Goal: Task Accomplishment & Management: Manage account settings

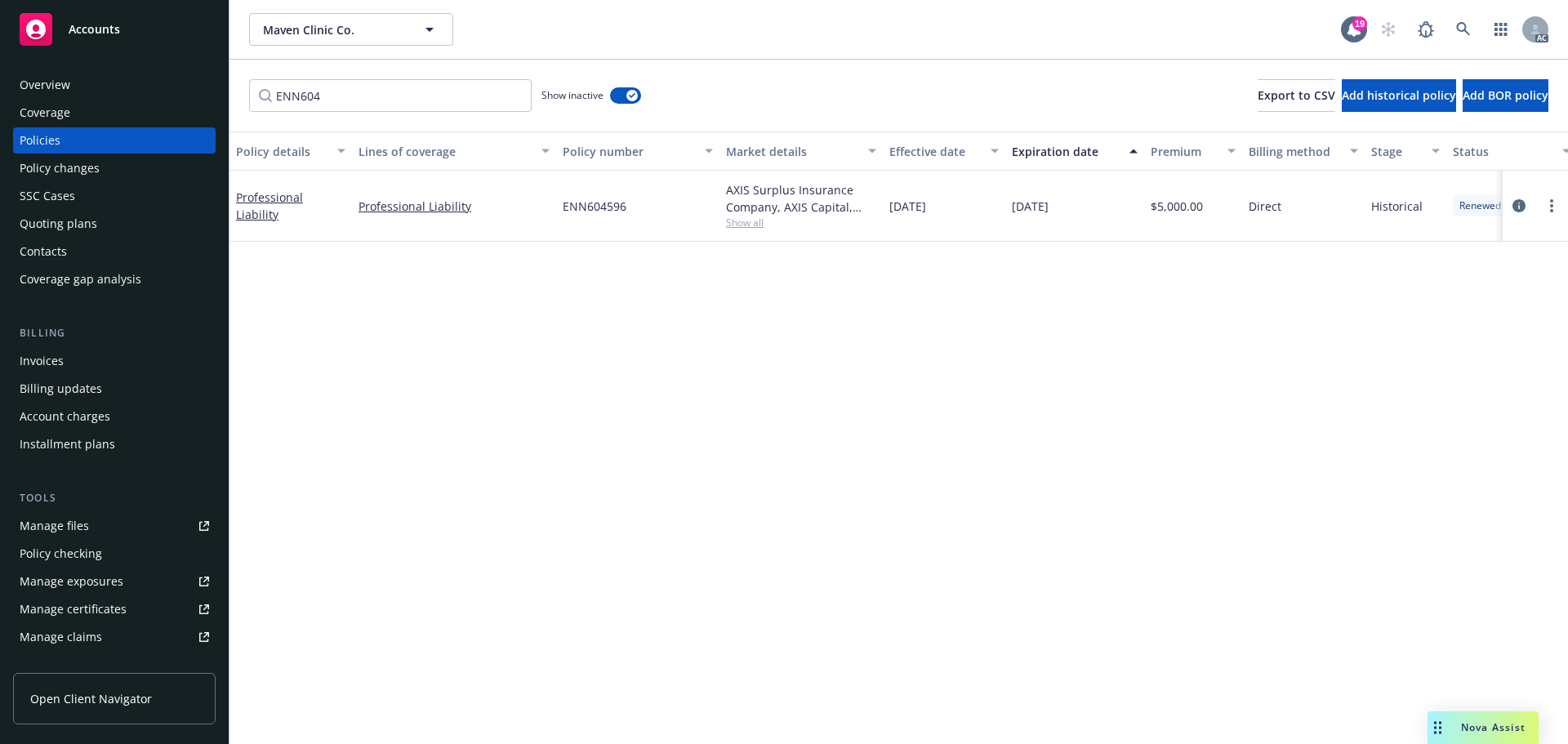
click at [99, 29] on span "Accounts" at bounding box center [94, 29] width 51 height 13
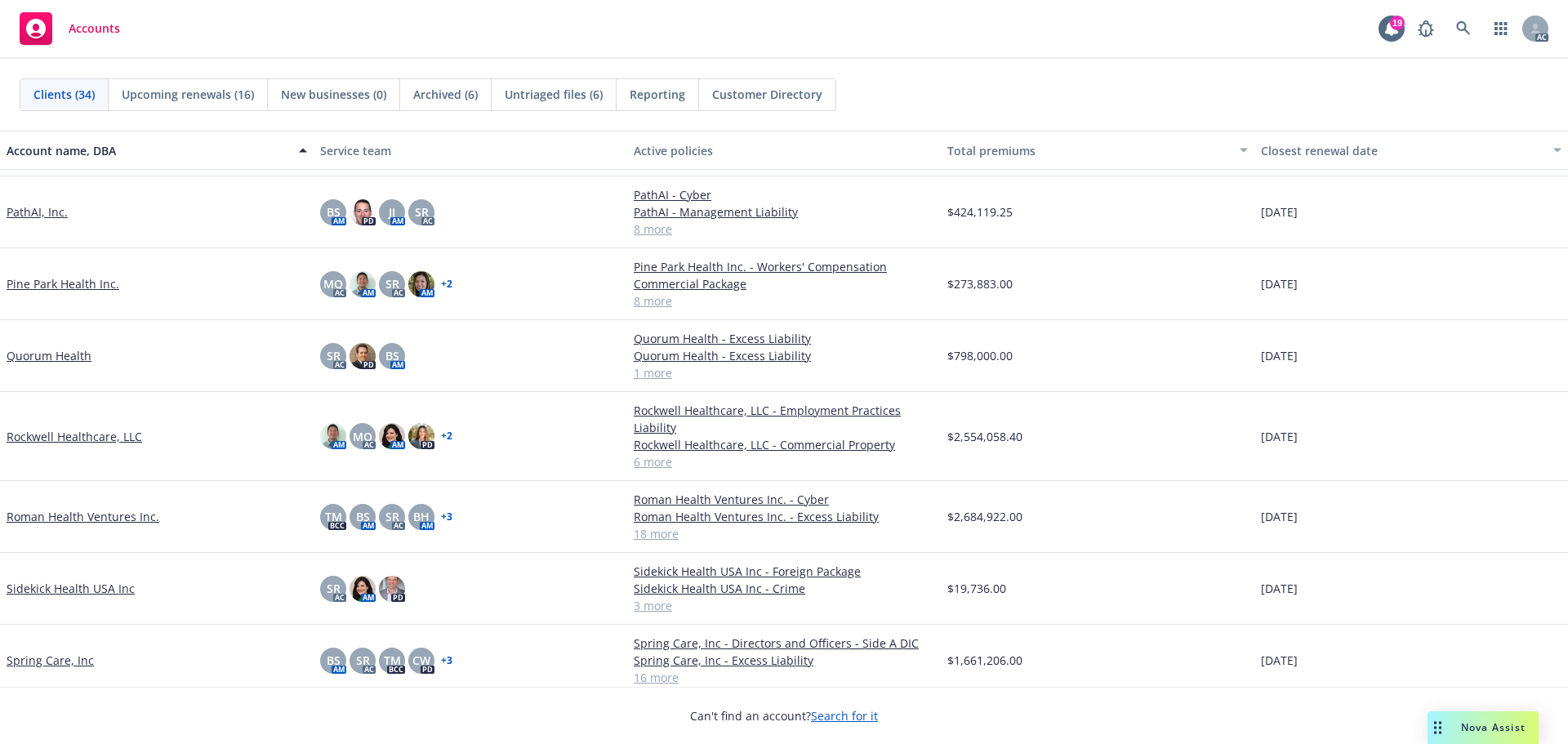
scroll to position [1388, 0]
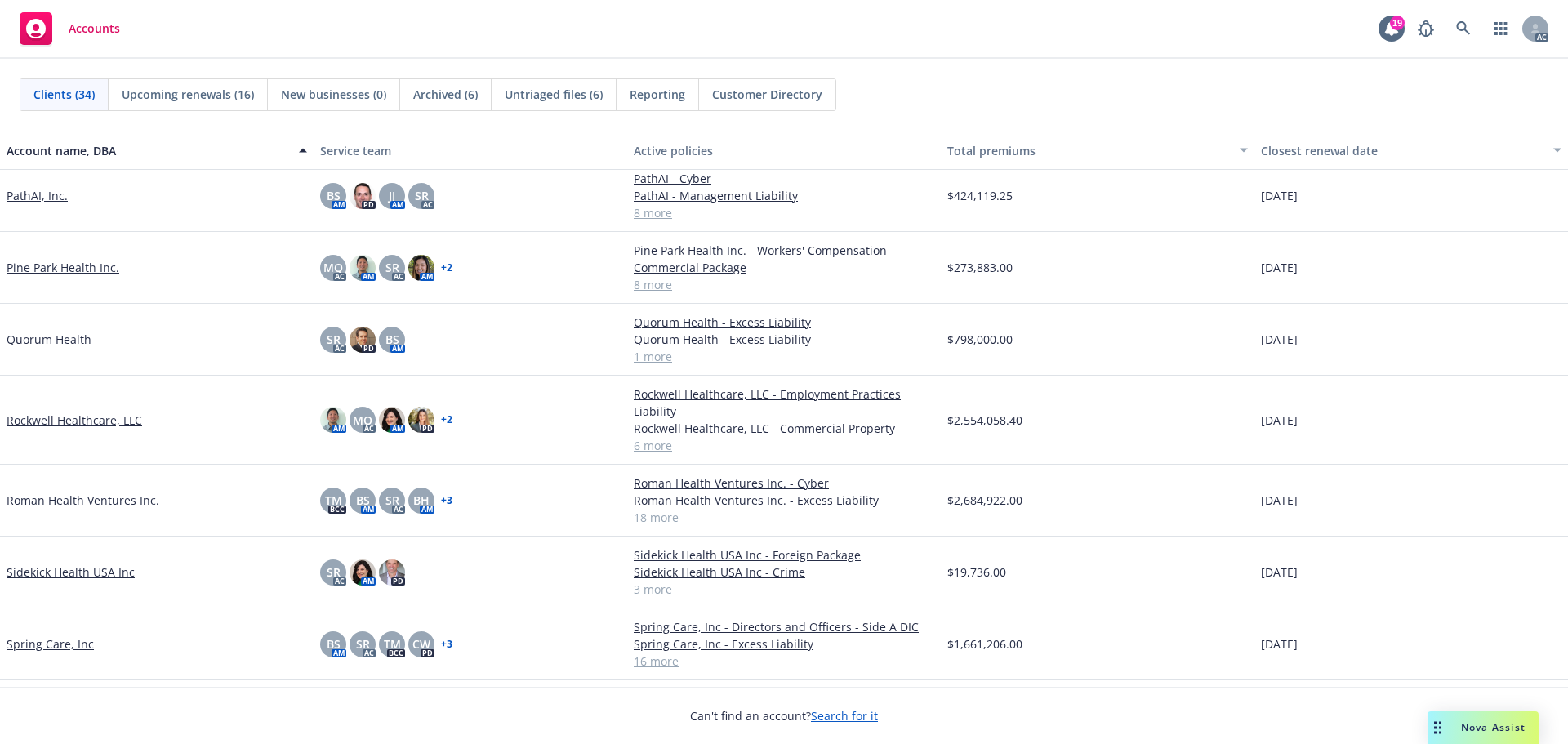
click at [105, 498] on link "Roman Health Ventures Inc." at bounding box center [83, 500] width 153 height 17
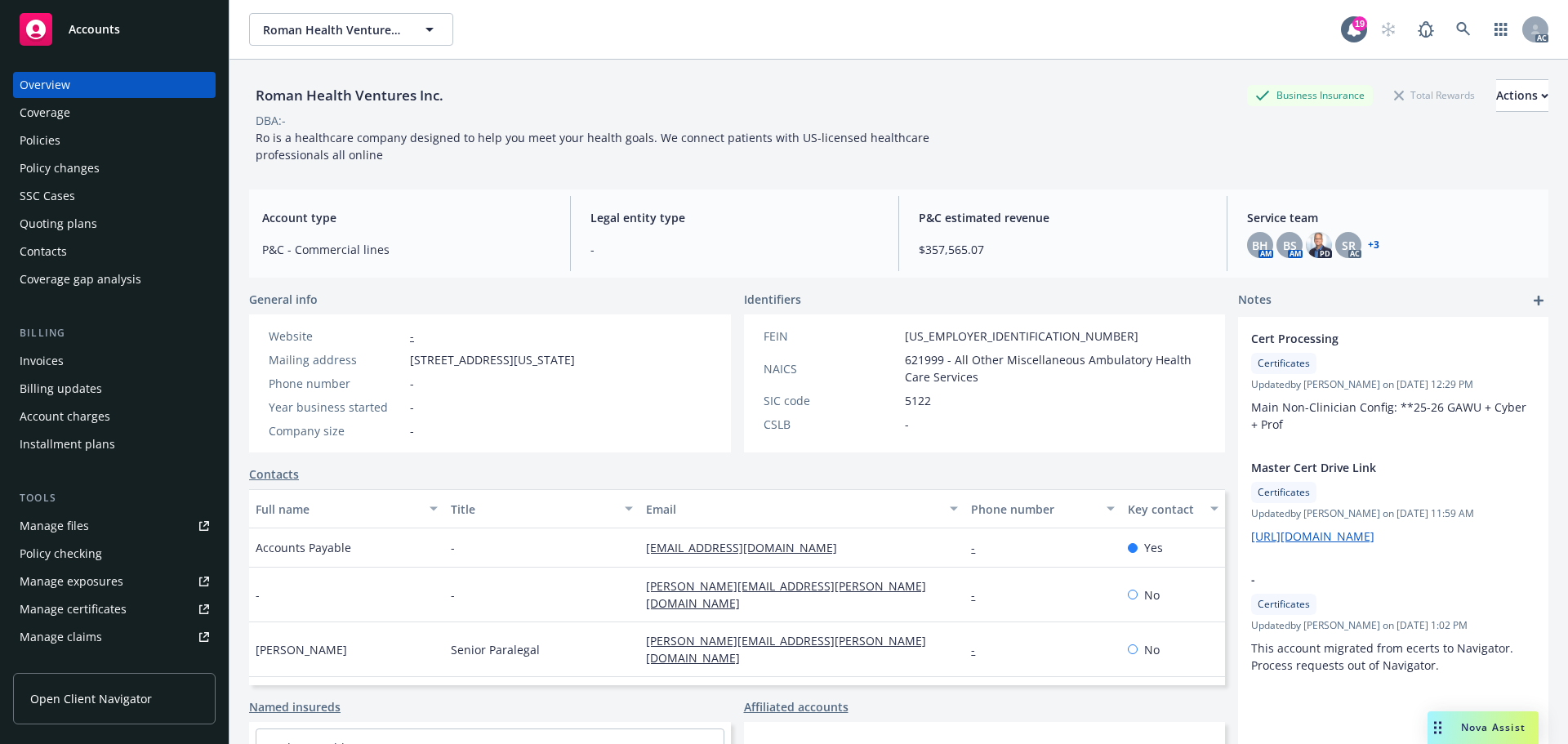
click at [653, 550] on link "[EMAIL_ADDRESS][DOMAIN_NAME]" at bounding box center [748, 548] width 204 height 15
click at [85, 27] on span "Accounts" at bounding box center [94, 29] width 51 height 13
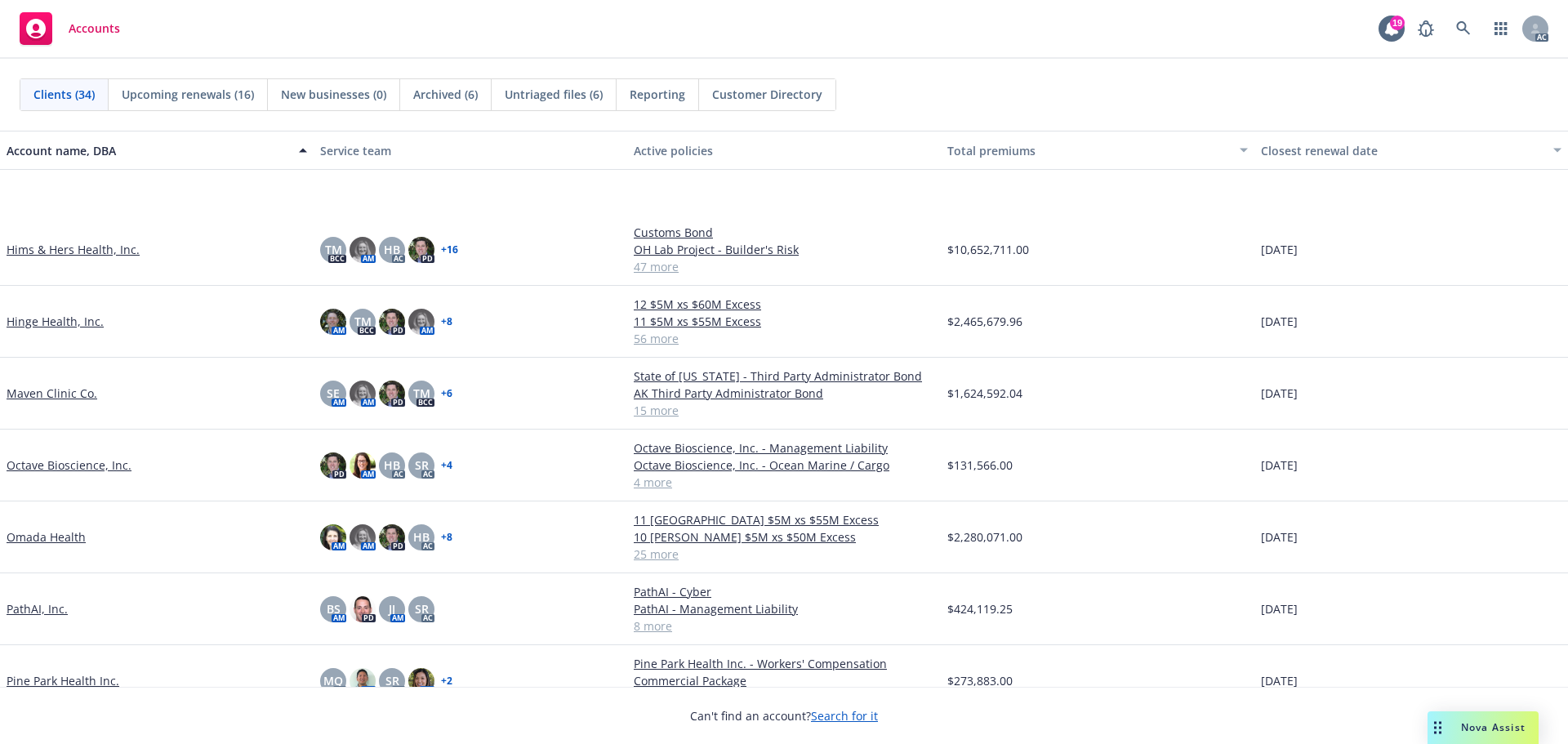
scroll to position [1143, 0]
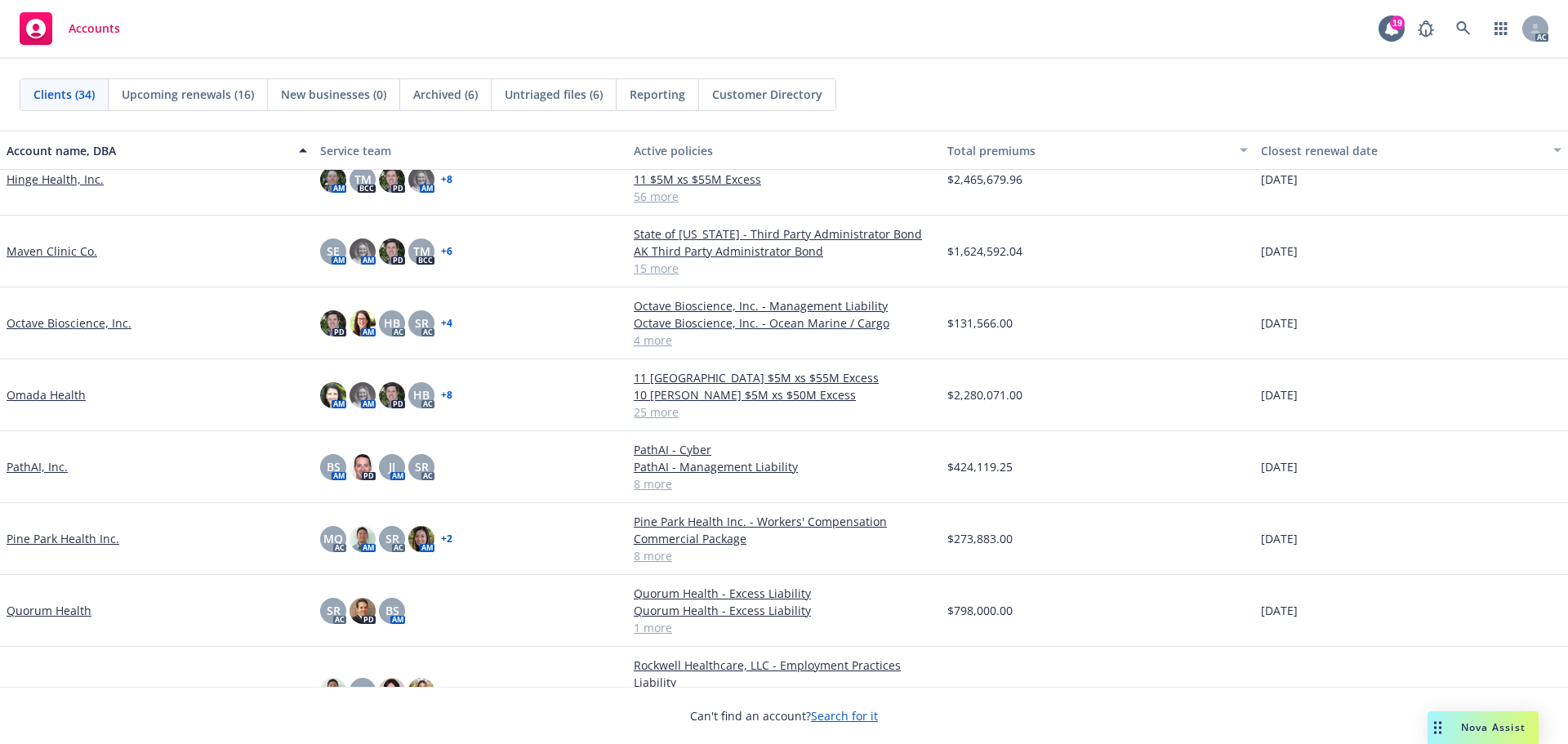
click at [67, 547] on link "Pine Park Health Inc." at bounding box center [63, 538] width 113 height 17
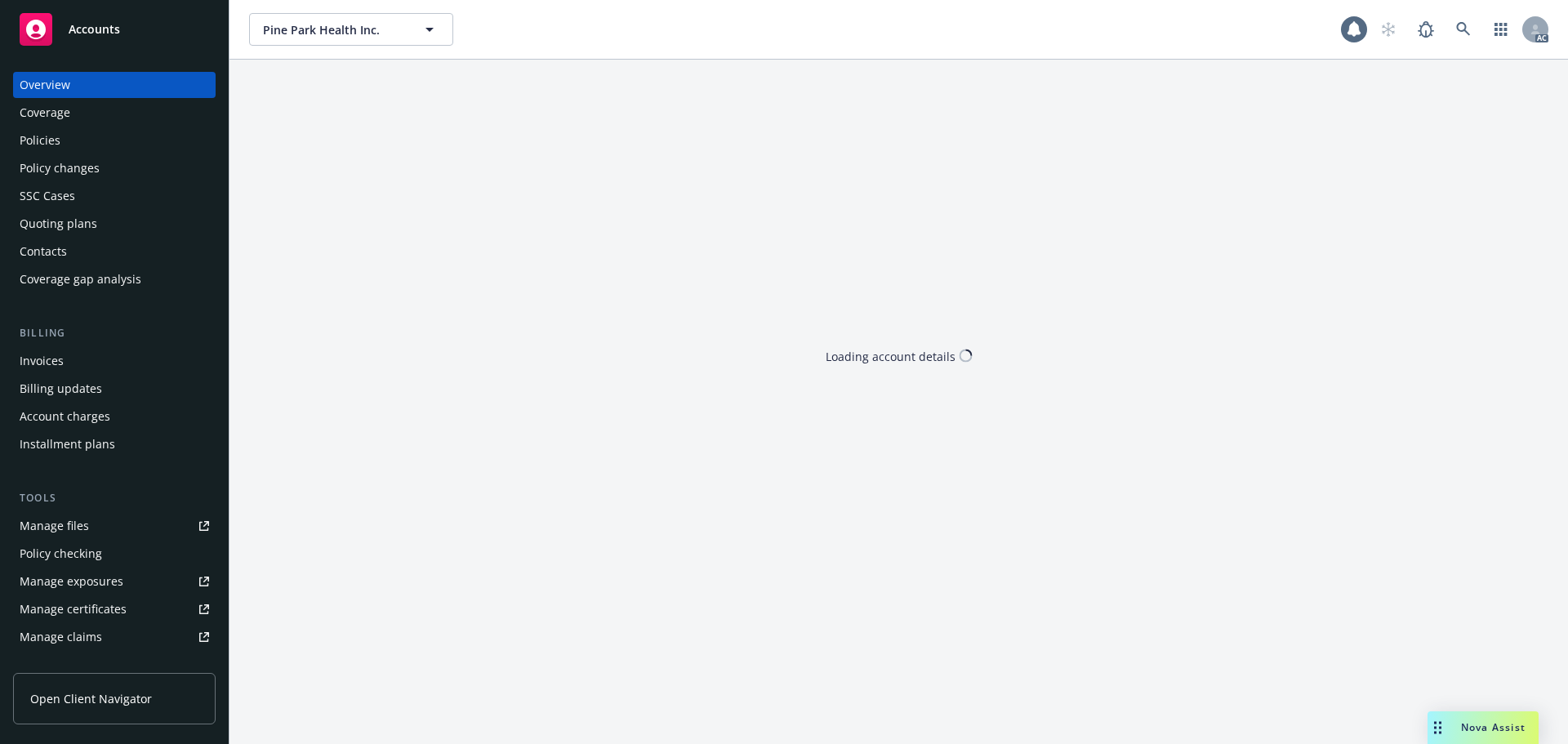
click at [88, 558] on div "Policy checking" at bounding box center [61, 554] width 83 height 26
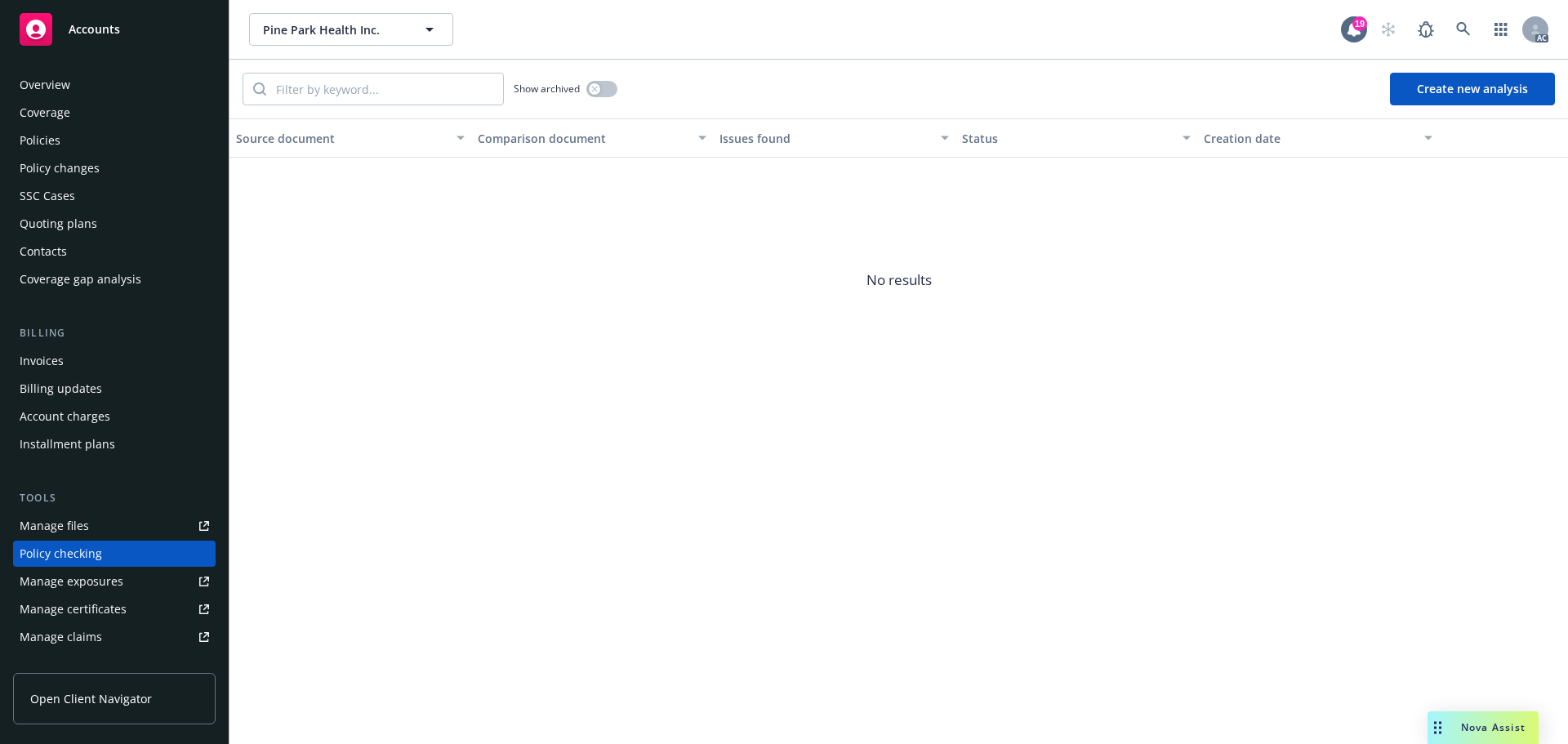
click at [49, 142] on div "Policies" at bounding box center [40, 140] width 40 height 26
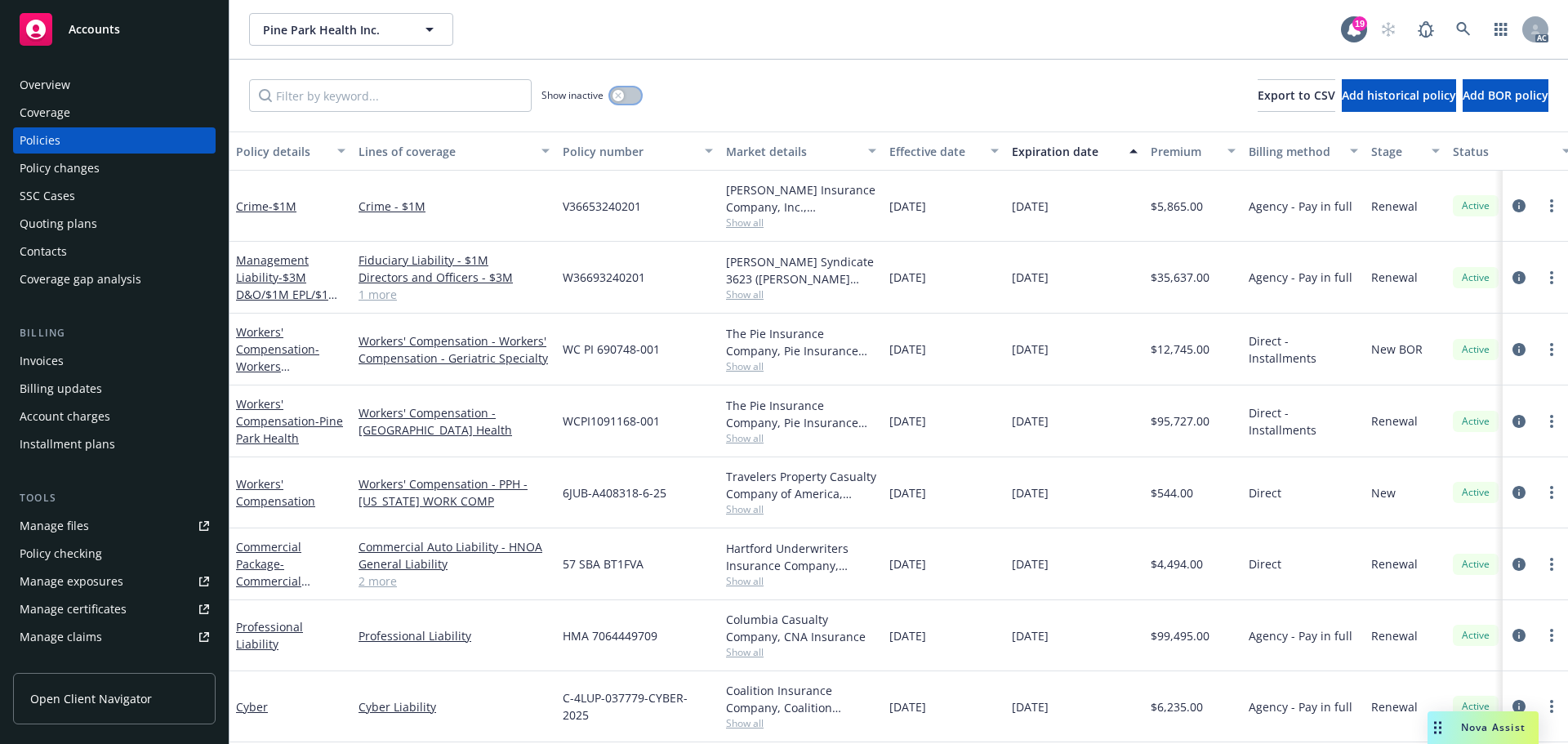
click at [630, 96] on button "button" at bounding box center [625, 95] width 31 height 16
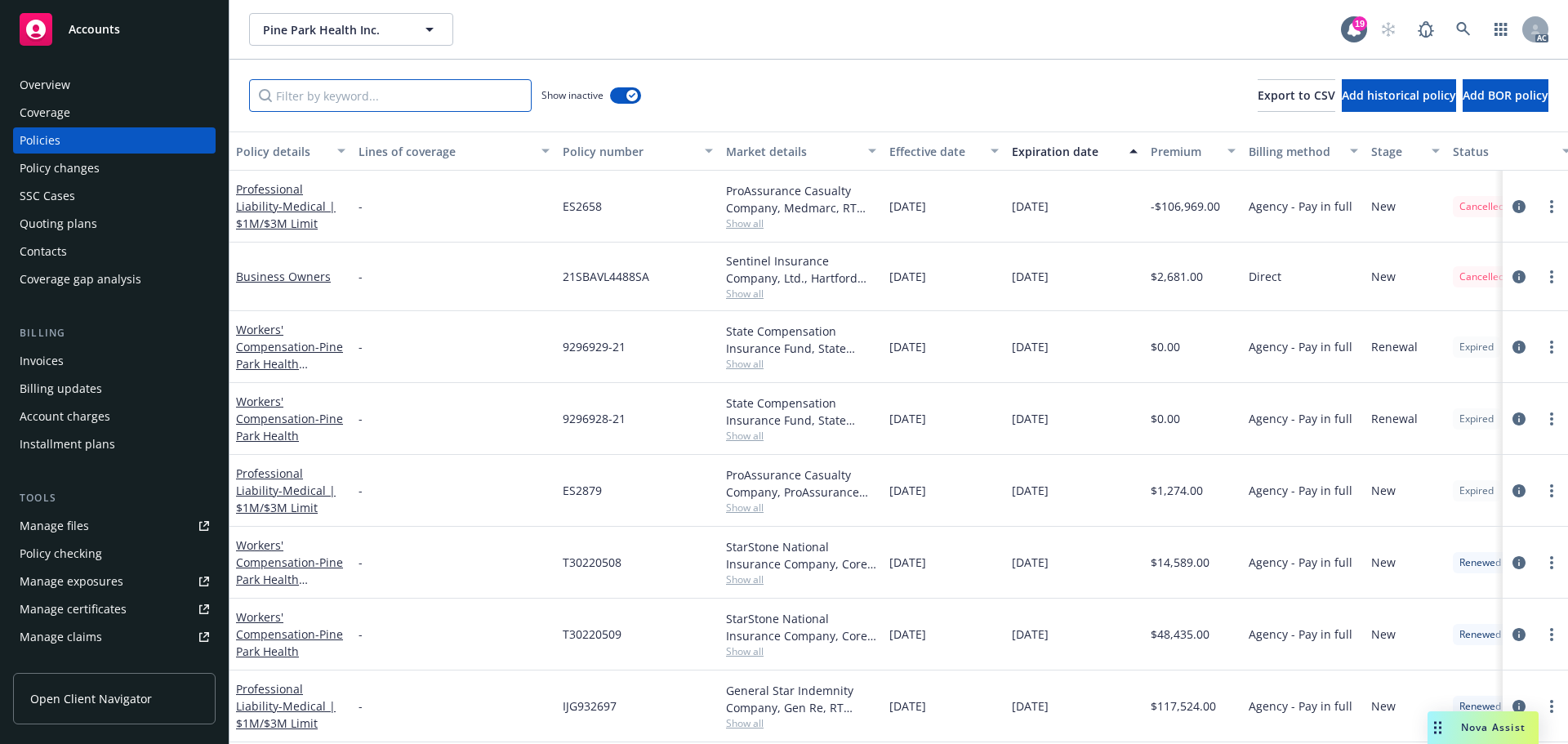
click at [342, 88] on input "Filter by keyword..." at bounding box center [390, 95] width 282 height 33
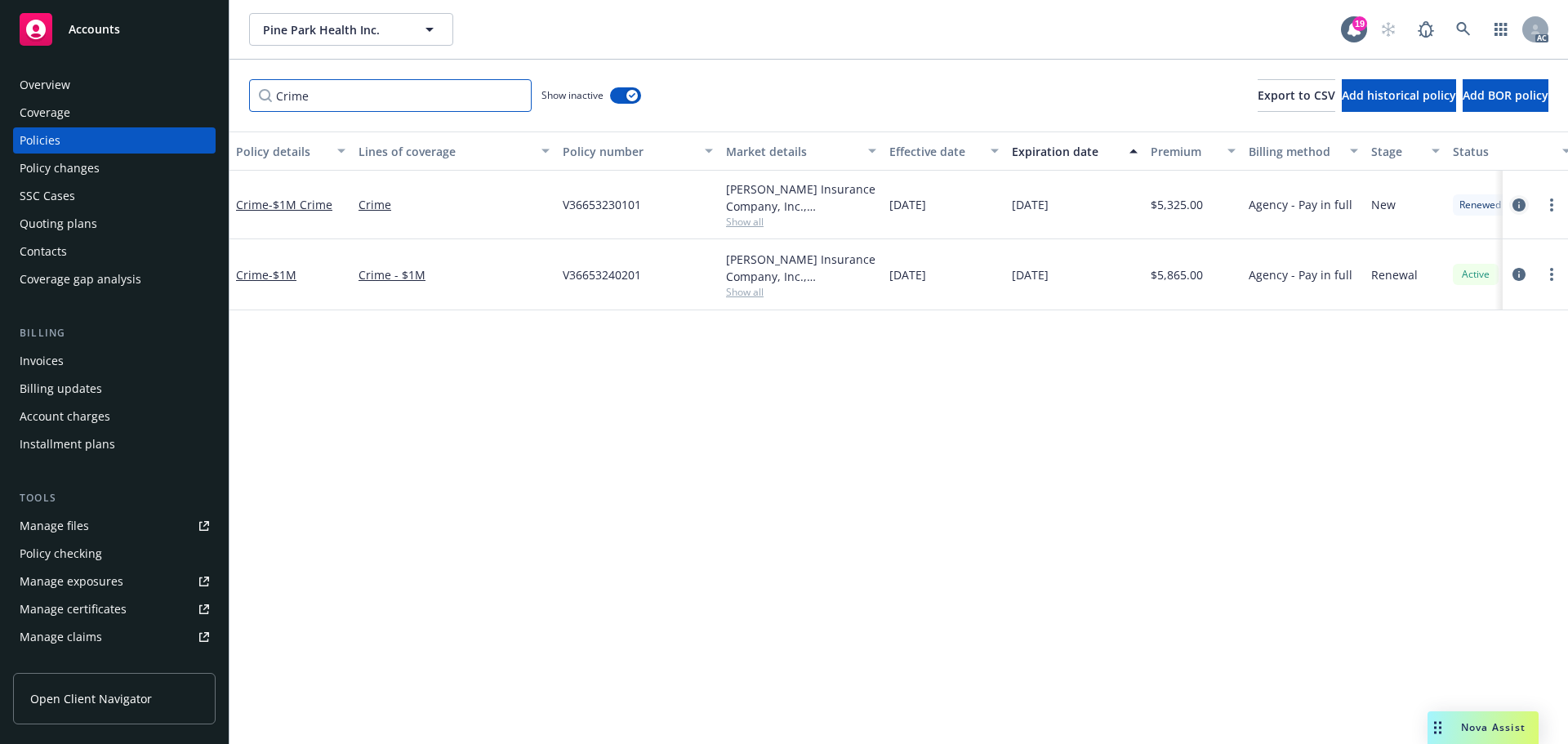
type input "Crime"
click at [1515, 203] on icon "circleInformation" at bounding box center [1519, 205] width 13 height 13
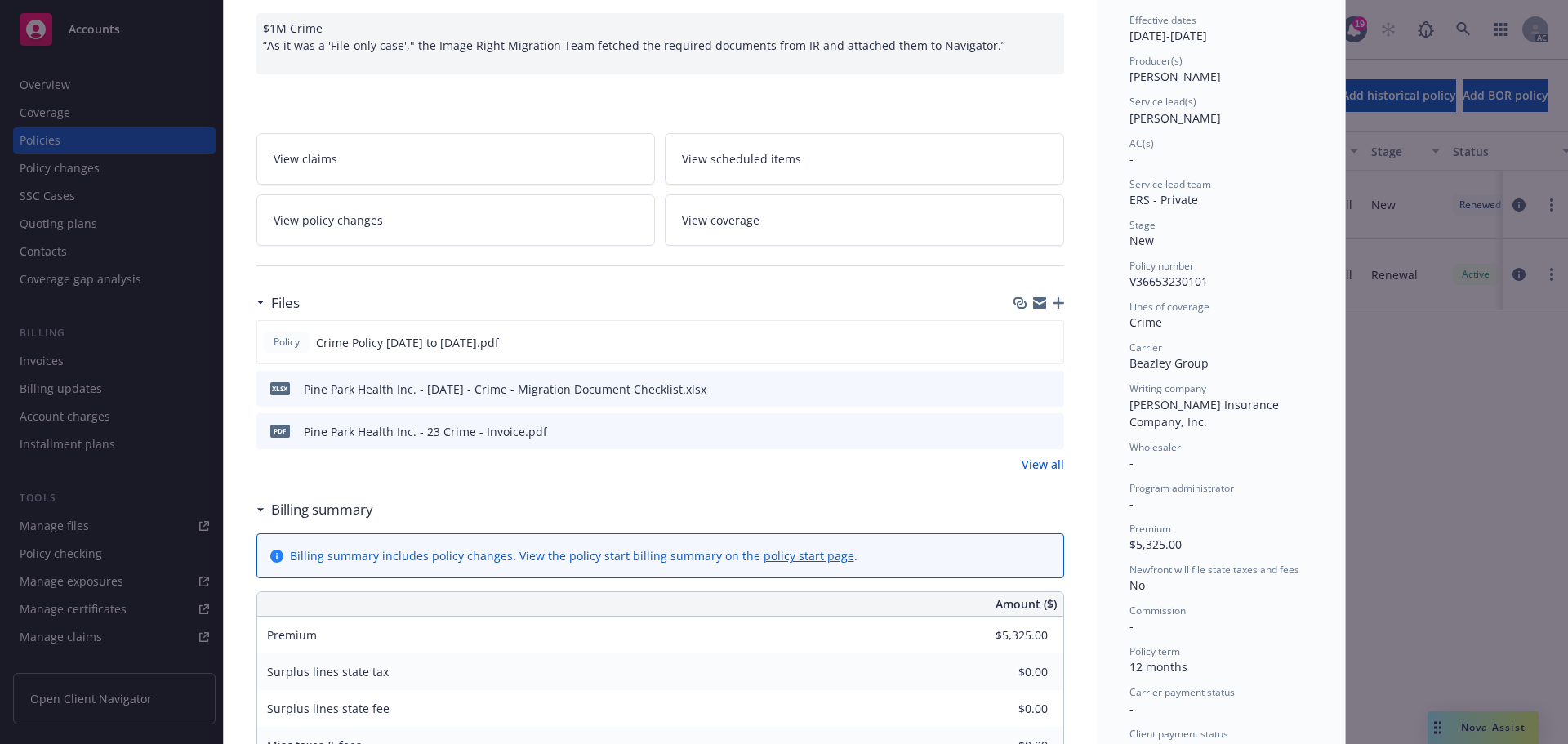
scroll to position [163, 0]
click at [1018, 429] on icon "download file" at bounding box center [1022, 429] width 13 height 13
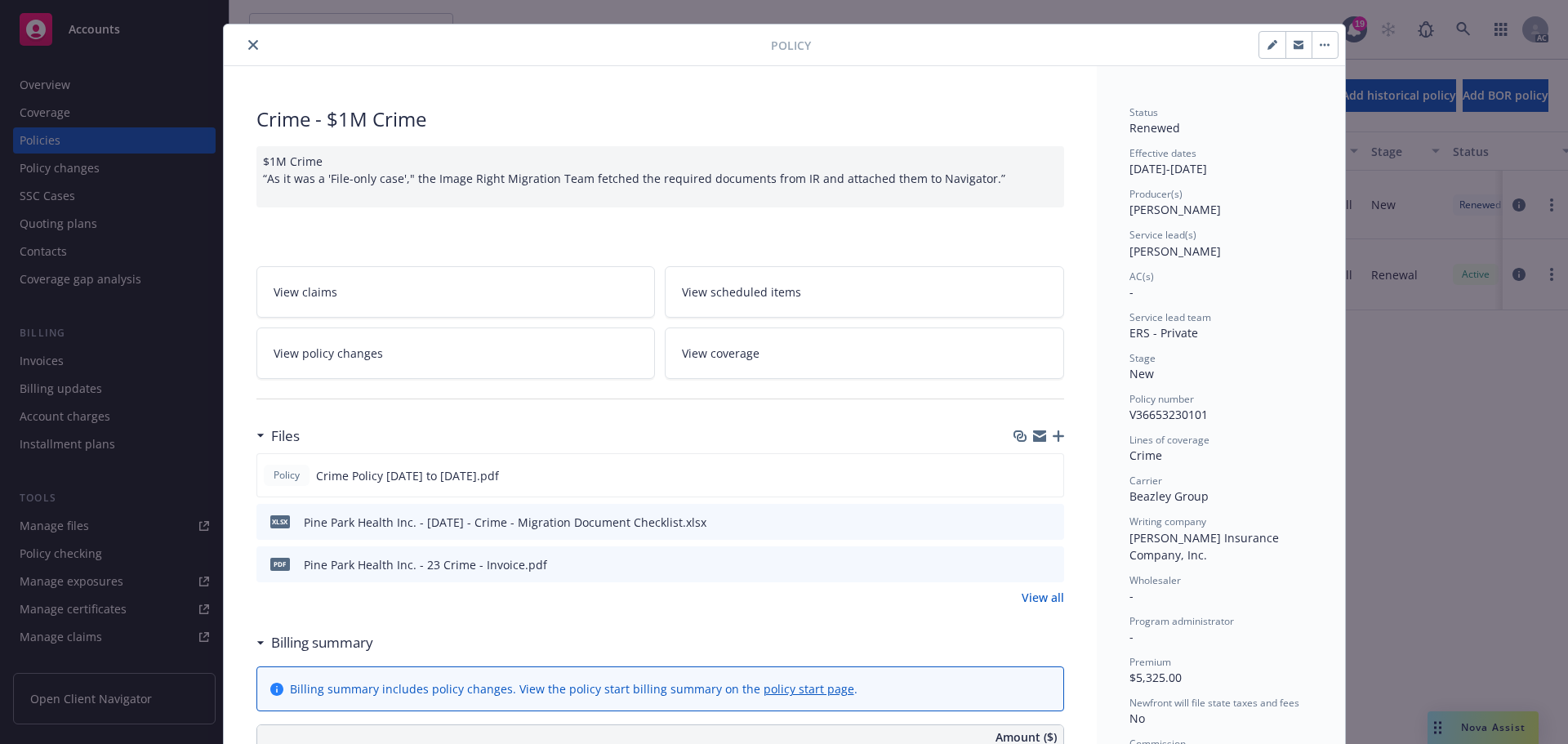
scroll to position [0, 0]
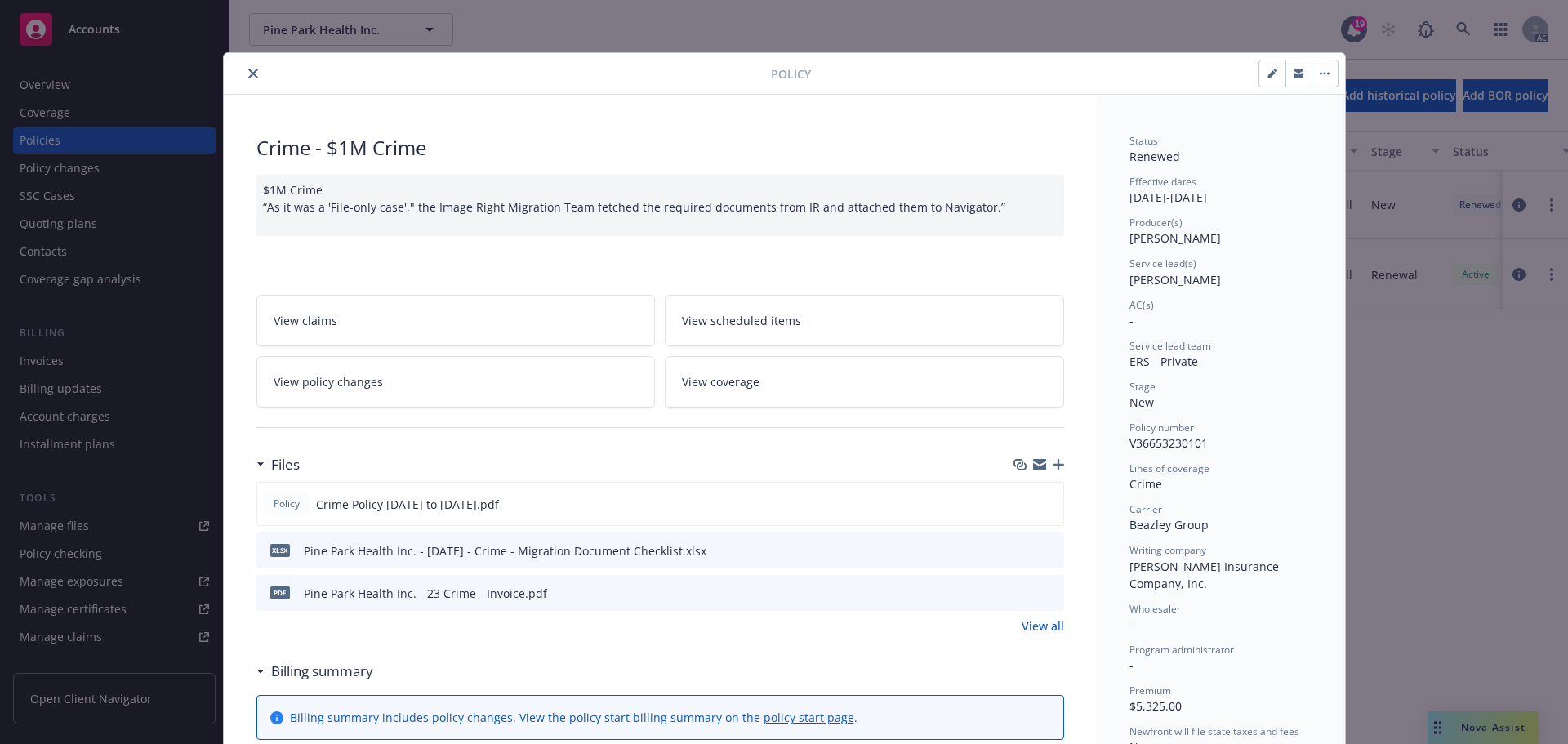
click at [253, 67] on button "close" at bounding box center [253, 73] width 19 height 19
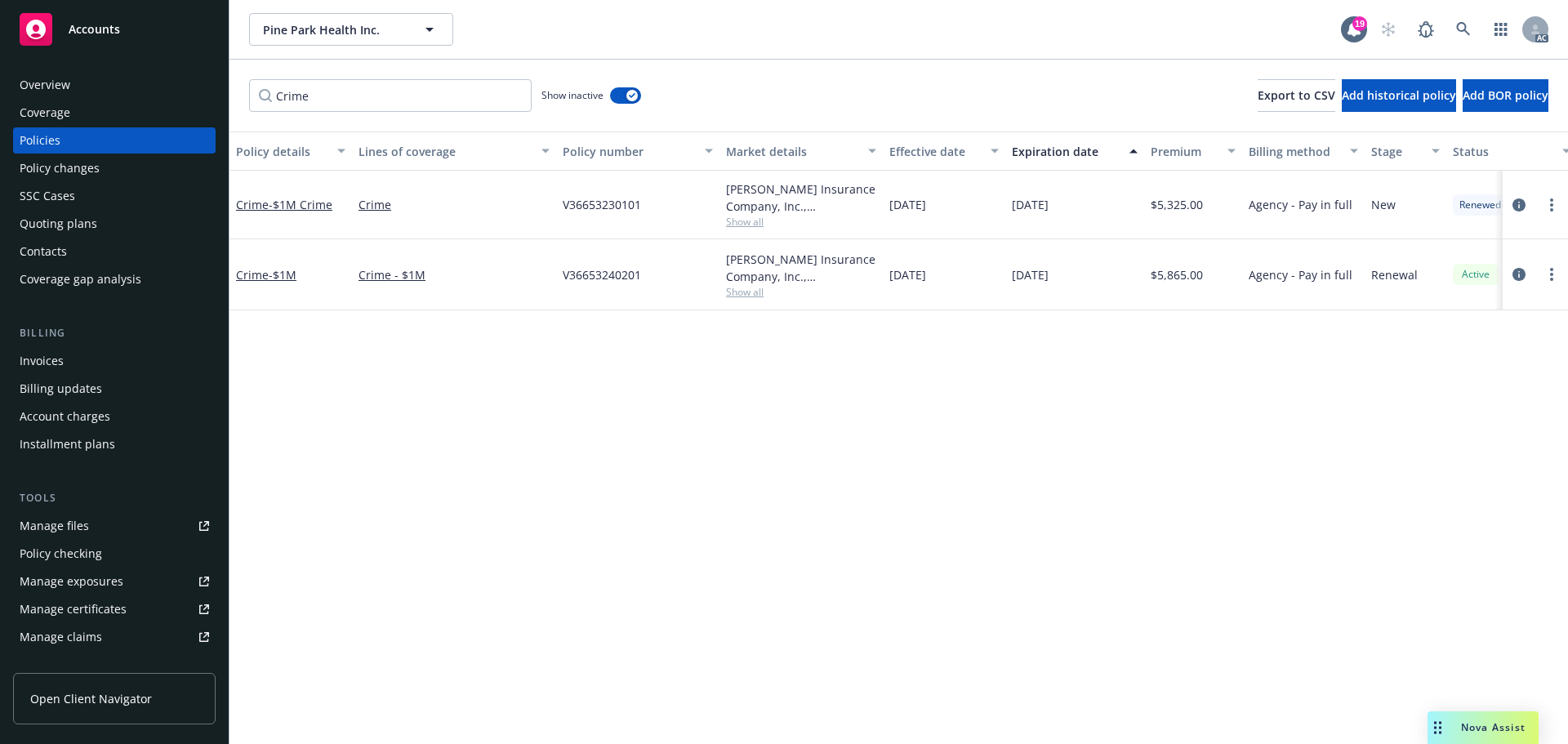
click at [56, 359] on div "Invoices" at bounding box center [41, 361] width 44 height 26
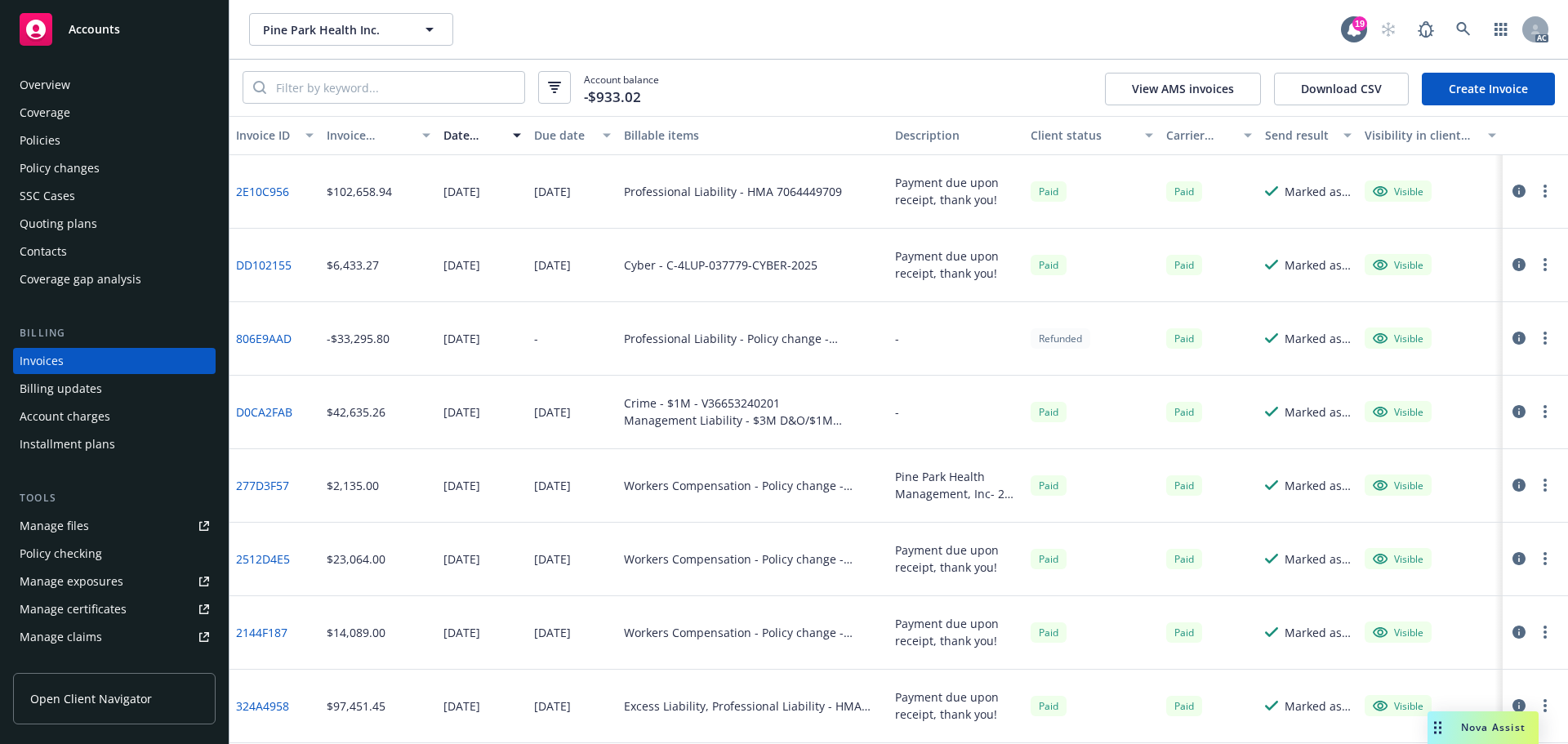
click at [113, 28] on span "Accounts" at bounding box center [94, 29] width 51 height 13
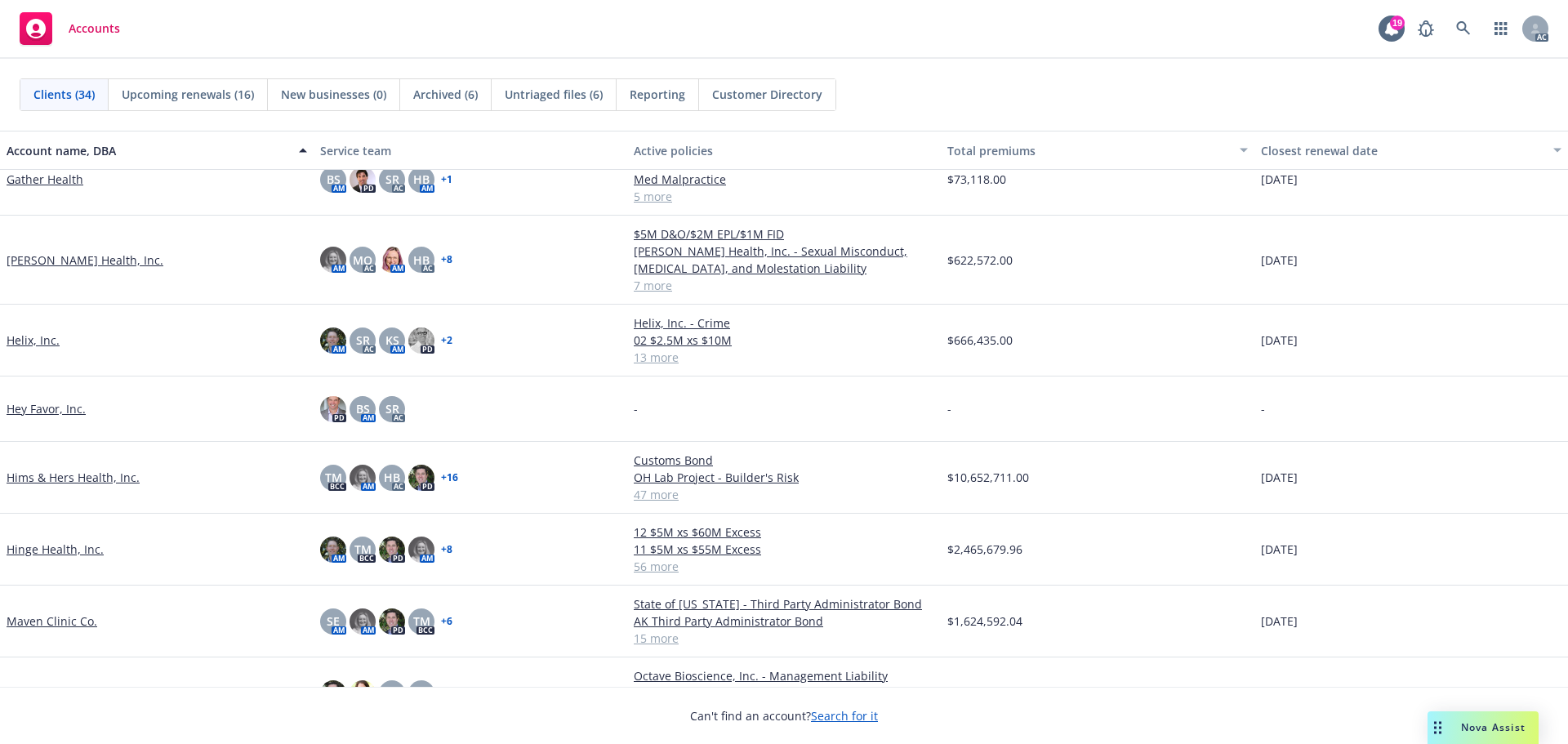
scroll to position [898, 0]
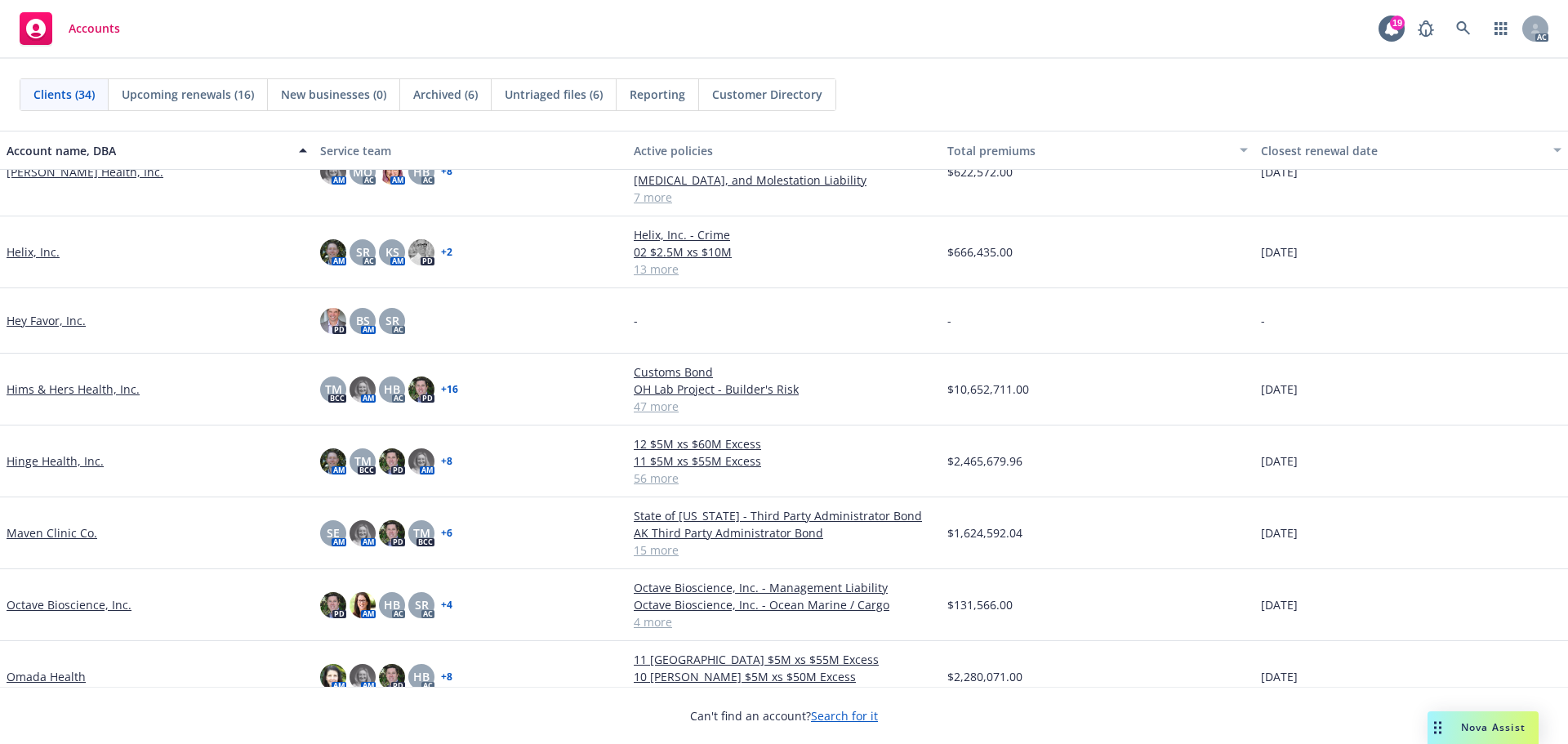
click at [98, 391] on link "Hims & Hers Health, Inc." at bounding box center [73, 389] width 133 height 17
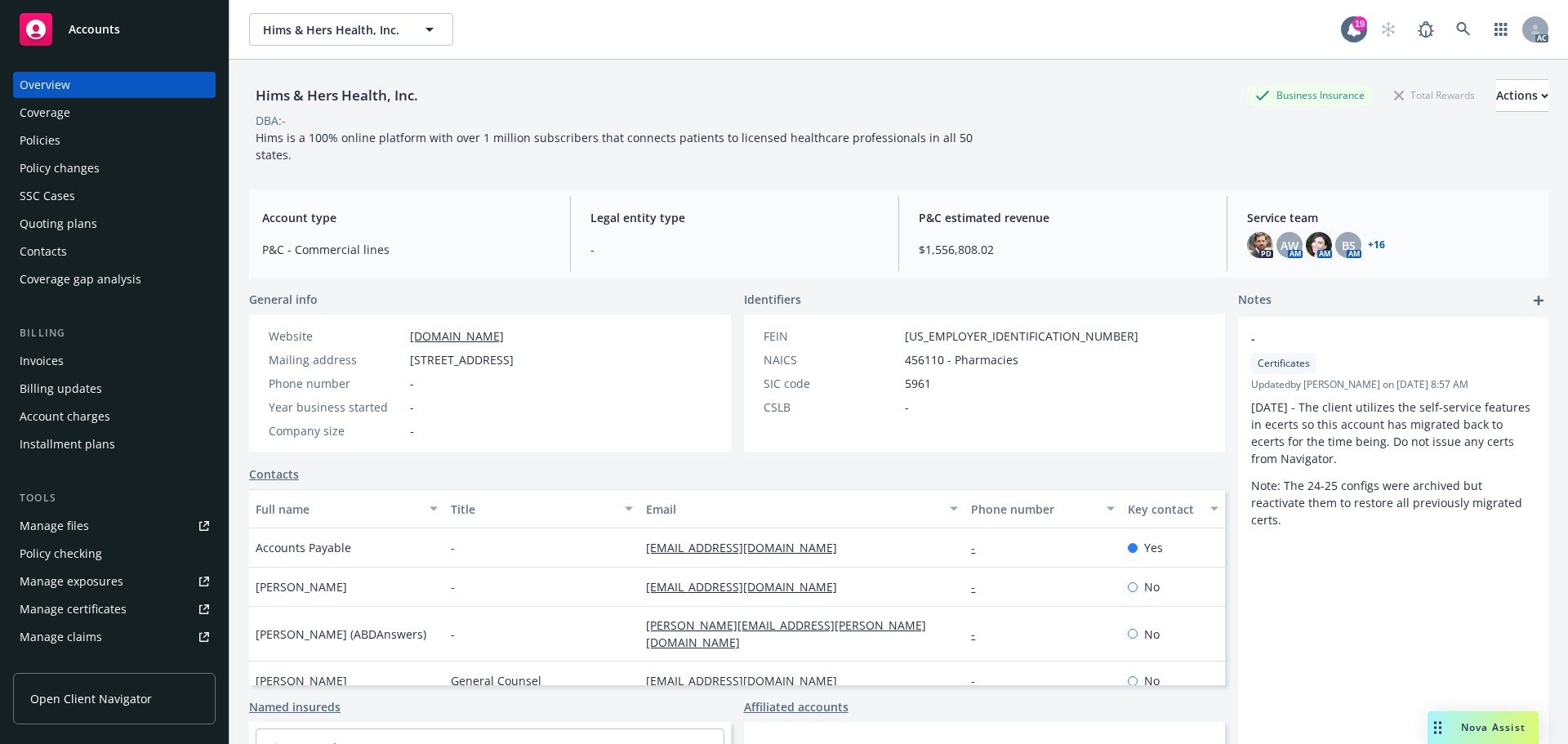
click at [38, 136] on div "Policies" at bounding box center [40, 140] width 40 height 26
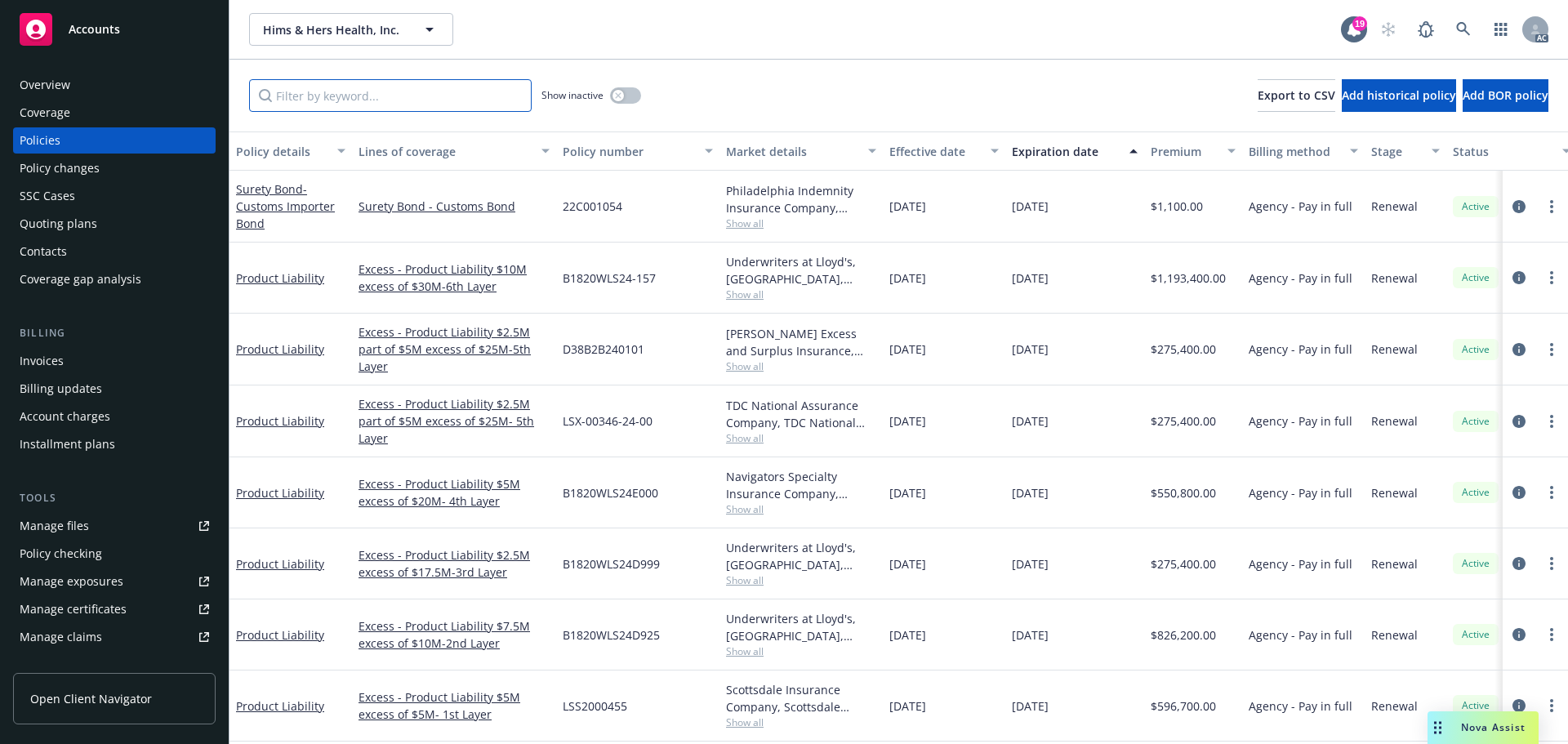
click at [349, 100] on input "Filter by keyword..." at bounding box center [390, 95] width 282 height 33
click at [308, 94] on input "Filter by keyword..." at bounding box center [390, 95] width 282 height 33
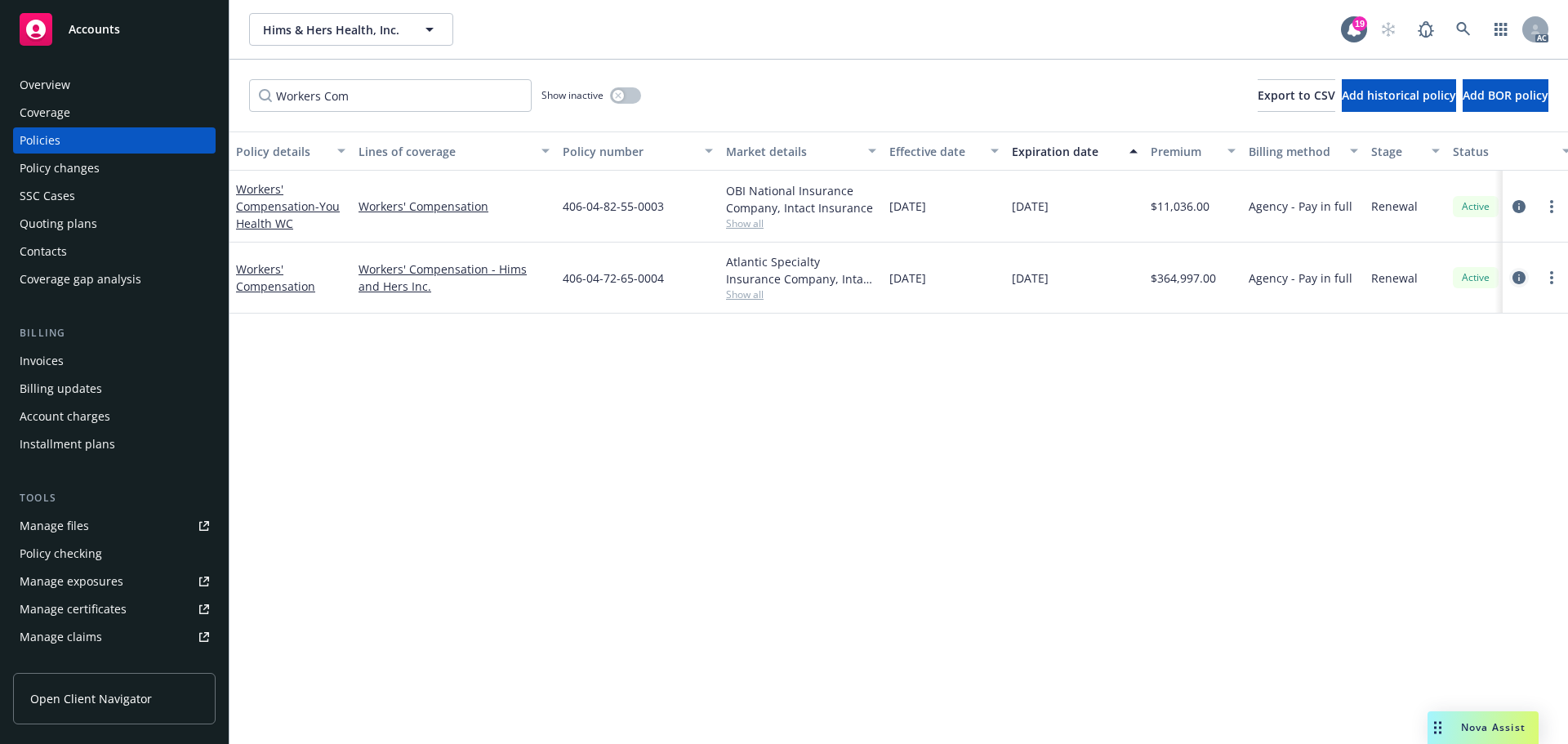
click at [1521, 276] on icon "circleInformation" at bounding box center [1519, 278] width 13 height 13
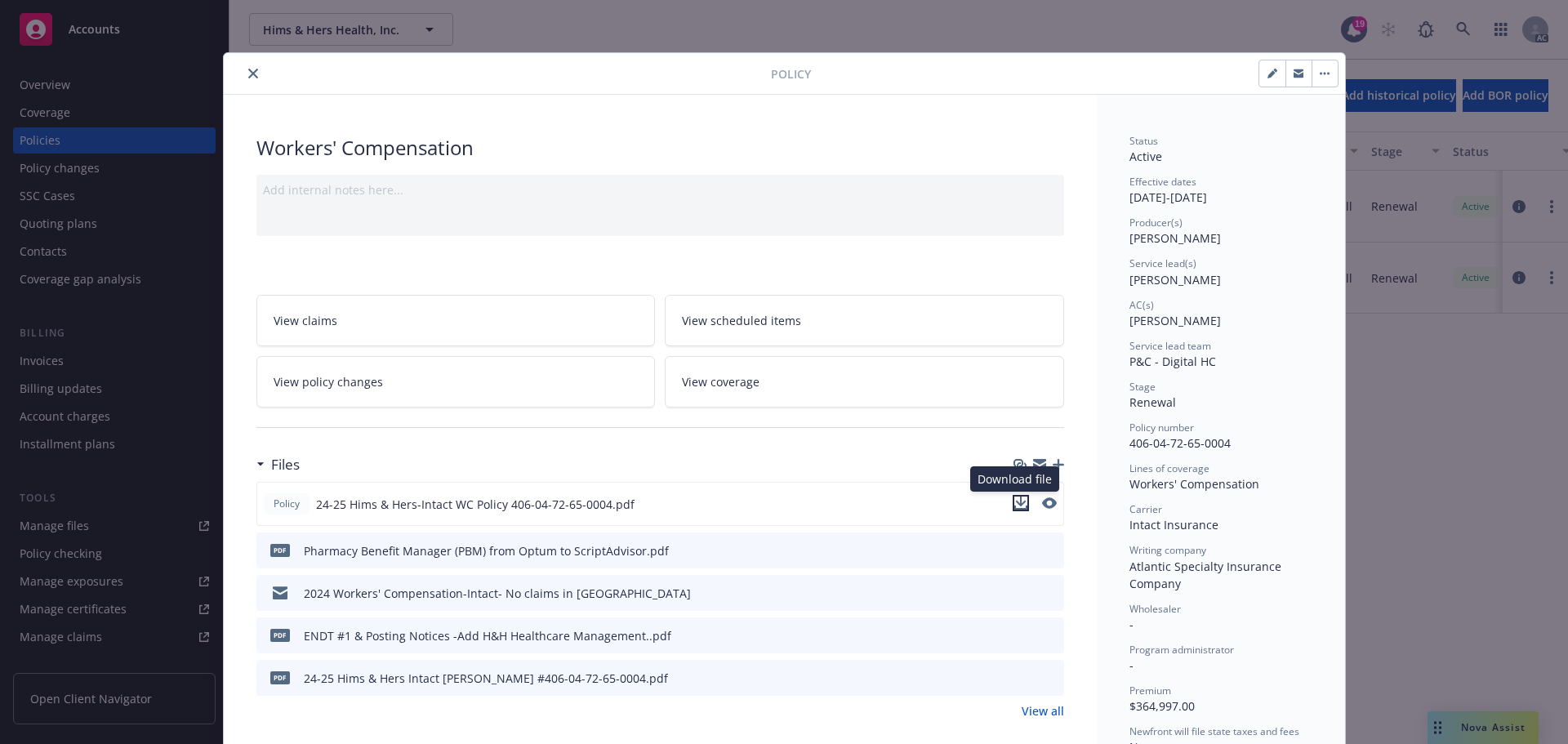
click at [1019, 505] on icon "download file" at bounding box center [1021, 503] width 13 height 13
click at [249, 72] on icon "close" at bounding box center [254, 73] width 10 height 10
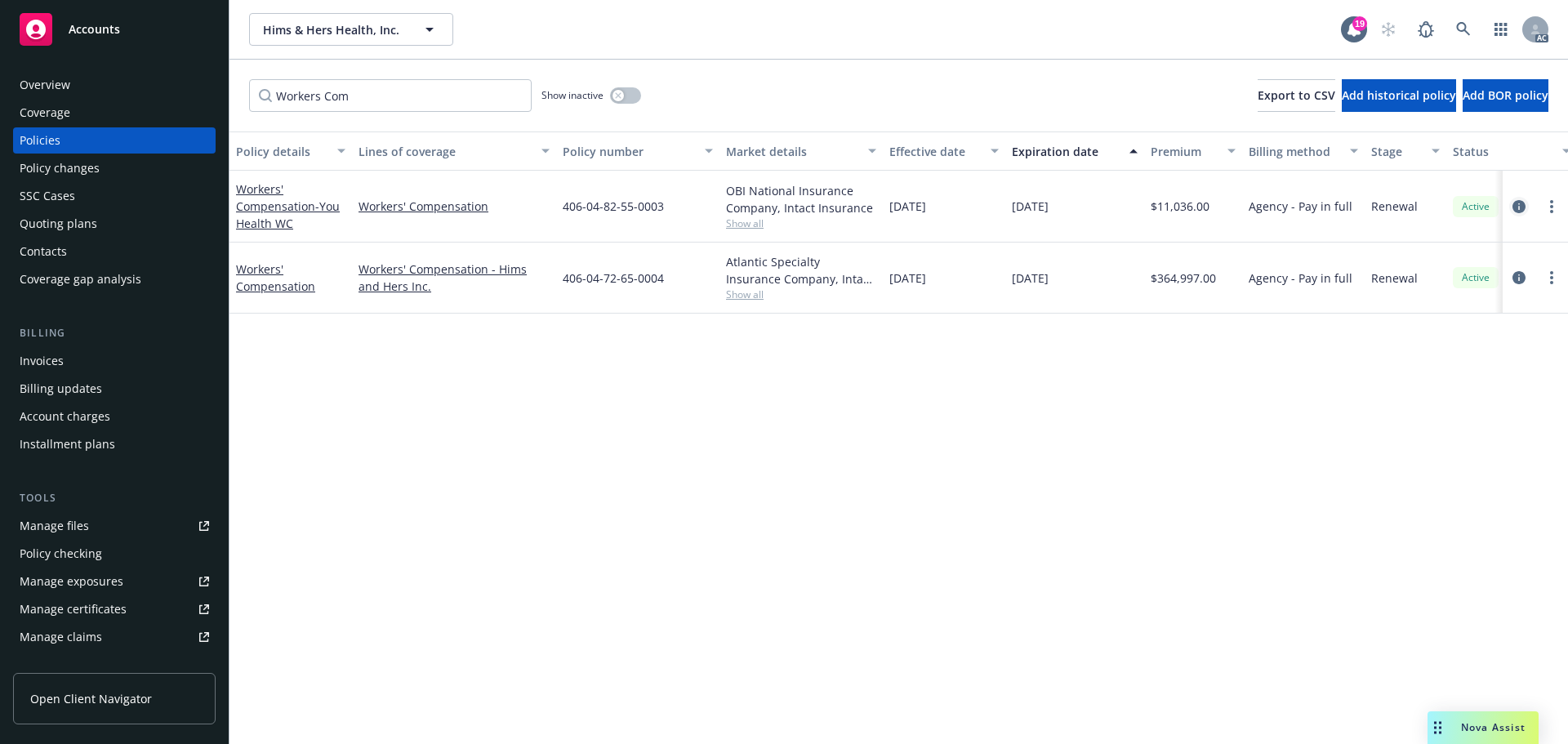
click at [1517, 203] on icon "circleInformation" at bounding box center [1519, 206] width 13 height 13
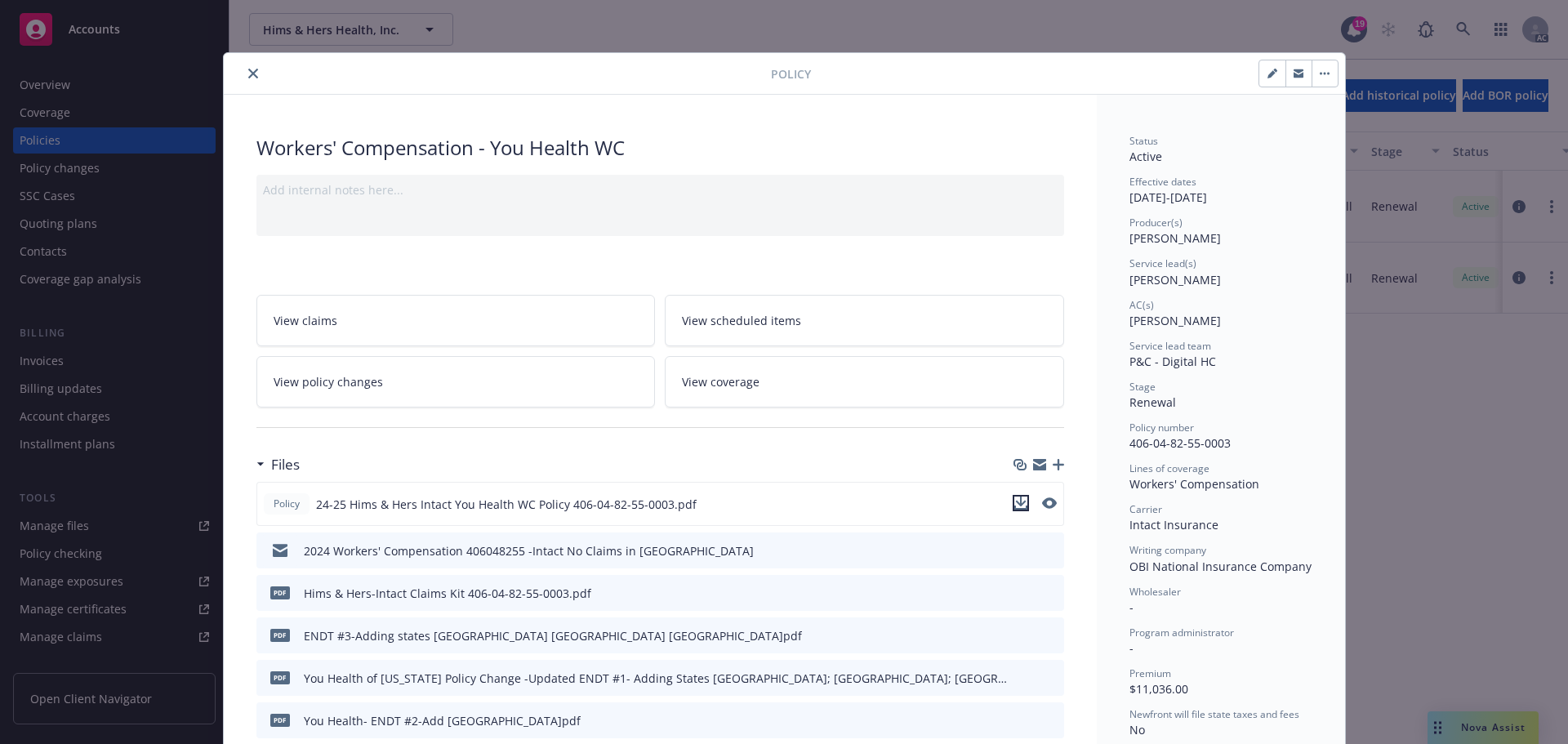
click at [1019, 501] on icon "download file" at bounding box center [1021, 503] width 13 height 13
click at [249, 72] on icon "close" at bounding box center [254, 73] width 10 height 10
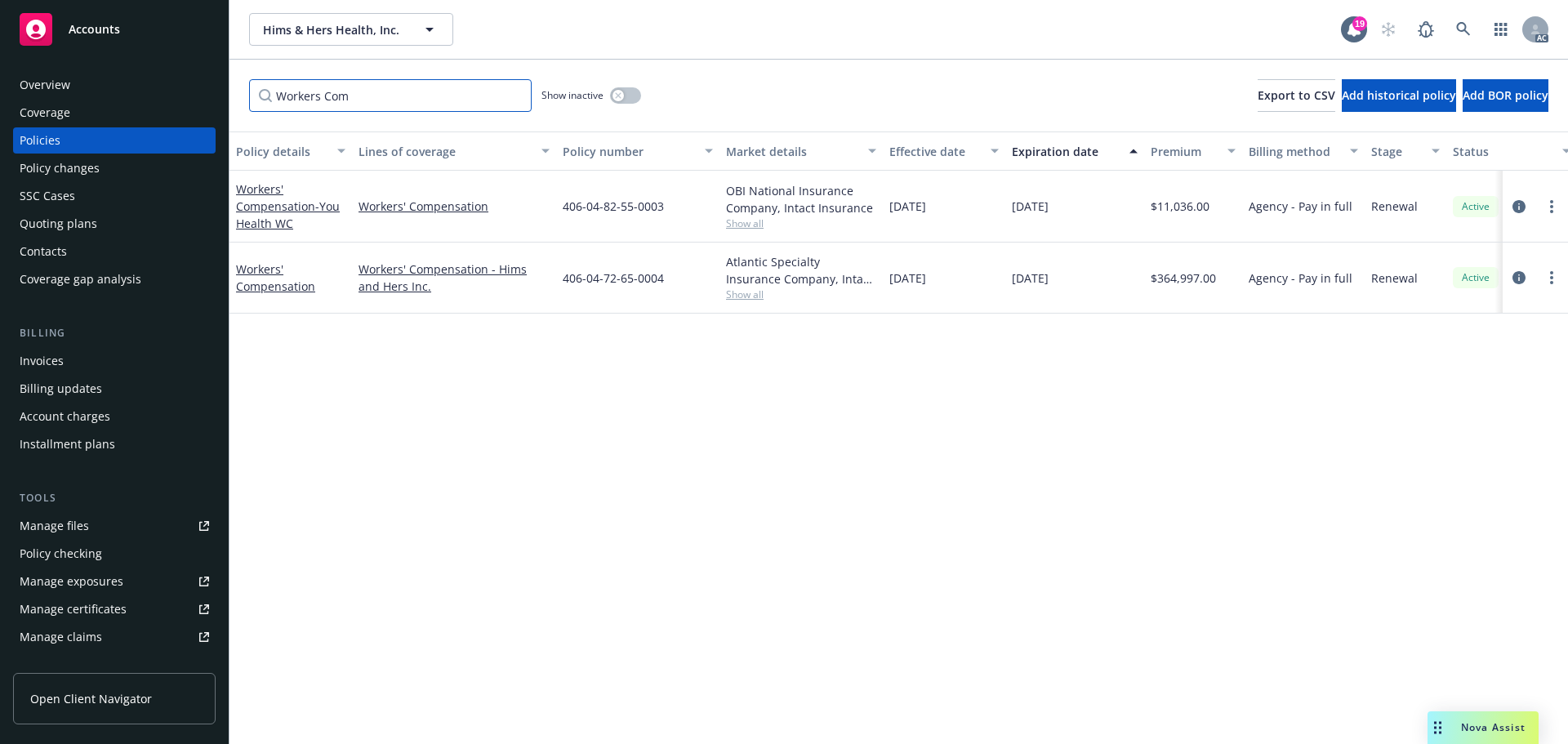
drag, startPoint x: 400, startPoint y: 102, endPoint x: 232, endPoint y: 85, distance: 168.9
click at [232, 85] on div "Workers Com Show inactive Export to CSV Add historical policy Add BOR policy" at bounding box center [898, 95] width 1338 height 72
type input "Foreign"
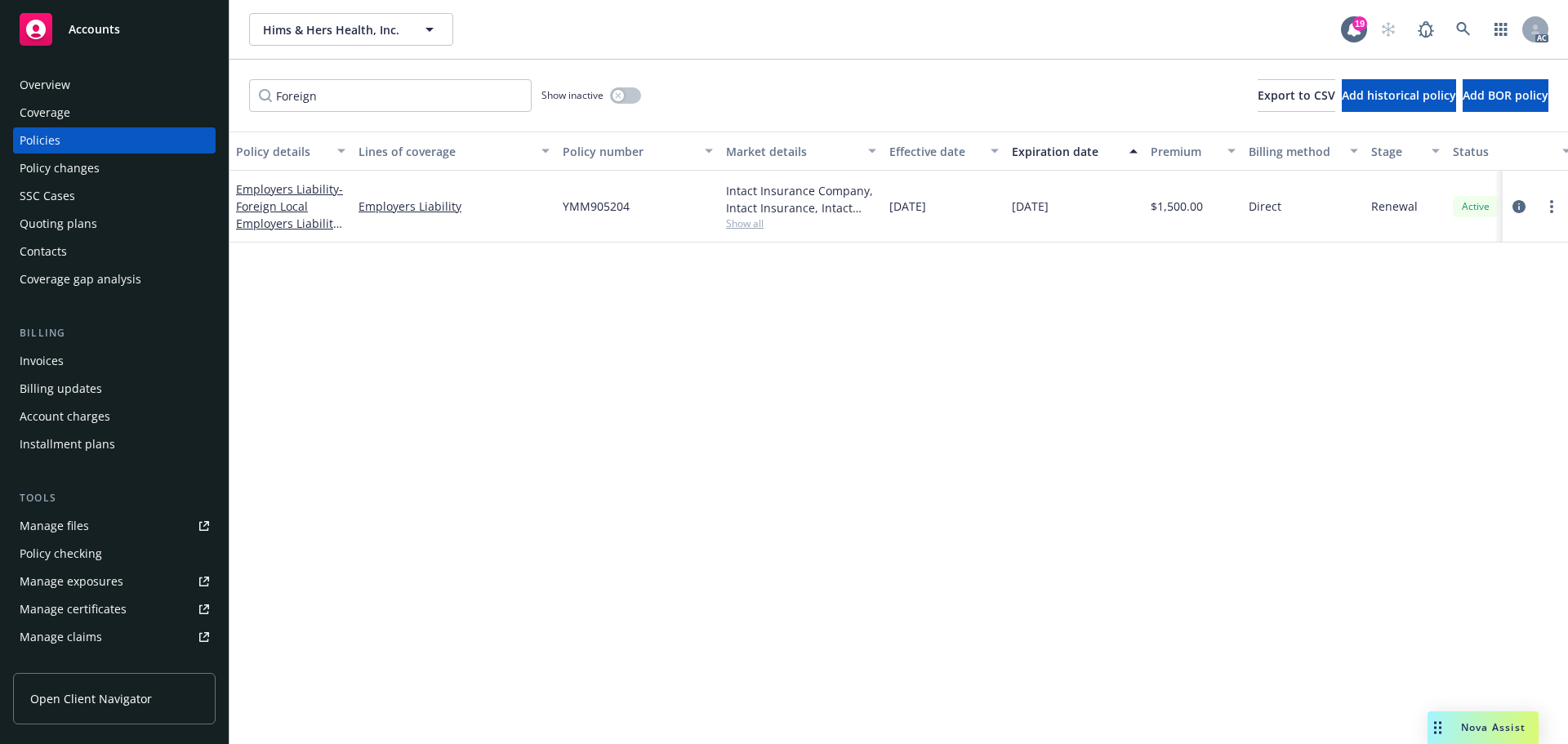
click at [108, 35] on span "Accounts" at bounding box center [94, 29] width 51 height 13
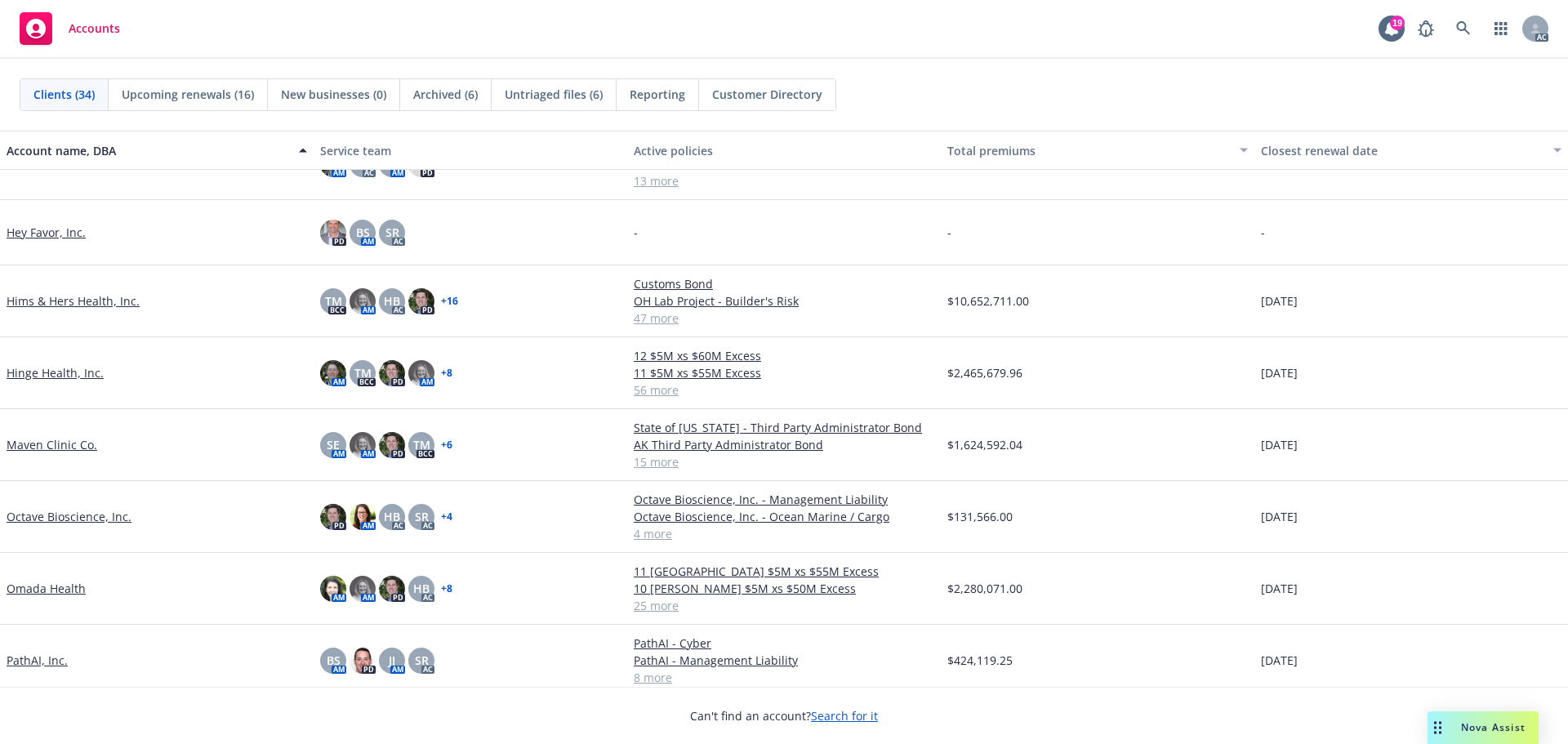
scroll to position [816, 0]
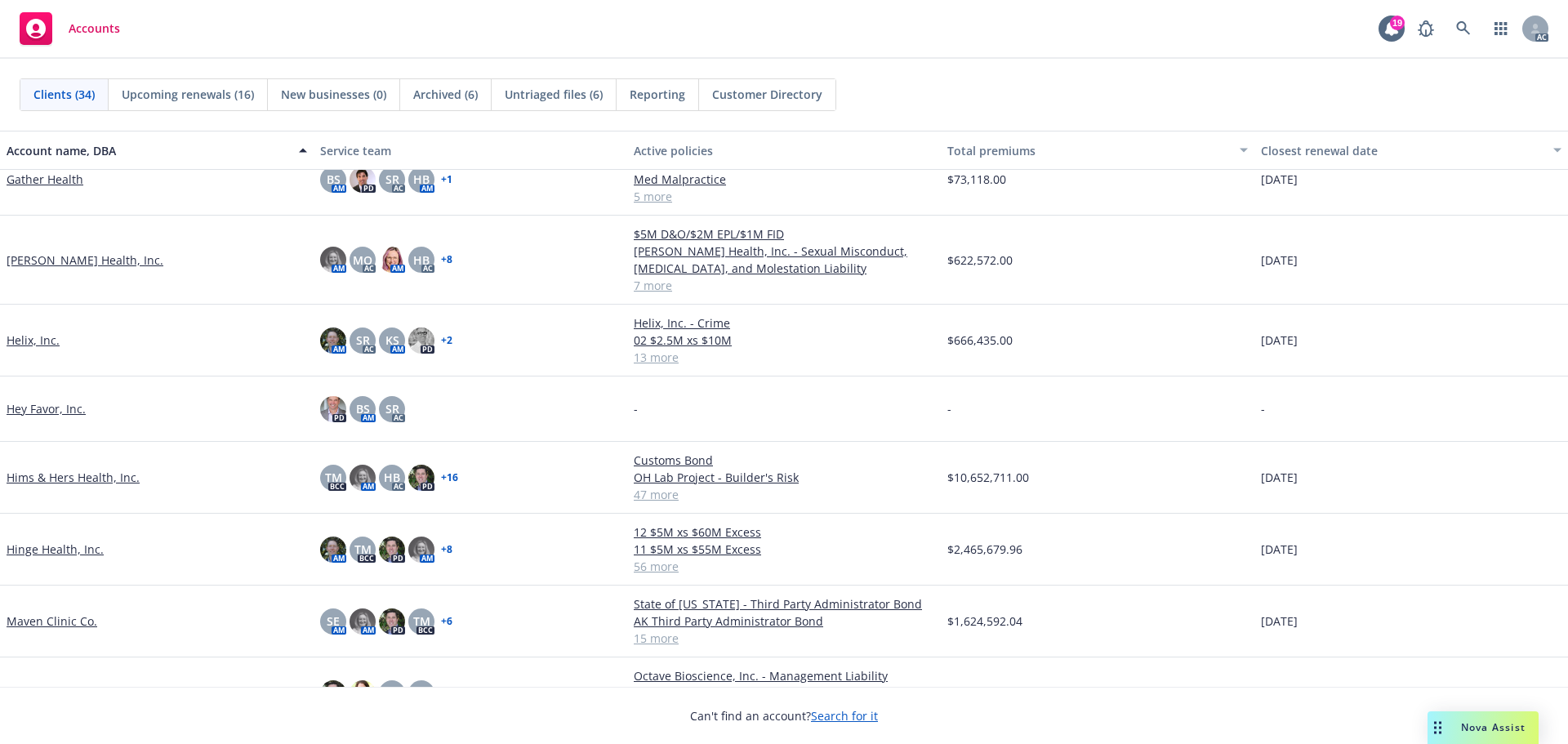
click at [50, 475] on link "Hims & Hers Health, Inc." at bounding box center [73, 477] width 133 height 17
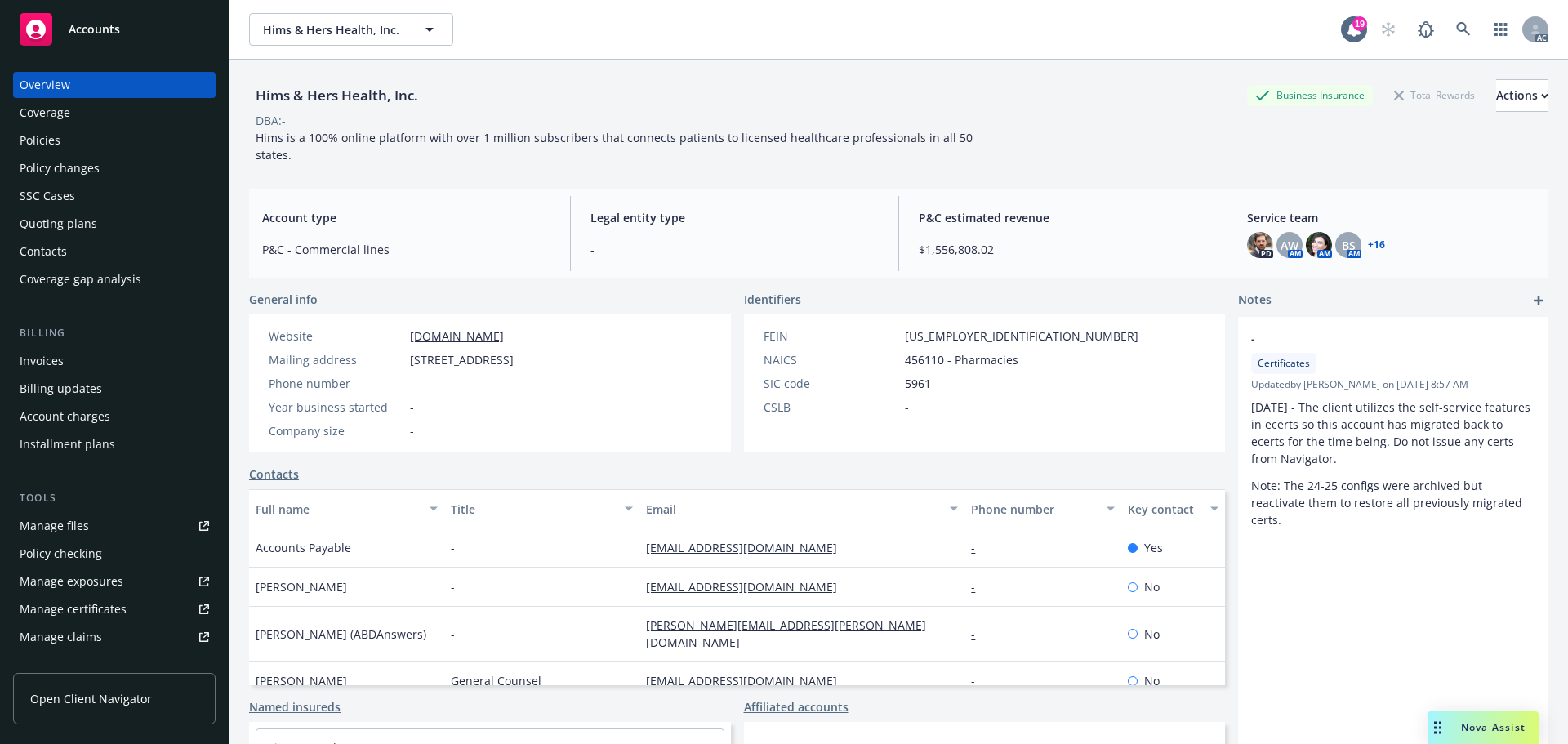
drag, startPoint x: 45, startPoint y: 141, endPoint x: 122, endPoint y: 140, distance: 77.0
click at [45, 140] on div "Policies" at bounding box center [40, 140] width 40 height 26
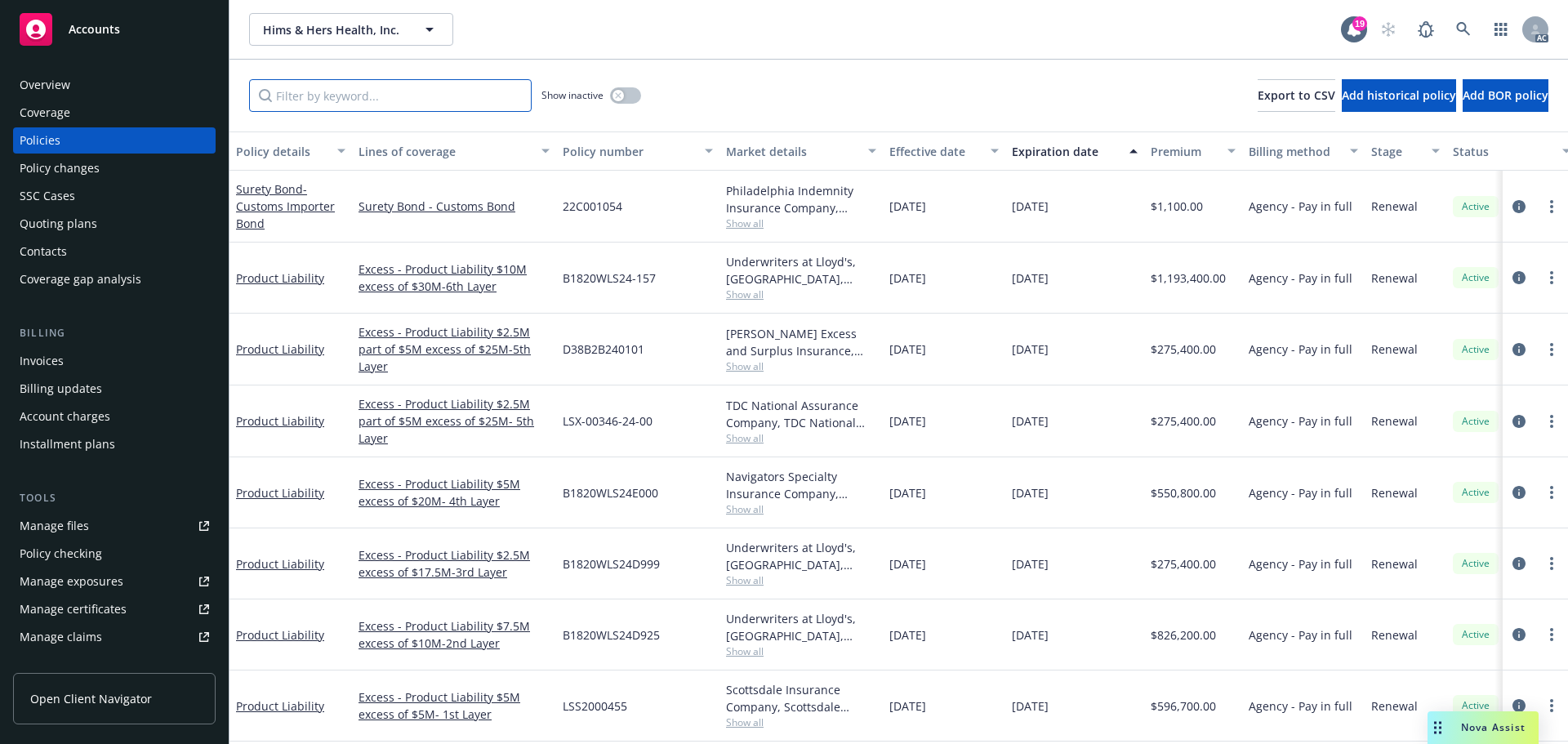
click at [373, 99] on input "Filter by keyword..." at bounding box center [390, 95] width 282 height 33
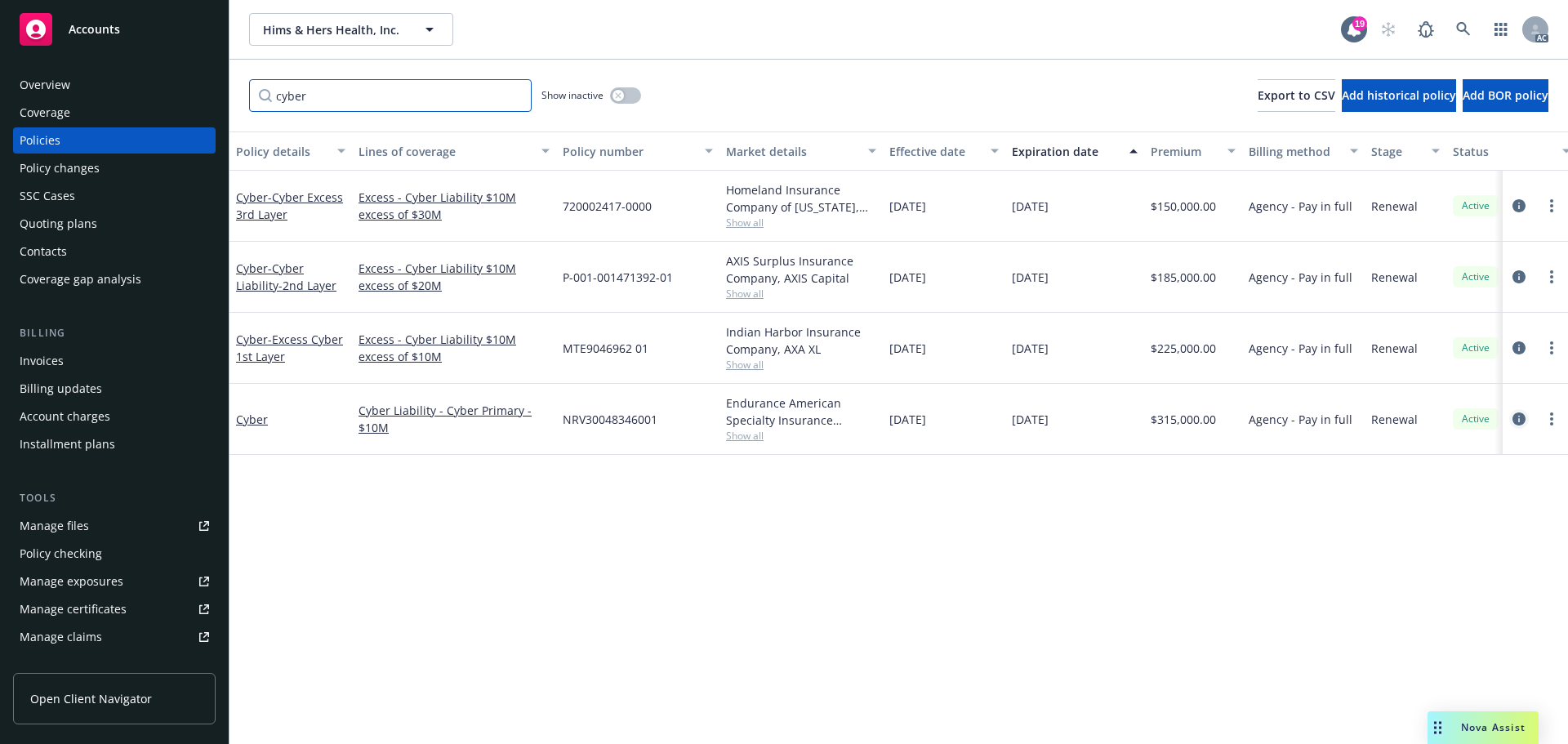
type input "cyber"
click at [1514, 418] on icon "circleInformation" at bounding box center [1519, 419] width 13 height 13
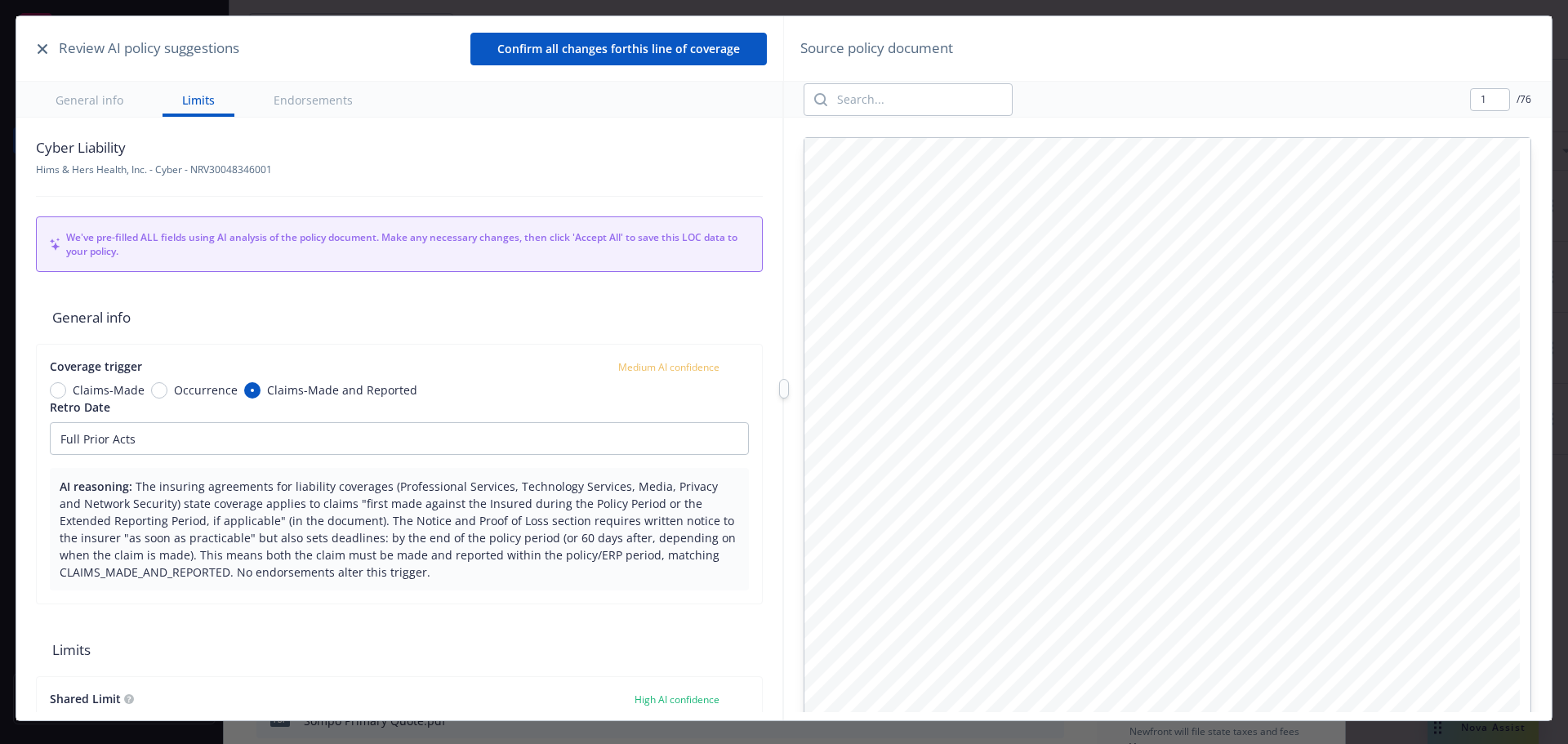
type textarea "x"
click at [40, 45] on icon "button" at bounding box center [43, 49] width 10 height 10
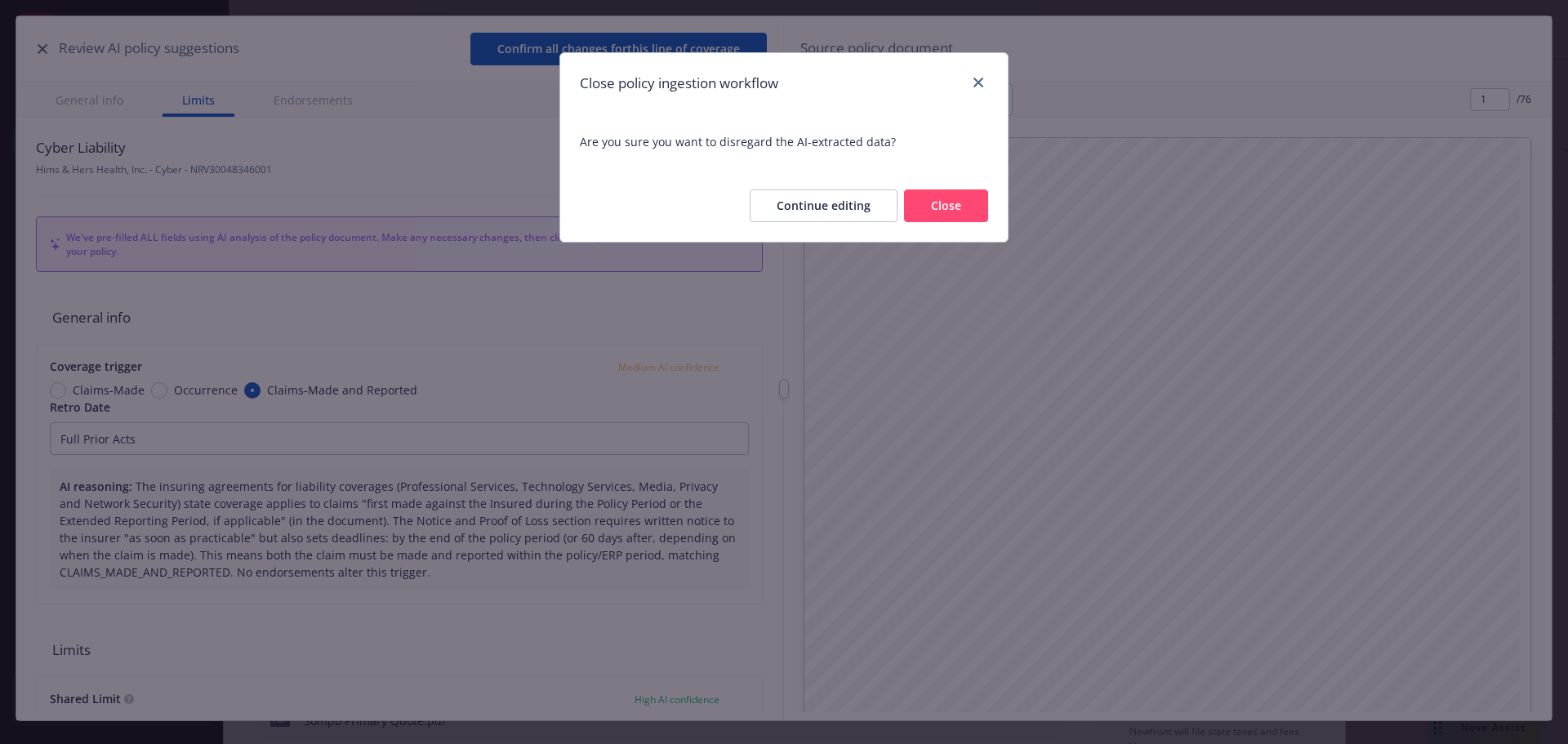
click at [950, 206] on button "Close" at bounding box center [946, 206] width 84 height 33
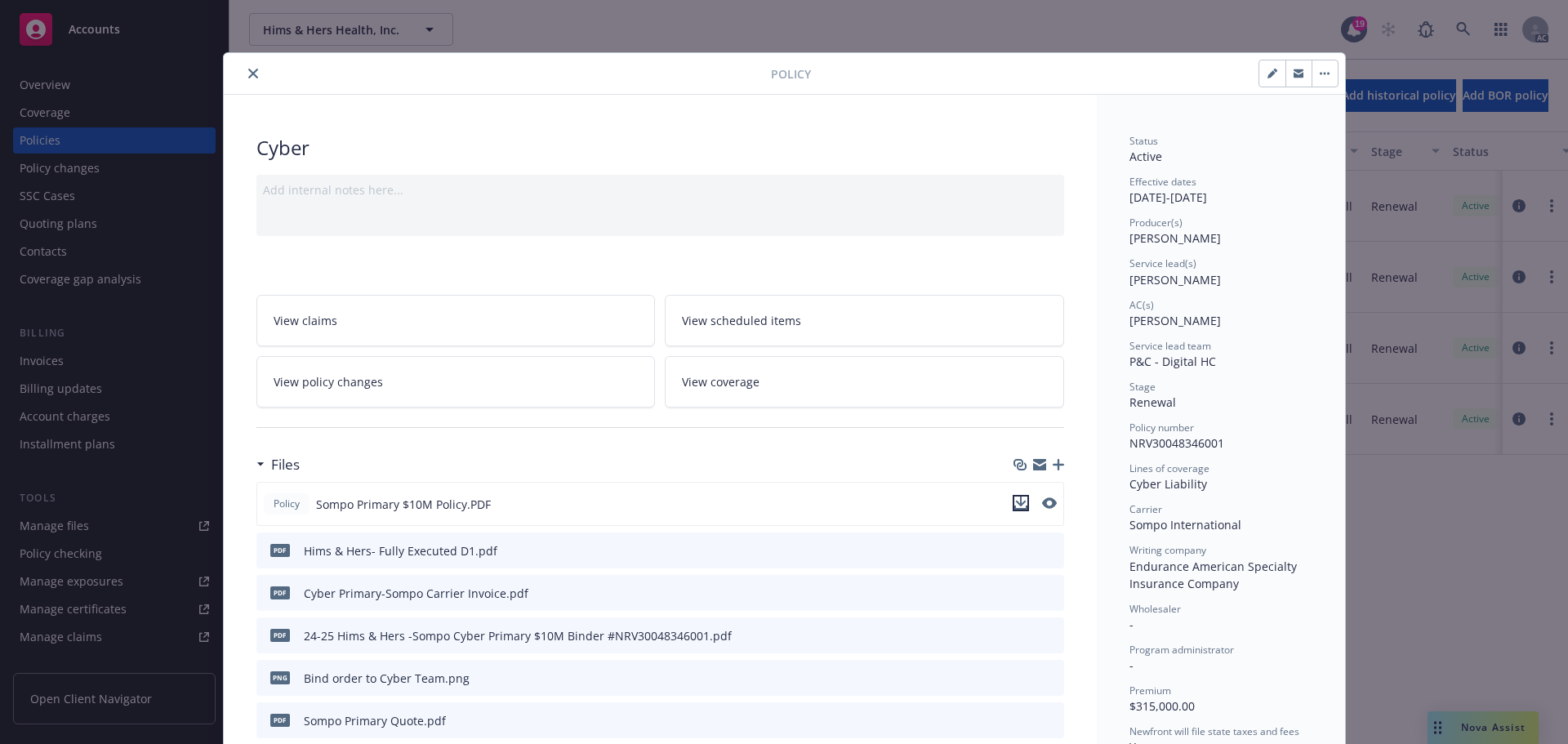
click at [1016, 504] on icon "download file" at bounding box center [1020, 501] width 11 height 10
click at [1485, 728] on div "Policy Cyber Add internal notes here... View claims View scheduled items View p…" at bounding box center [784, 372] width 1568 height 744
drag, startPoint x: 1304, startPoint y: 600, endPoint x: 1299, endPoint y: 611, distance: 12.1
click at [1303, 600] on div "Status Active Effective dates [DATE] - [DATE] Producer(s) [PERSON_NAME] Service…" at bounding box center [1220, 527] width 183 height 785
click at [243, 71] on button "close" at bounding box center [253, 73] width 19 height 19
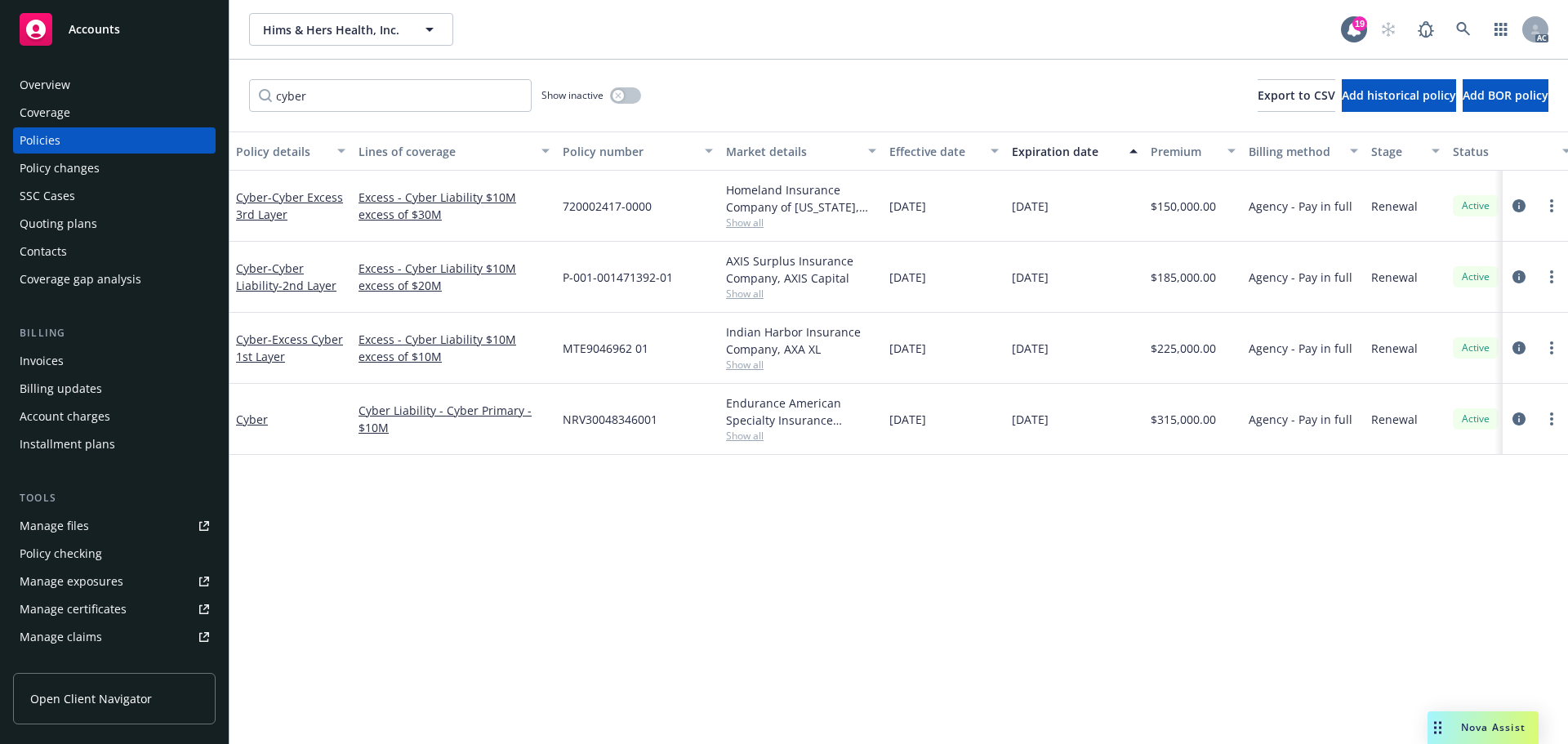
click at [1487, 720] on span "Nova Assist" at bounding box center [1493, 727] width 65 height 13
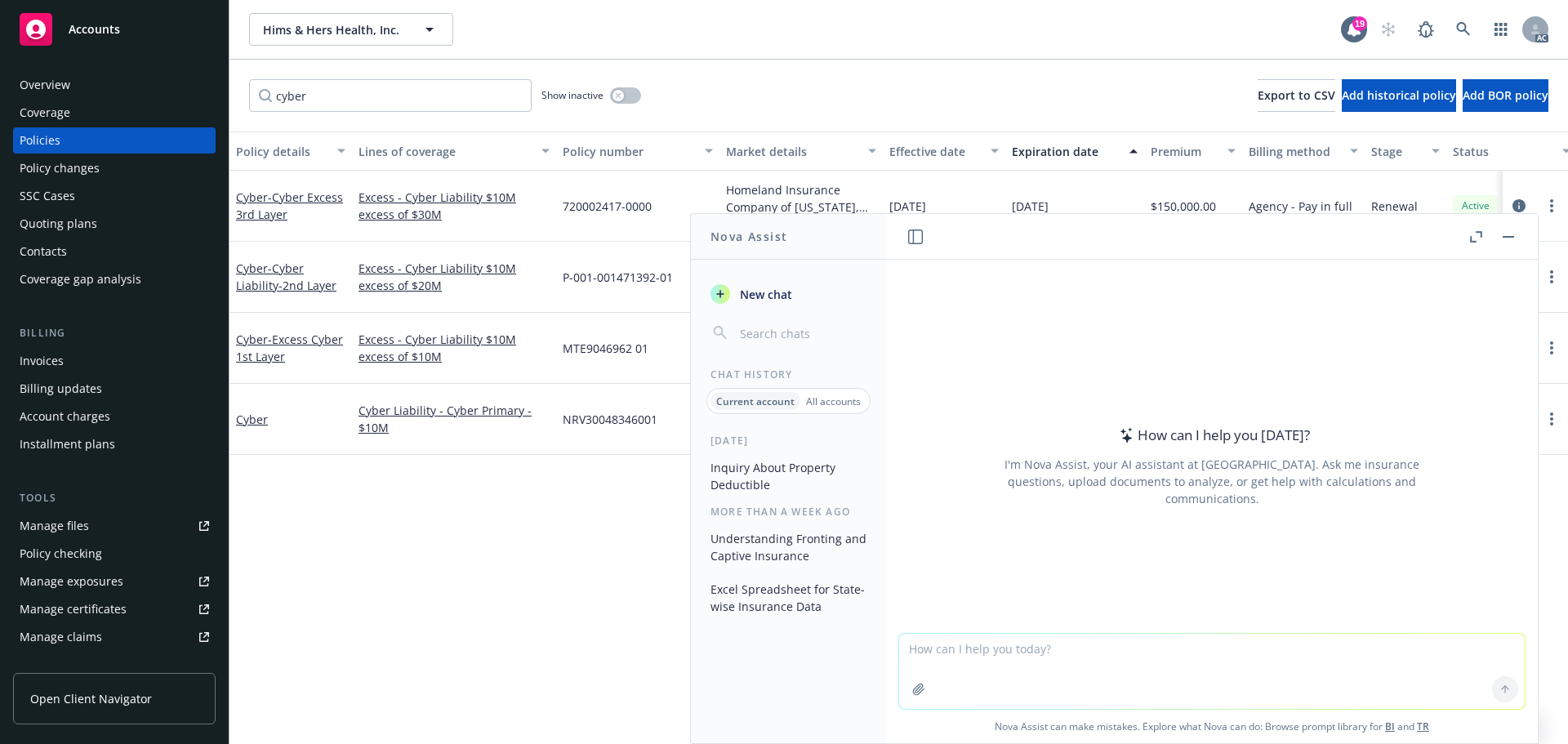
click at [983, 657] on textarea at bounding box center [1212, 671] width 625 height 75
type textarea "what does bricking mean"
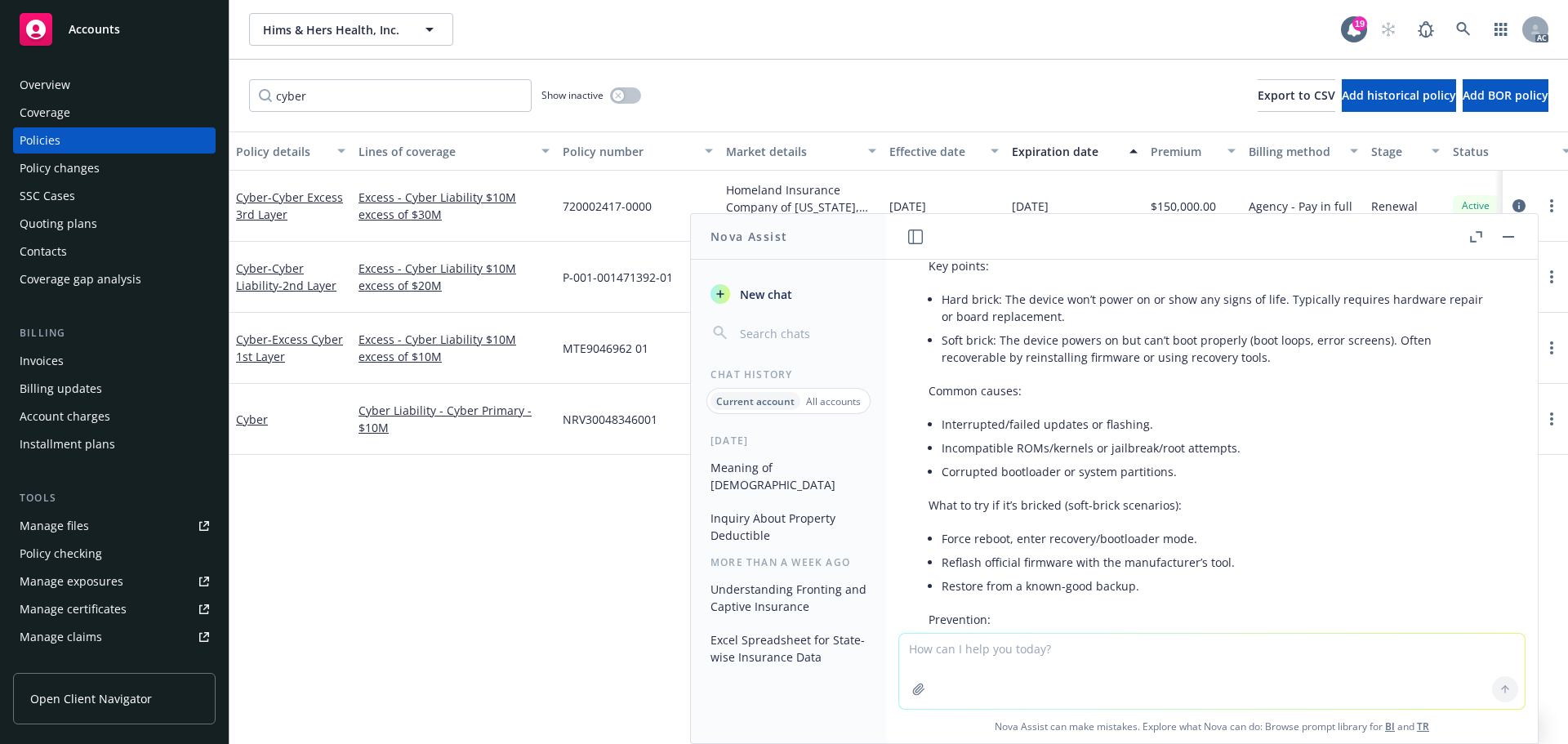
scroll to position [55, 0]
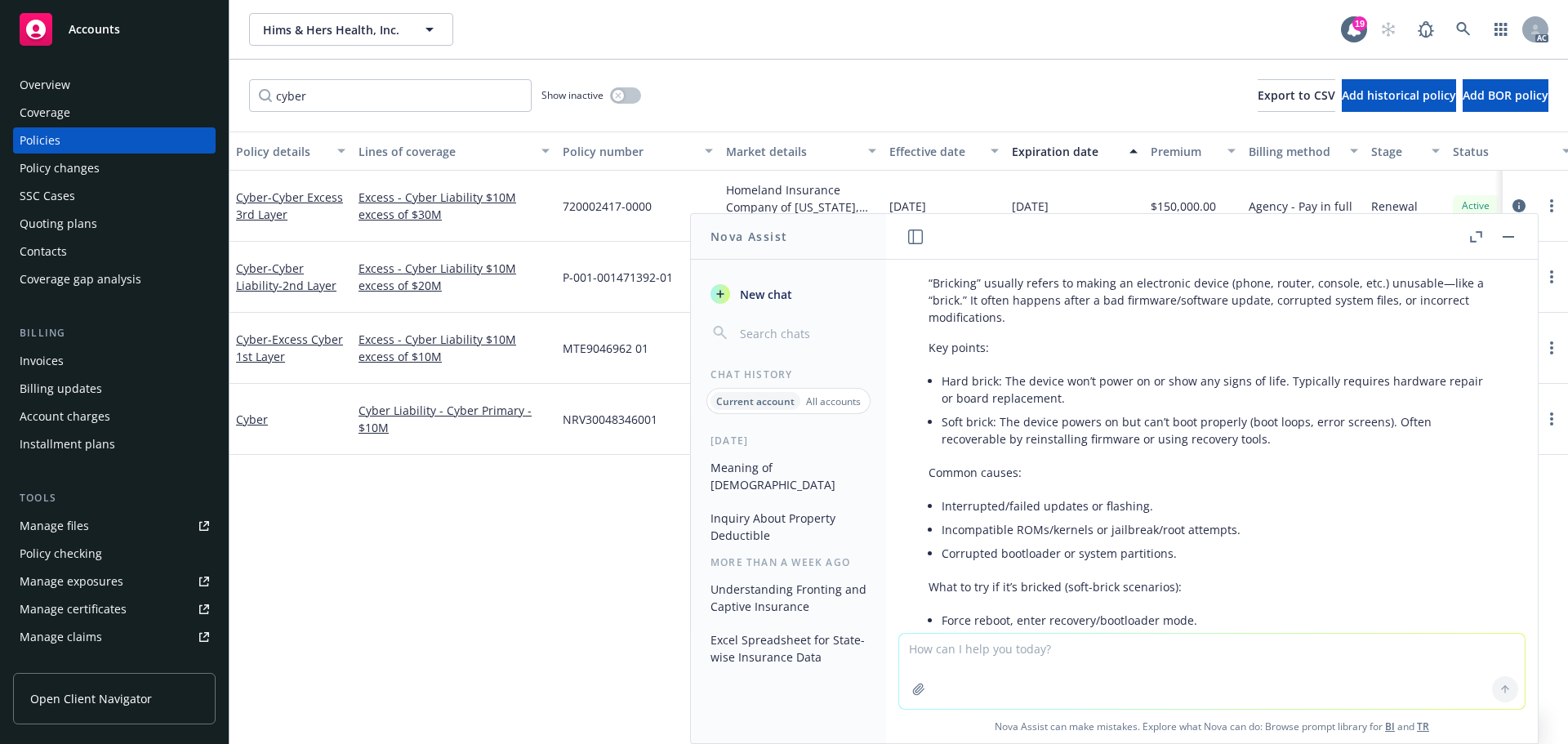
click at [1508, 236] on icon "button" at bounding box center [1508, 237] width 12 height 2
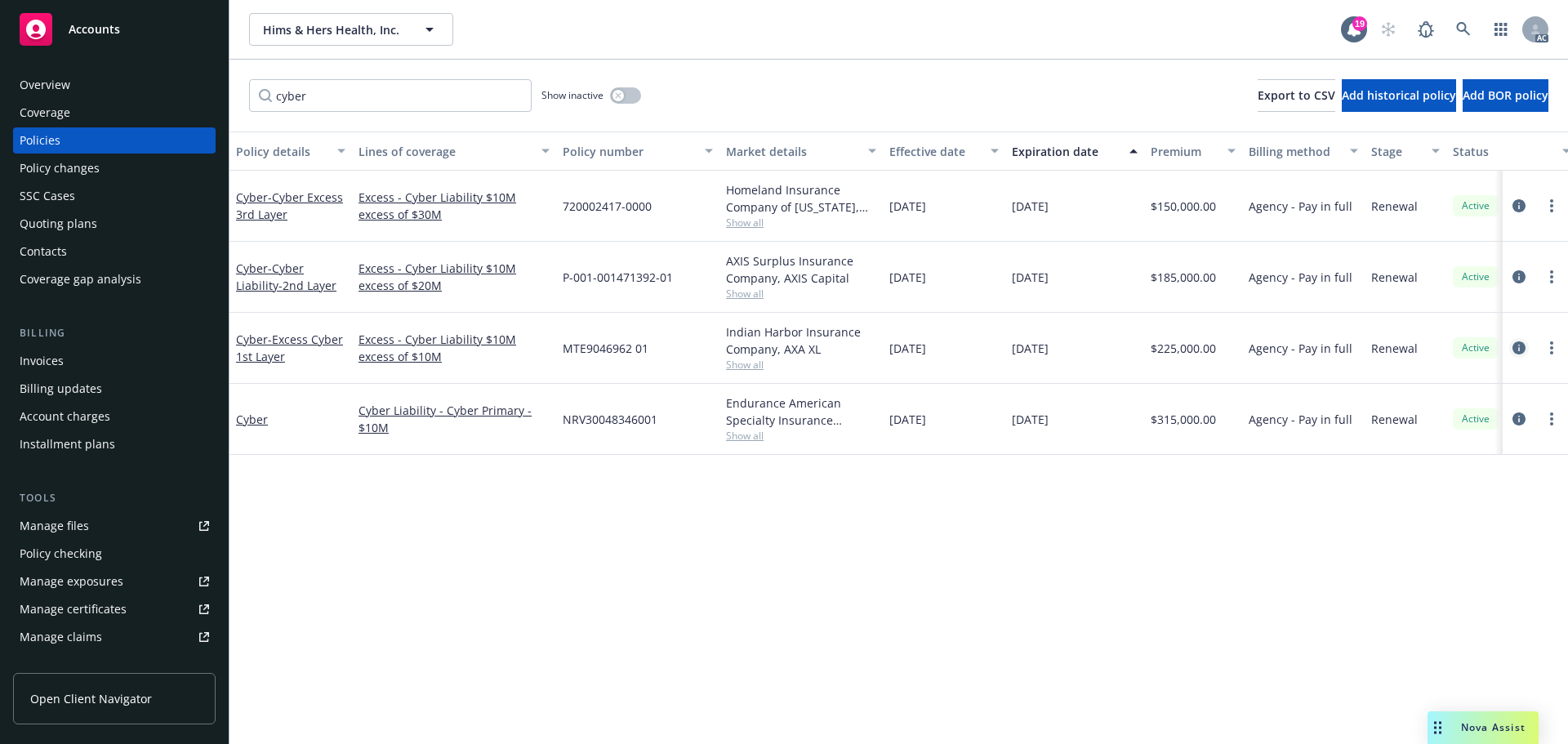
click at [1517, 349] on icon "circleInformation" at bounding box center [1519, 348] width 13 height 13
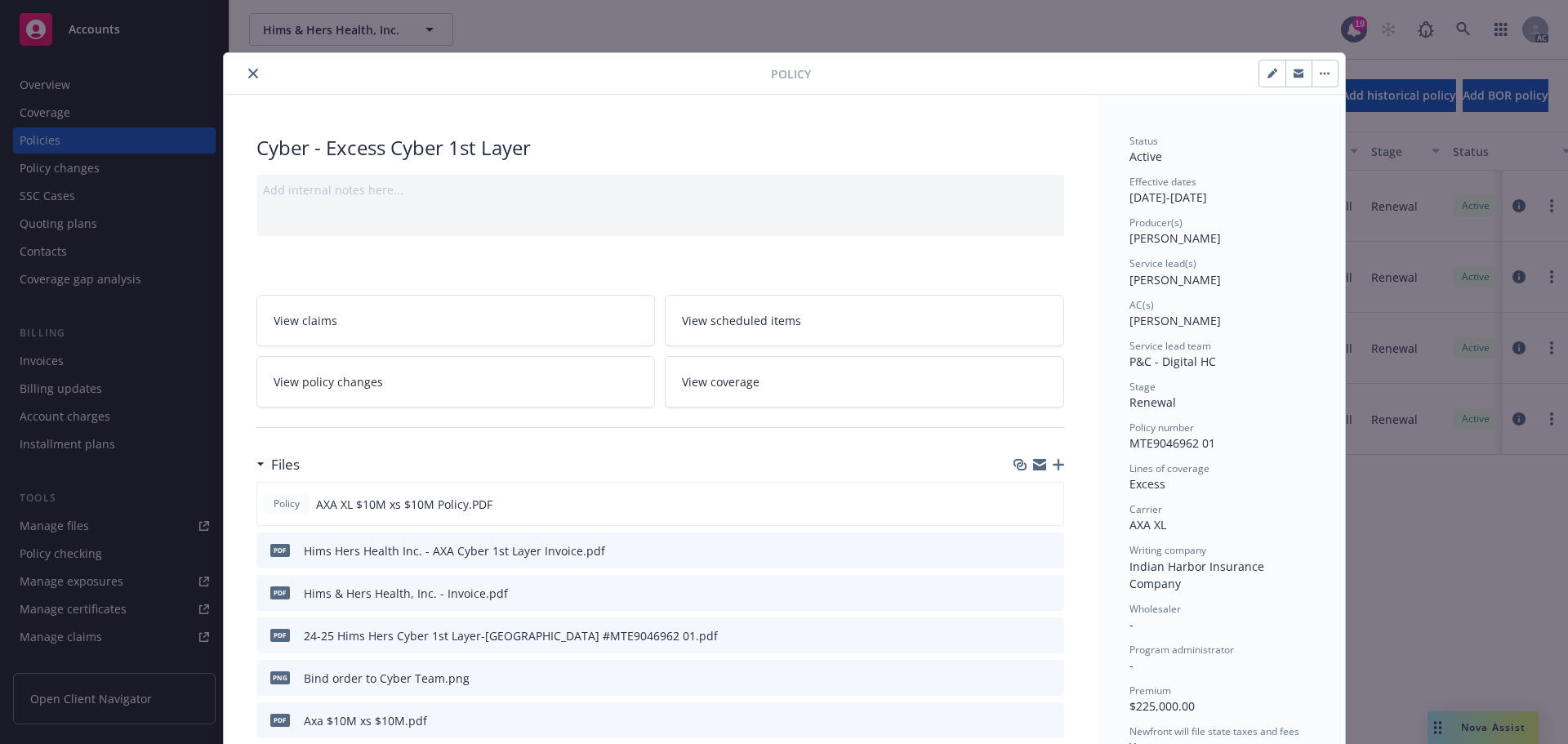
drag, startPoint x: 248, startPoint y: 70, endPoint x: 254, endPoint y: 76, distance: 8.5
click at [249, 70] on icon "close" at bounding box center [254, 73] width 10 height 10
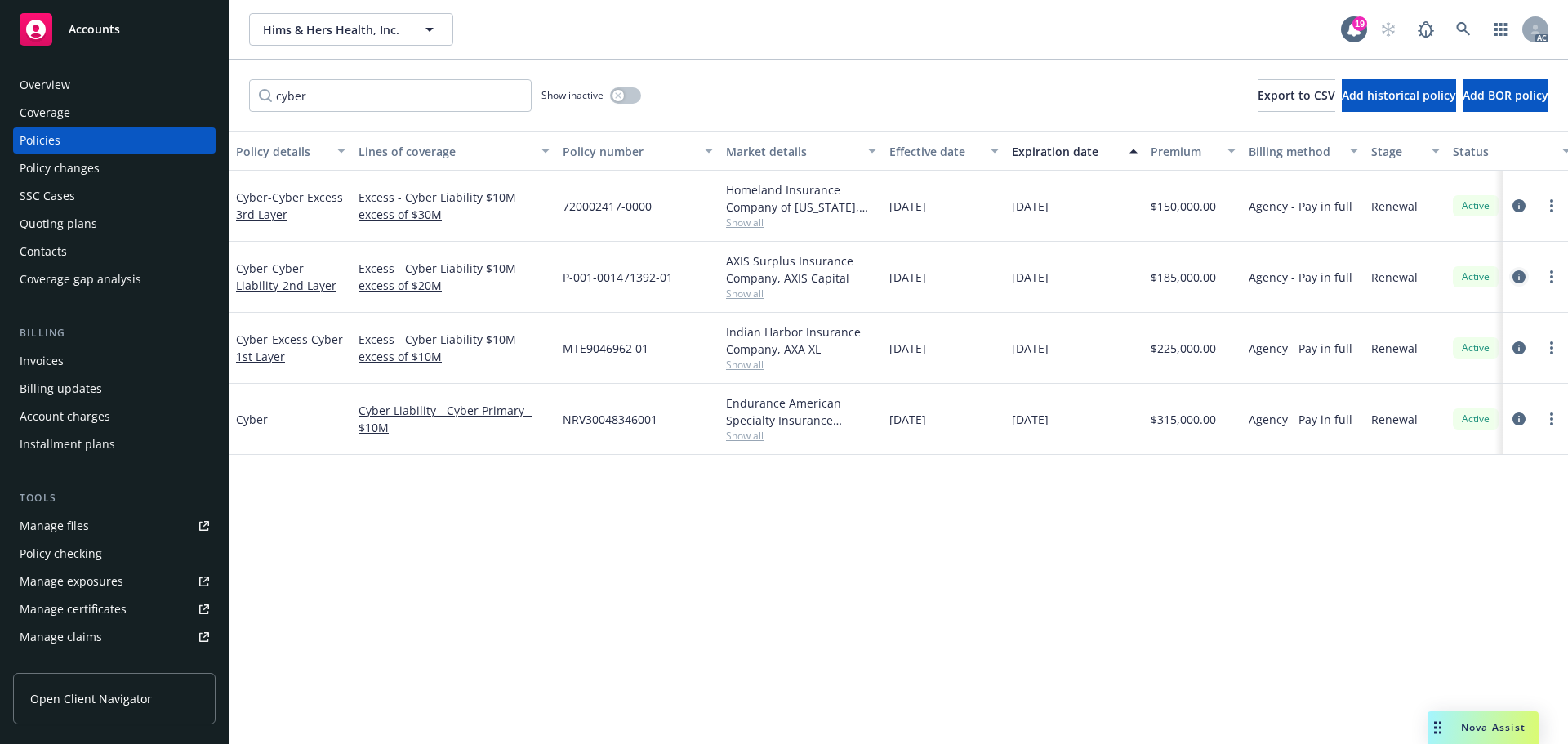
click at [1511, 273] on link "circleInformation" at bounding box center [1518, 276] width 19 height 19
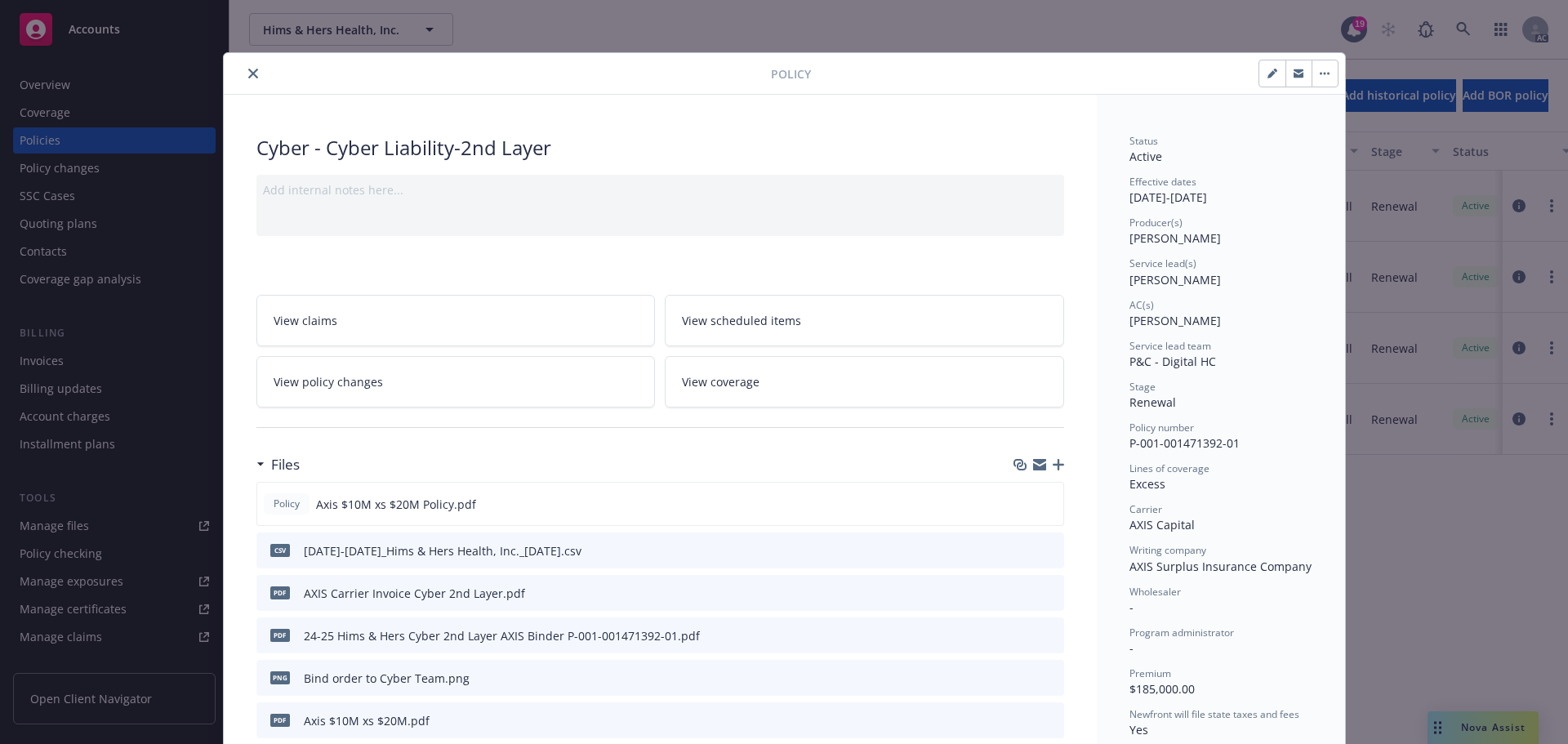
click at [249, 70] on icon "close" at bounding box center [254, 73] width 10 height 10
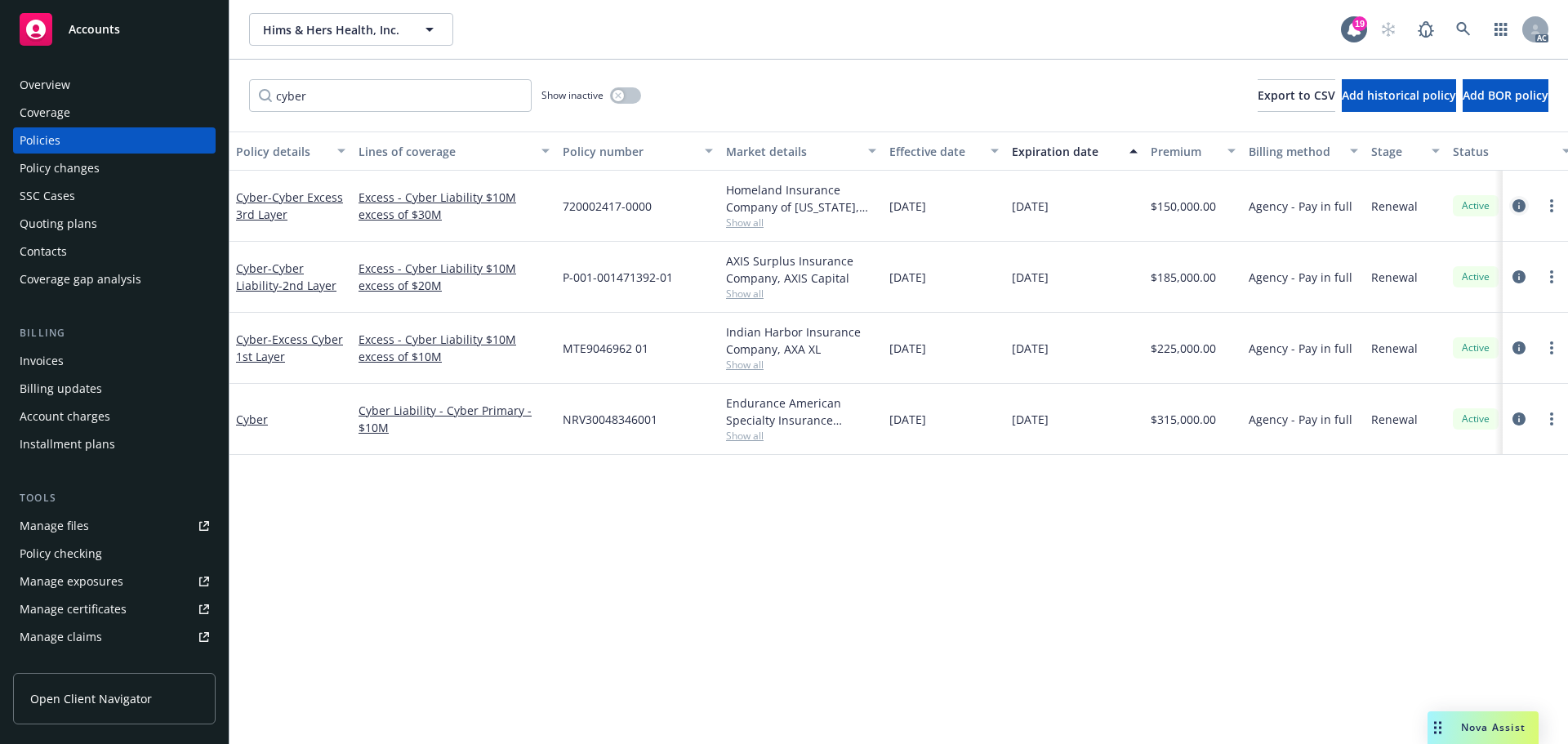
click at [1513, 202] on icon "circleInformation" at bounding box center [1519, 206] width 13 height 13
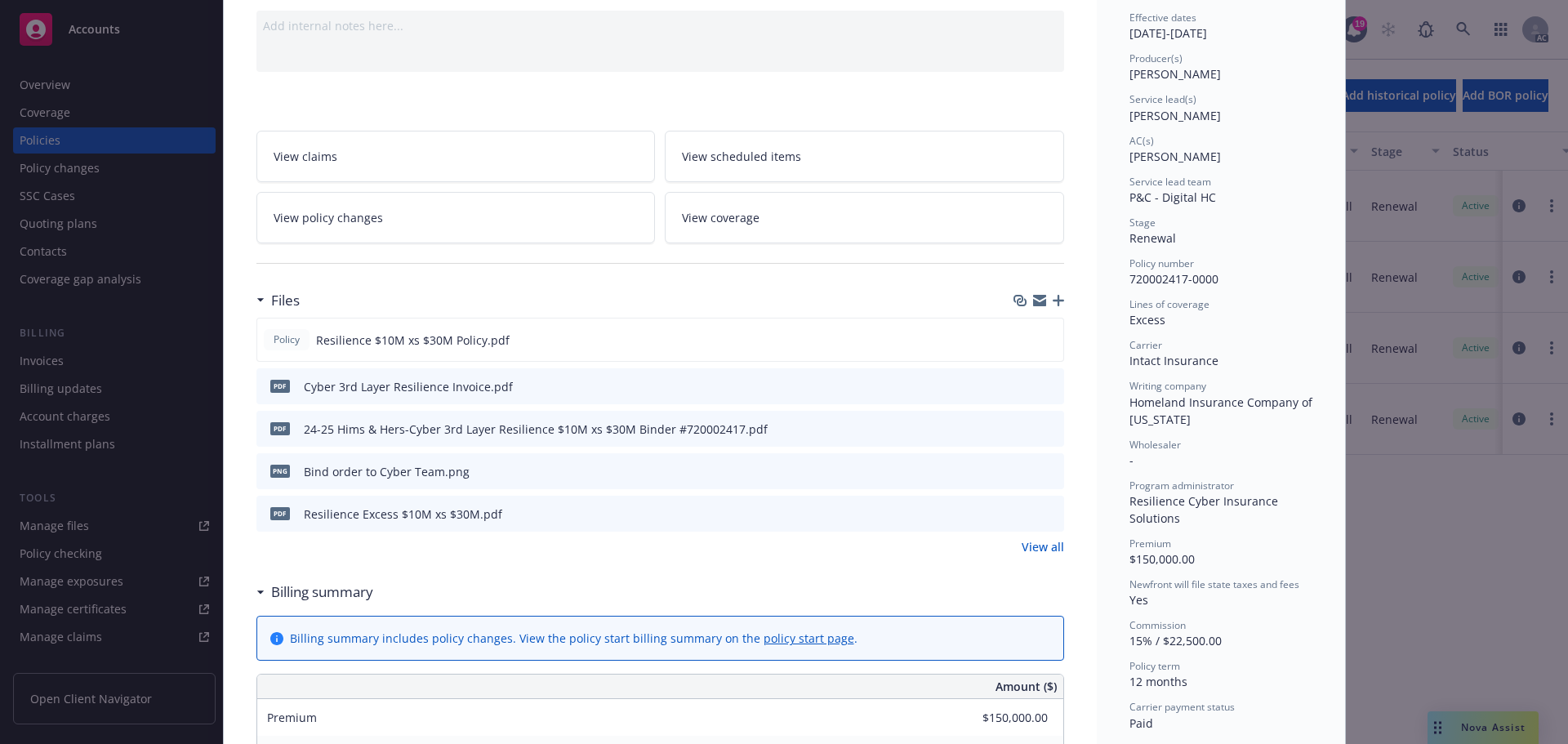
scroll to position [163, 0]
click at [741, 222] on span "View coverage" at bounding box center [720, 218] width 78 height 17
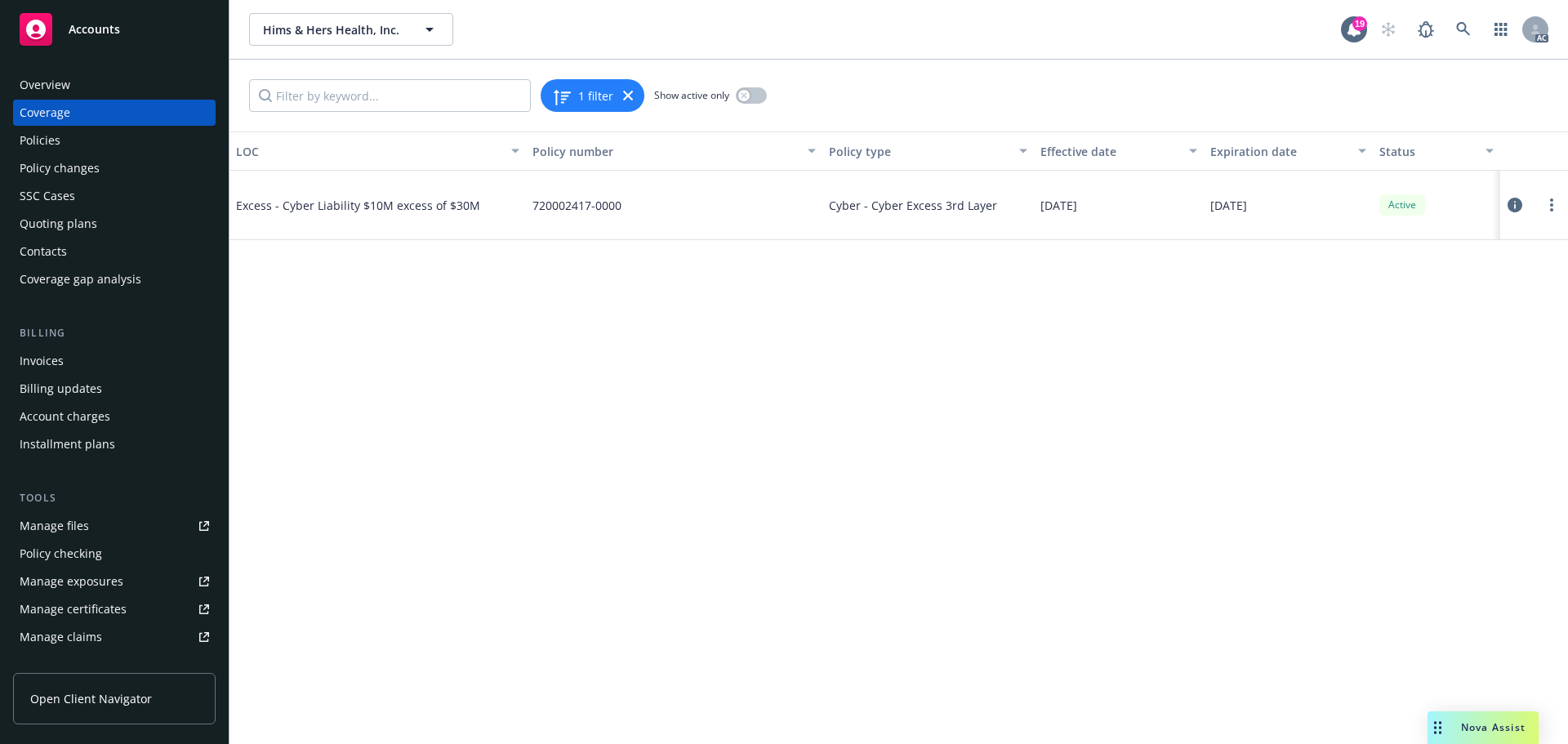
click at [1512, 203] on icon at bounding box center [1514, 205] width 14 height 14
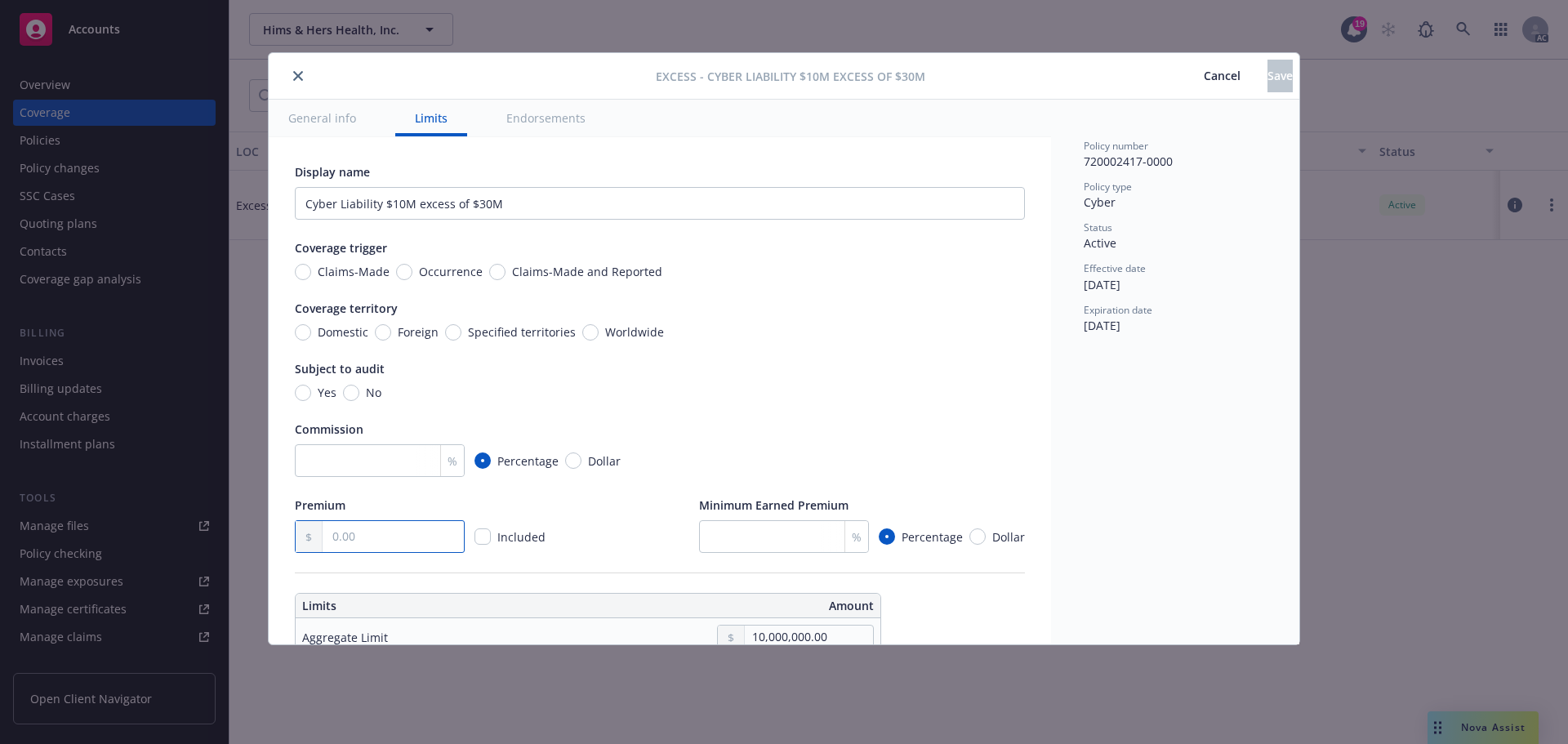
click at [331, 534] on input "text" at bounding box center [393, 536] width 142 height 31
type input "150,000.00"
click at [620, 528] on div "Premium 150,000.00 Included Minimum Earned Premium % Percentage Dollar" at bounding box center [660, 524] width 730 height 56
click at [1273, 82] on button "Save" at bounding box center [1280, 76] width 25 height 33
click at [54, 136] on div "Excess - Cyber Liability $10M excess of $30M Cancel Save General info Limits En…" at bounding box center [784, 372] width 1568 height 744
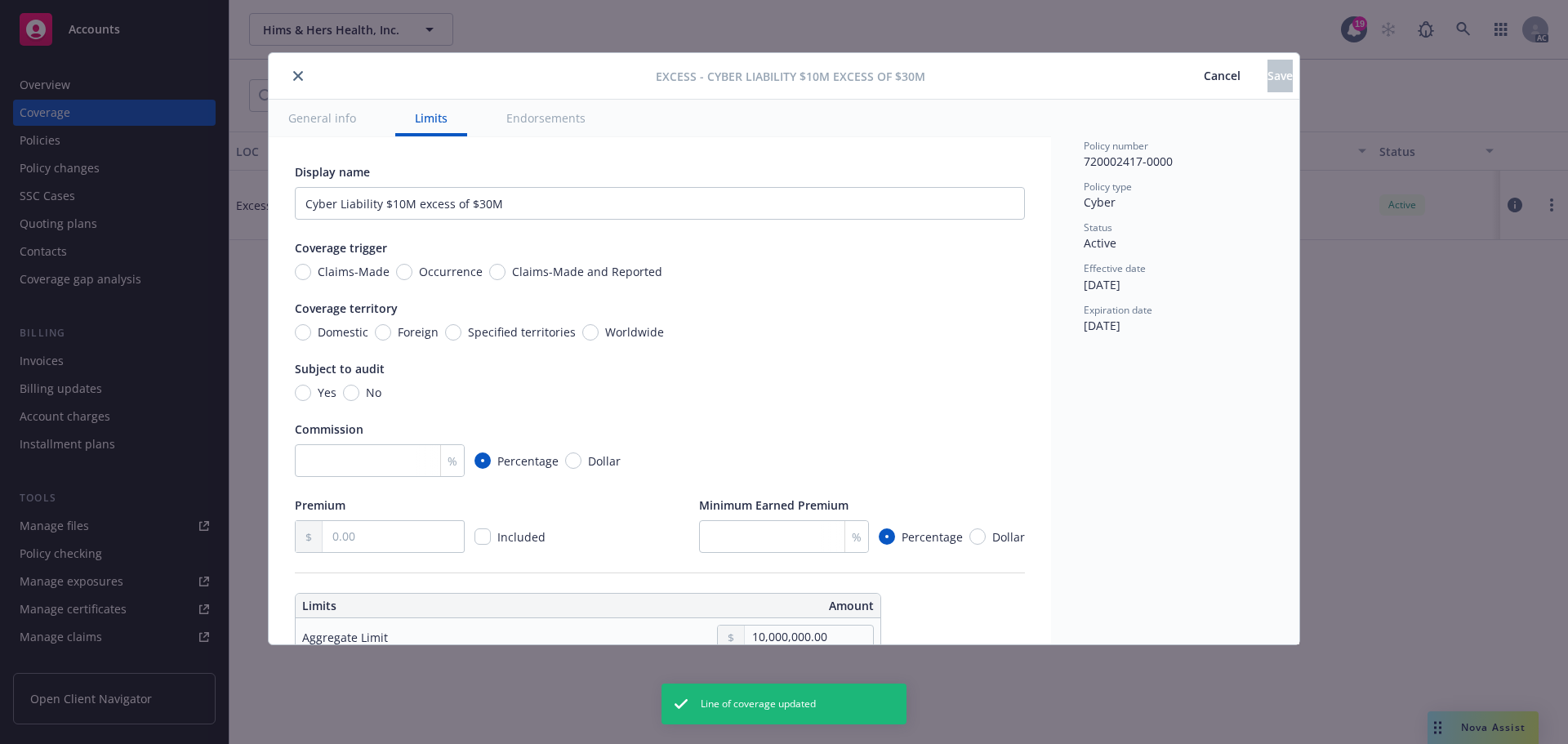
type input "150,000.00"
click at [299, 72] on icon "close" at bounding box center [298, 76] width 10 height 10
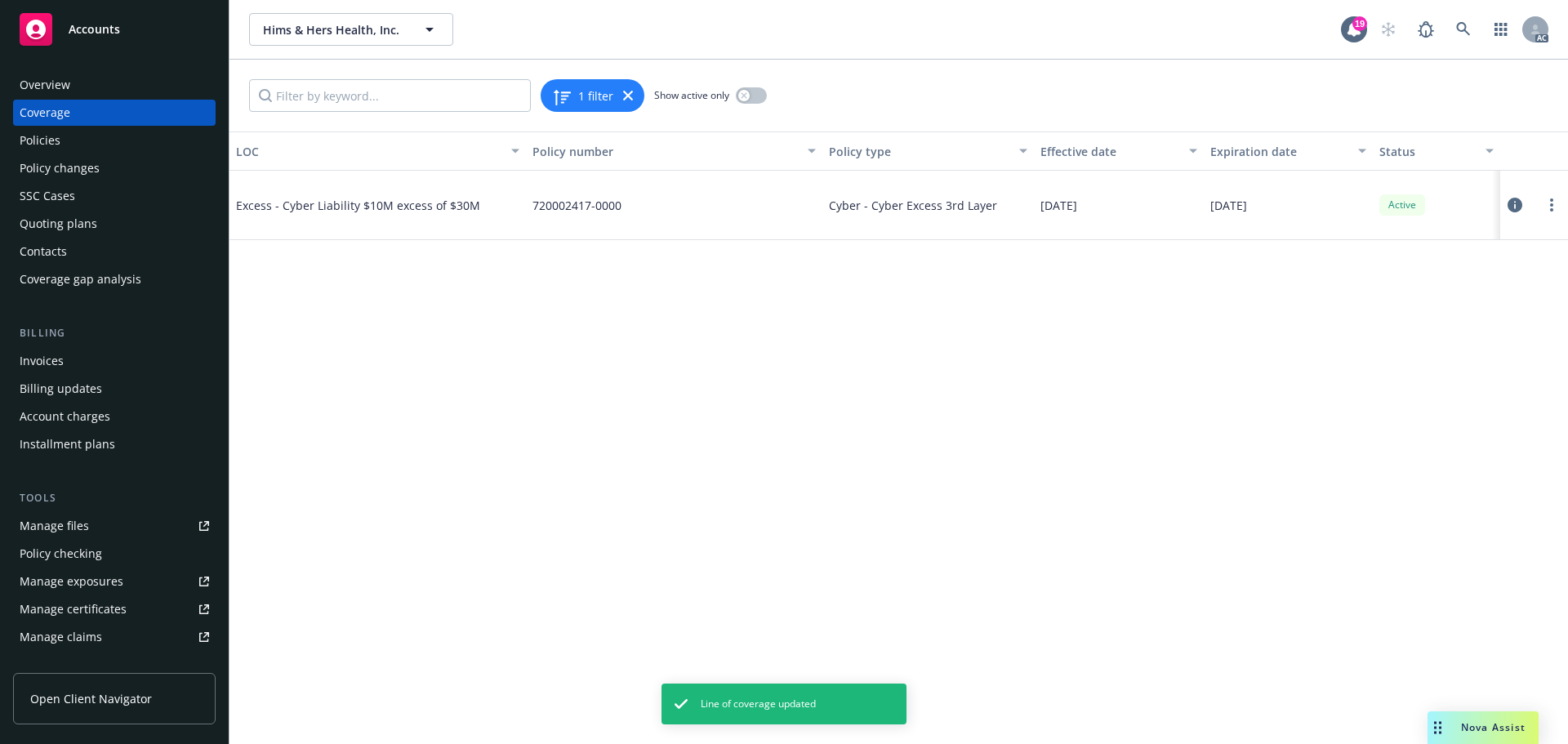
click at [68, 136] on div "Policies" at bounding box center [114, 140] width 190 height 26
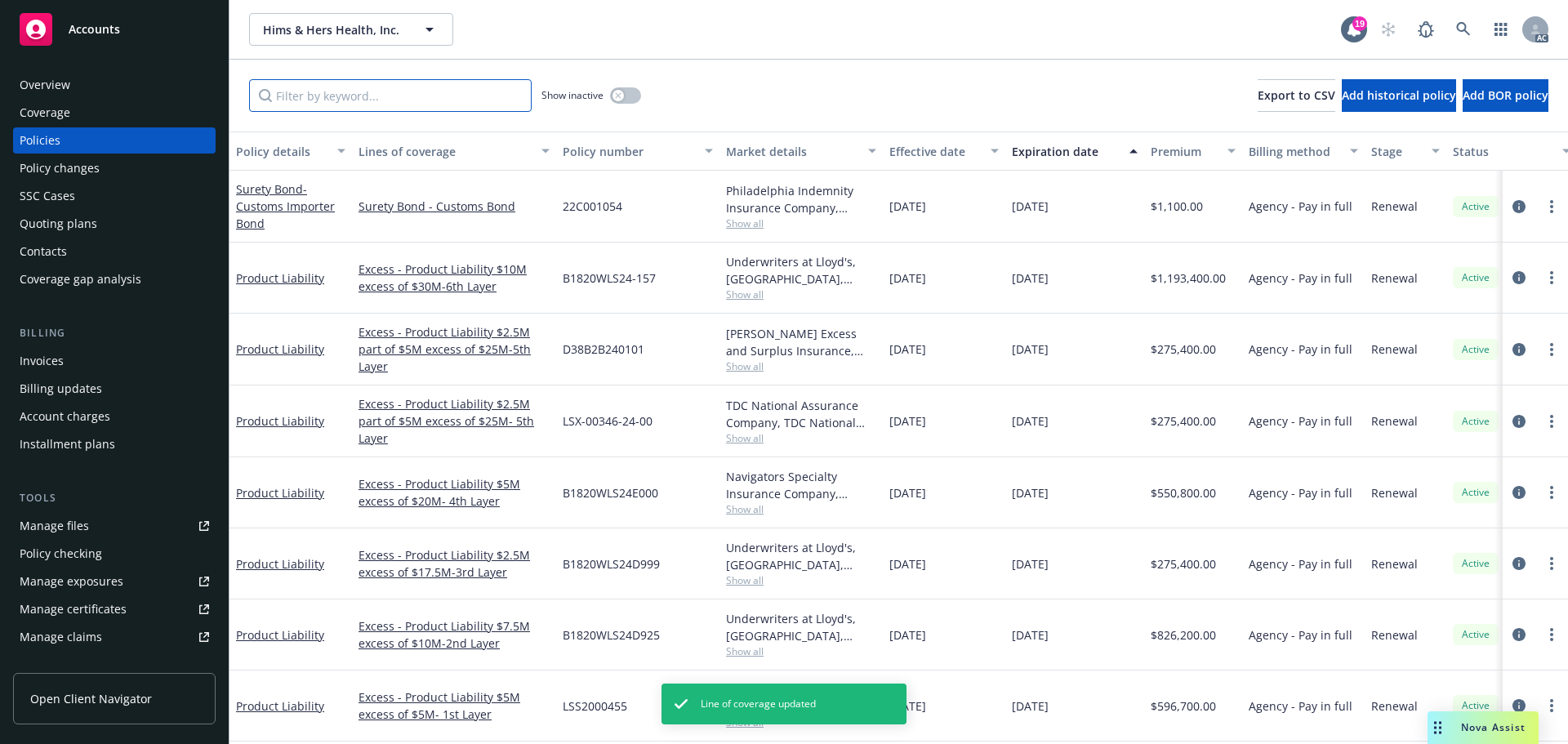
click at [340, 105] on input "Filter by keyword..." at bounding box center [390, 95] width 282 height 33
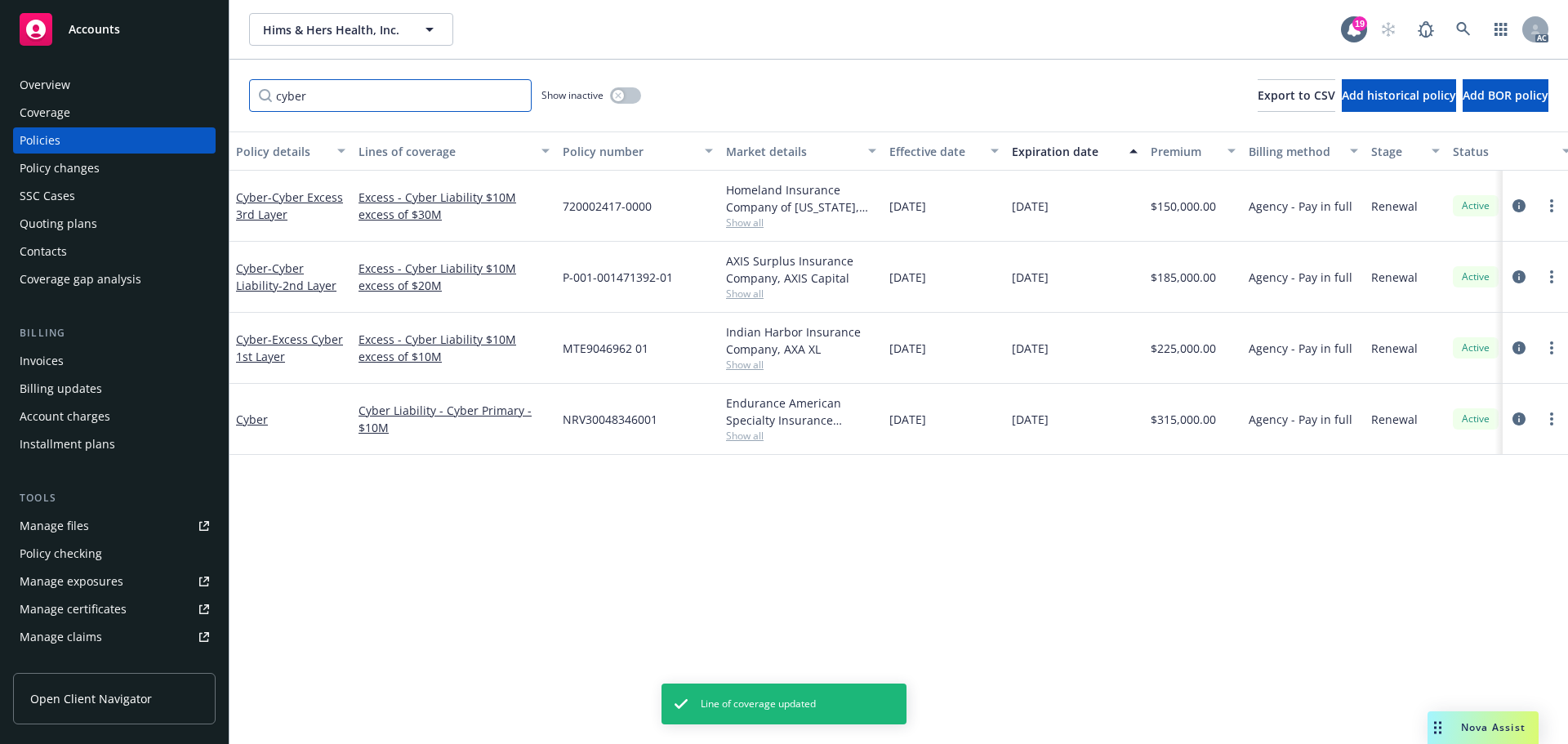
type input "cyber"
click at [1520, 418] on icon "circleInformation" at bounding box center [1519, 419] width 13 height 13
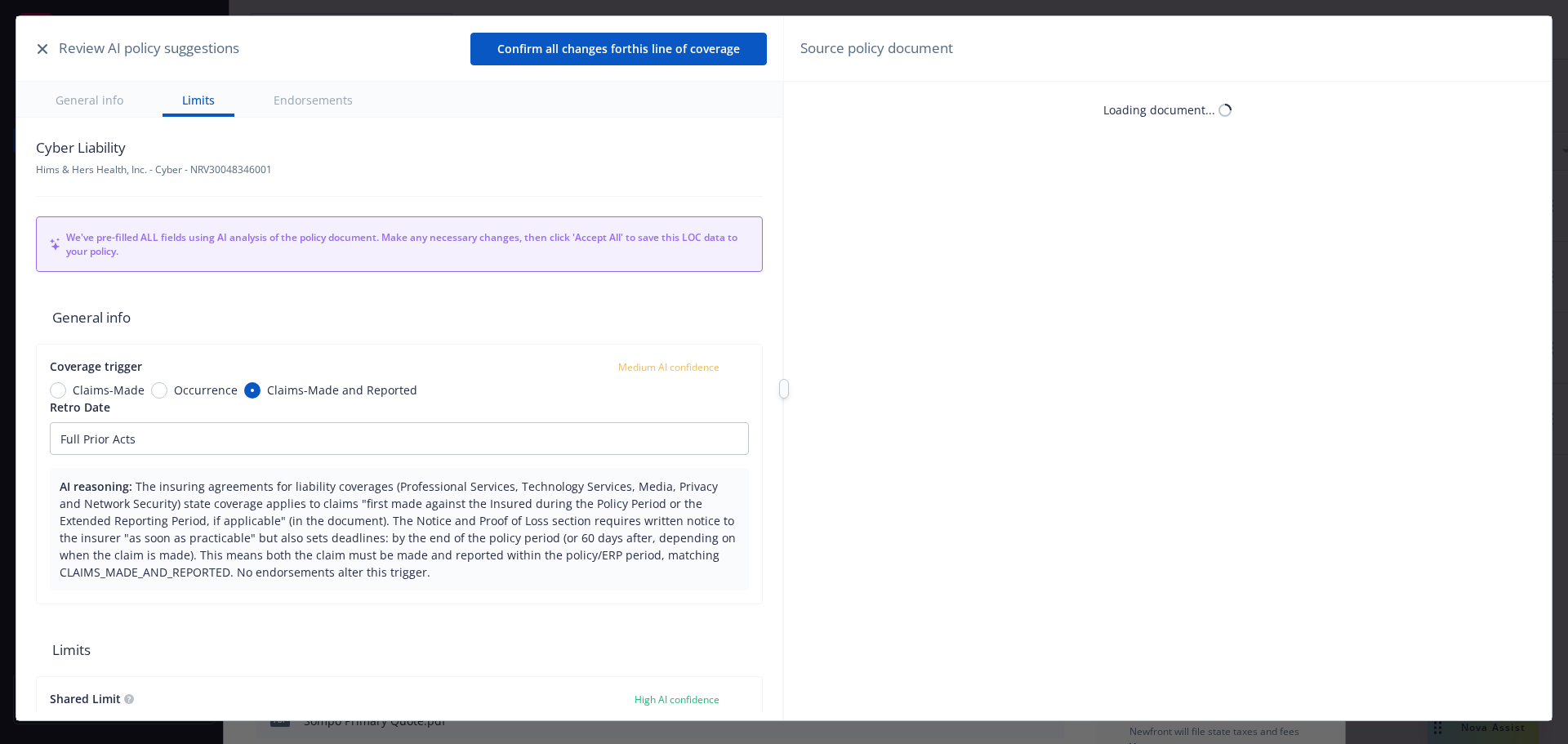
scroll to position [49, 0]
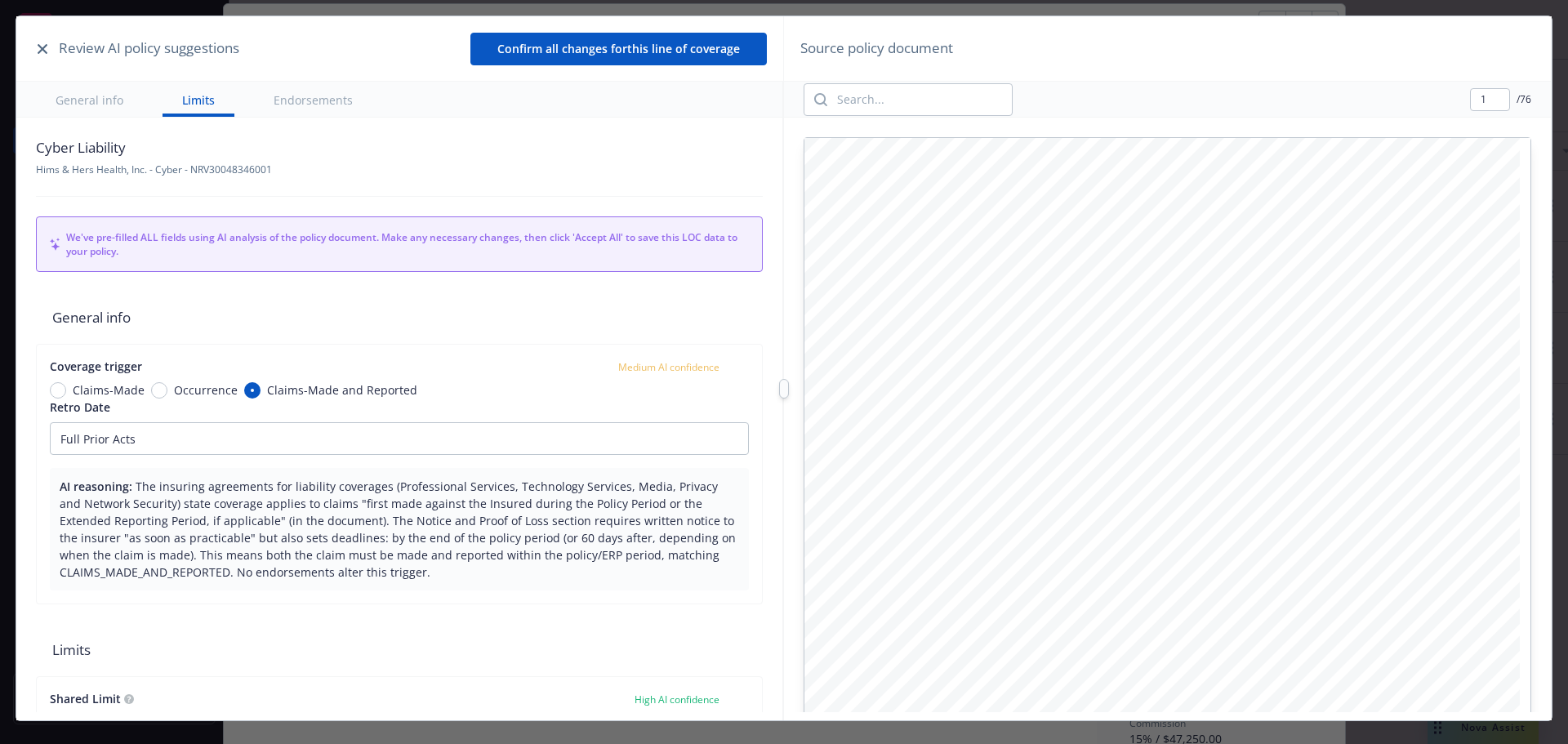
click at [40, 48] on icon "button" at bounding box center [43, 49] width 10 height 10
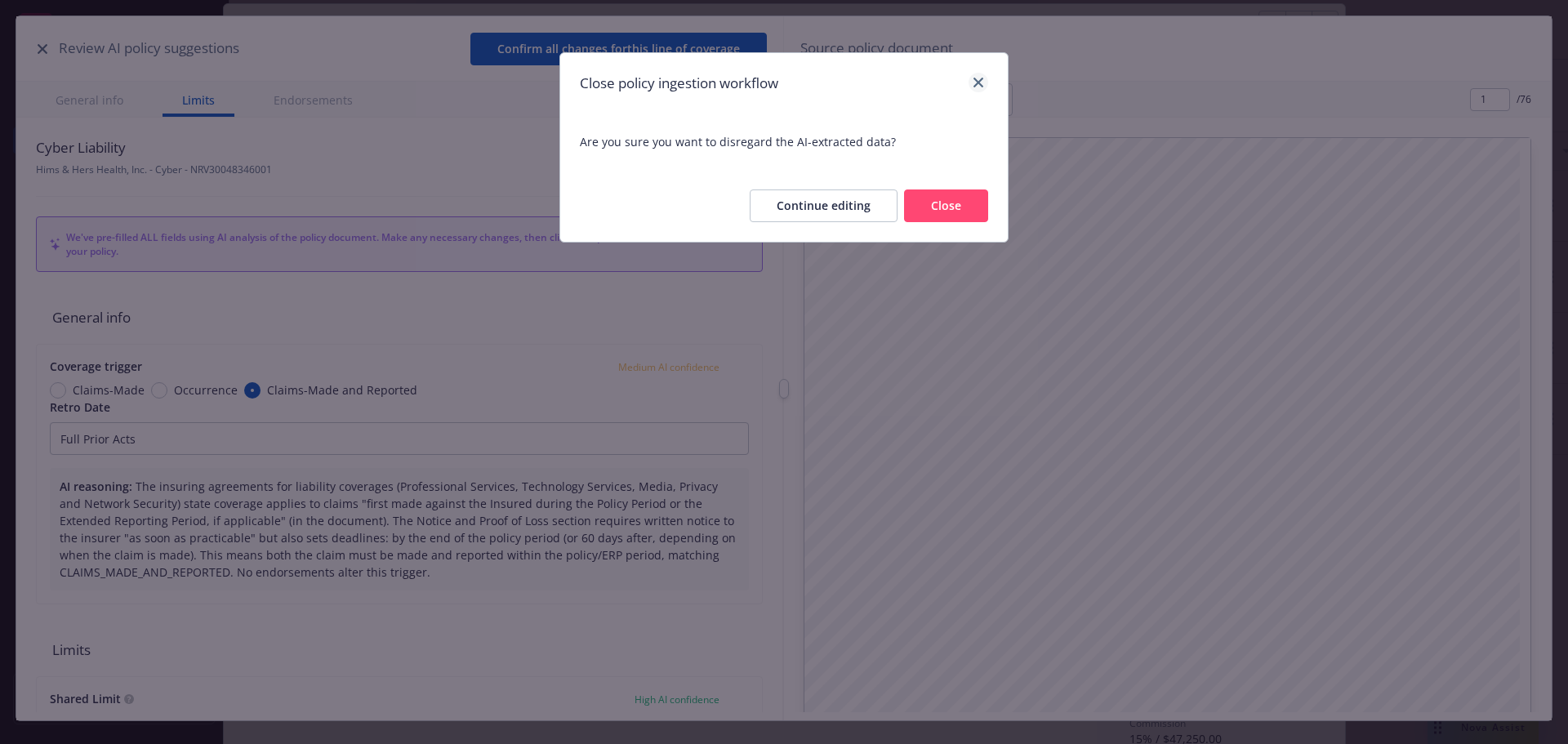
type textarea "x"
click at [961, 208] on button "Close" at bounding box center [946, 206] width 84 height 33
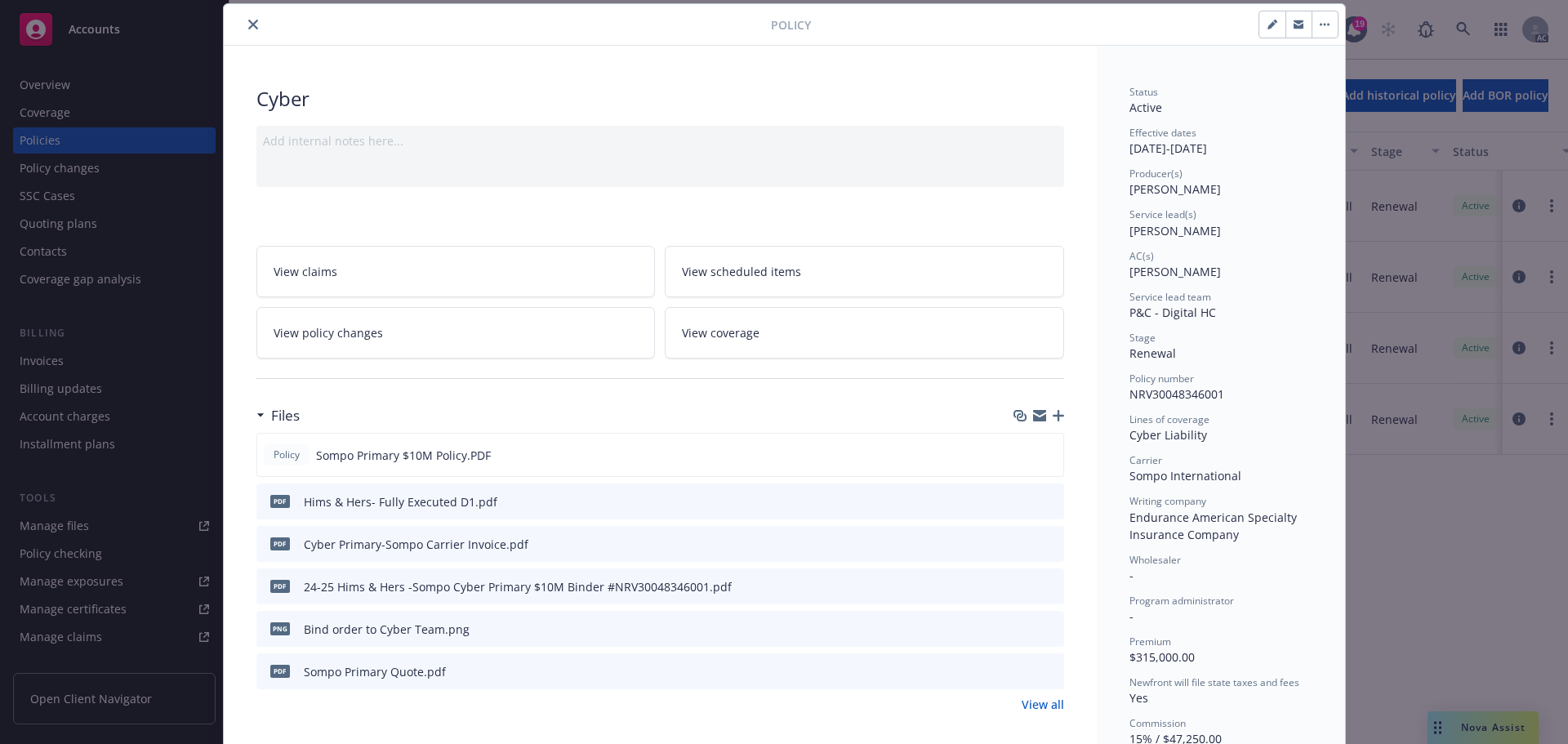
click at [828, 332] on link "View coverage" at bounding box center [864, 332] width 399 height 51
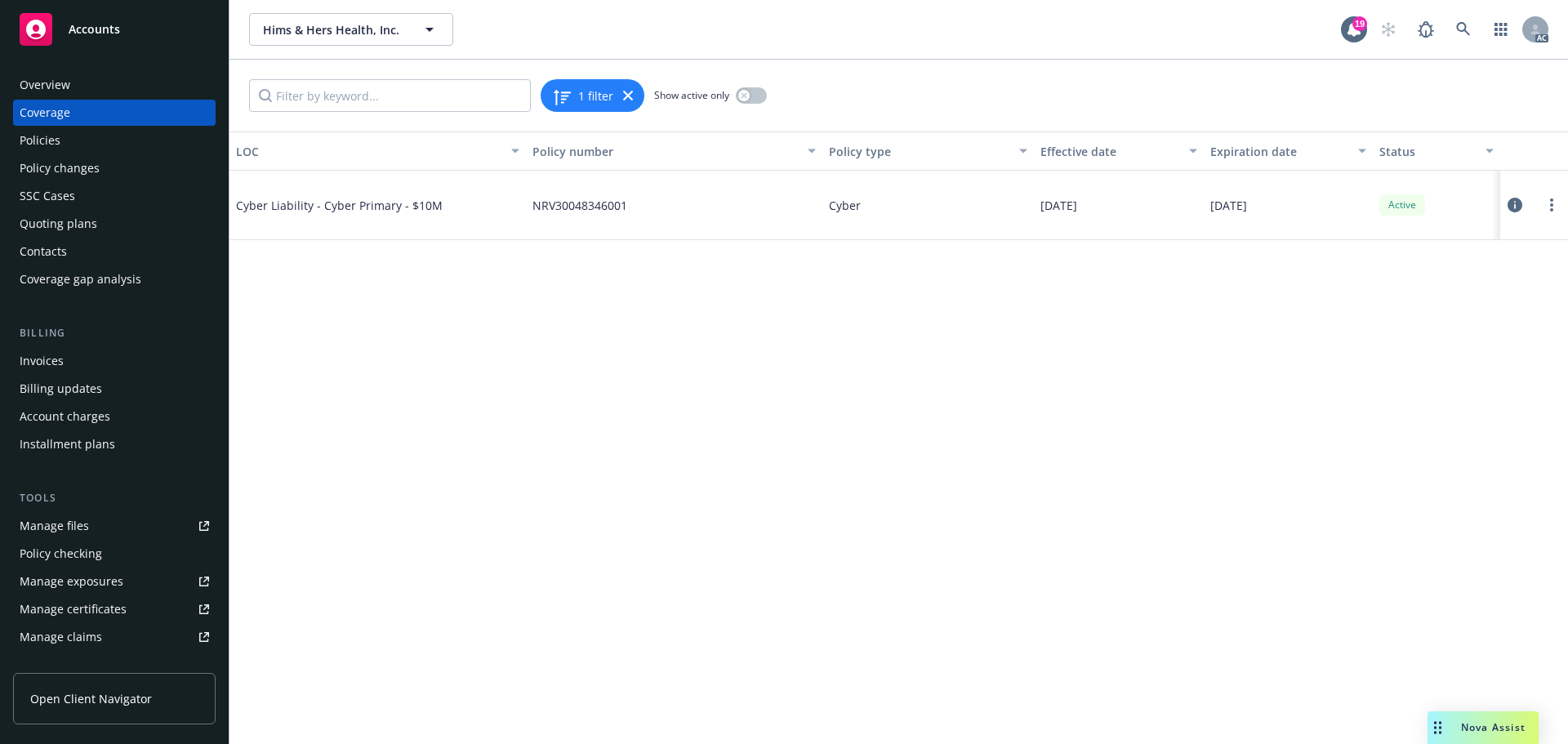
click at [1514, 206] on icon at bounding box center [1514, 205] width 14 height 14
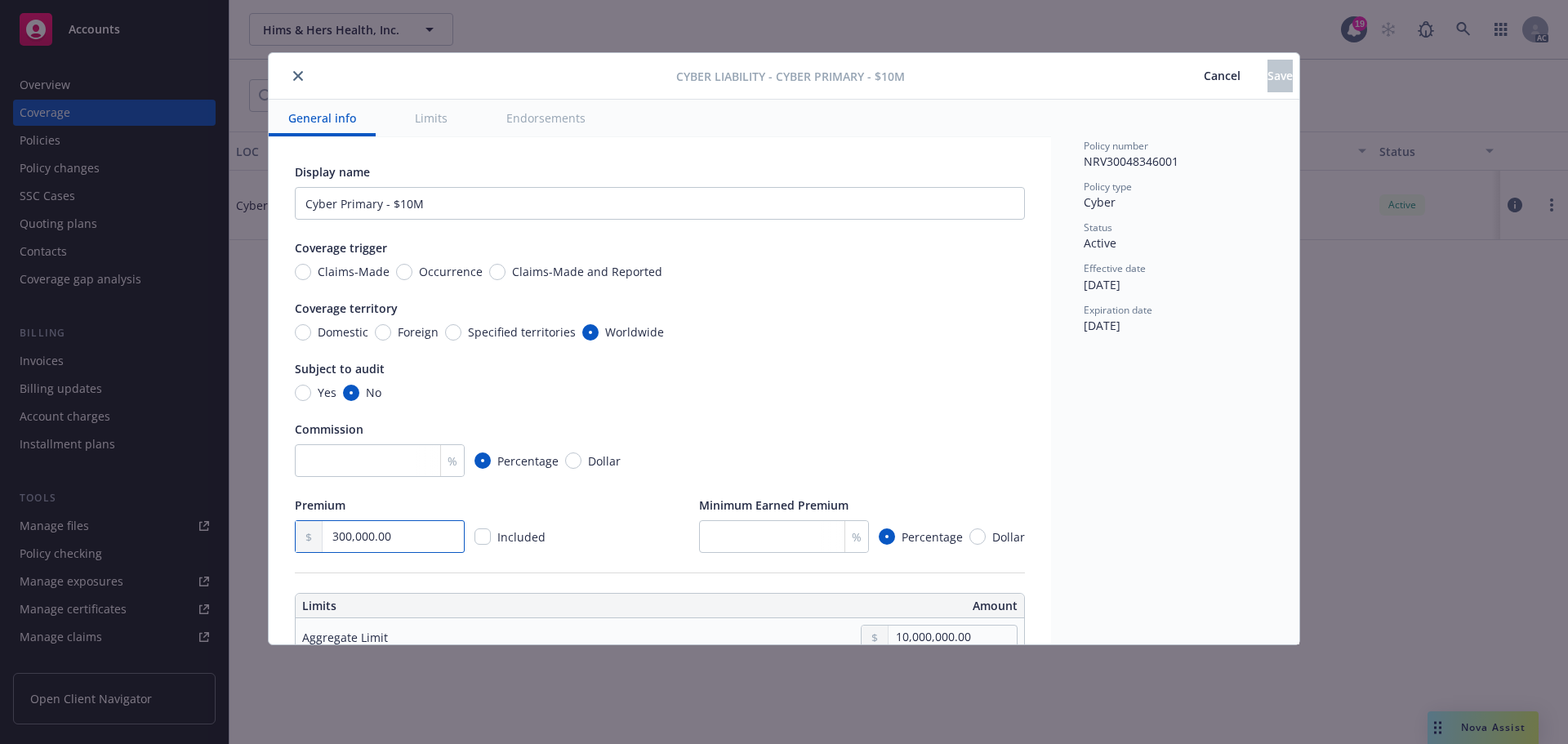
drag, startPoint x: 394, startPoint y: 540, endPoint x: 306, endPoint y: 532, distance: 88.4
click at [311, 533] on div "300,000.00" at bounding box center [380, 536] width 170 height 33
type input "315,000.00"
click at [1267, 72] on span "Save" at bounding box center [1280, 75] width 25 height 15
type input "315,000.00"
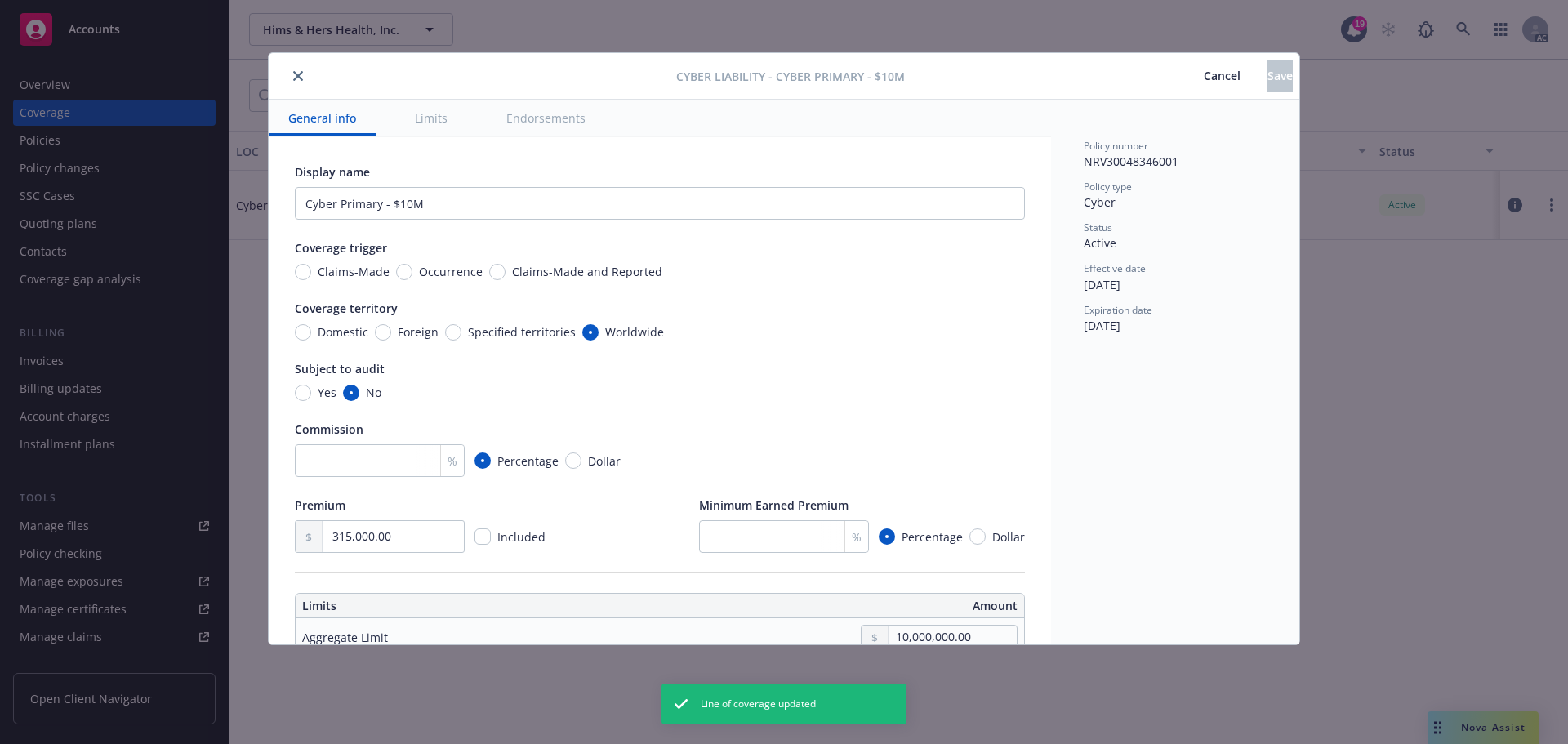
click at [296, 74] on icon "close" at bounding box center [298, 76] width 10 height 10
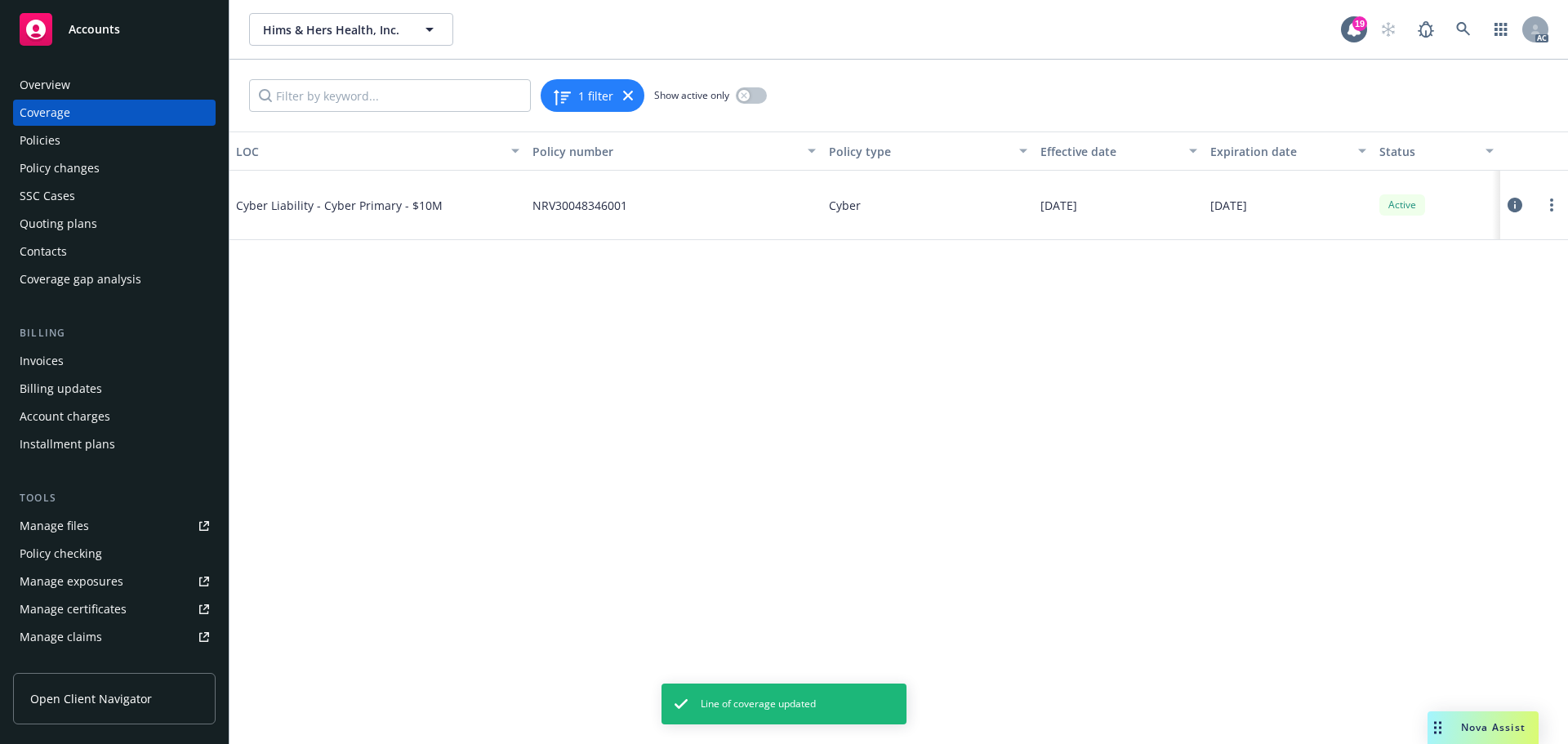
click at [48, 143] on div "Policies" at bounding box center [40, 140] width 40 height 26
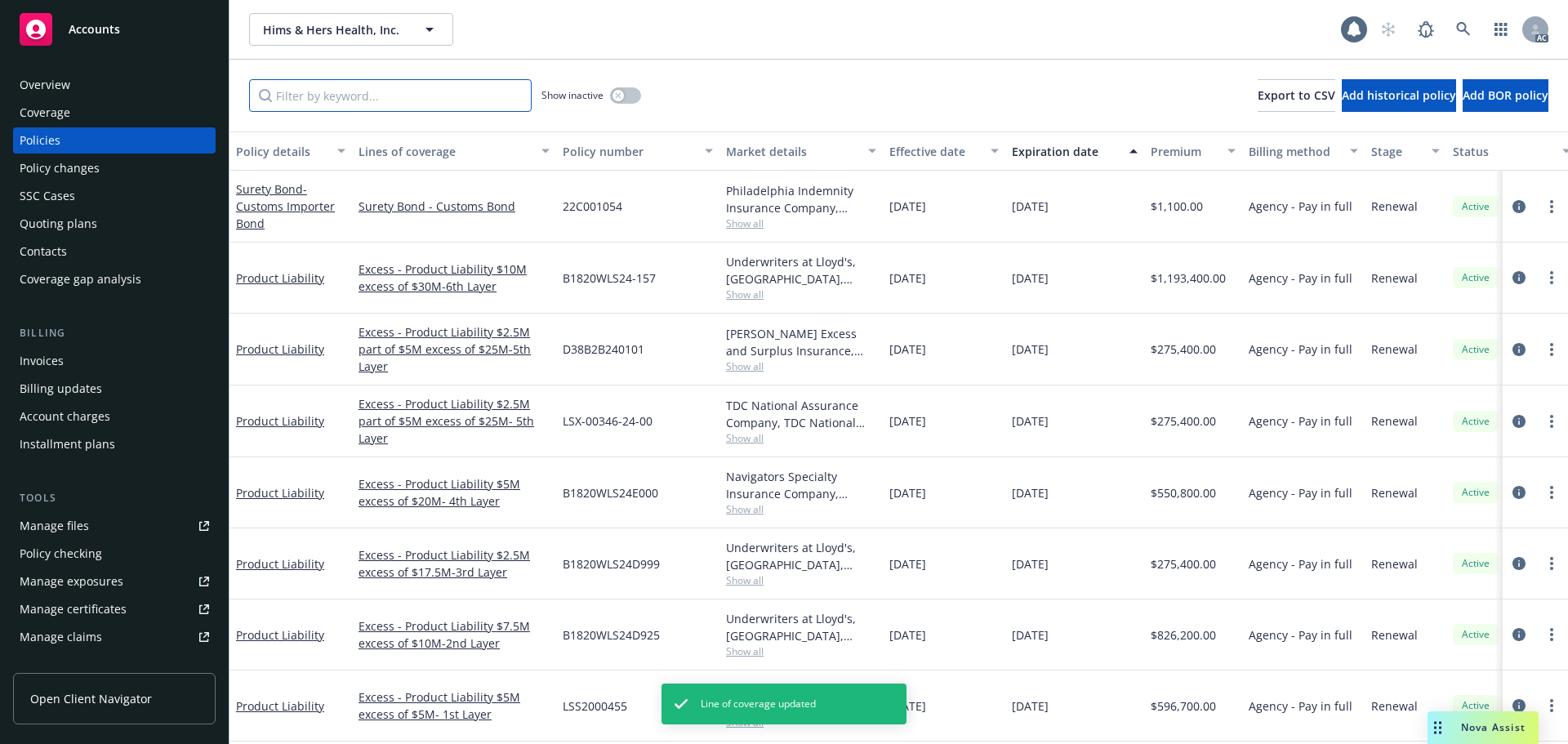
drag, startPoint x: 312, startPoint y: 92, endPoint x: 315, endPoint y: 72, distance: 20.2
click at [314, 89] on input "Filter by keyword..." at bounding box center [390, 95] width 282 height 33
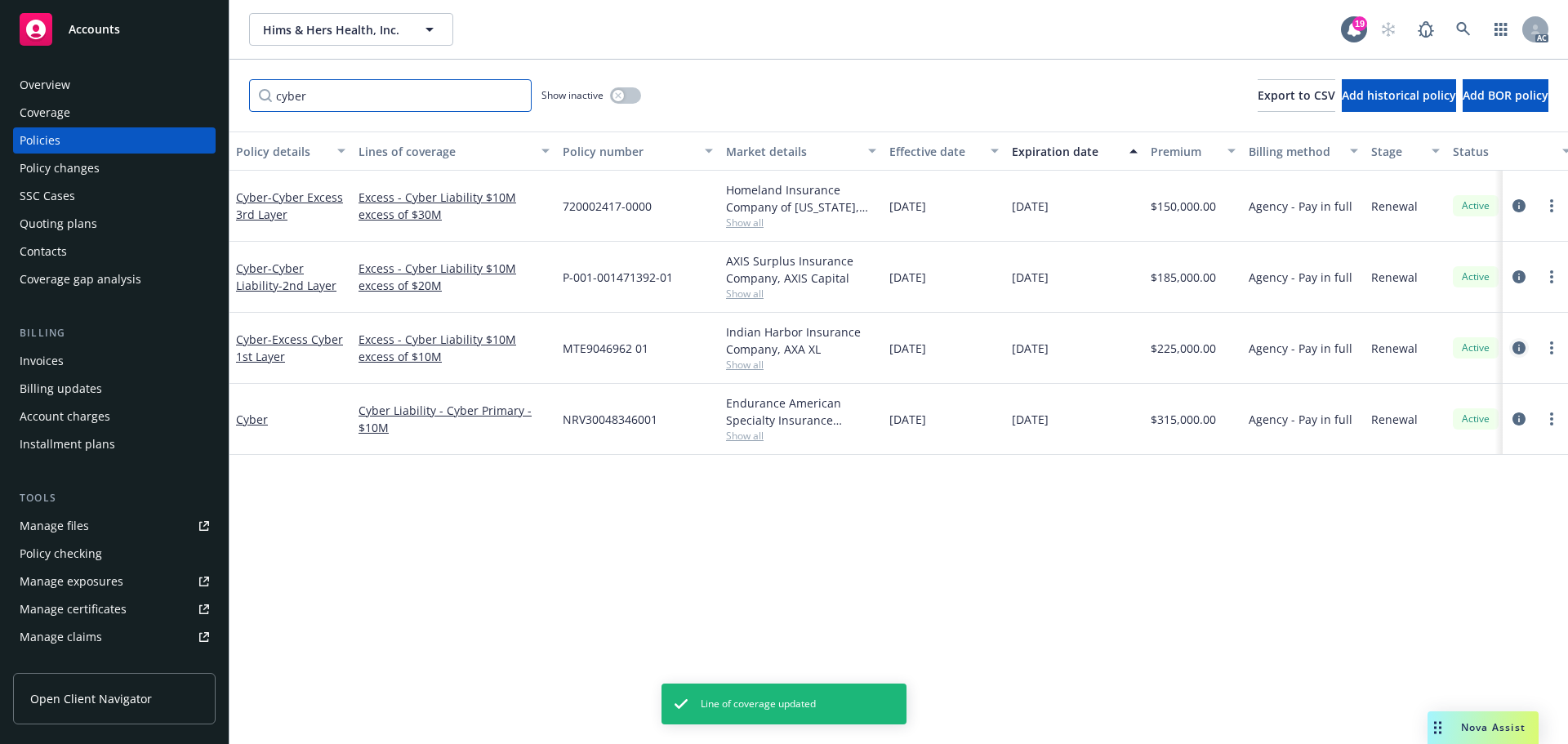
type input "cyber"
click at [1517, 348] on icon "circleInformation" at bounding box center [1519, 348] width 13 height 13
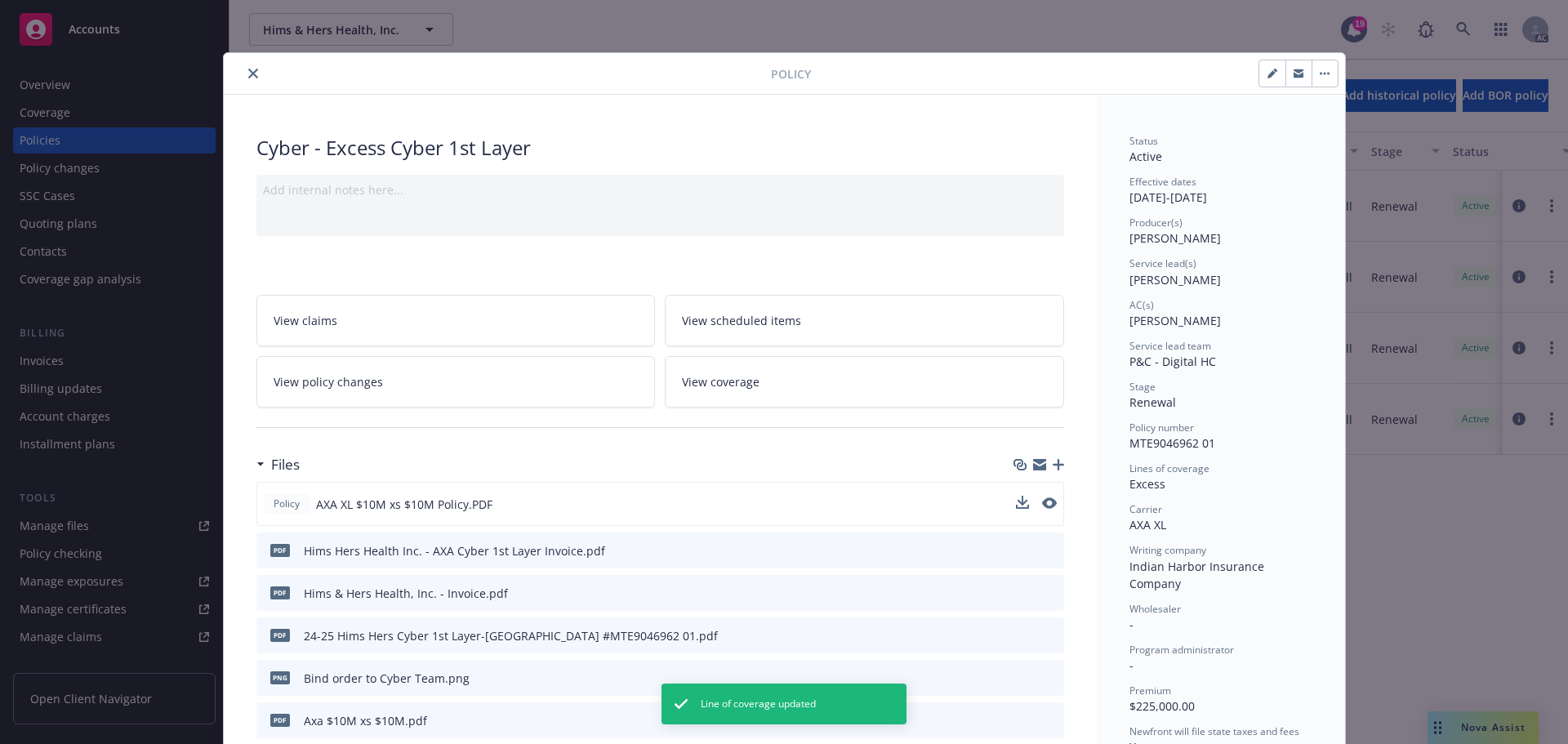
scroll to position [49, 0]
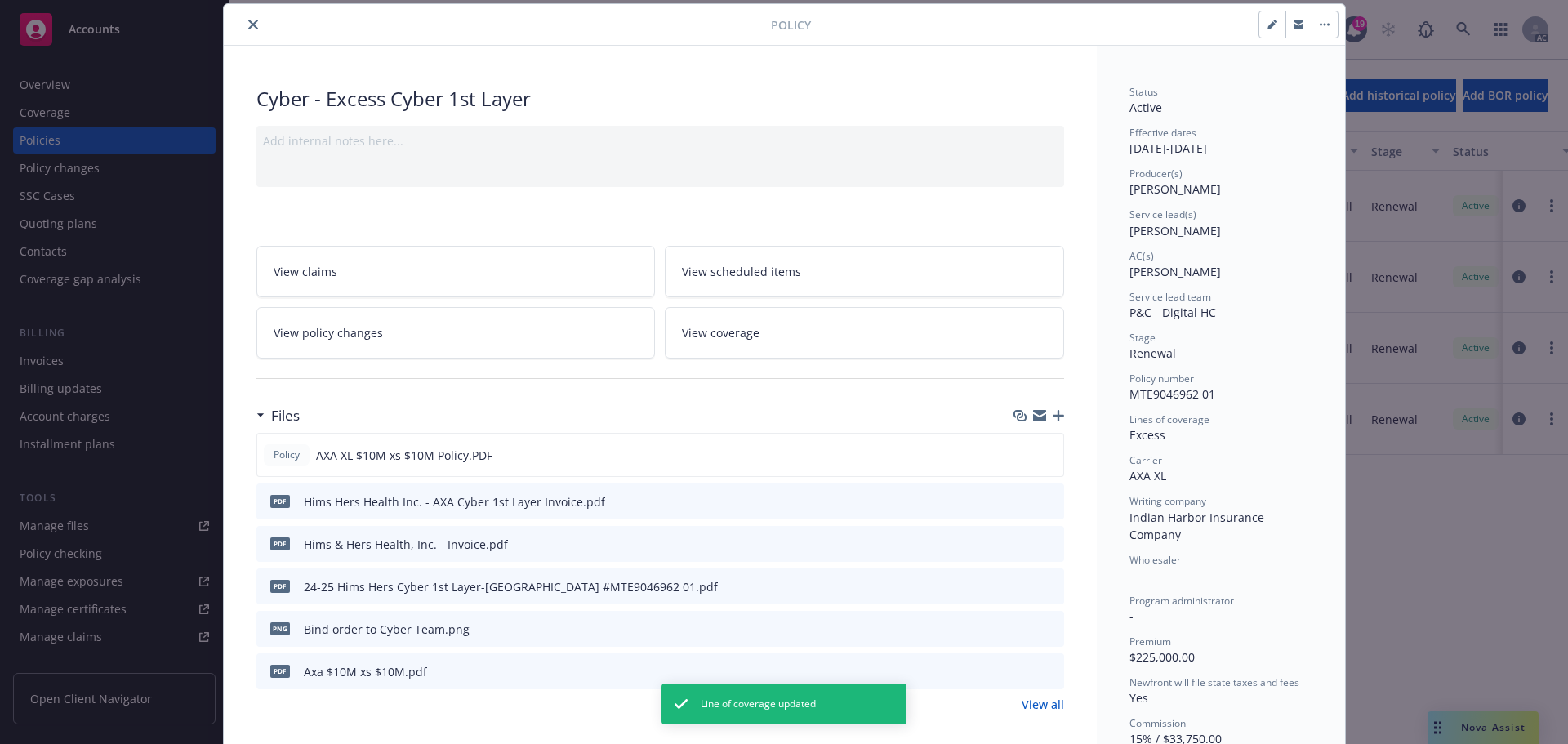
click at [904, 338] on link "View coverage" at bounding box center [864, 332] width 399 height 51
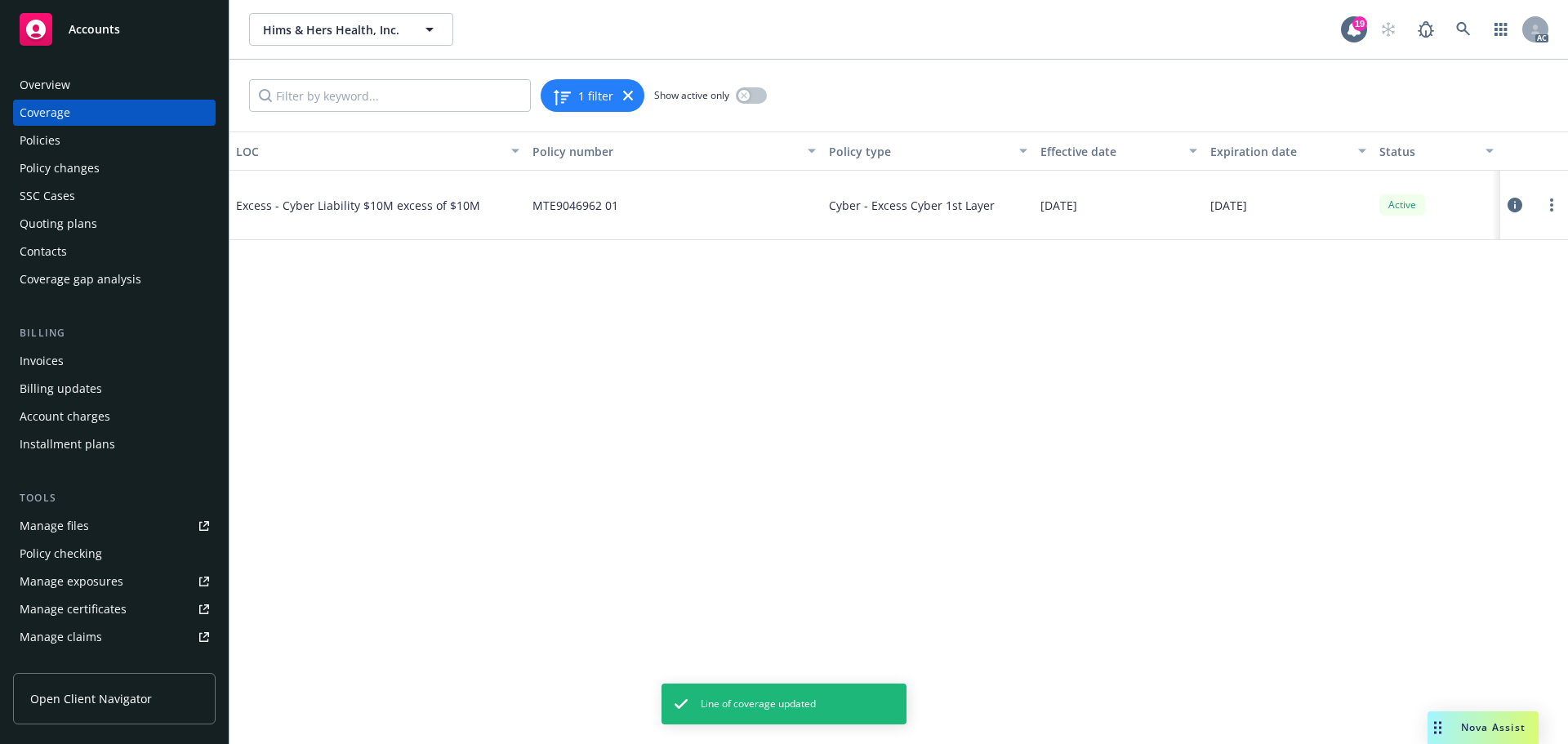
click at [1517, 201] on icon at bounding box center [1514, 205] width 14 height 14
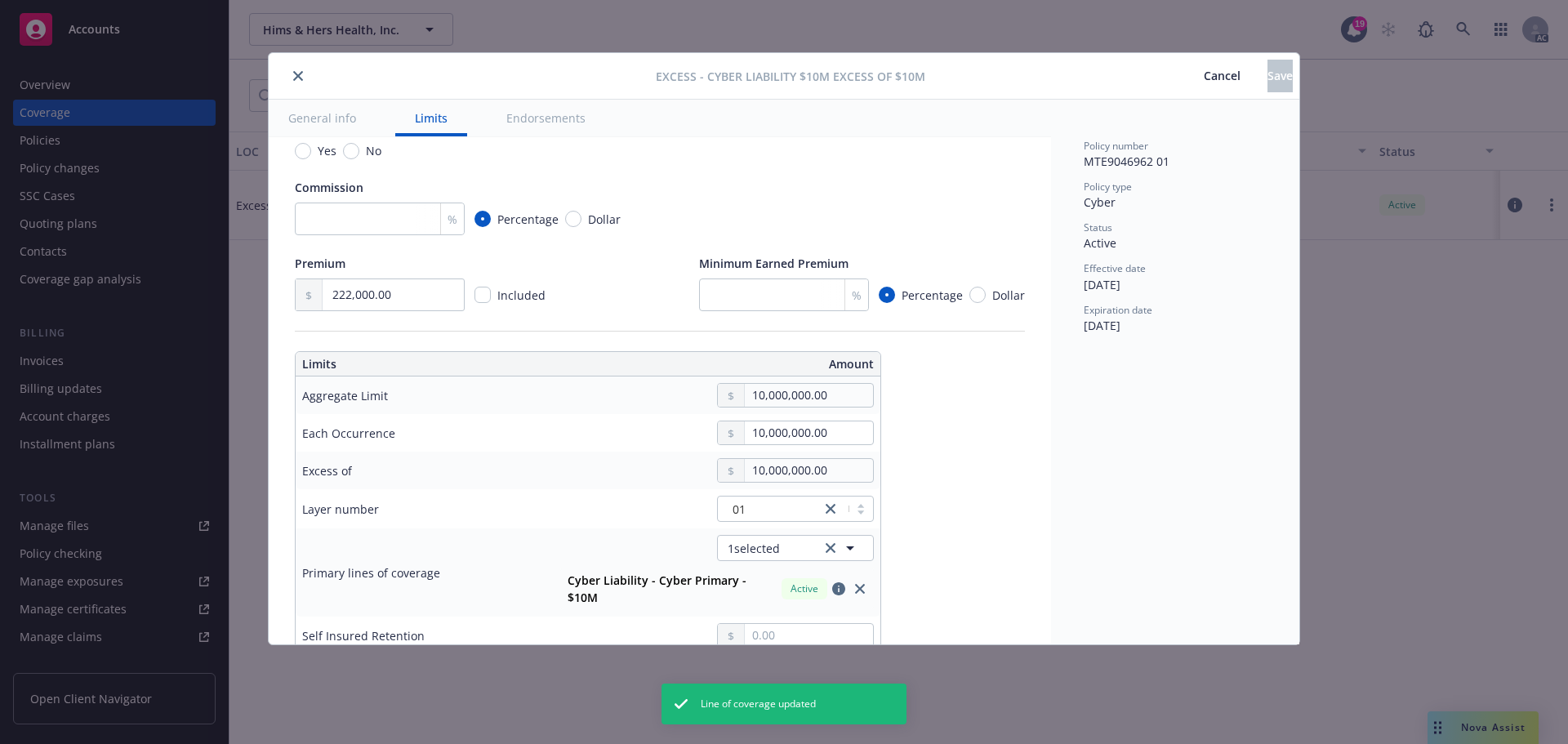
scroll to position [245, 0]
drag, startPoint x: 421, startPoint y: 289, endPoint x: 253, endPoint y: 276, distance: 168.5
click at [253, 276] on div "Excess - Cyber Liability $10M excess of $10M Cancel Save General info Limits En…" at bounding box center [784, 372] width 1568 height 744
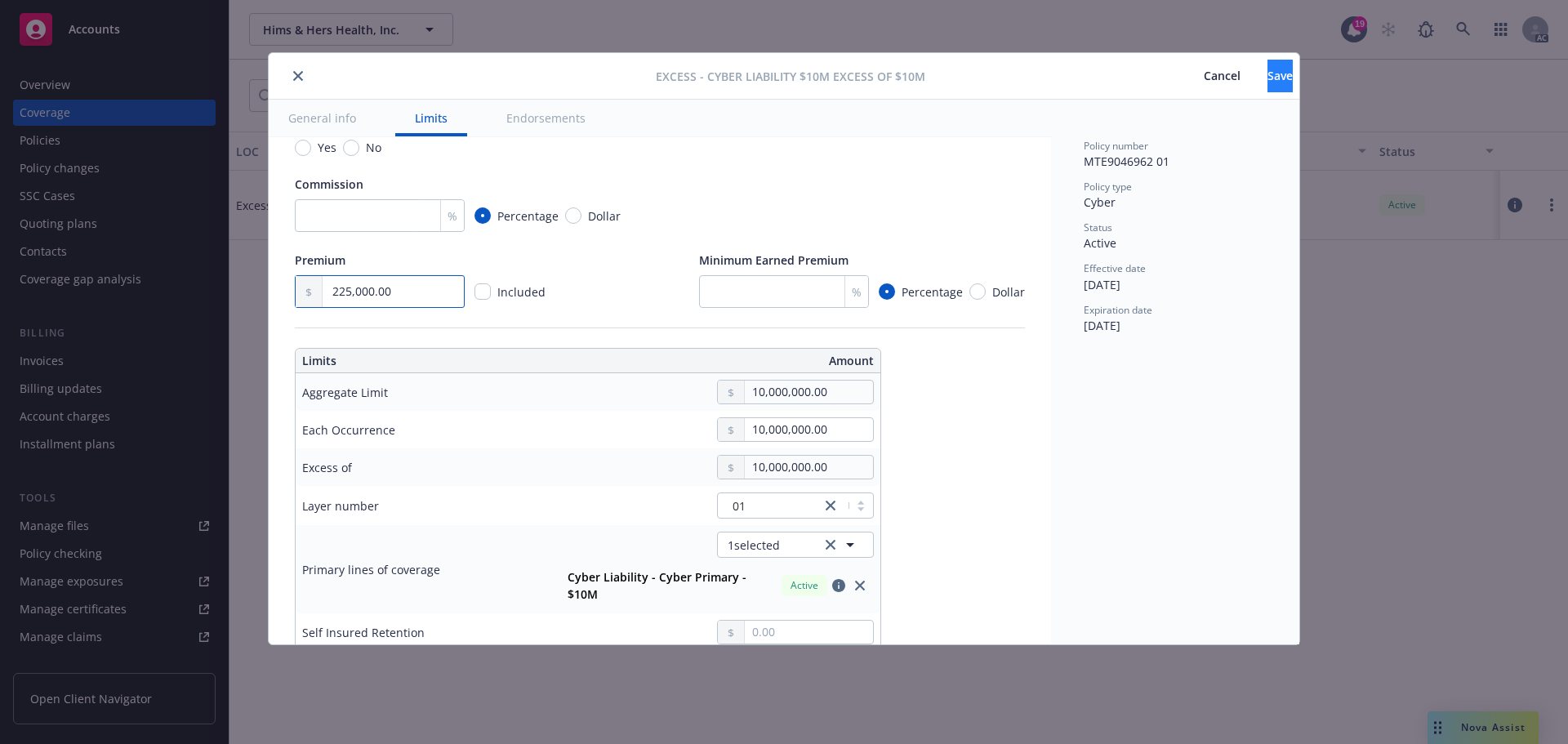
type input "225,000.00"
click at [1267, 71] on span "Save" at bounding box center [1280, 75] width 25 height 15
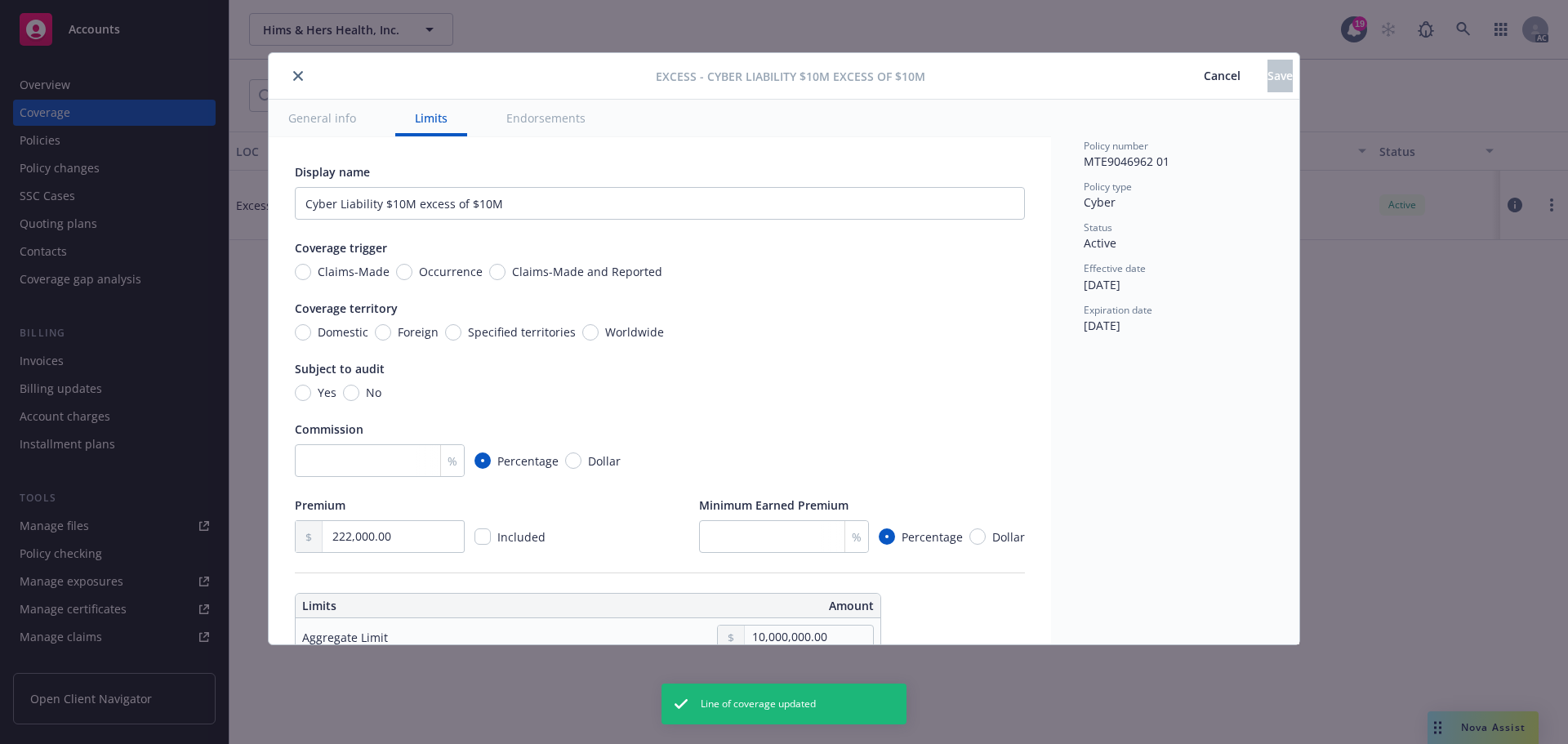
type input "225,000.00"
click at [298, 72] on icon "close" at bounding box center [298, 76] width 10 height 10
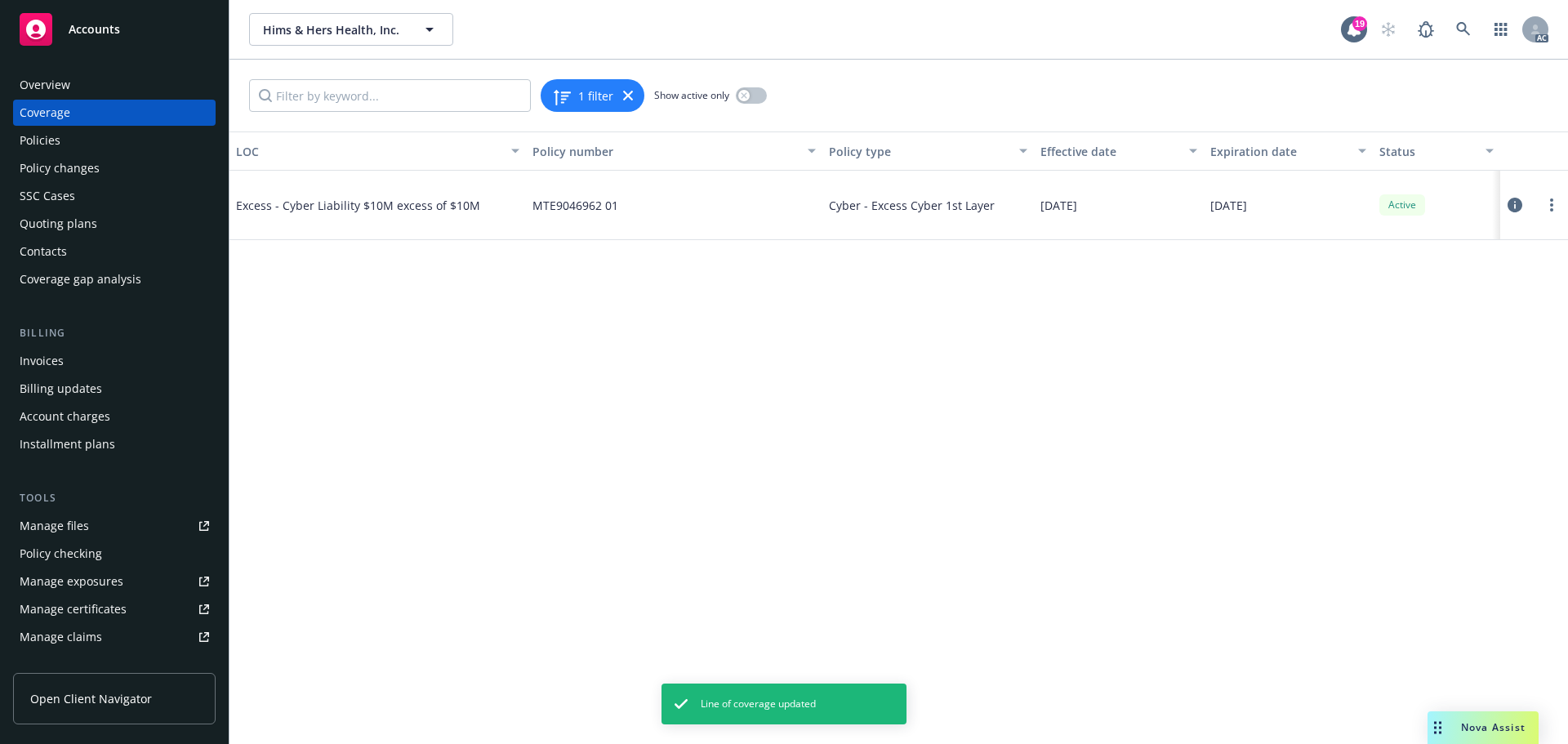
click at [51, 136] on div "Policies" at bounding box center [40, 140] width 40 height 26
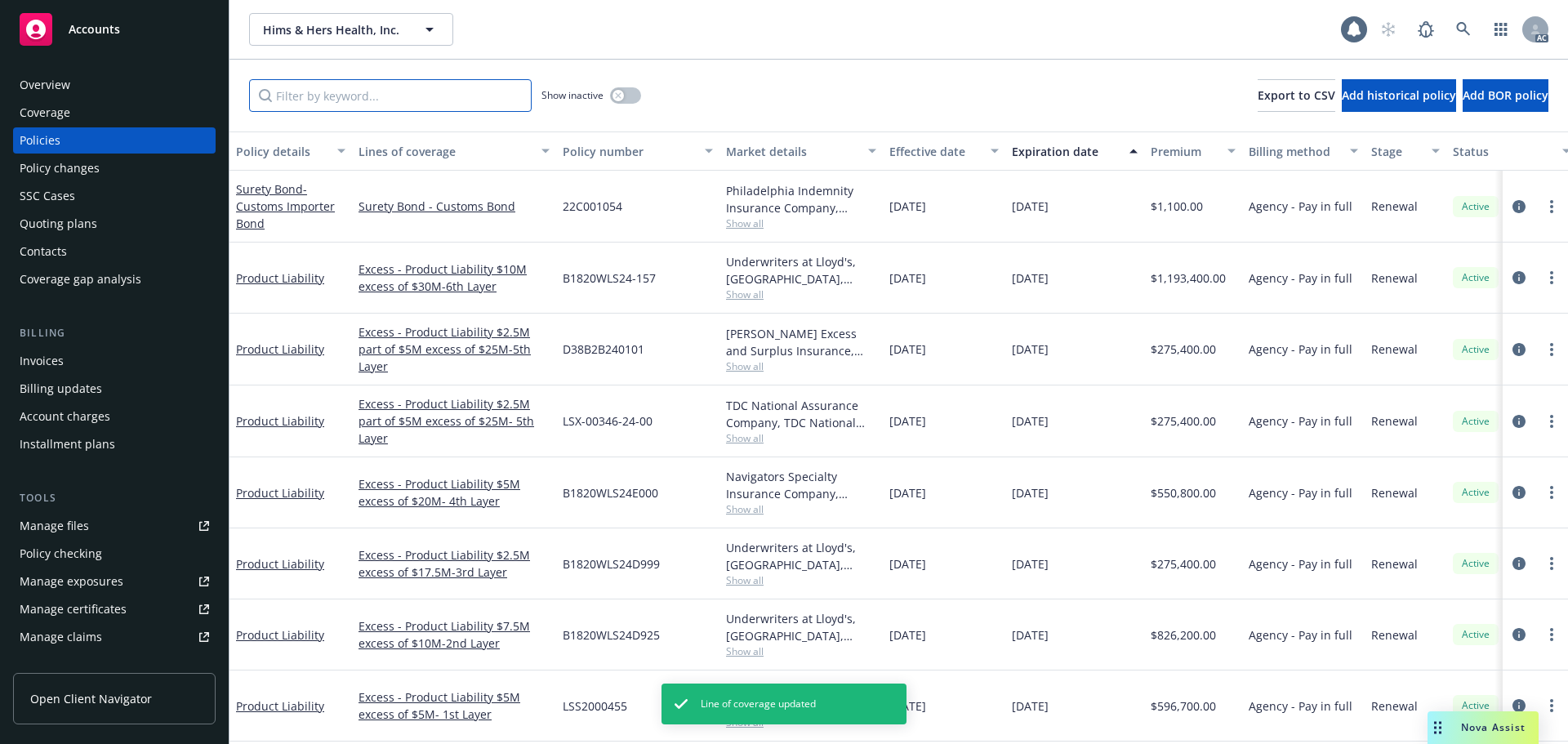
click at [351, 99] on input "Filter by keyword..." at bounding box center [390, 95] width 282 height 33
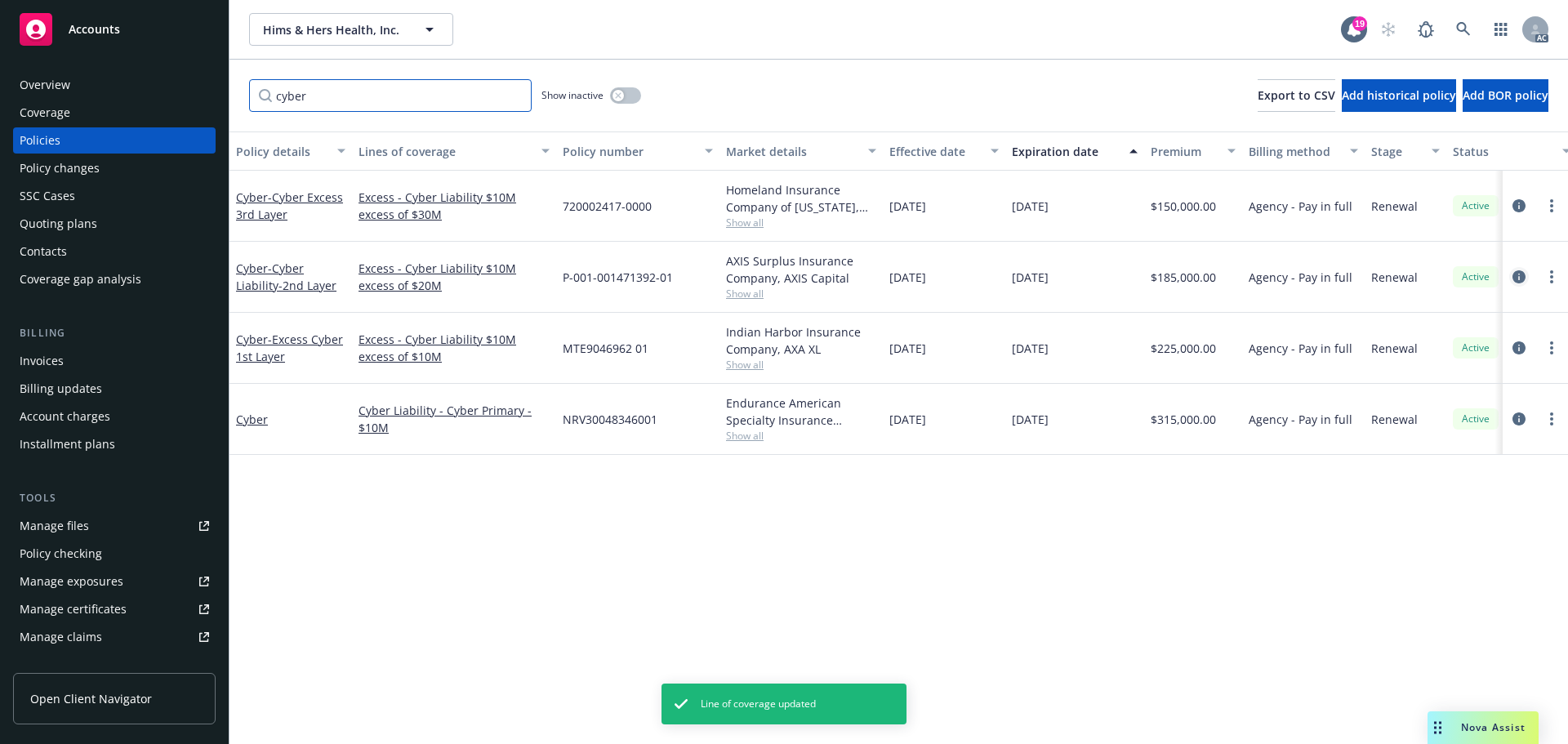
type input "cyber"
click at [1513, 277] on icon "circleInformation" at bounding box center [1519, 277] width 13 height 13
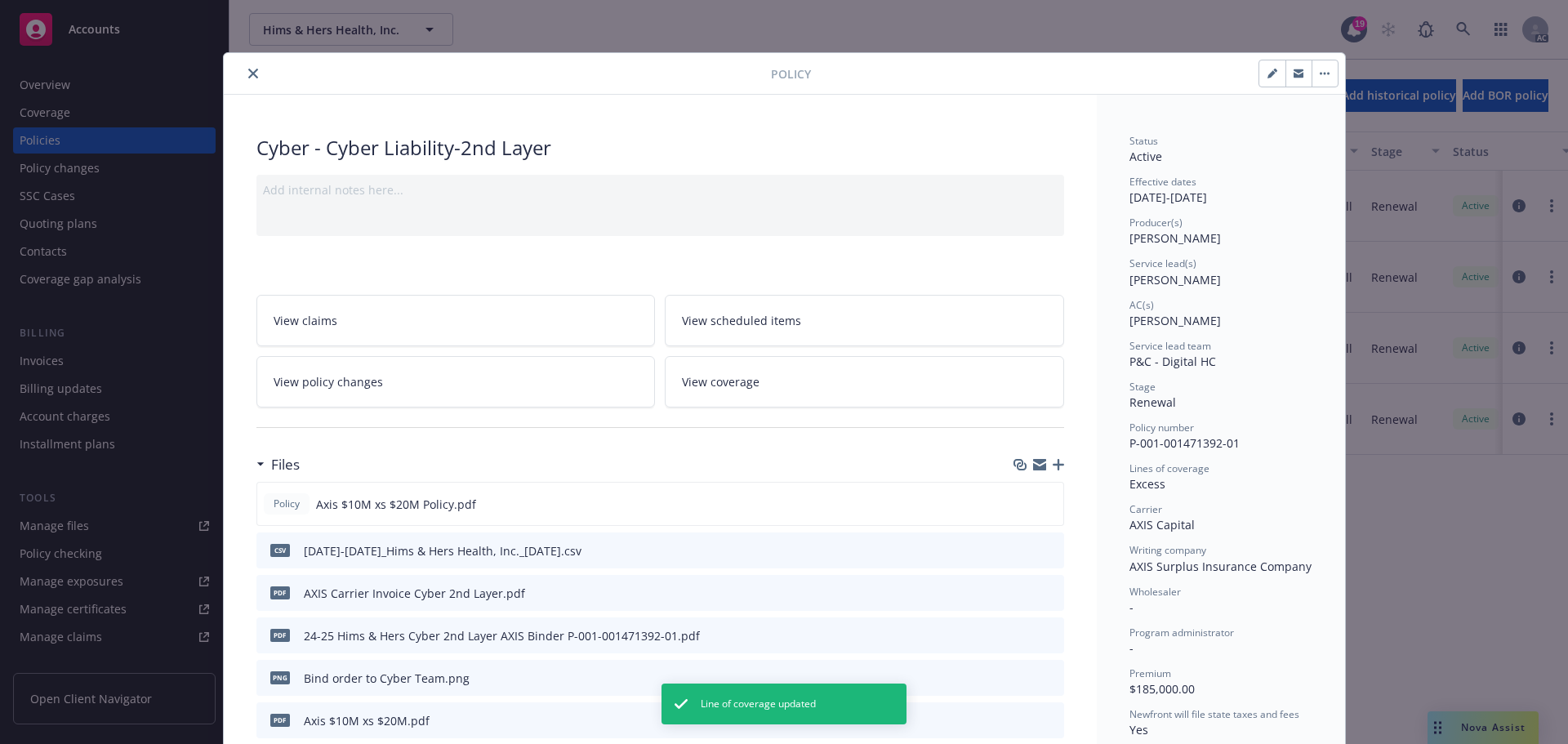
scroll to position [49, 0]
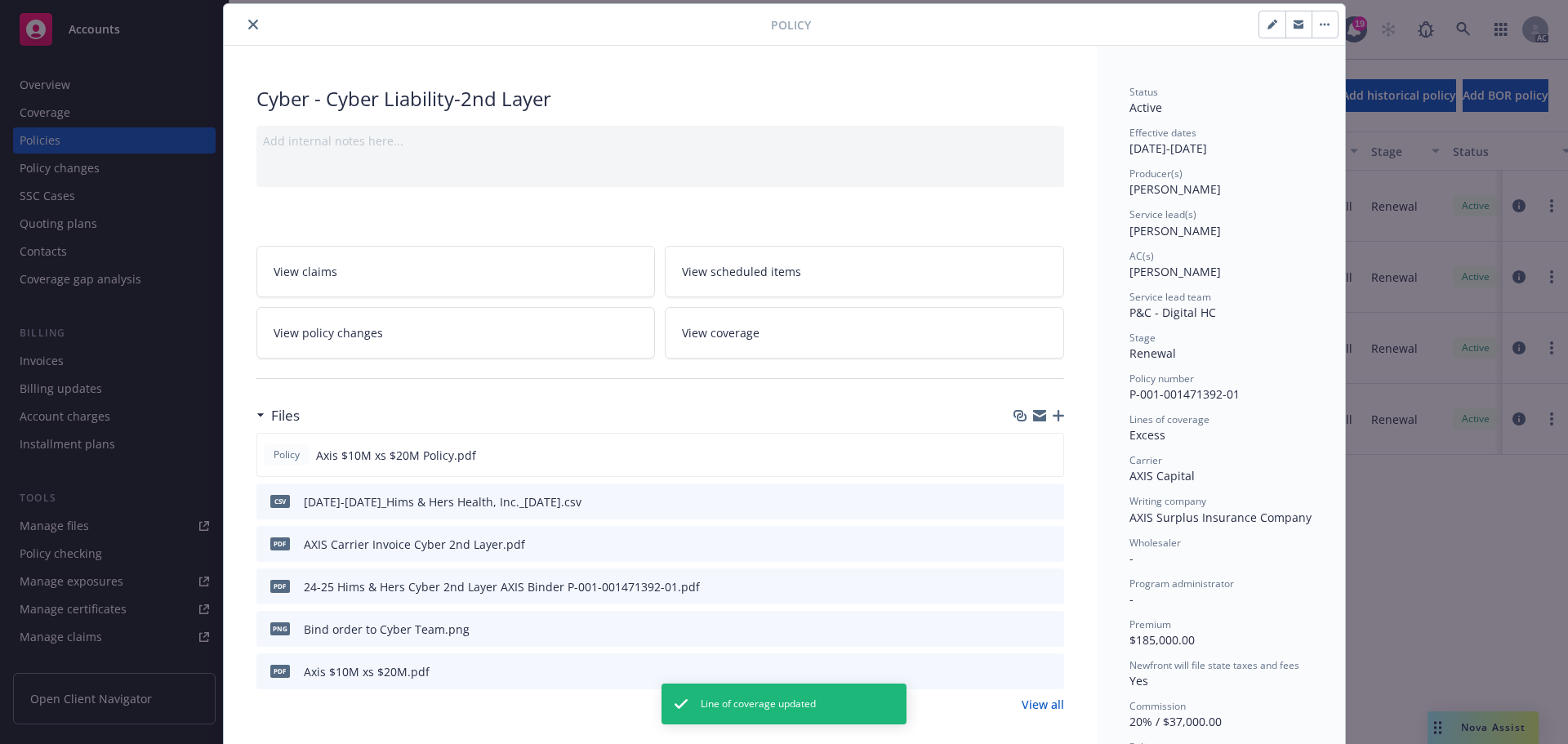
click at [739, 330] on span "View coverage" at bounding box center [720, 333] width 78 height 17
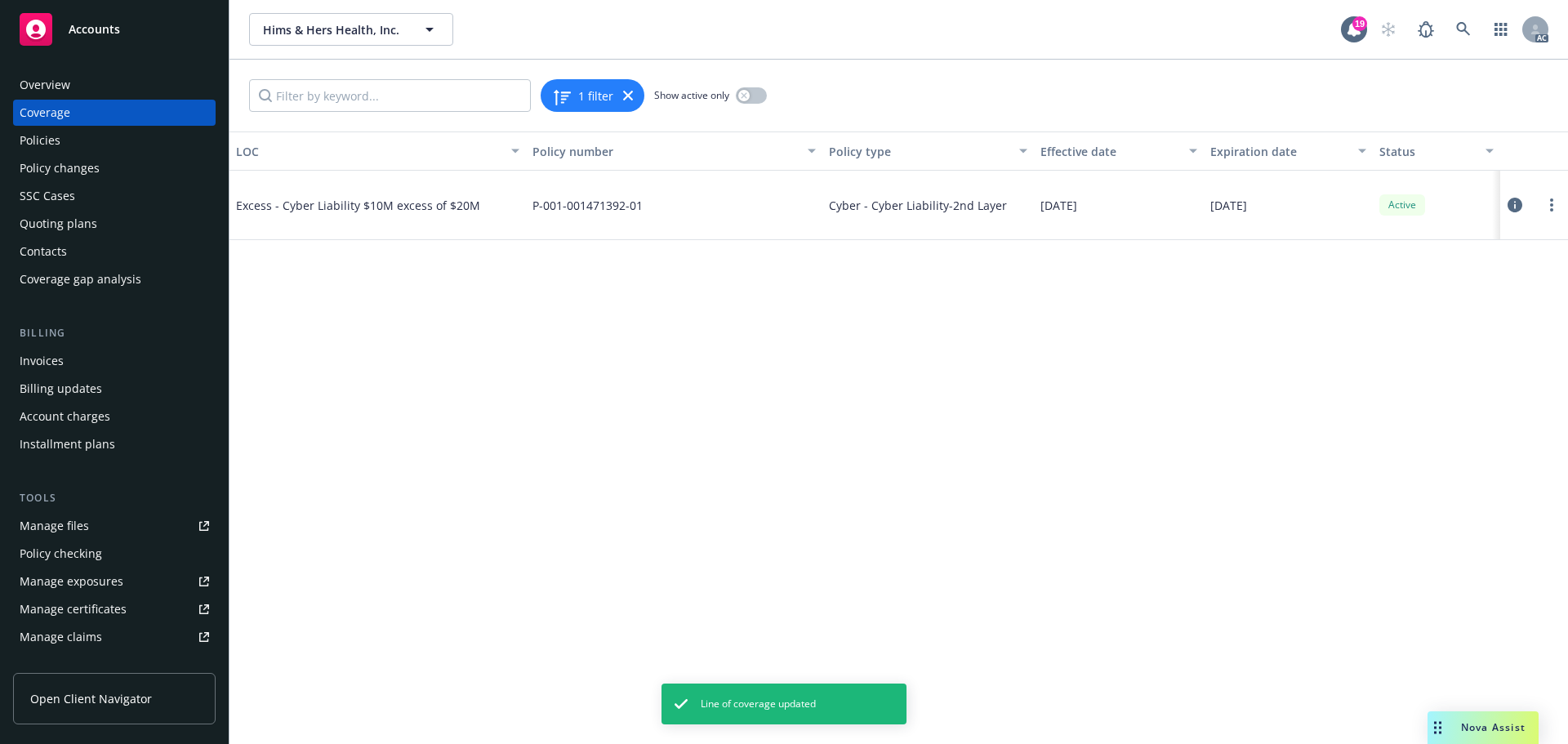
click at [1511, 203] on icon at bounding box center [1514, 205] width 14 height 14
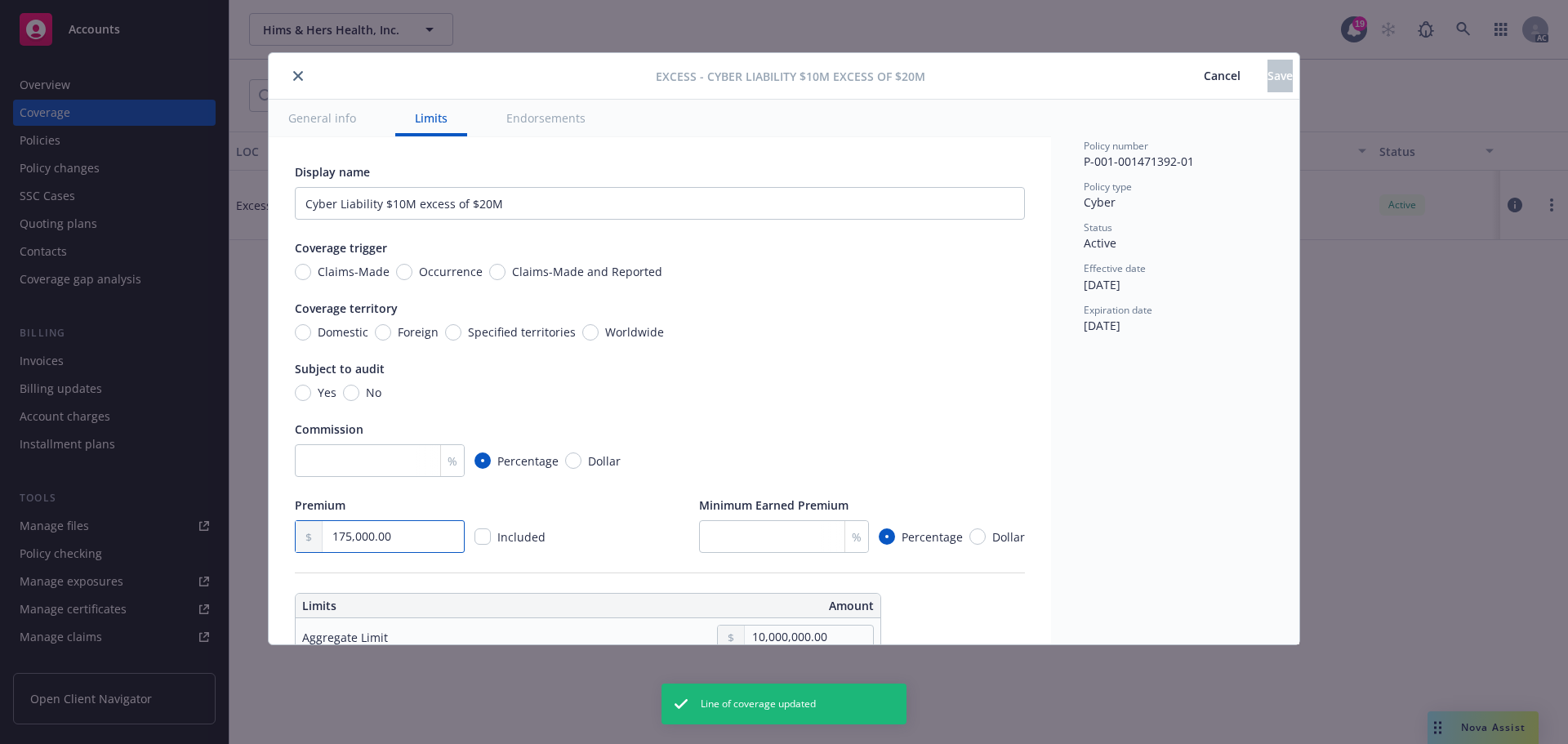
drag, startPoint x: 361, startPoint y: 535, endPoint x: 213, endPoint y: 529, distance: 148.1
click at [214, 533] on div "Excess - Cyber Liability $10M excess of $20M Cancel Save General info Limits En…" at bounding box center [784, 372] width 1568 height 744
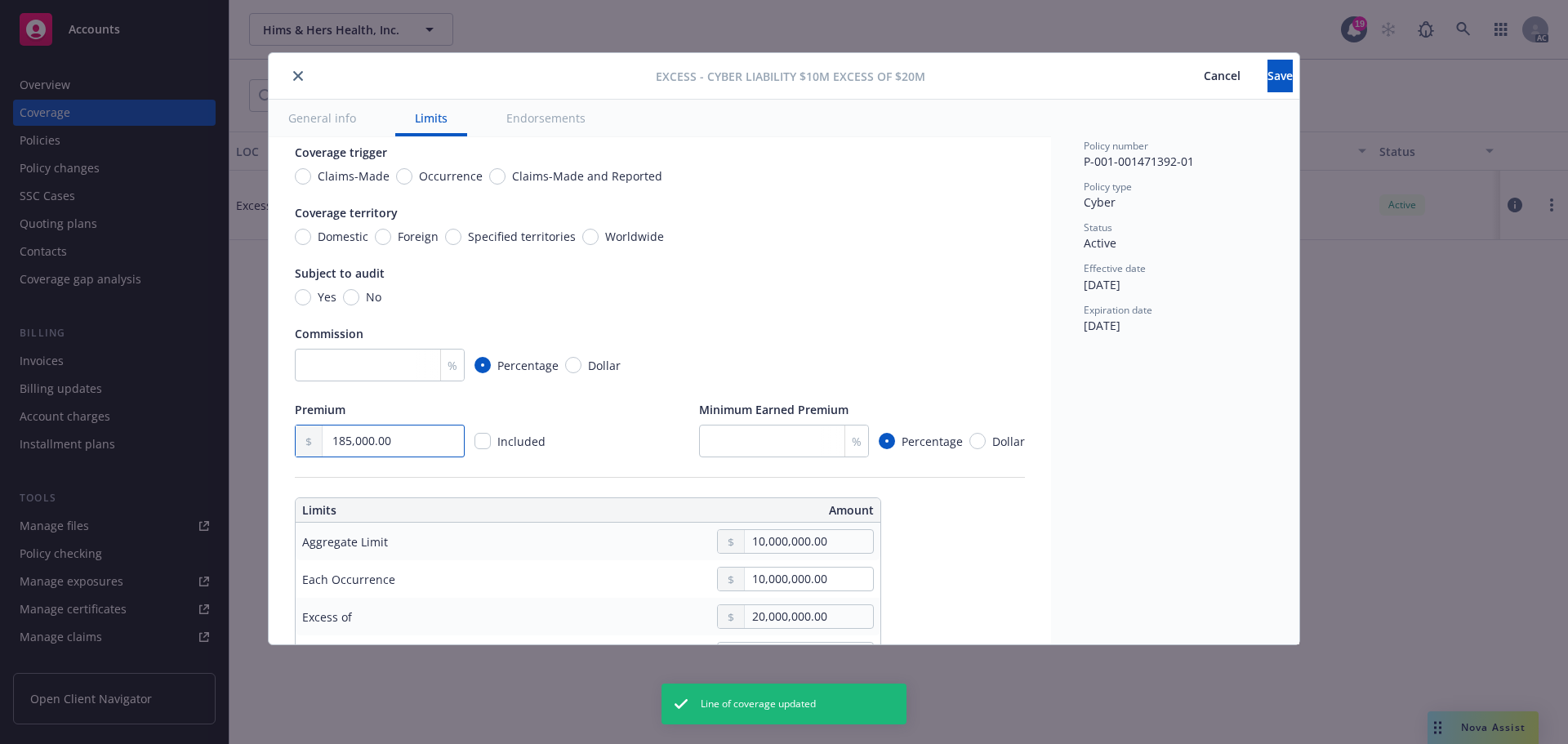
scroll to position [327, 0]
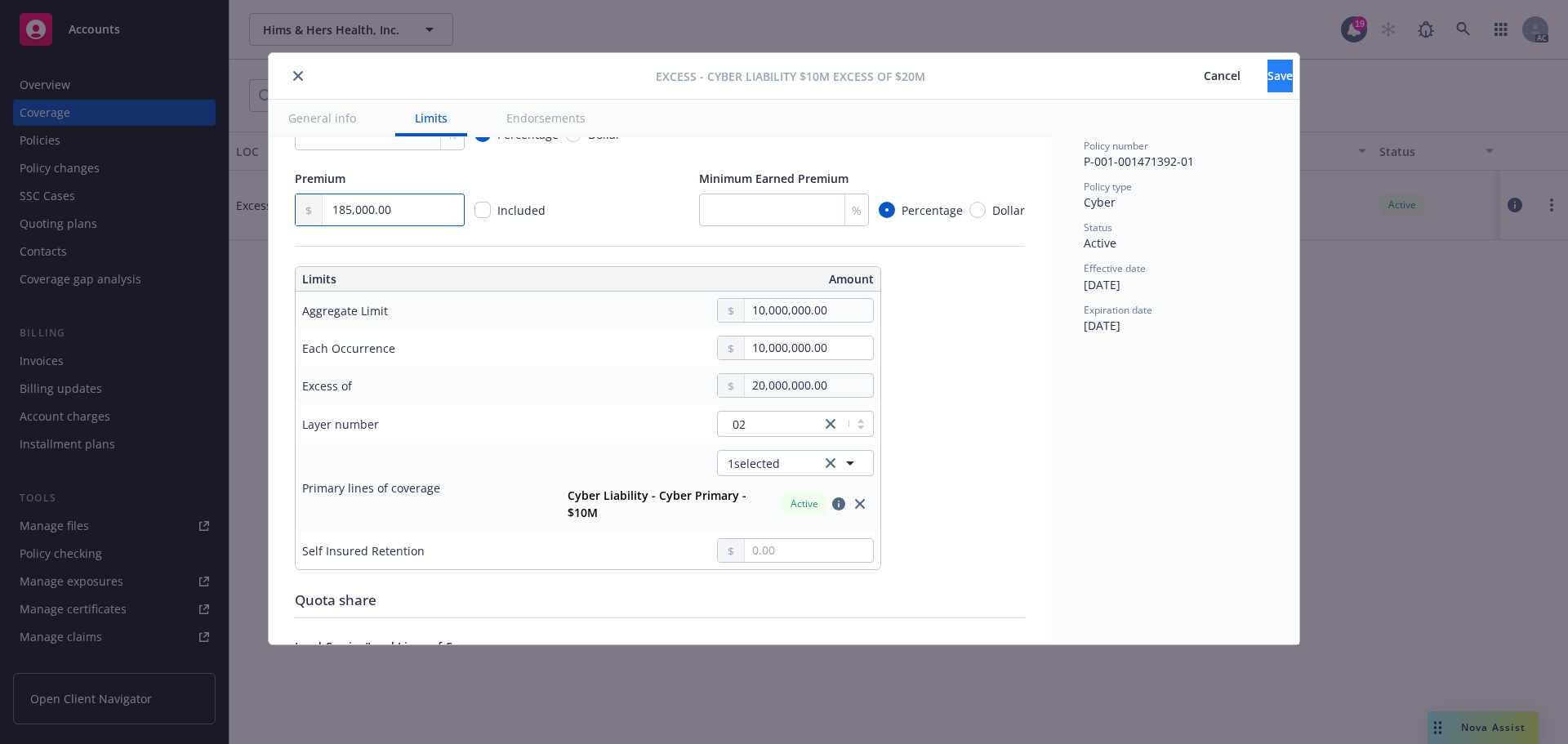
type input "185,000.00"
click at [1271, 77] on button "Save" at bounding box center [1280, 76] width 25 height 33
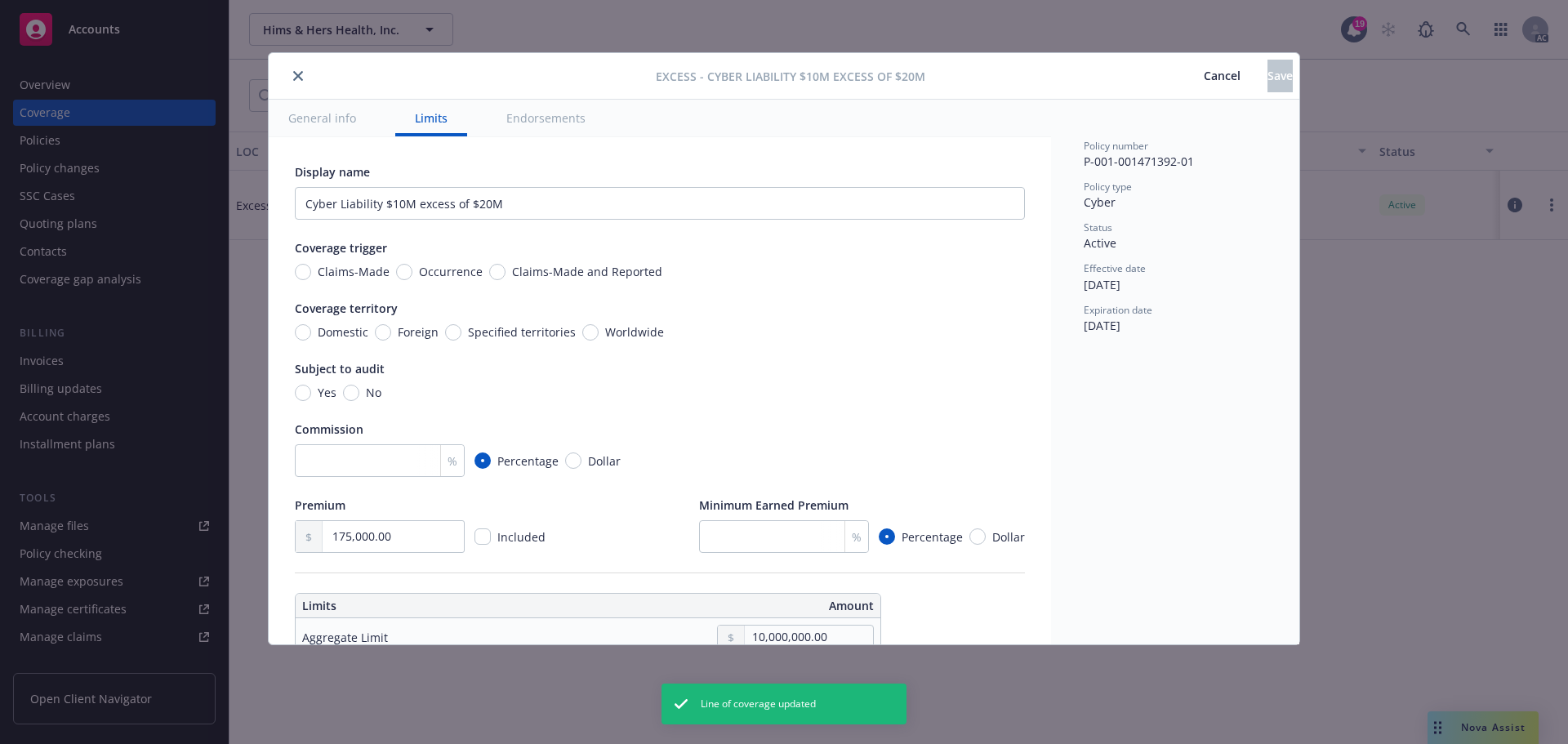
type input "185,000.00"
click at [297, 72] on icon "close" at bounding box center [298, 76] width 10 height 10
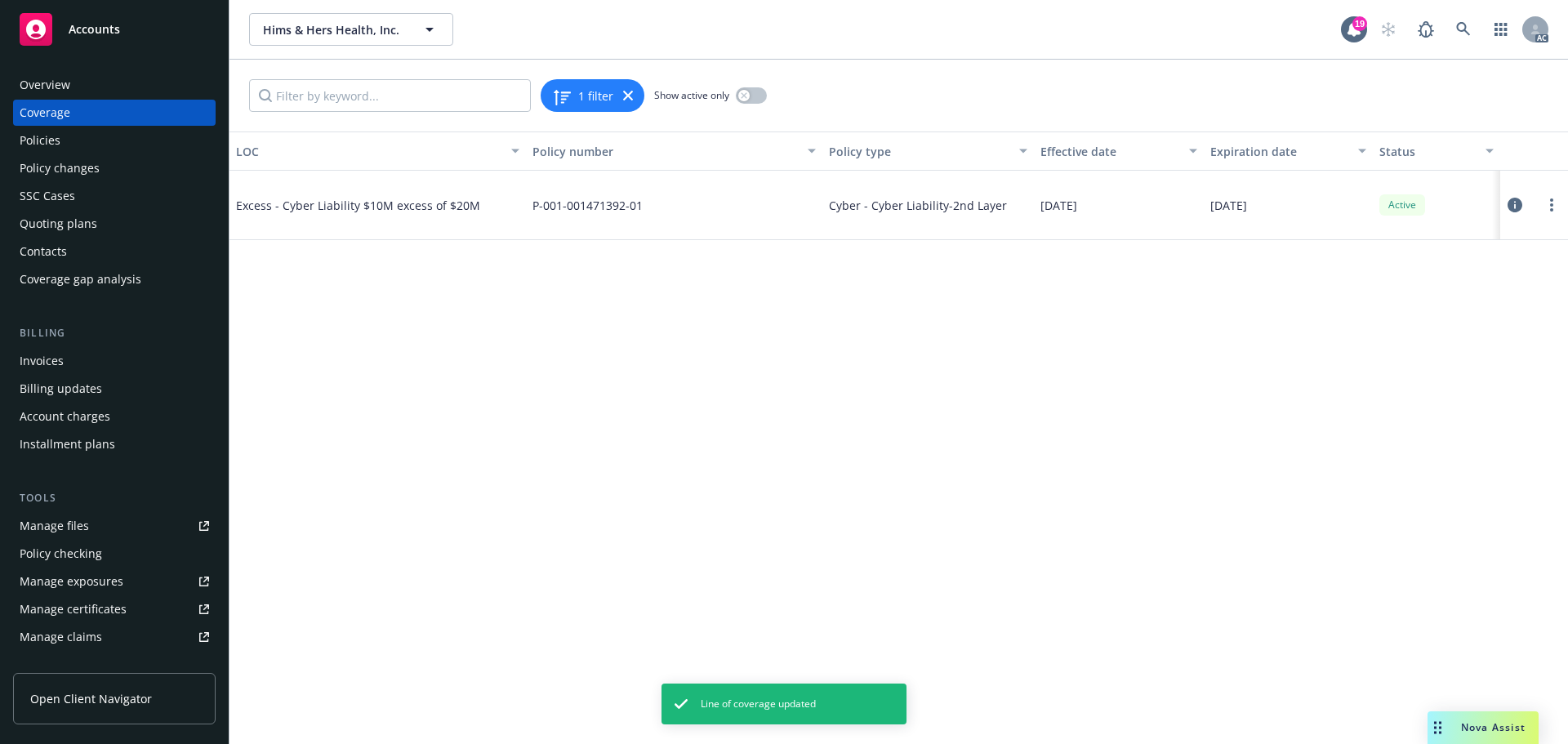
click at [44, 142] on div "Policies" at bounding box center [40, 140] width 40 height 26
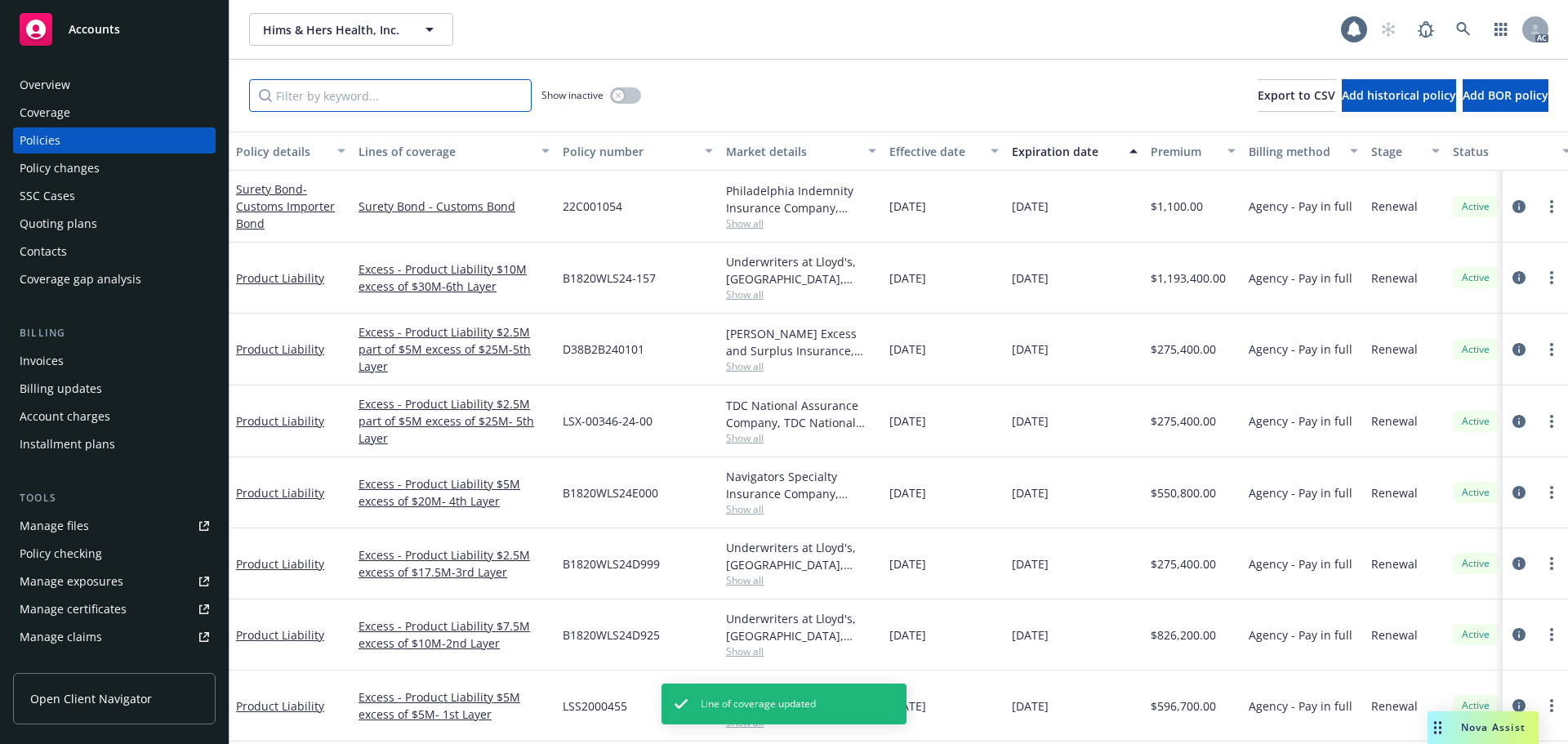
click at [332, 99] on input "Filter by keyword..." at bounding box center [390, 95] width 282 height 33
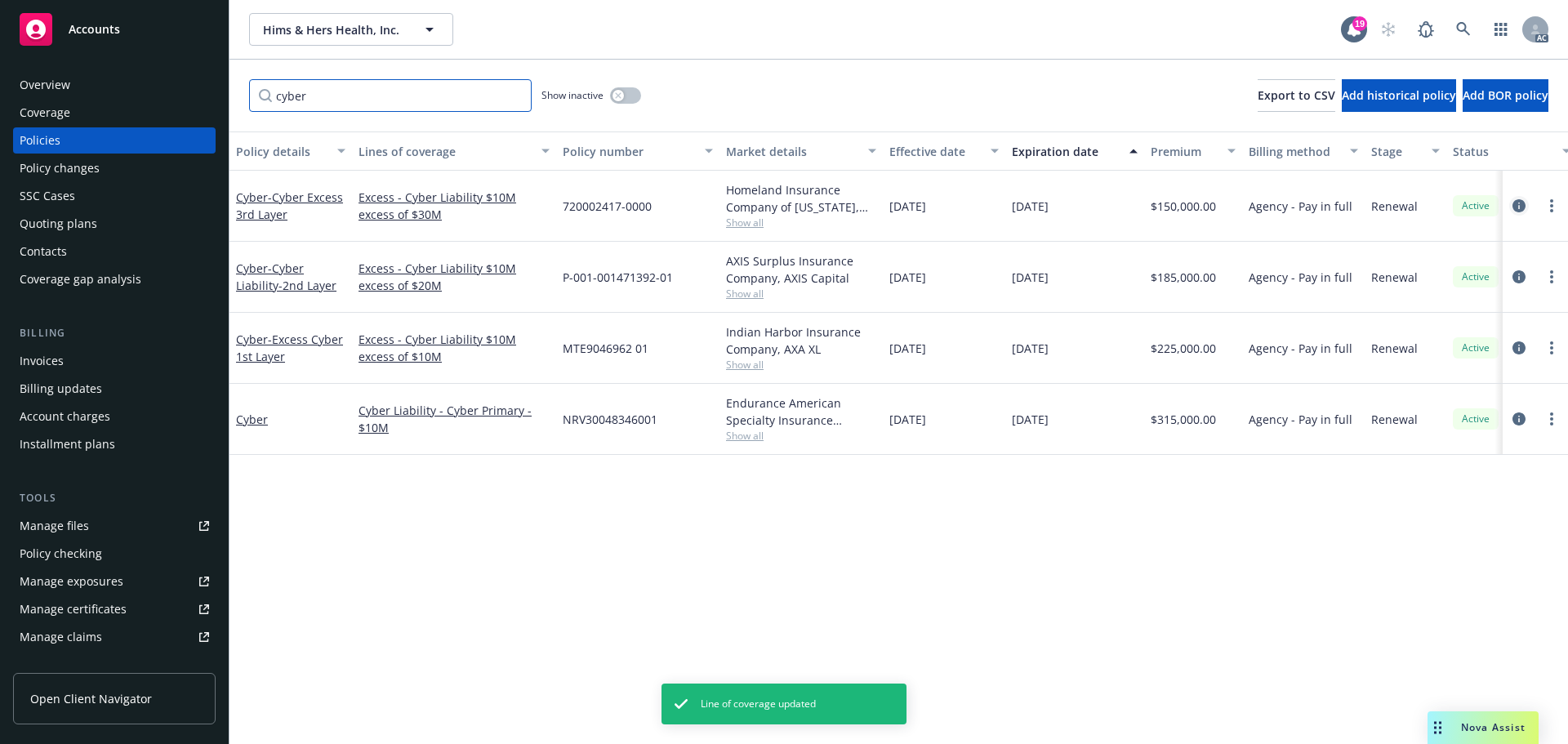
type input "cyber"
click at [1517, 205] on icon "circleInformation" at bounding box center [1519, 206] width 13 height 13
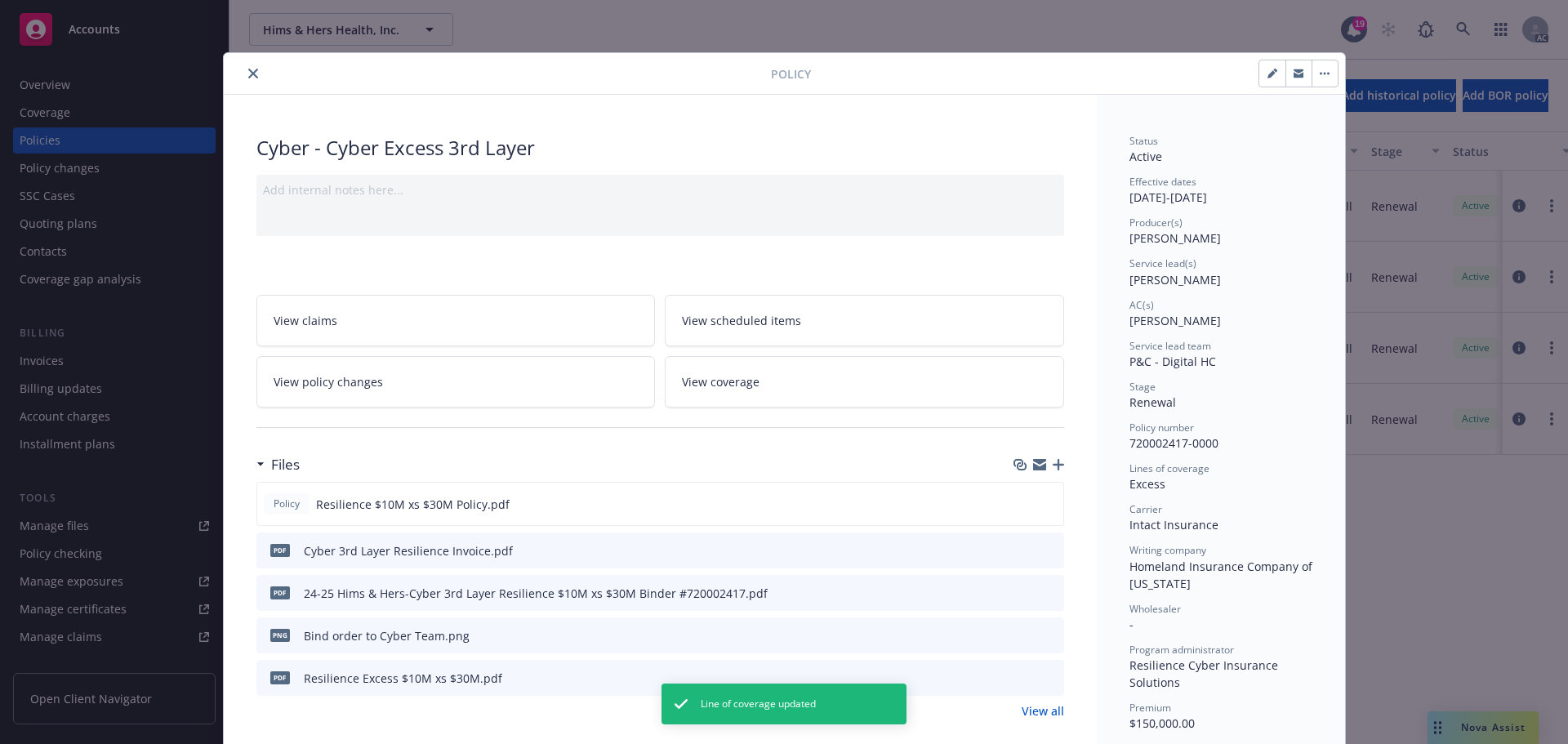
scroll to position [49, 0]
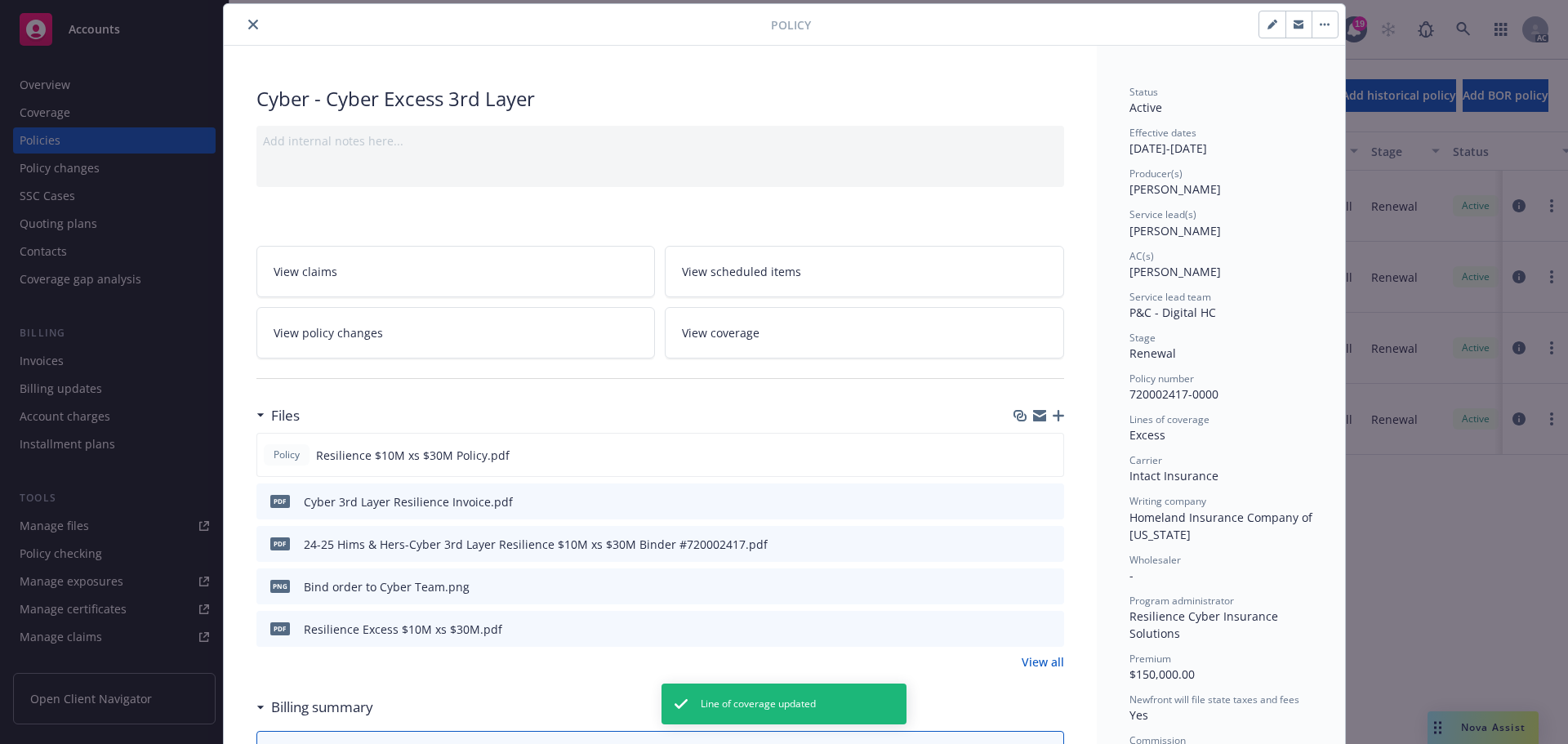
click at [861, 341] on link "View coverage" at bounding box center [864, 332] width 399 height 51
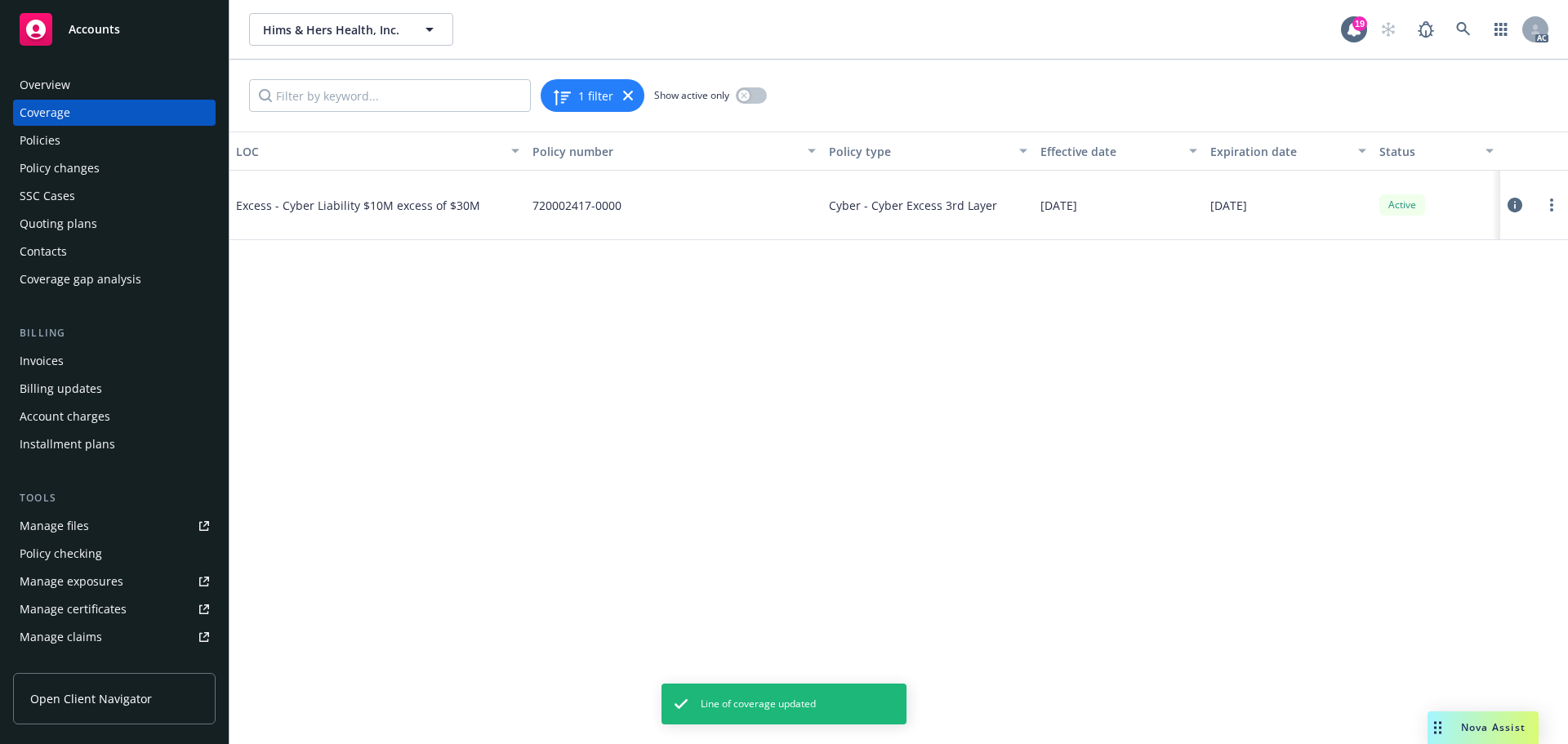
click at [1515, 203] on icon at bounding box center [1514, 205] width 14 height 14
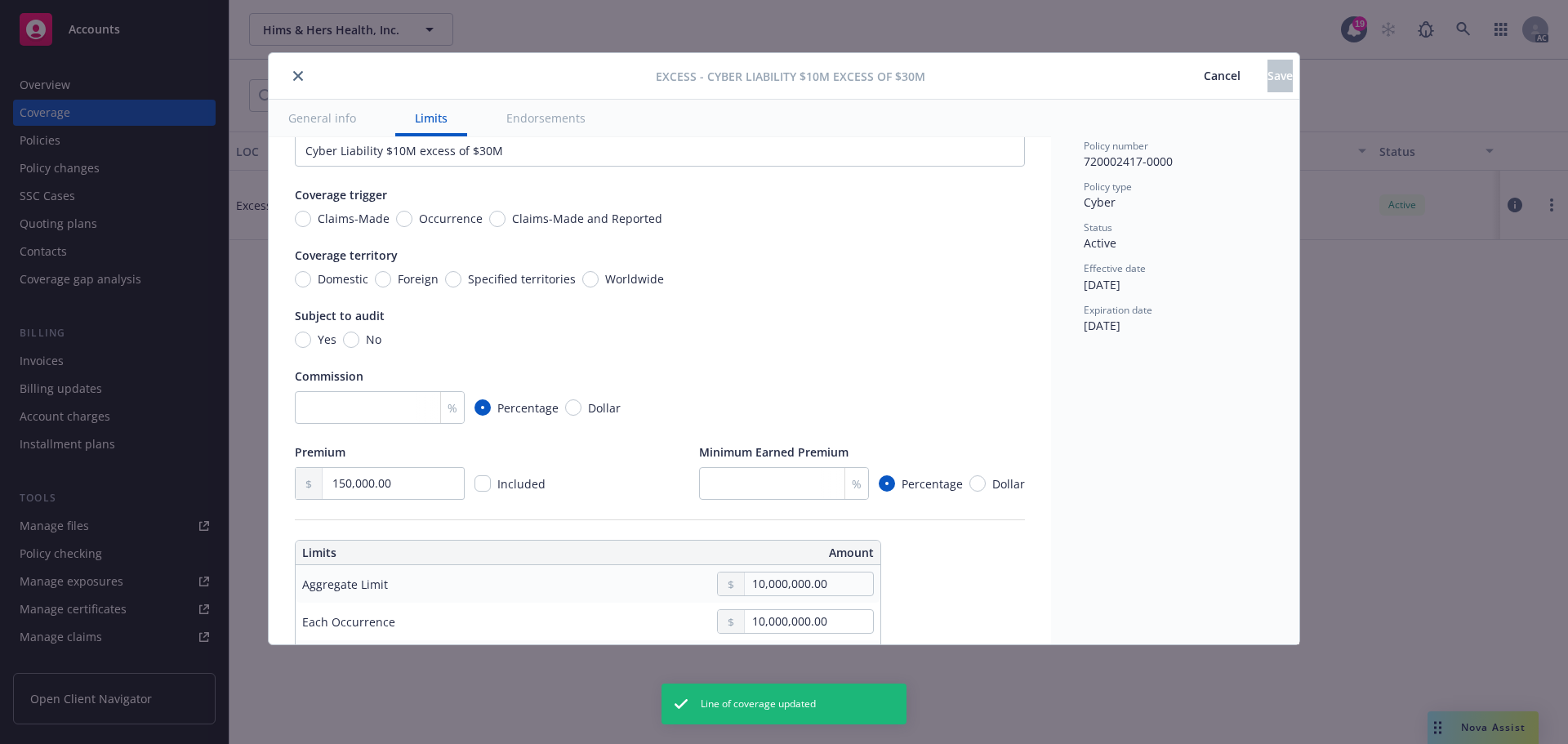
scroll to position [82, 0]
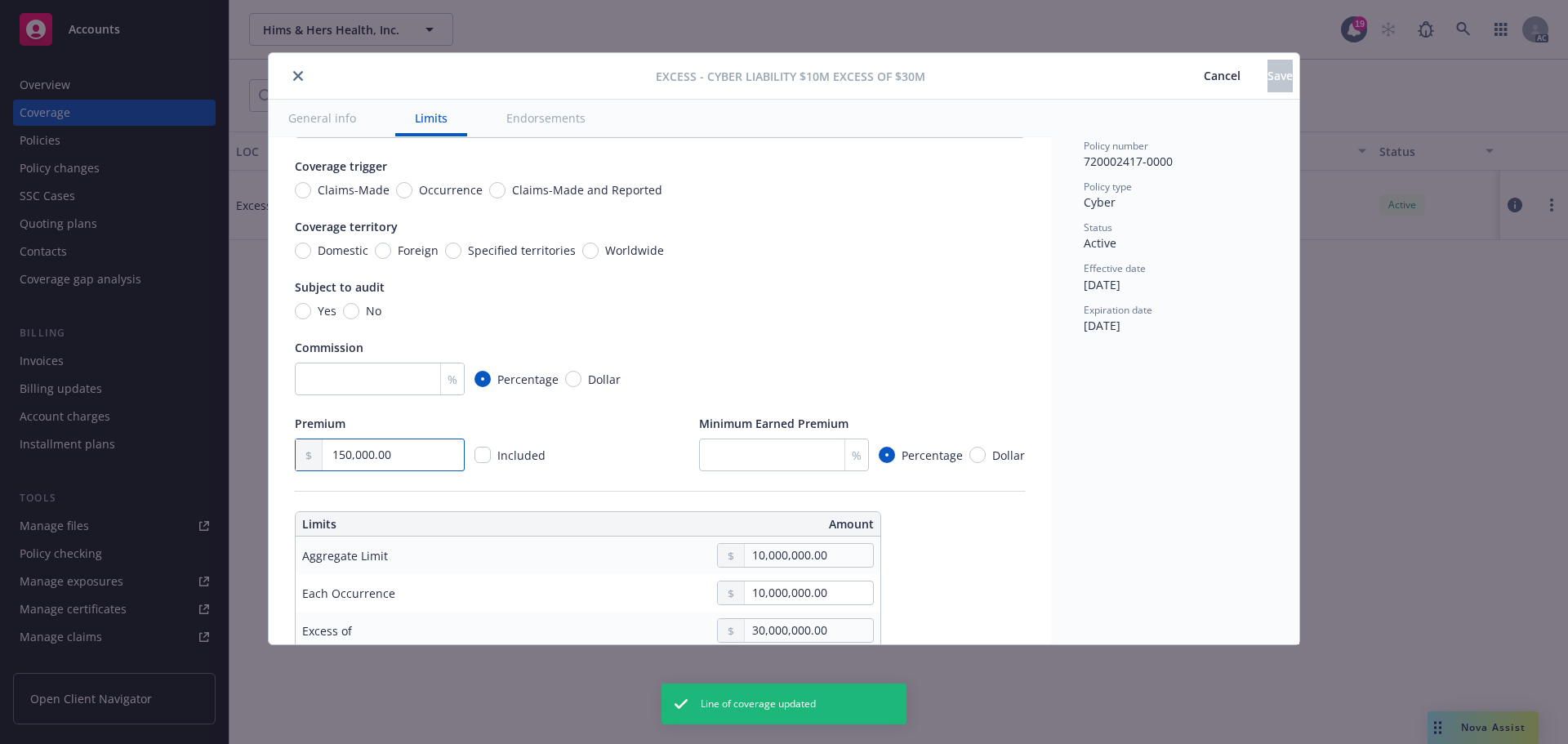
click at [274, 440] on div "Display name Cyber Liability $10M excess of $30M Coverage trigger Claims-Made O…" at bounding box center [660, 724] width 782 height 1337
click at [632, 444] on div "Premium 150,000.00 Included Minimum Earned Premium % Percentage Dollar" at bounding box center [660, 442] width 730 height 56
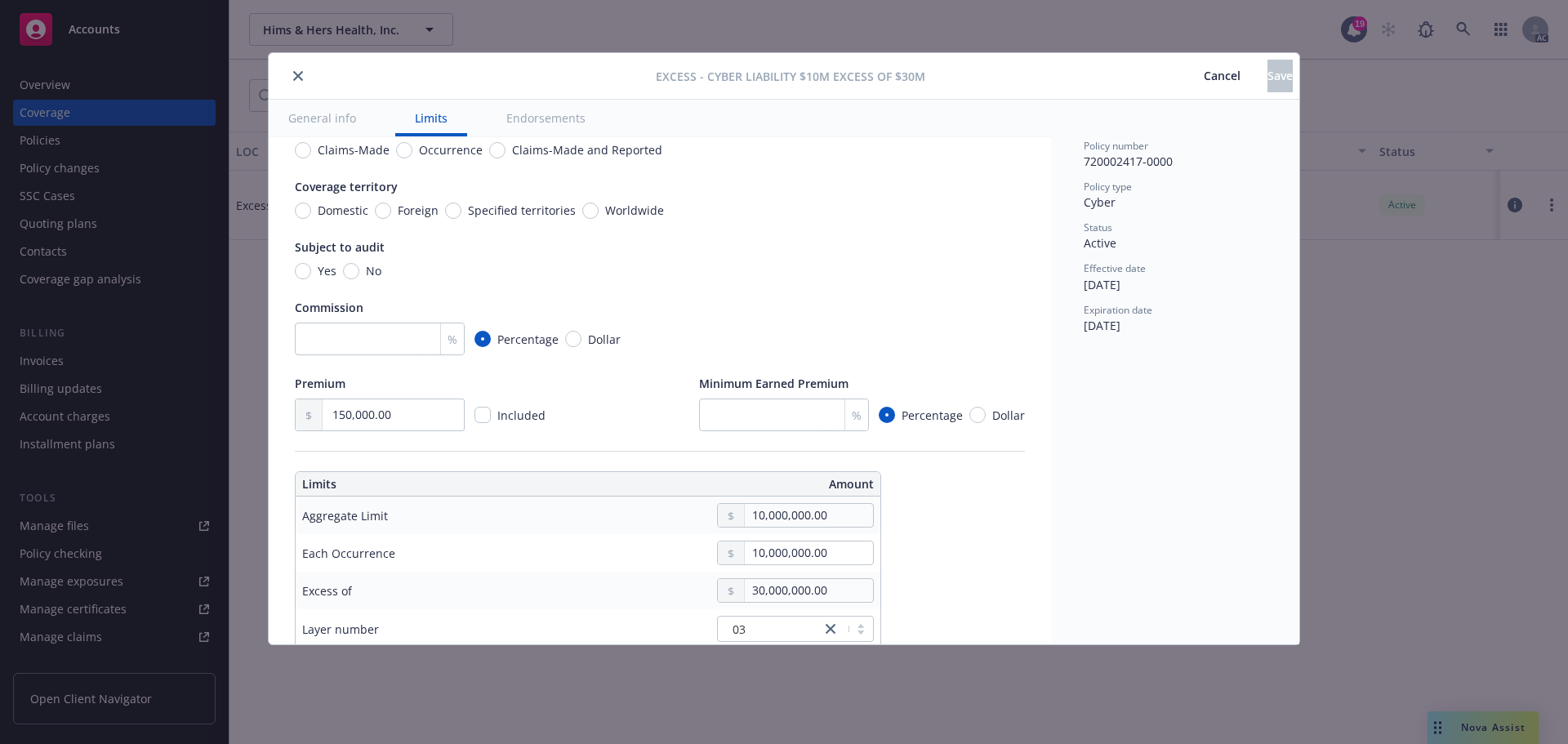
scroll to position [0, 0]
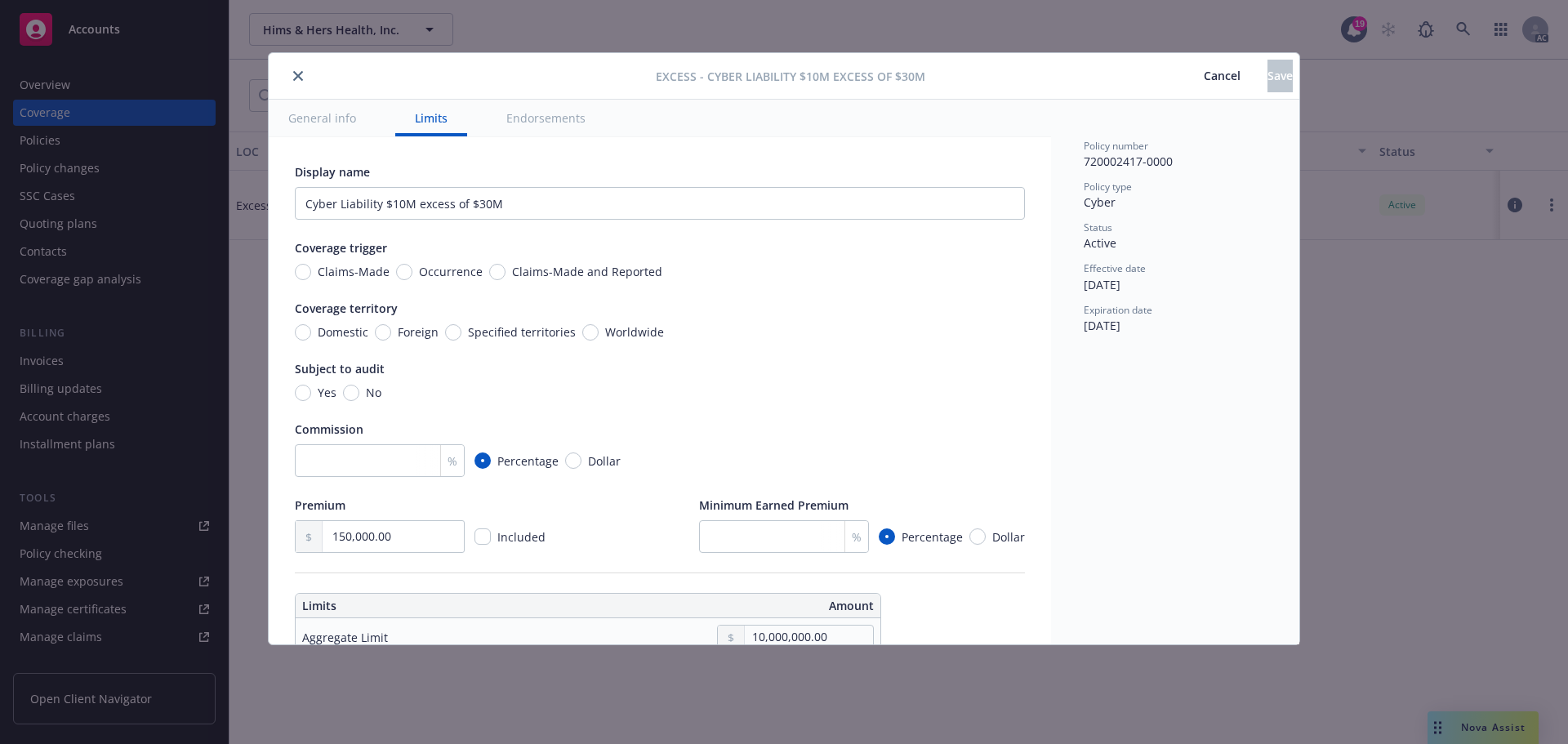
click at [300, 72] on icon "close" at bounding box center [298, 76] width 10 height 10
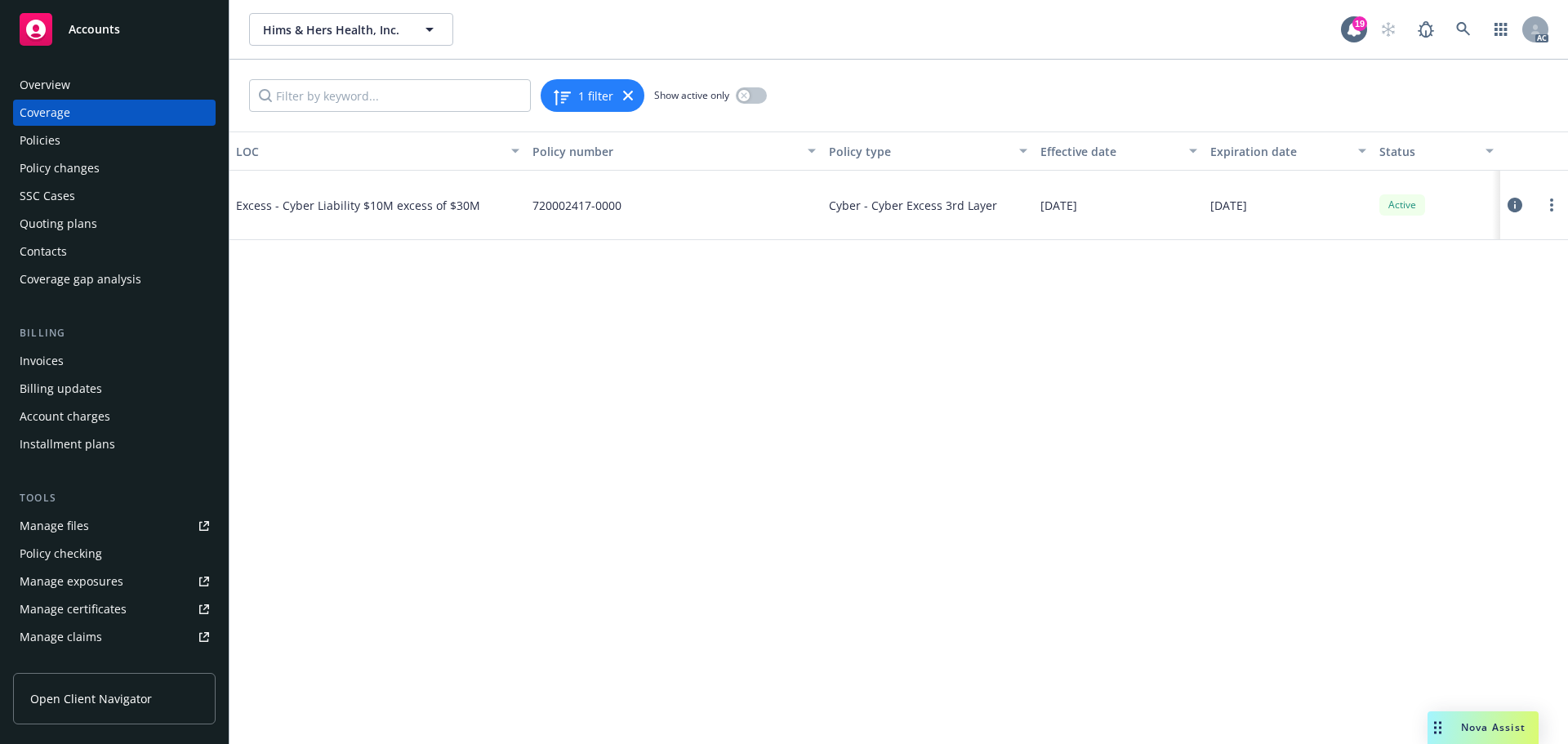
click at [58, 141] on div "Policies" at bounding box center [40, 140] width 40 height 26
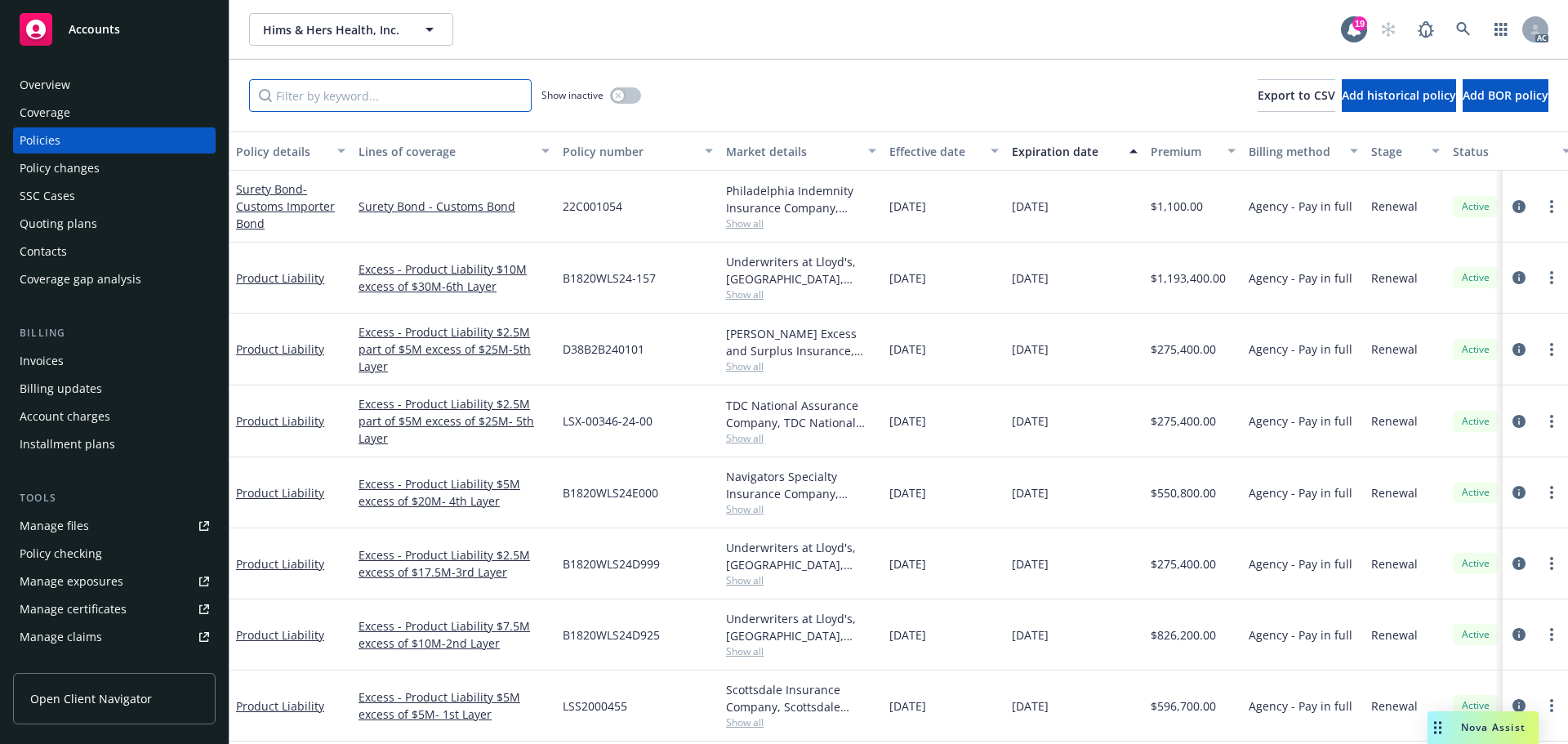
click at [333, 94] on input "Filter by keyword..." at bounding box center [390, 95] width 282 height 33
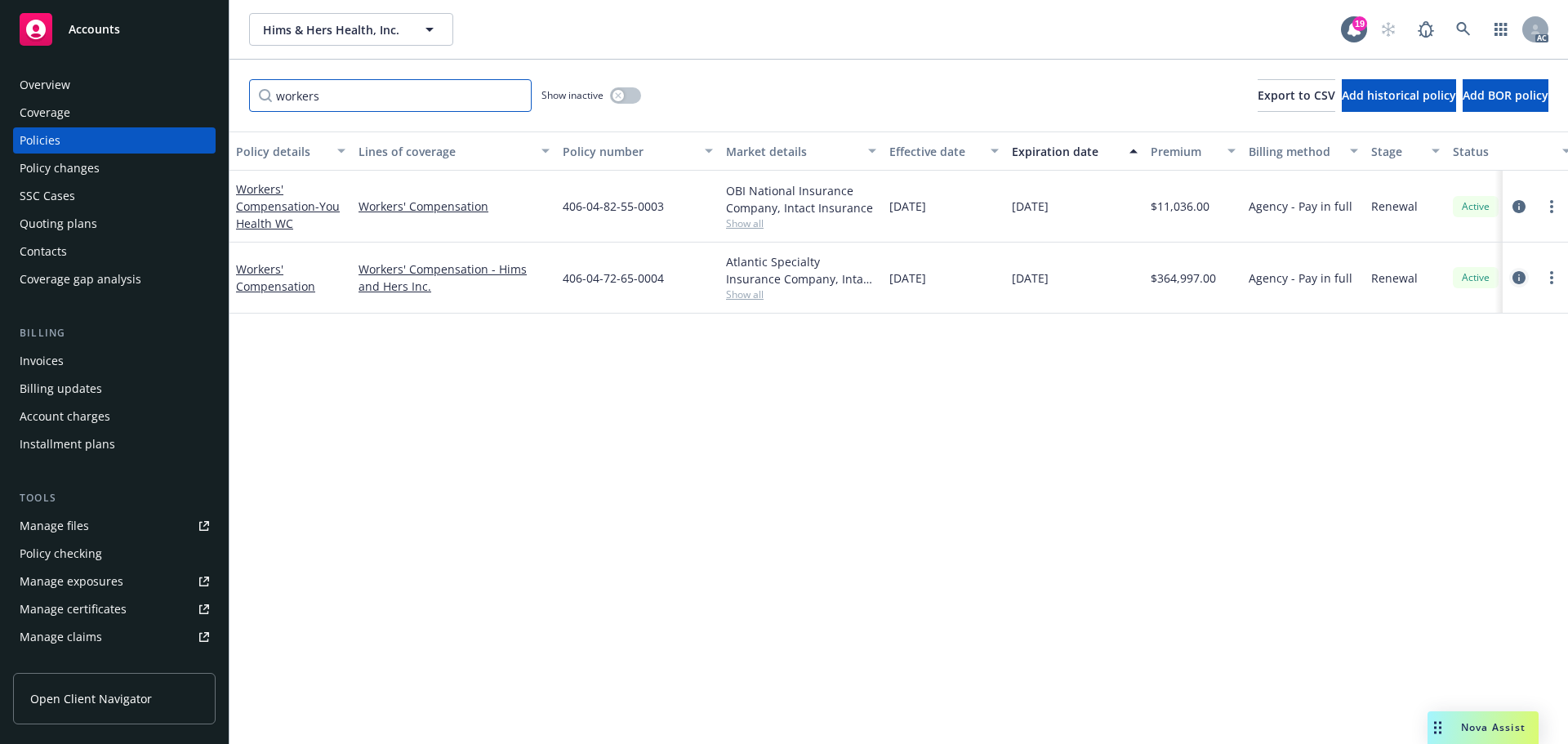
type input "workers"
click at [1517, 277] on icon "circleInformation" at bounding box center [1519, 278] width 13 height 13
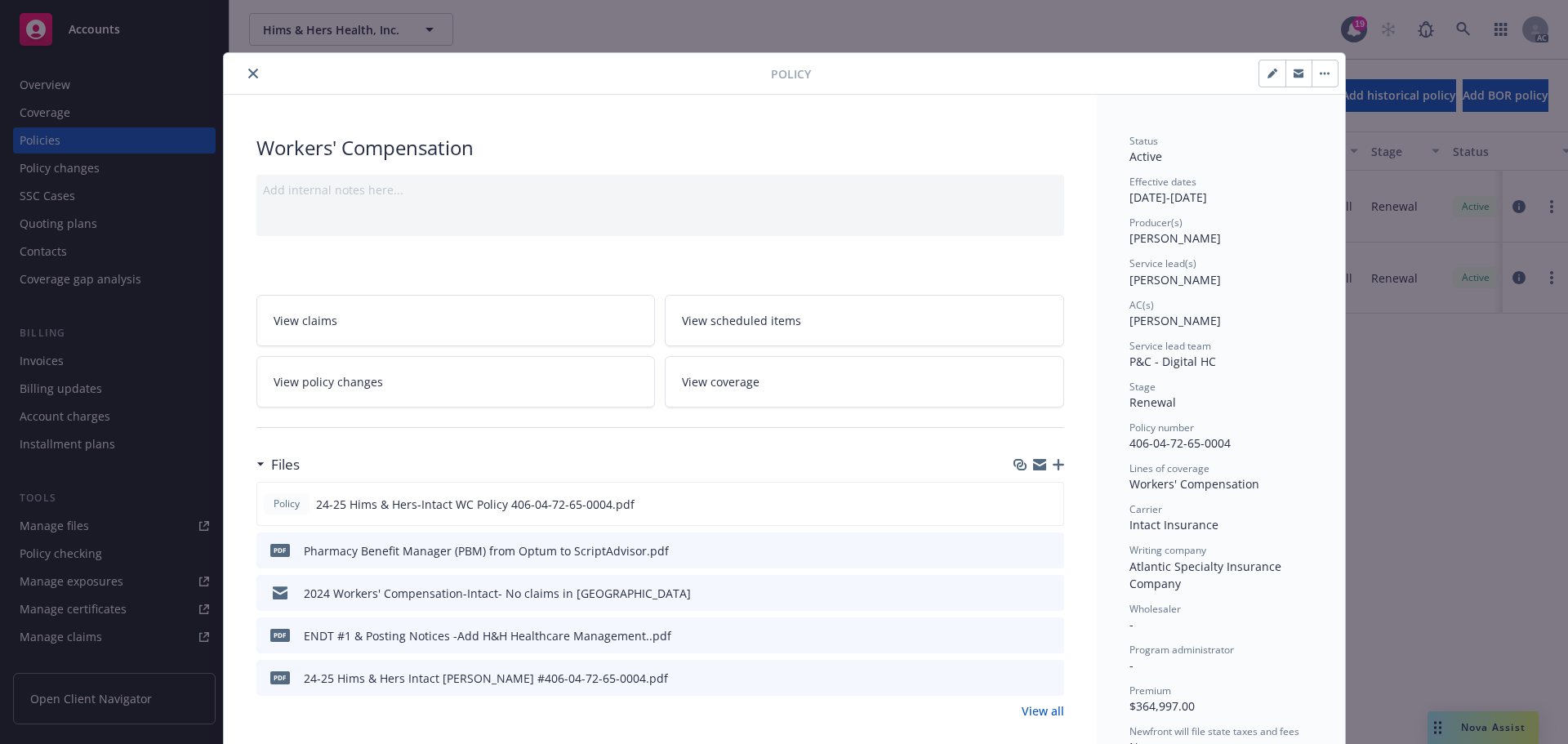
click at [852, 386] on link "View coverage" at bounding box center [864, 382] width 399 height 51
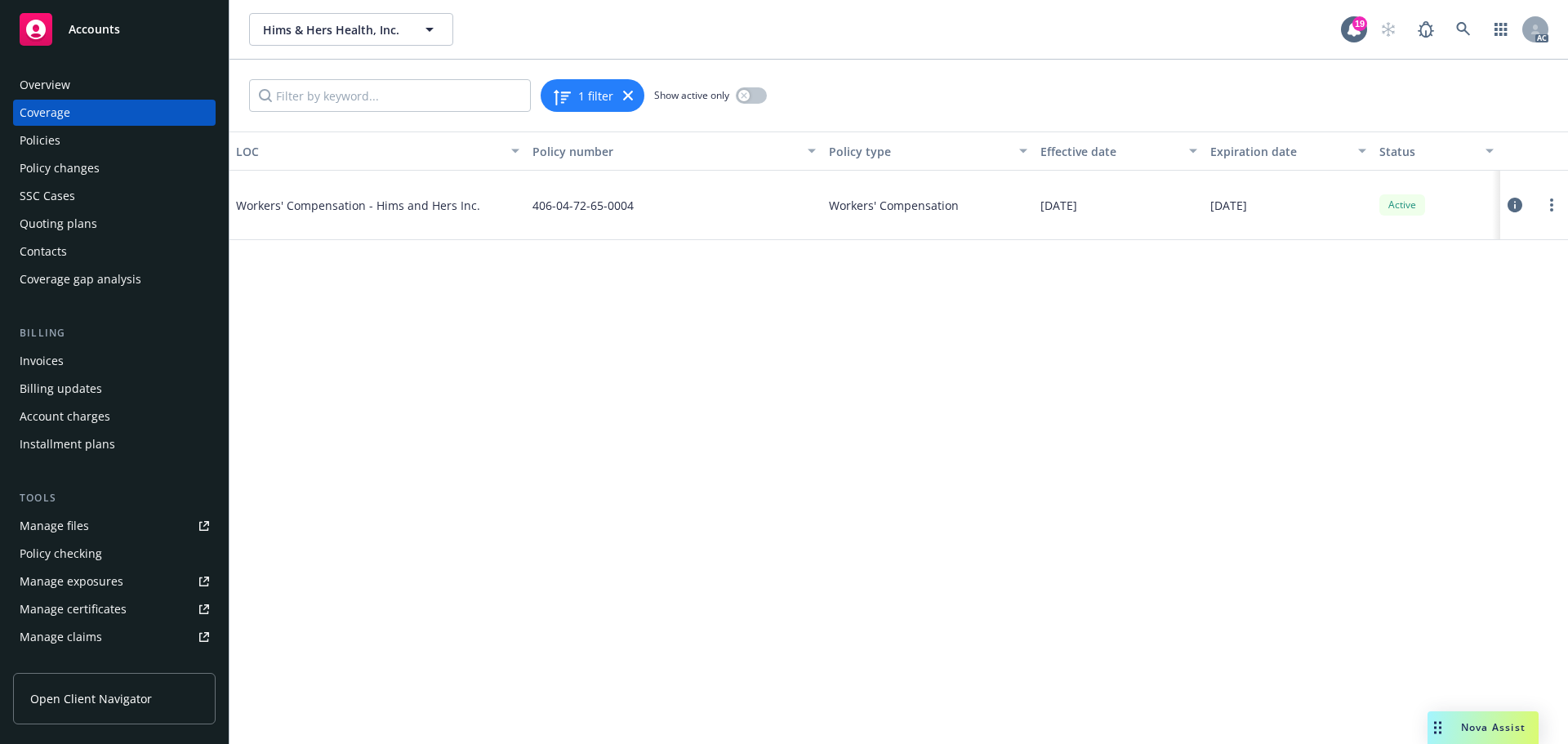
click at [1512, 204] on icon at bounding box center [1514, 205] width 14 height 14
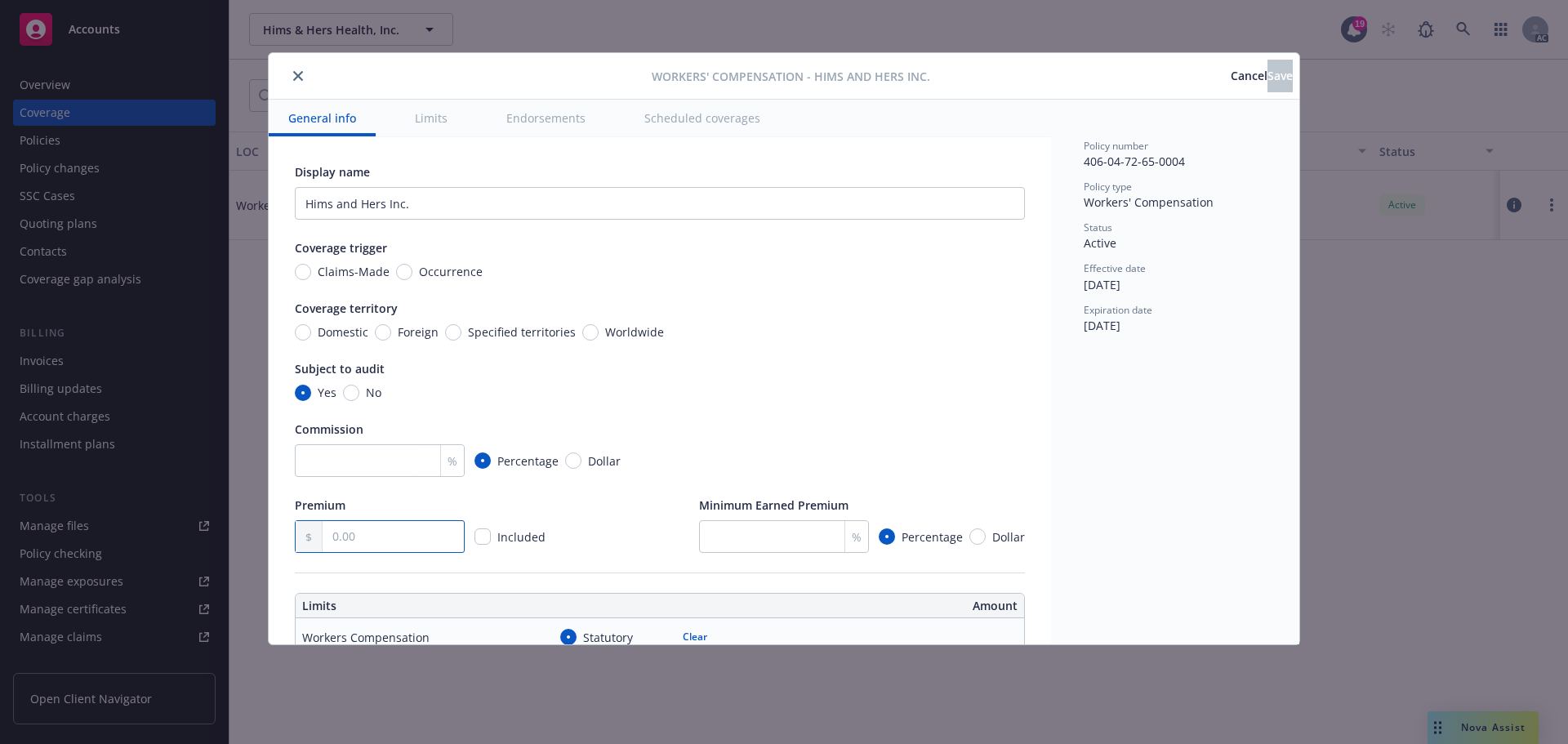
click at [387, 536] on input "text" at bounding box center [393, 536] width 142 height 31
type input "379,999.00"
drag, startPoint x: 1295, startPoint y: 80, endPoint x: 1276, endPoint y: 80, distance: 19.0
click at [1276, 80] on div "Workers' Compensation - Hims and Hers Inc. Cancel Save" at bounding box center [784, 76] width 1030 height 46
click at [1276, 80] on button "Save" at bounding box center [1280, 76] width 25 height 33
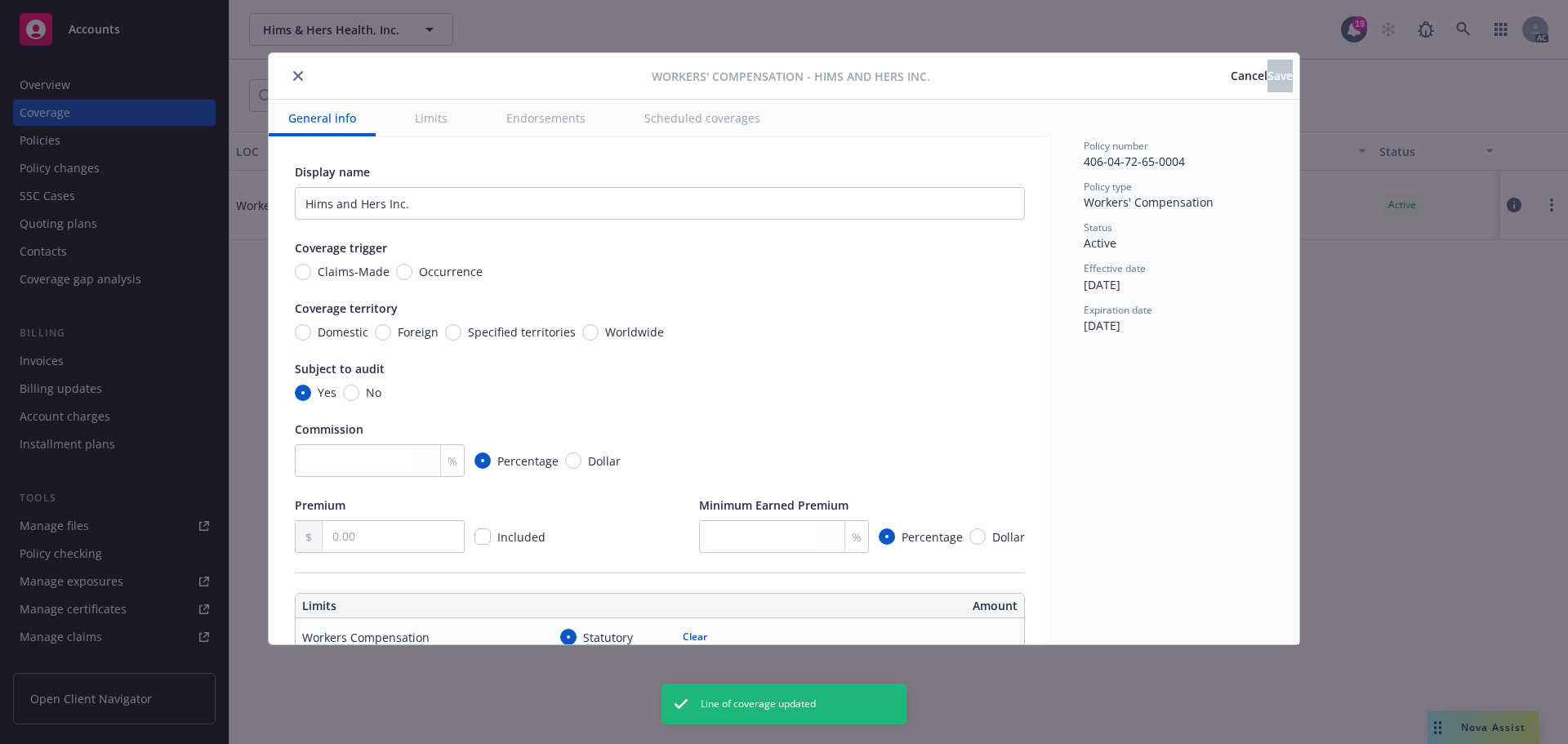
type input "379,999.00"
click at [303, 74] on button "close" at bounding box center [297, 75] width 19 height 19
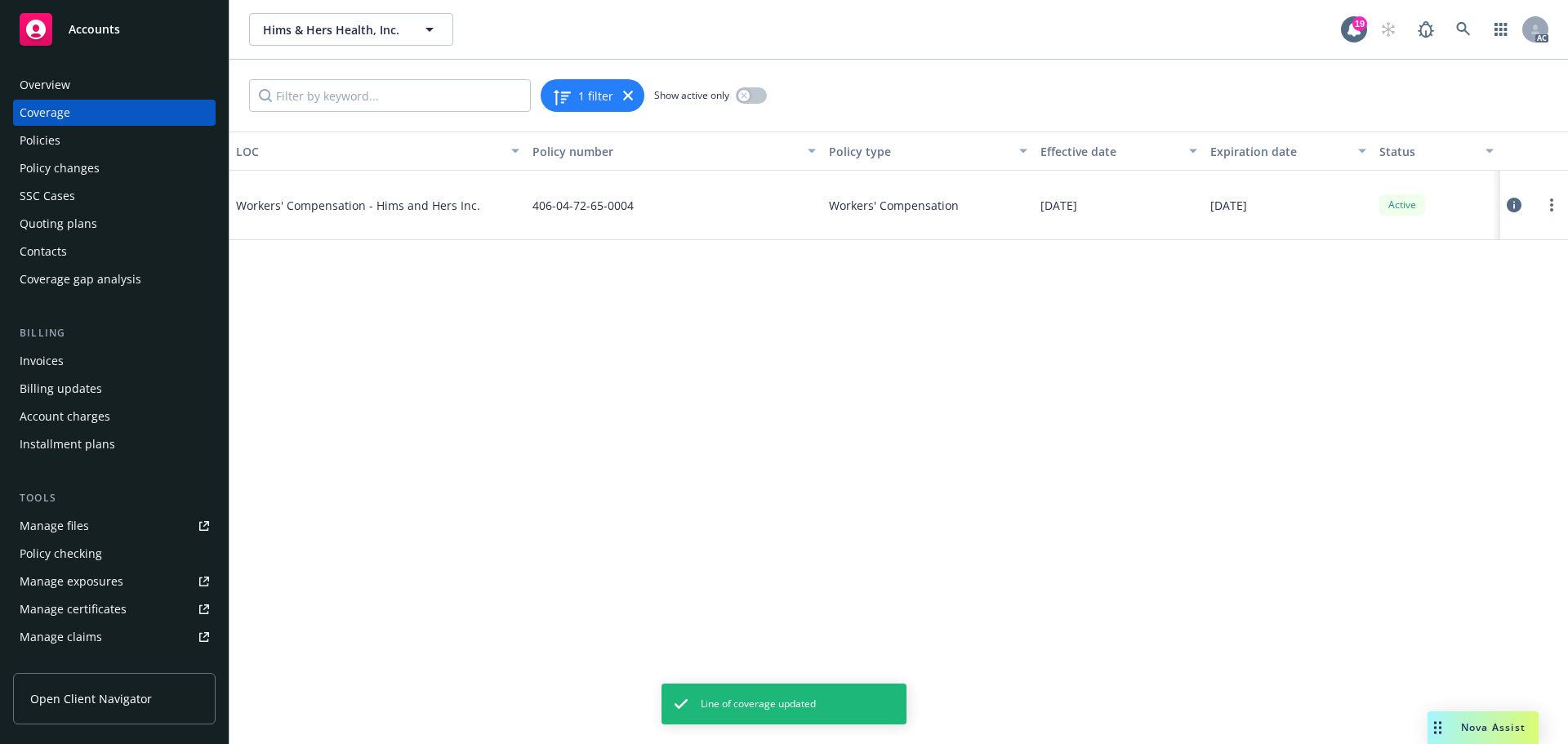
drag, startPoint x: 45, startPoint y: 136, endPoint x: 280, endPoint y: 135, distance: 235.0
click at [45, 136] on div "Policies" at bounding box center [40, 140] width 40 height 26
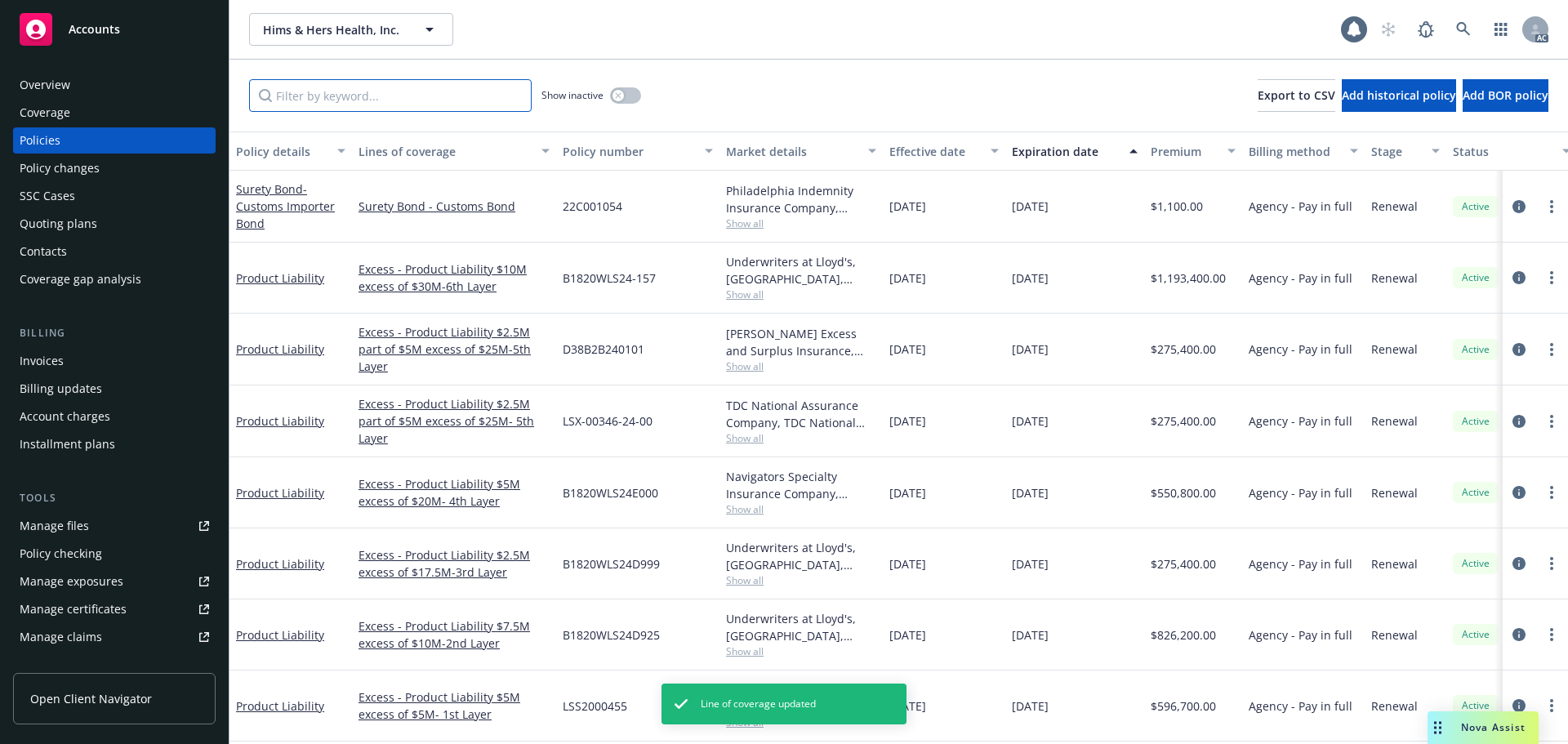
click at [323, 97] on input "Filter by keyword..." at bounding box center [390, 95] width 282 height 33
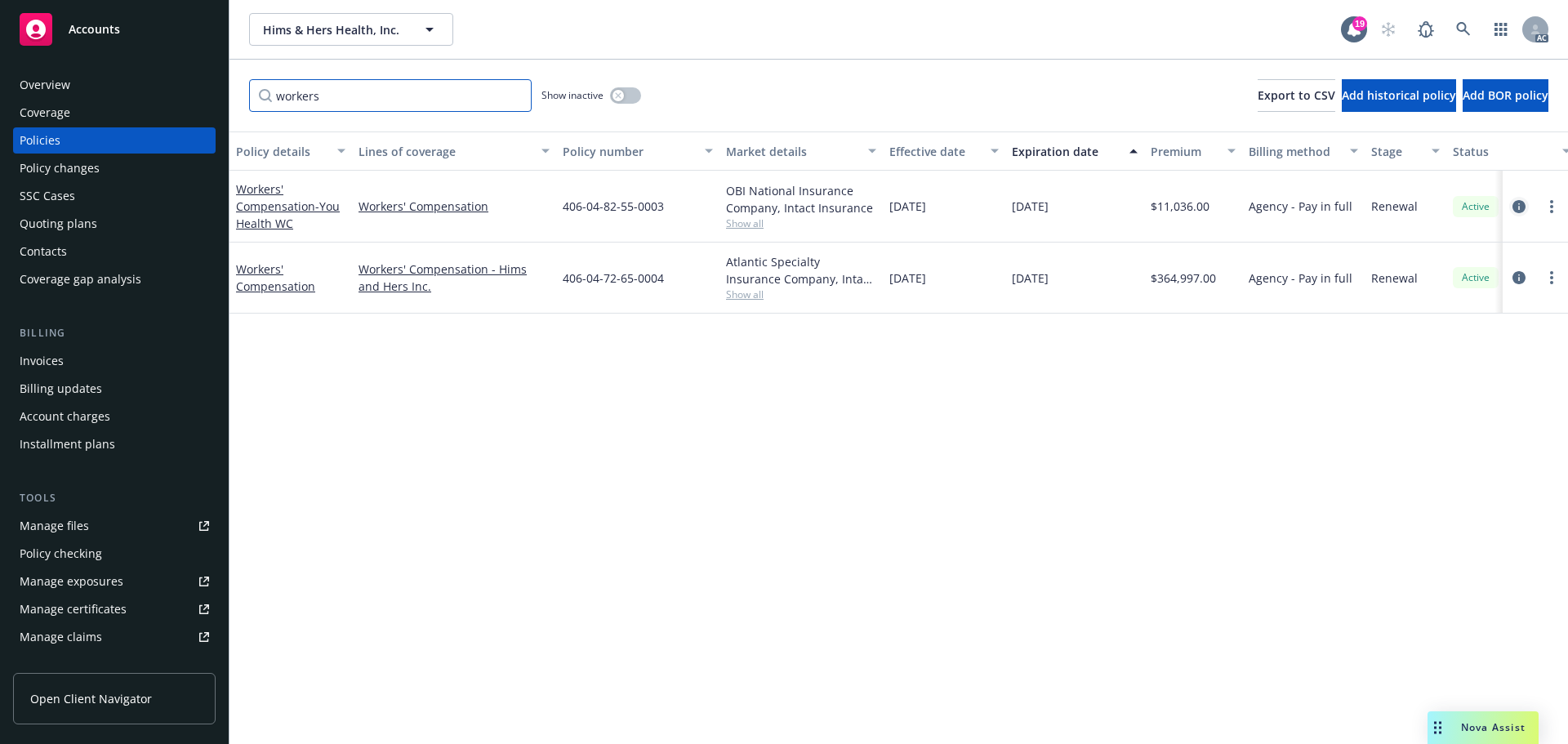
type input "workers"
click at [1518, 208] on icon "circleInformation" at bounding box center [1519, 206] width 13 height 13
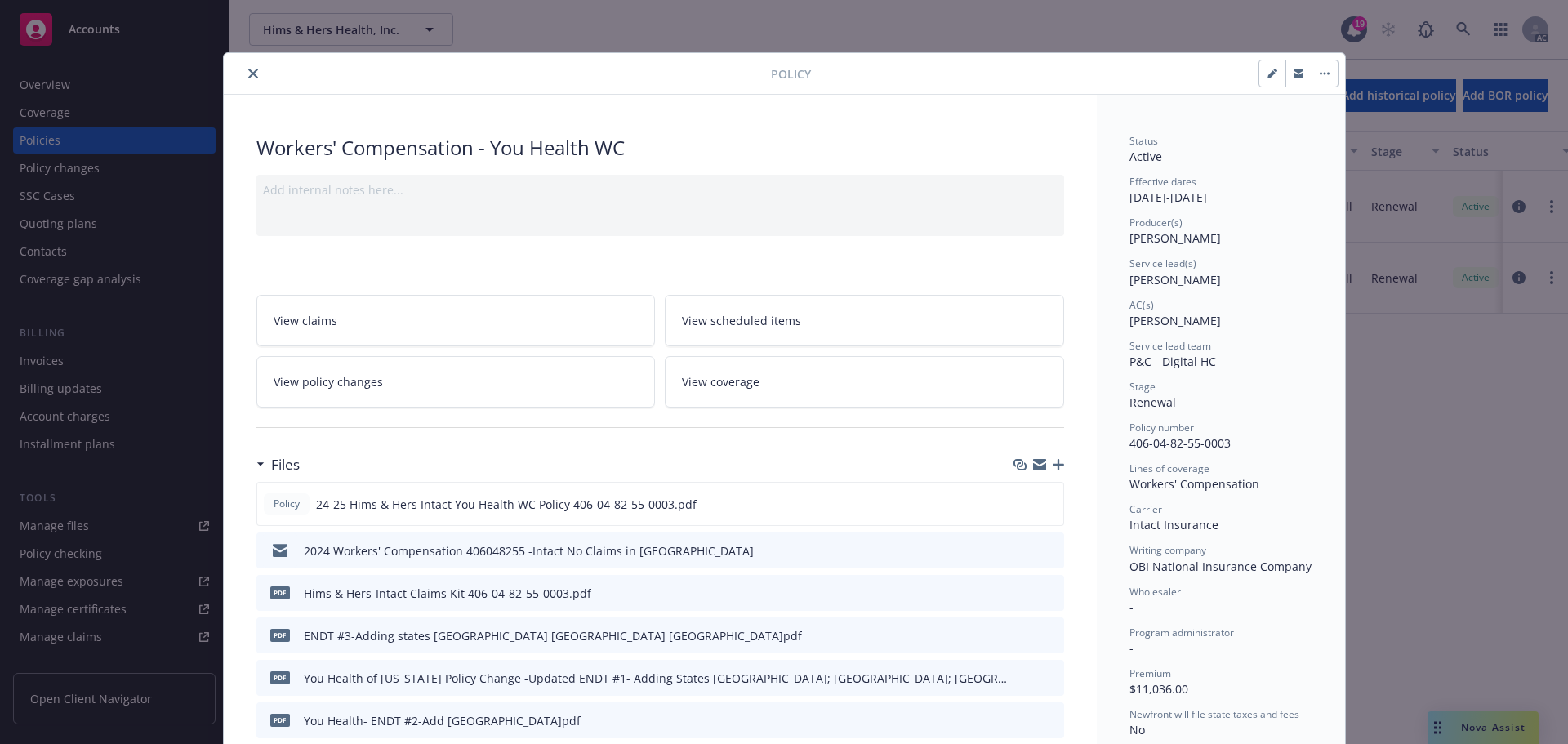
click at [760, 383] on link "View coverage" at bounding box center [864, 382] width 399 height 51
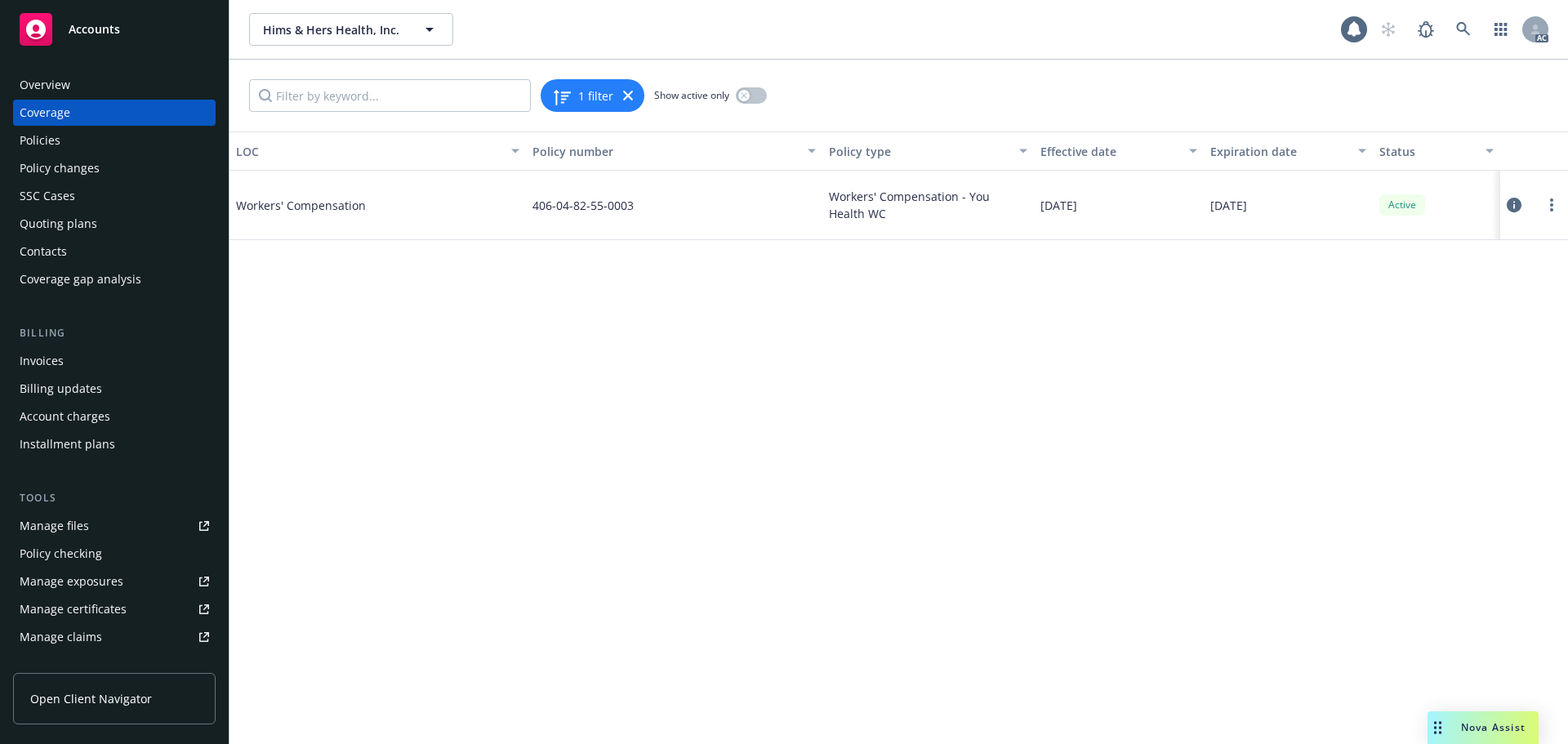
click at [1515, 201] on icon at bounding box center [1513, 205] width 14 height 14
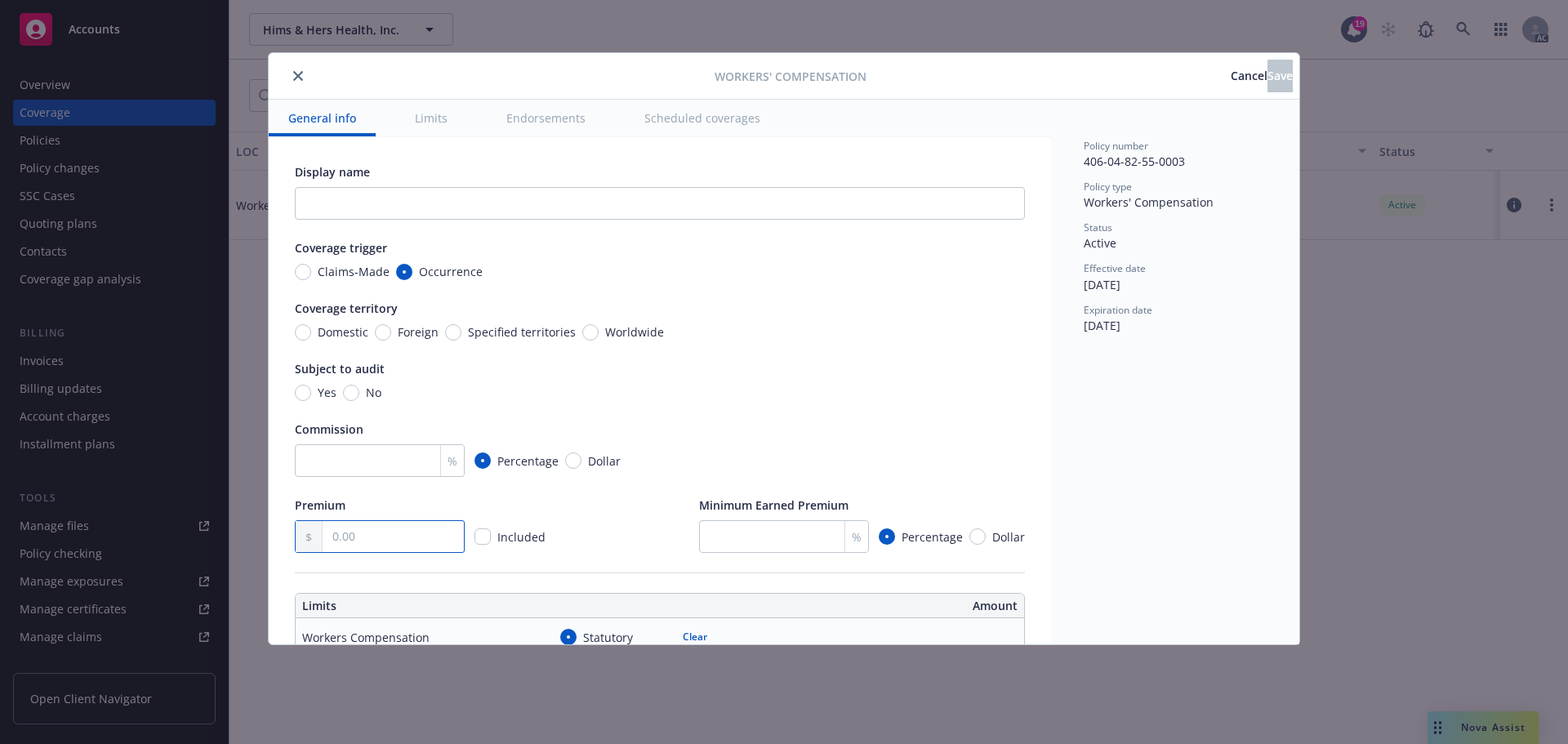
click at [347, 527] on input "text" at bounding box center [393, 536] width 142 height 31
type input "11,452.00"
click at [1267, 83] on button "Save" at bounding box center [1280, 76] width 25 height 33
type input "11,452.00"
click at [303, 74] on button "close" at bounding box center [297, 75] width 19 height 19
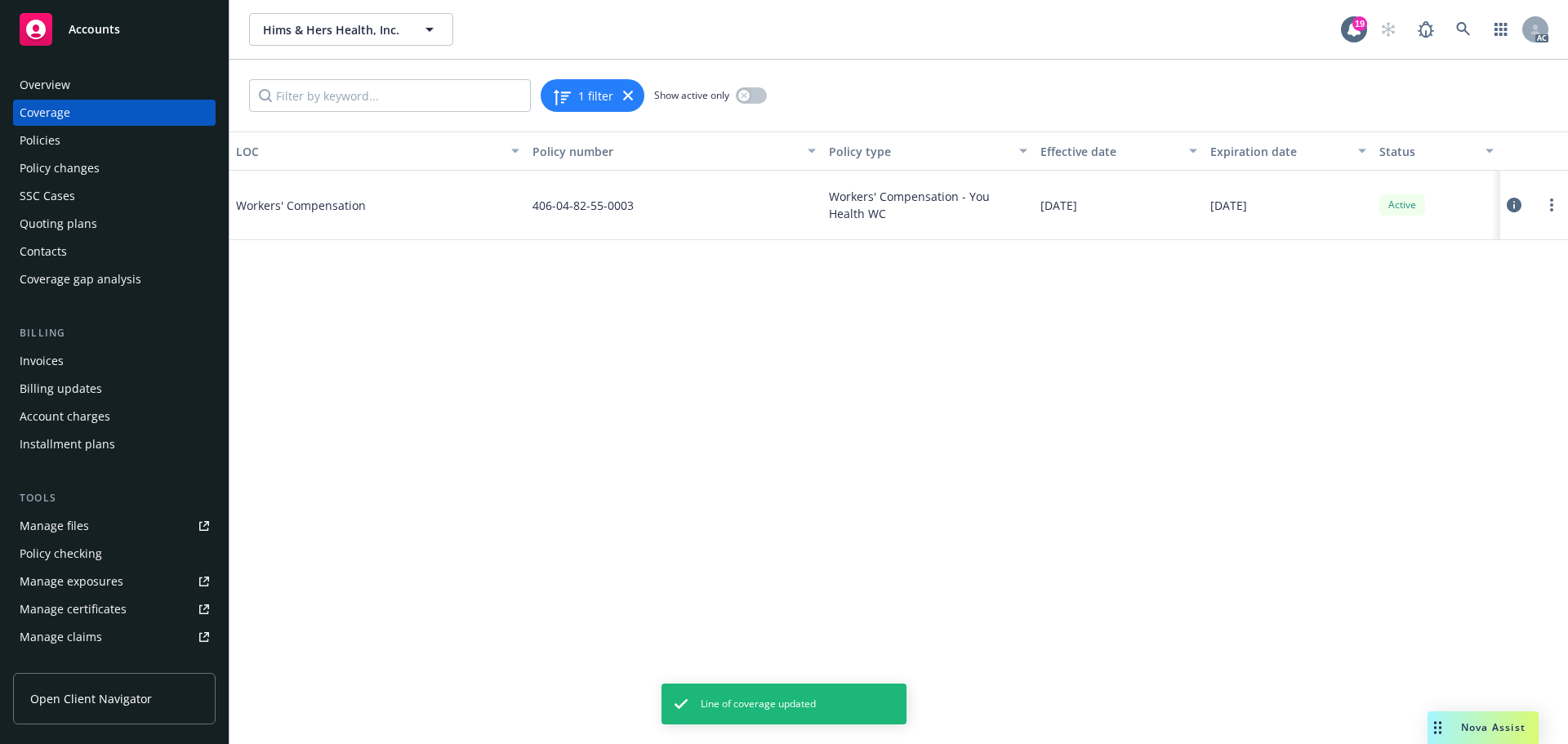
click at [85, 135] on div "Policies" at bounding box center [114, 140] width 190 height 26
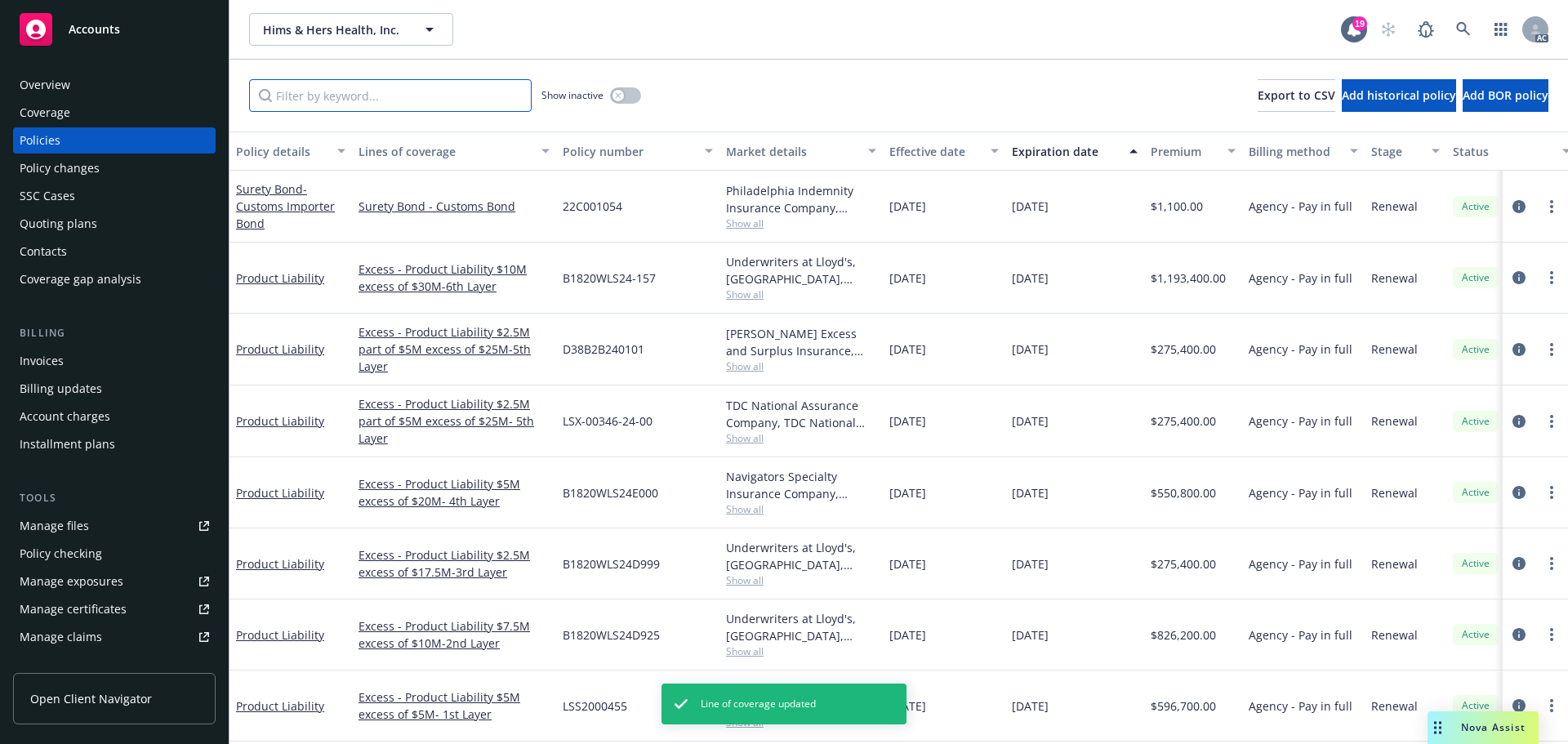
click at [304, 109] on input "Filter by keyword..." at bounding box center [390, 95] width 282 height 33
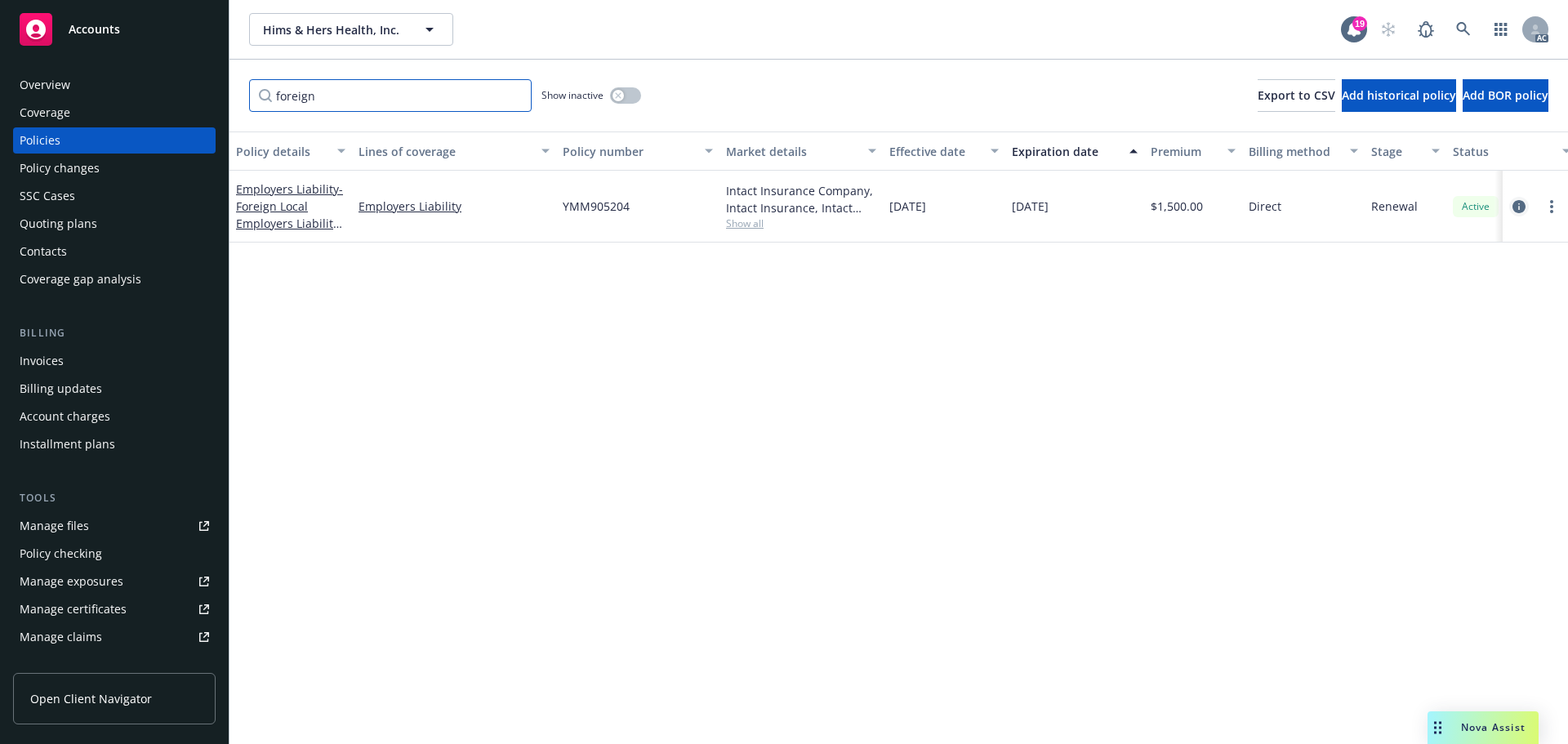
type input "foreign"
click at [1517, 205] on icon "circleInformation" at bounding box center [1519, 206] width 13 height 13
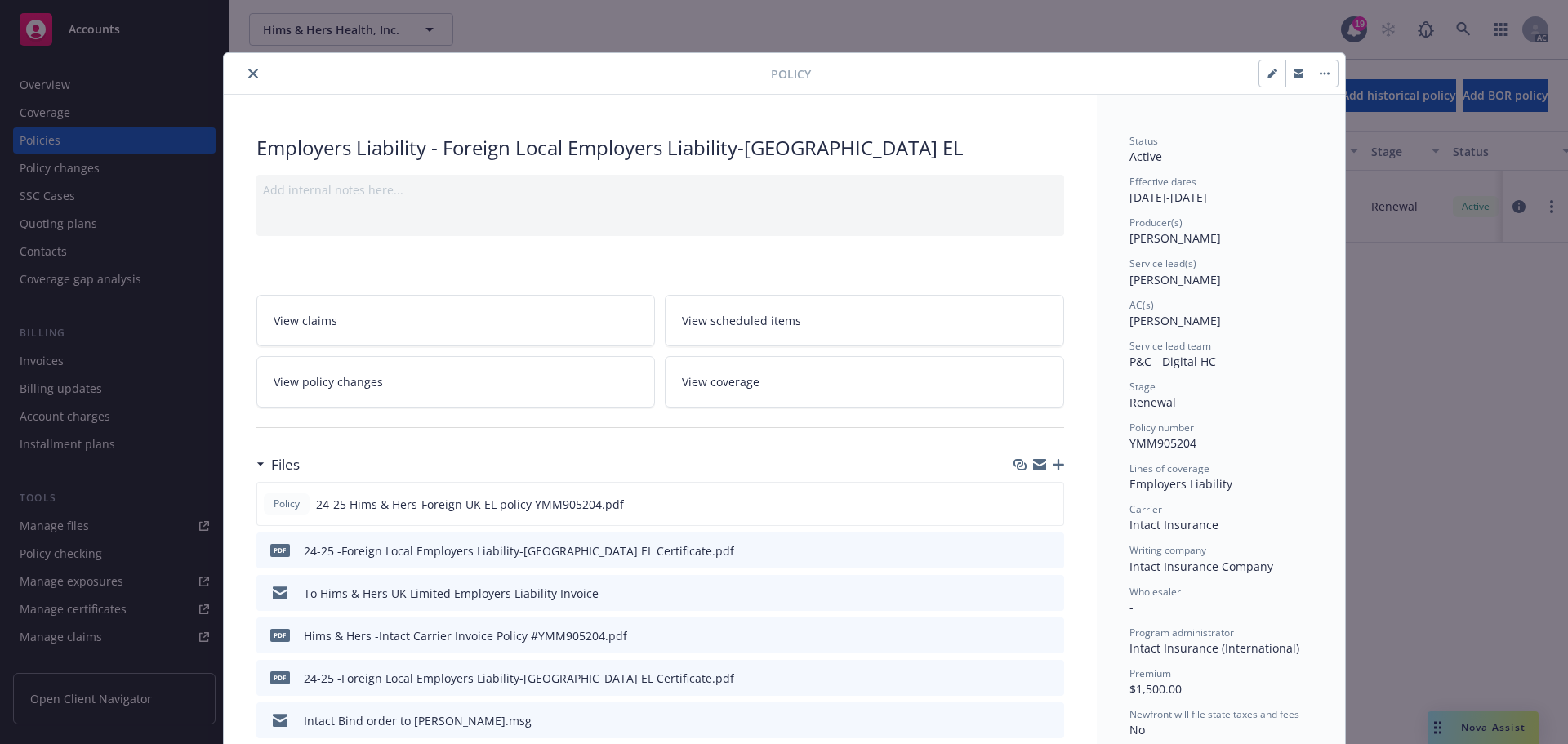
click at [766, 372] on link "View coverage" at bounding box center [864, 382] width 399 height 51
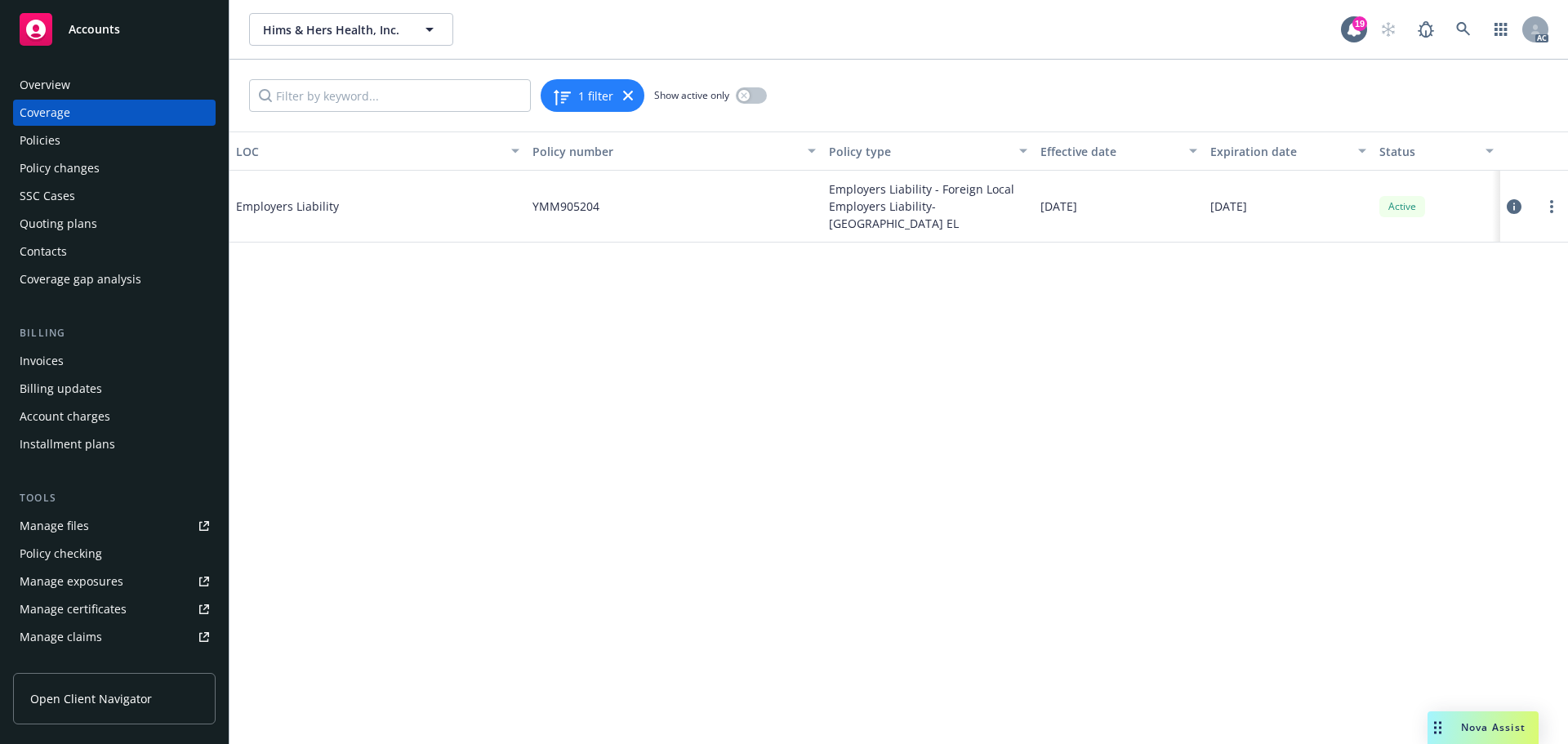
click at [1516, 204] on icon at bounding box center [1513, 206] width 14 height 14
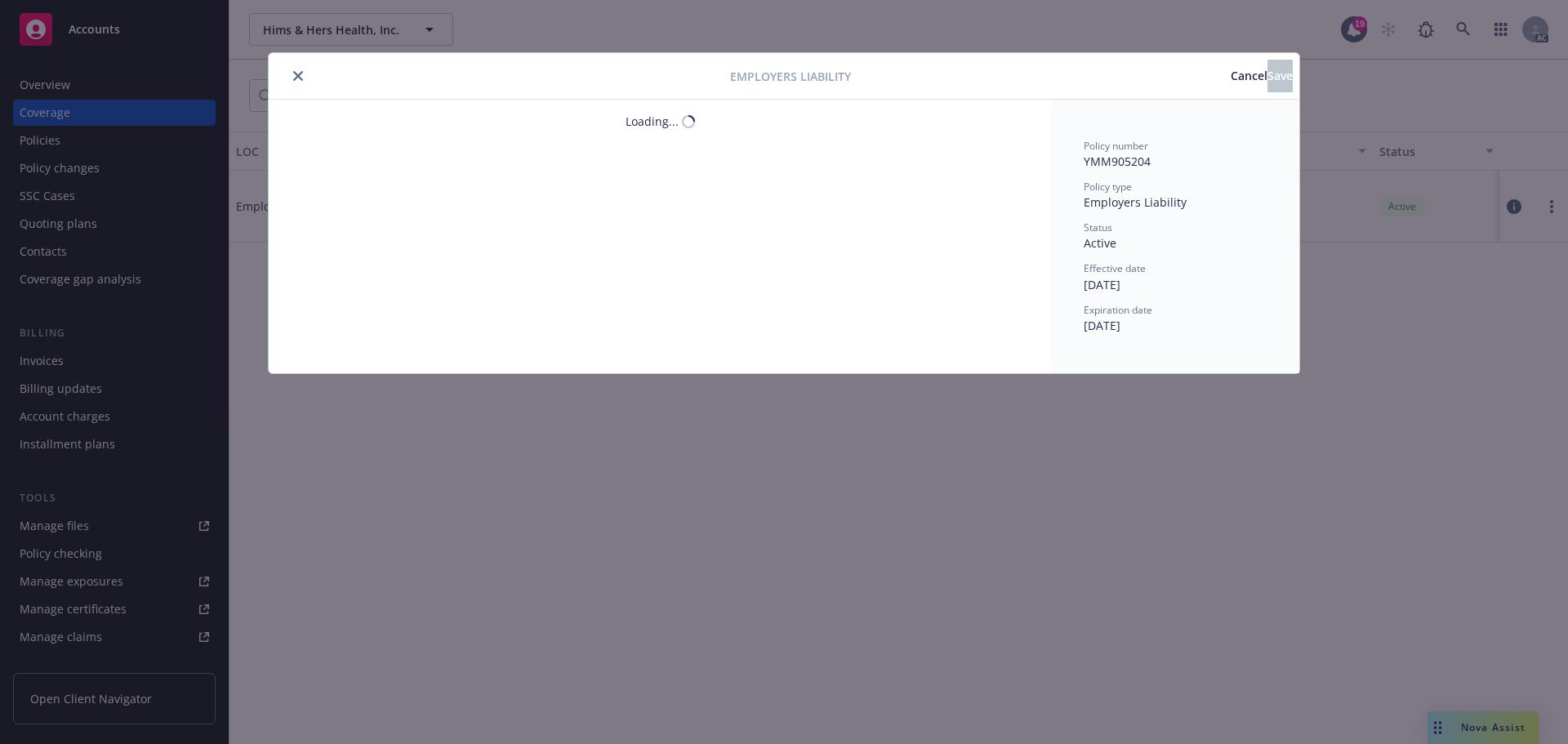
type textarea "x"
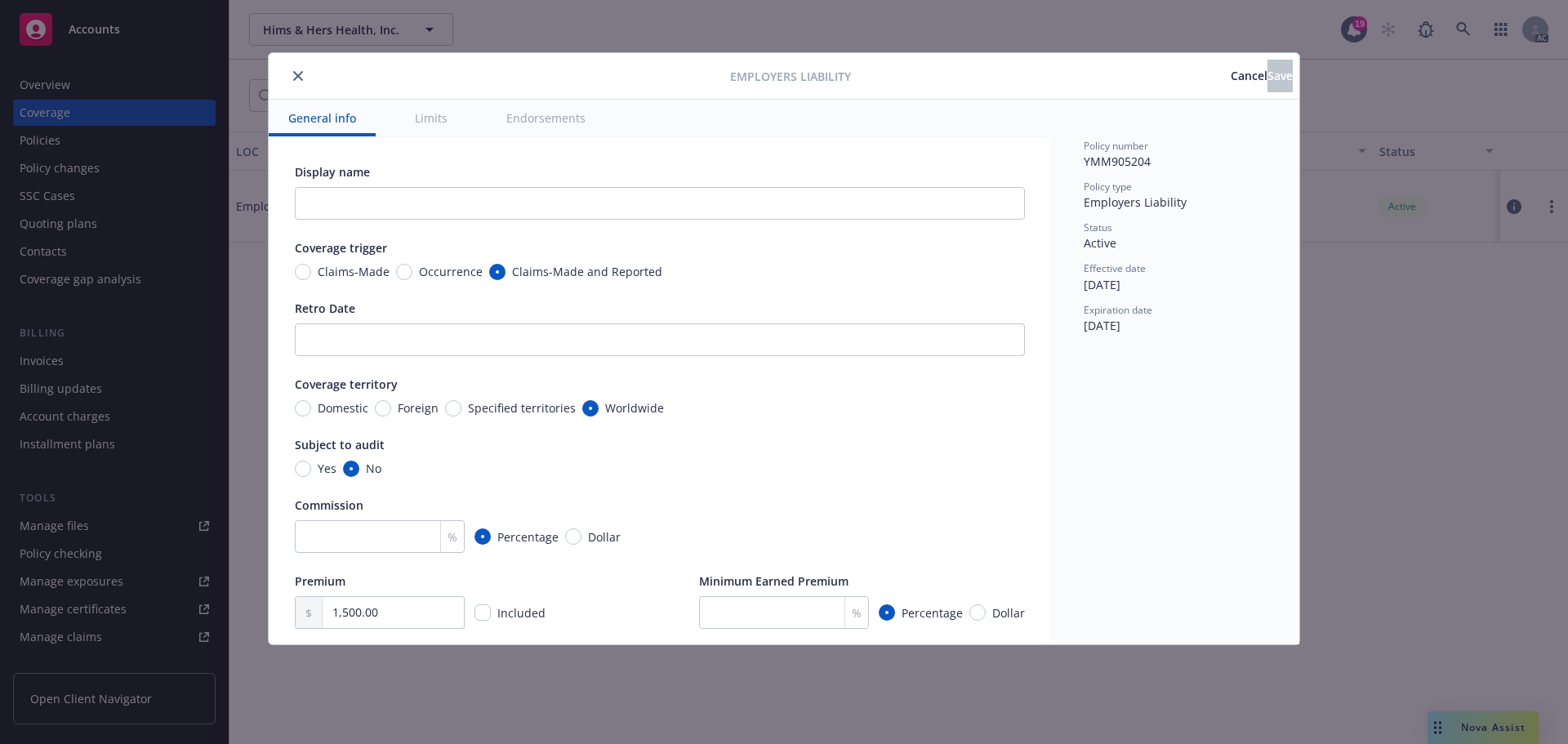
drag, startPoint x: 296, startPoint y: 71, endPoint x: 336, endPoint y: 98, distance: 48.3
click at [296, 72] on icon "close" at bounding box center [298, 76] width 10 height 10
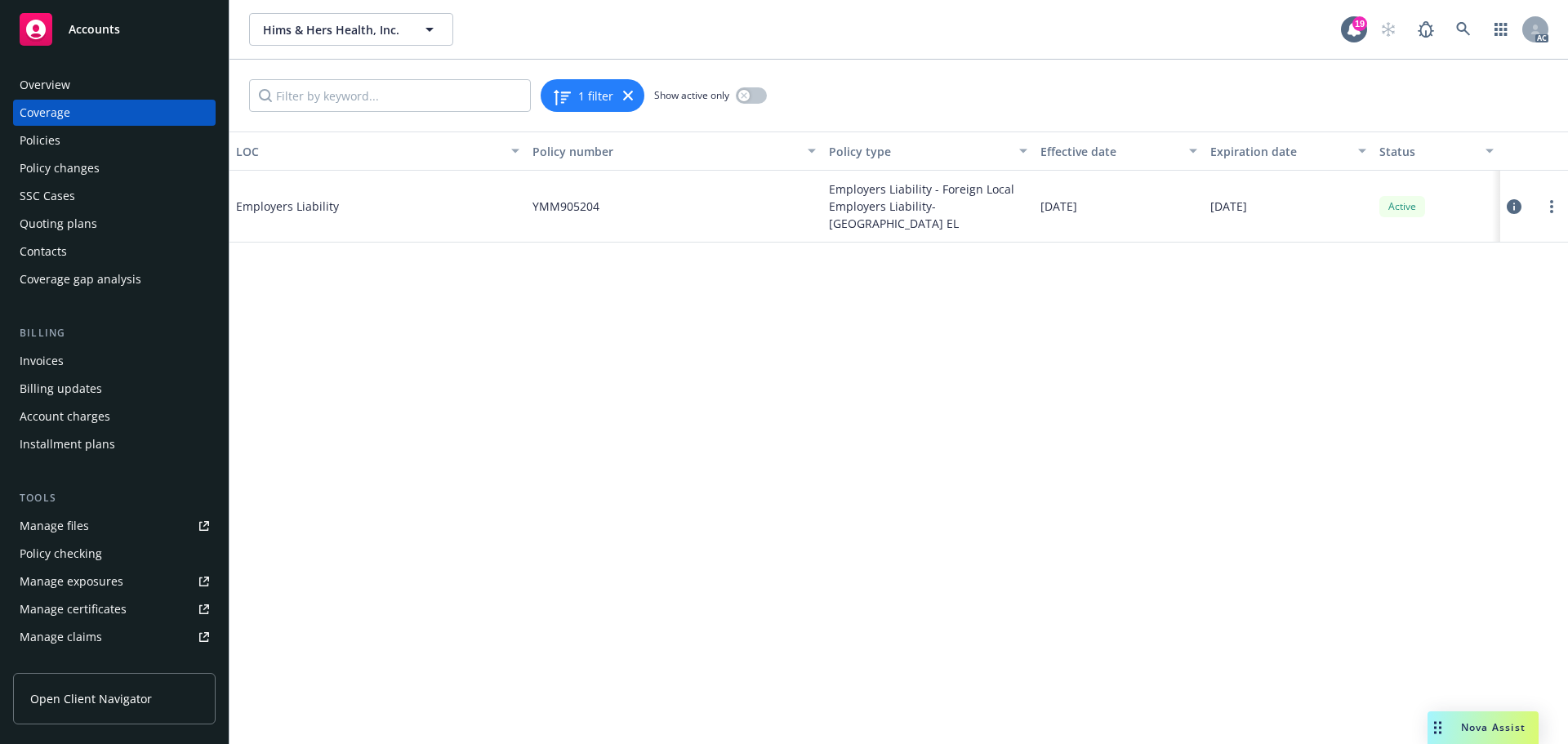
click at [42, 143] on div "Policies" at bounding box center [40, 140] width 40 height 26
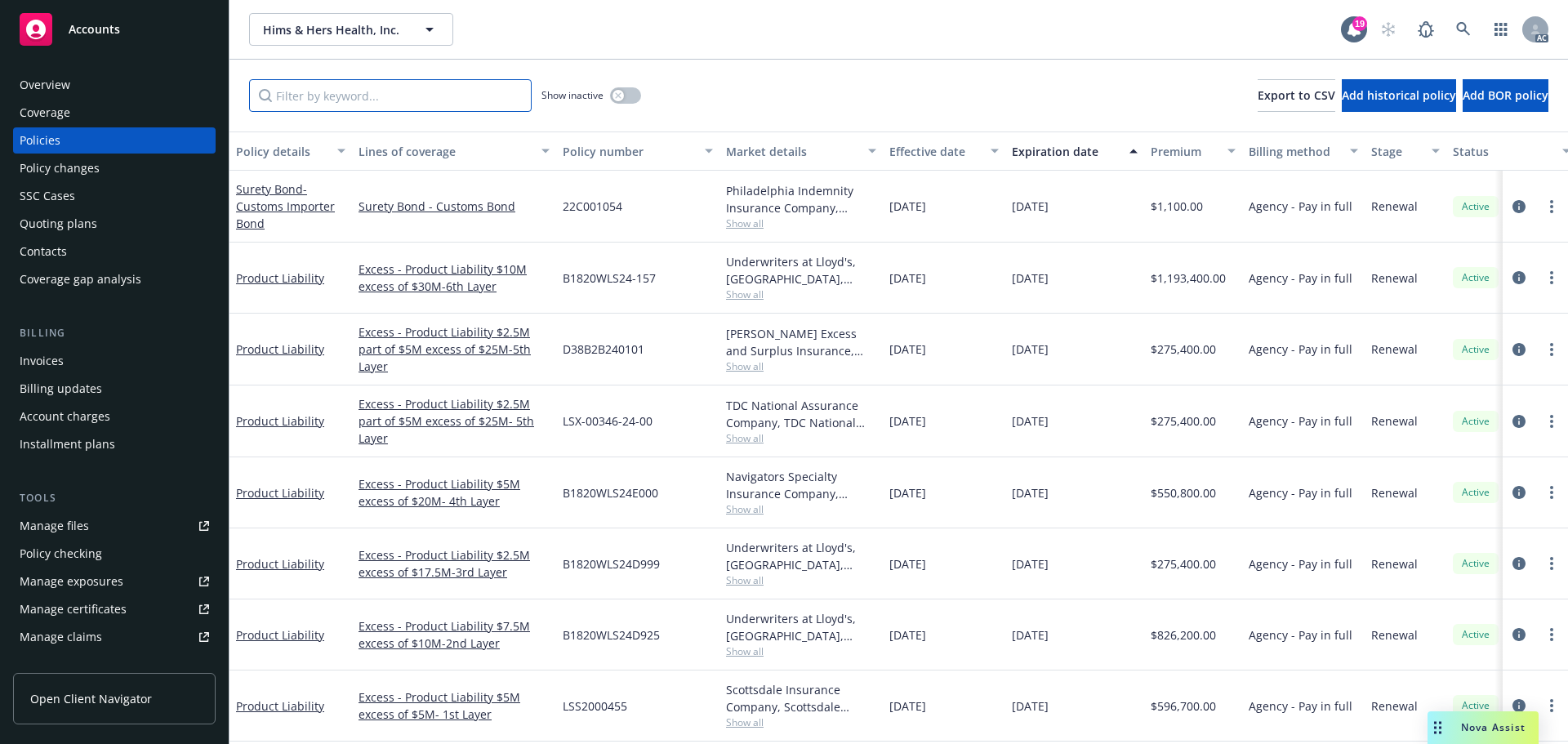
click at [322, 96] on input "Filter by keyword..." at bounding box center [390, 95] width 282 height 33
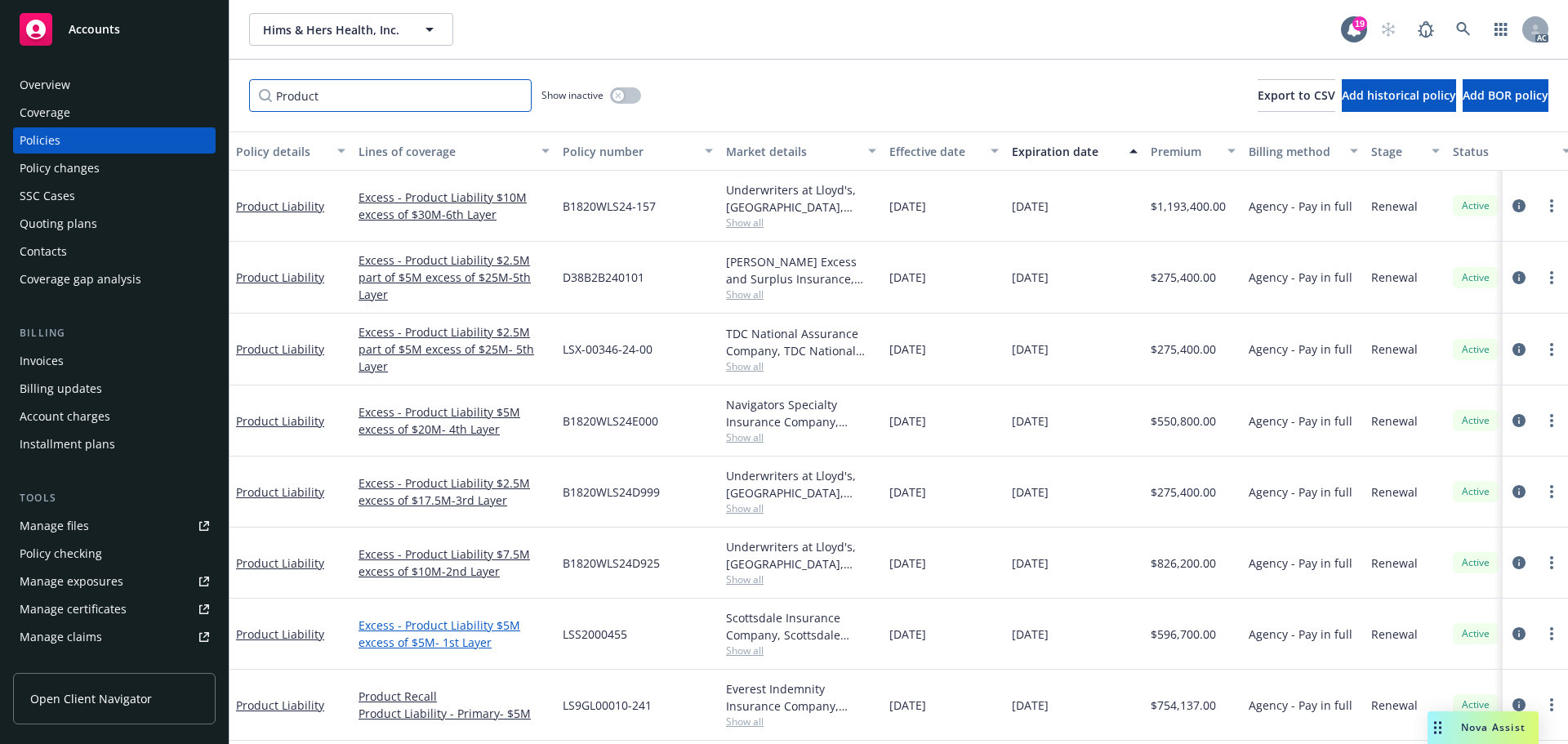
scroll to position [9, 0]
type input "Product"
click at [1512, 699] on icon "circleInformation" at bounding box center [1519, 705] width 13 height 13
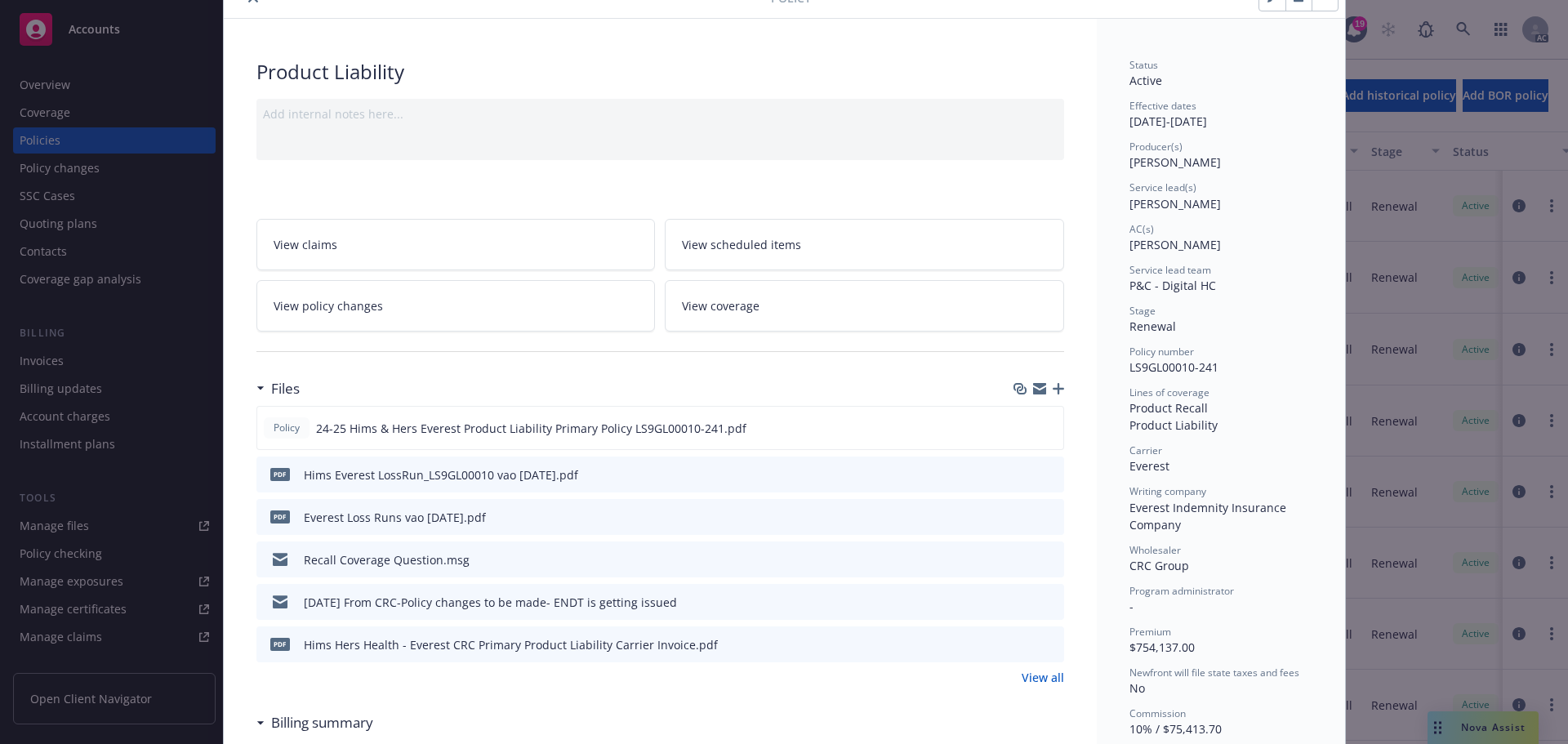
scroll to position [163, 0]
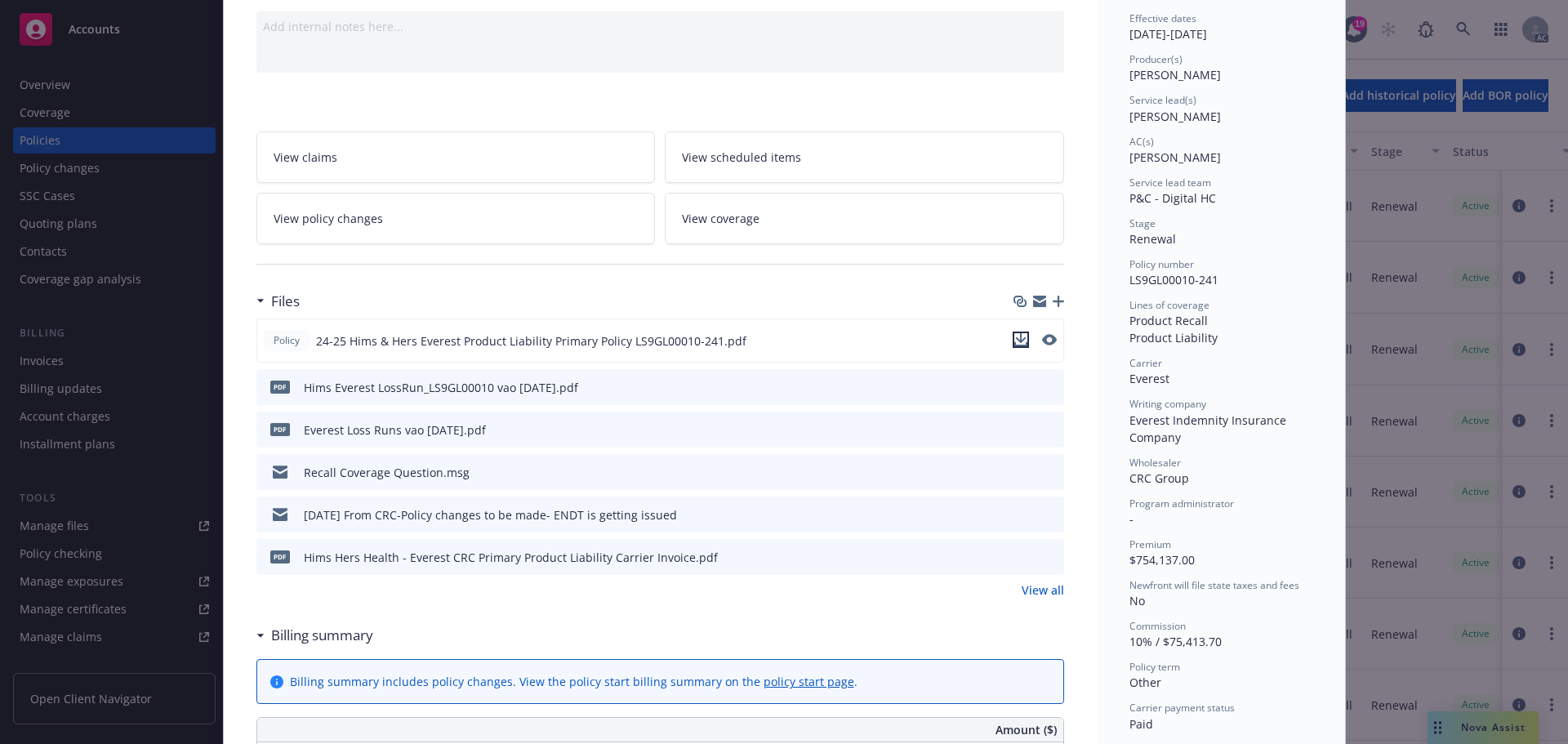
click at [1015, 339] on icon "download file" at bounding box center [1020, 338] width 11 height 10
click at [747, 211] on span "View coverage" at bounding box center [720, 218] width 78 height 17
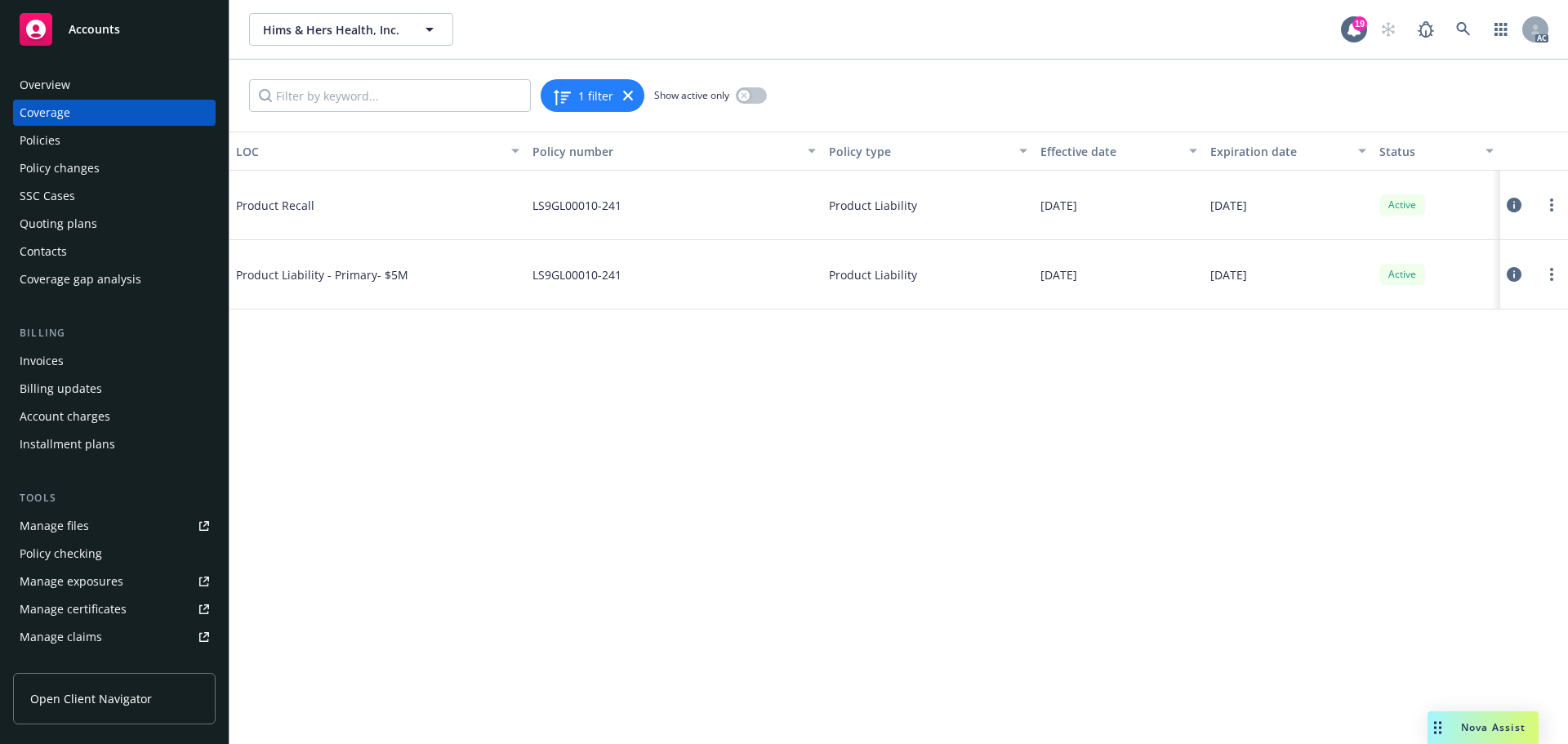
click at [1512, 274] on icon at bounding box center [1513, 274] width 14 height 14
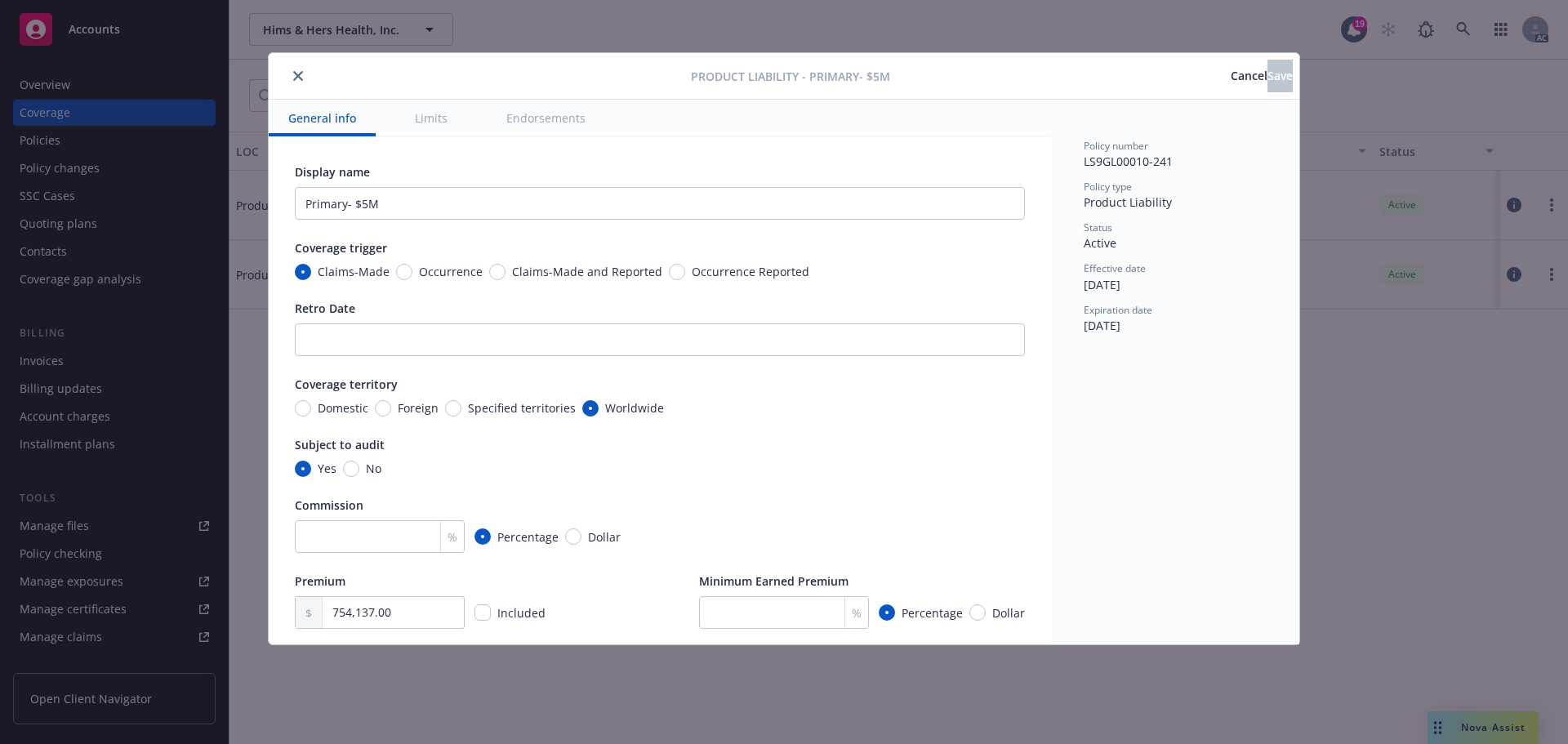
drag, startPoint x: 297, startPoint y: 71, endPoint x: 301, endPoint y: 83, distance: 12.6
click at [297, 70] on button "close" at bounding box center [297, 75] width 19 height 19
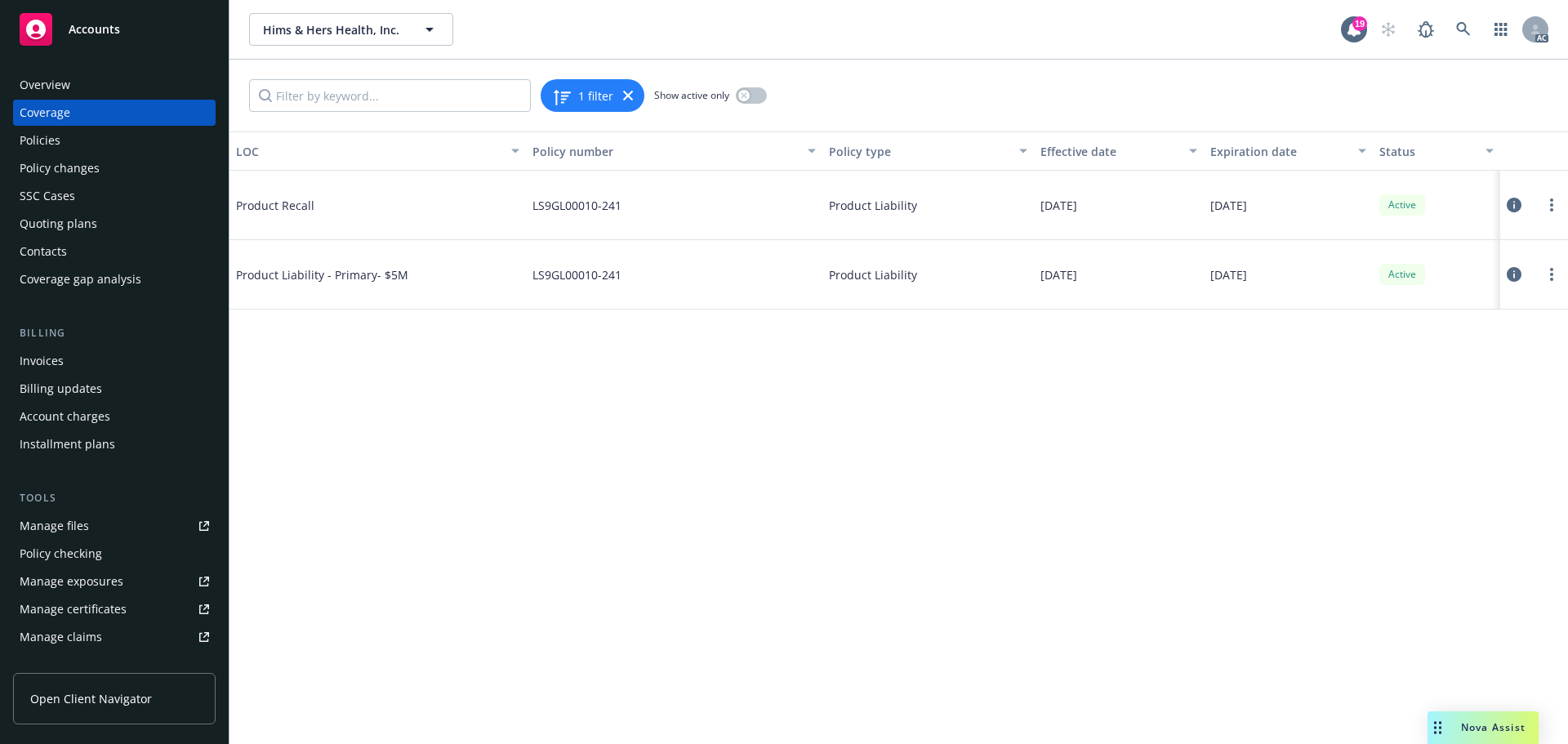
click at [1512, 198] on icon at bounding box center [1513, 205] width 14 height 14
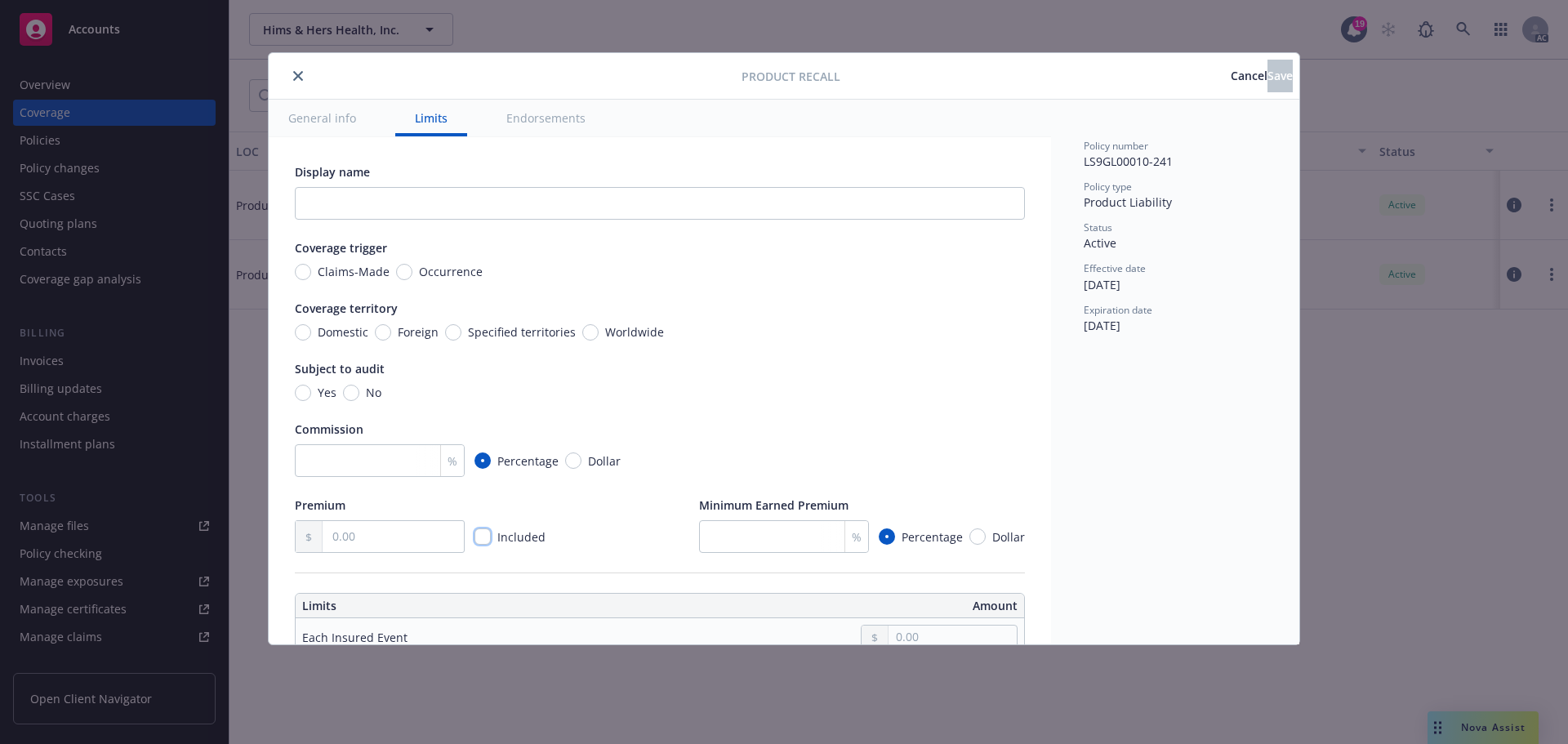
click at [487, 535] on input "checkbox" at bounding box center [482, 536] width 16 height 16
checkbox input "true"
click at [292, 78] on button "close" at bounding box center [297, 75] width 19 height 19
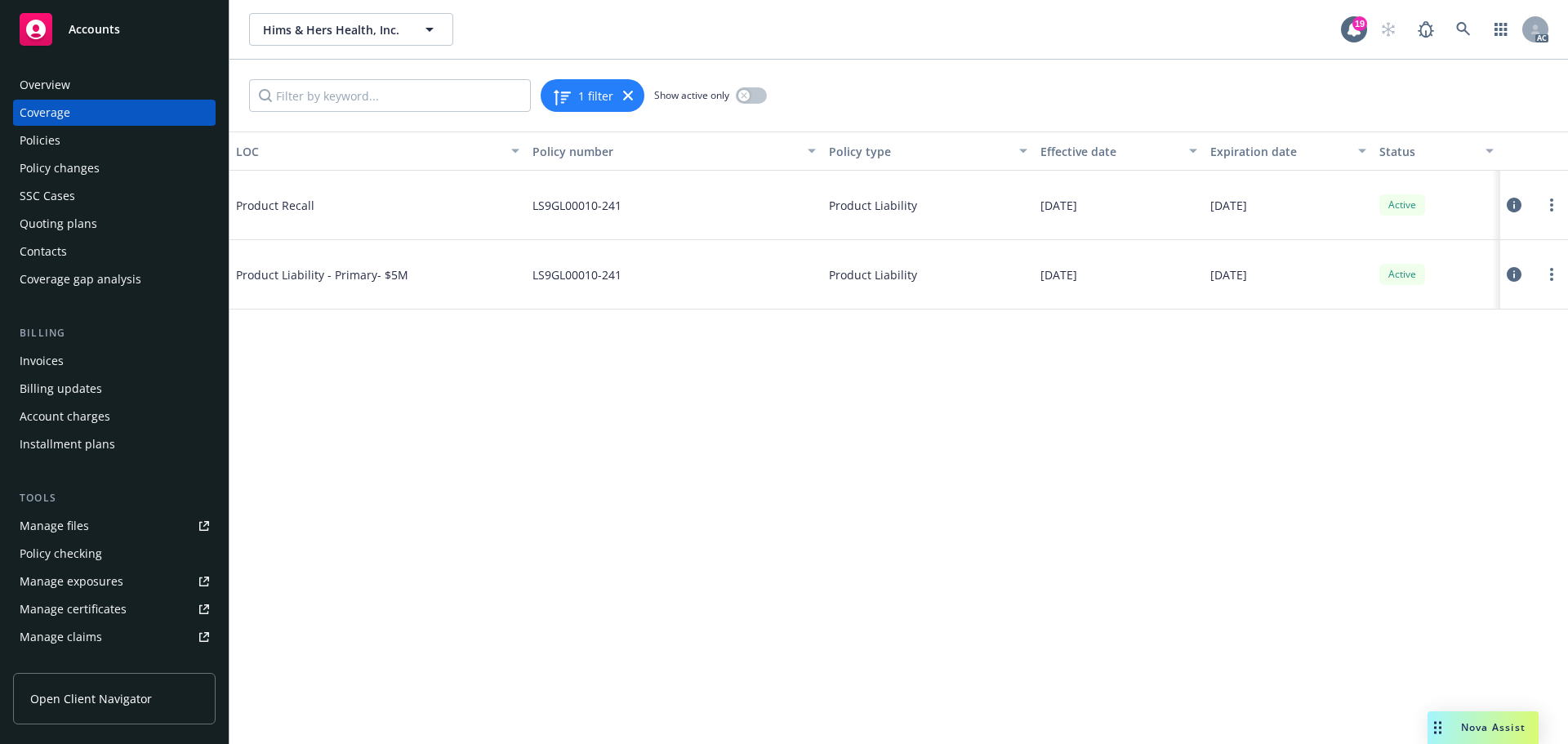
click at [1517, 205] on icon at bounding box center [1513, 205] width 14 height 14
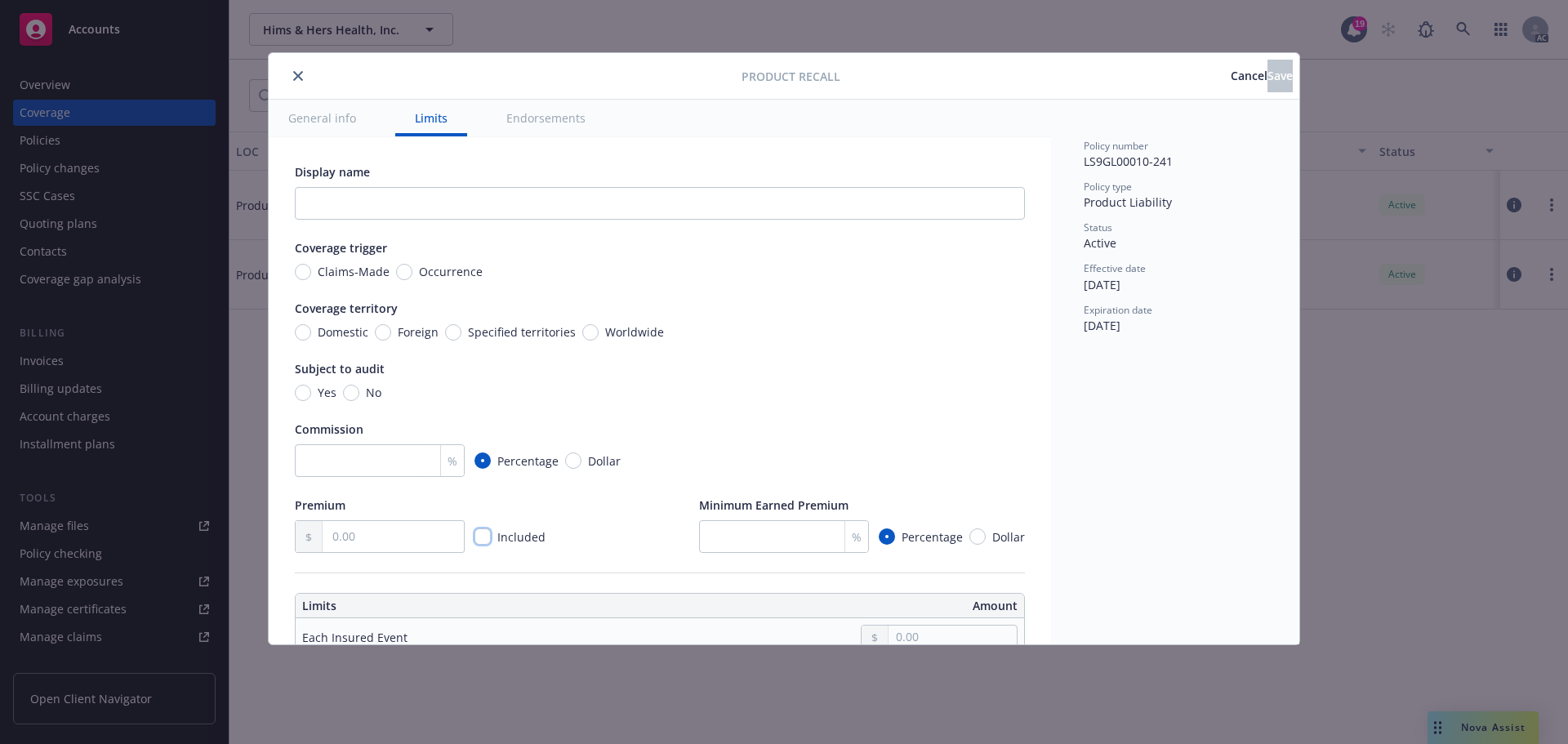
drag, startPoint x: 486, startPoint y: 536, endPoint x: 508, endPoint y: 535, distance: 22.0
click at [486, 535] on input "checkbox" at bounding box center [482, 536] width 16 height 16
checkbox input "true"
click at [1267, 85] on button "Save" at bounding box center [1280, 76] width 25 height 33
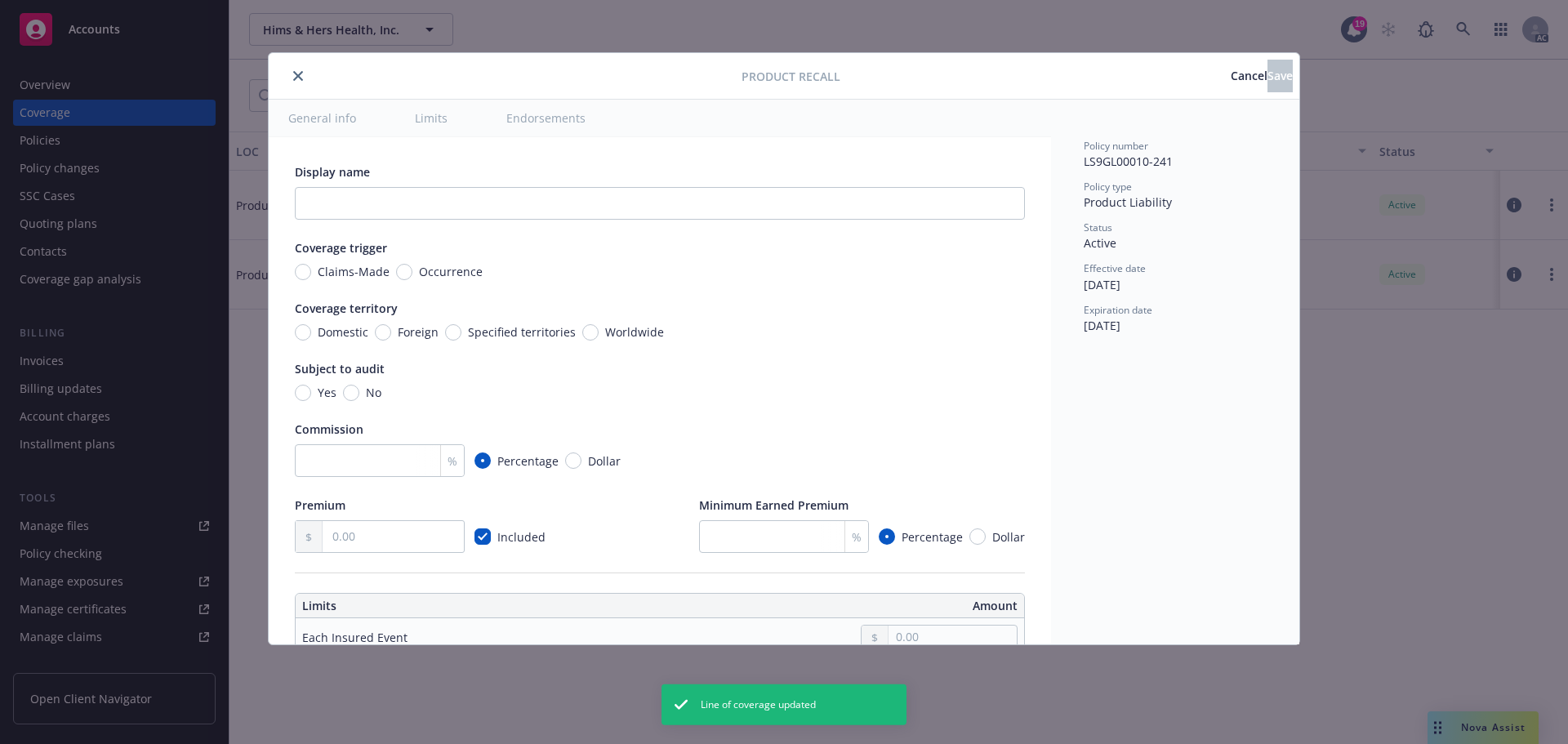
checkbox input "true"
click at [297, 69] on button "close" at bounding box center [297, 75] width 19 height 19
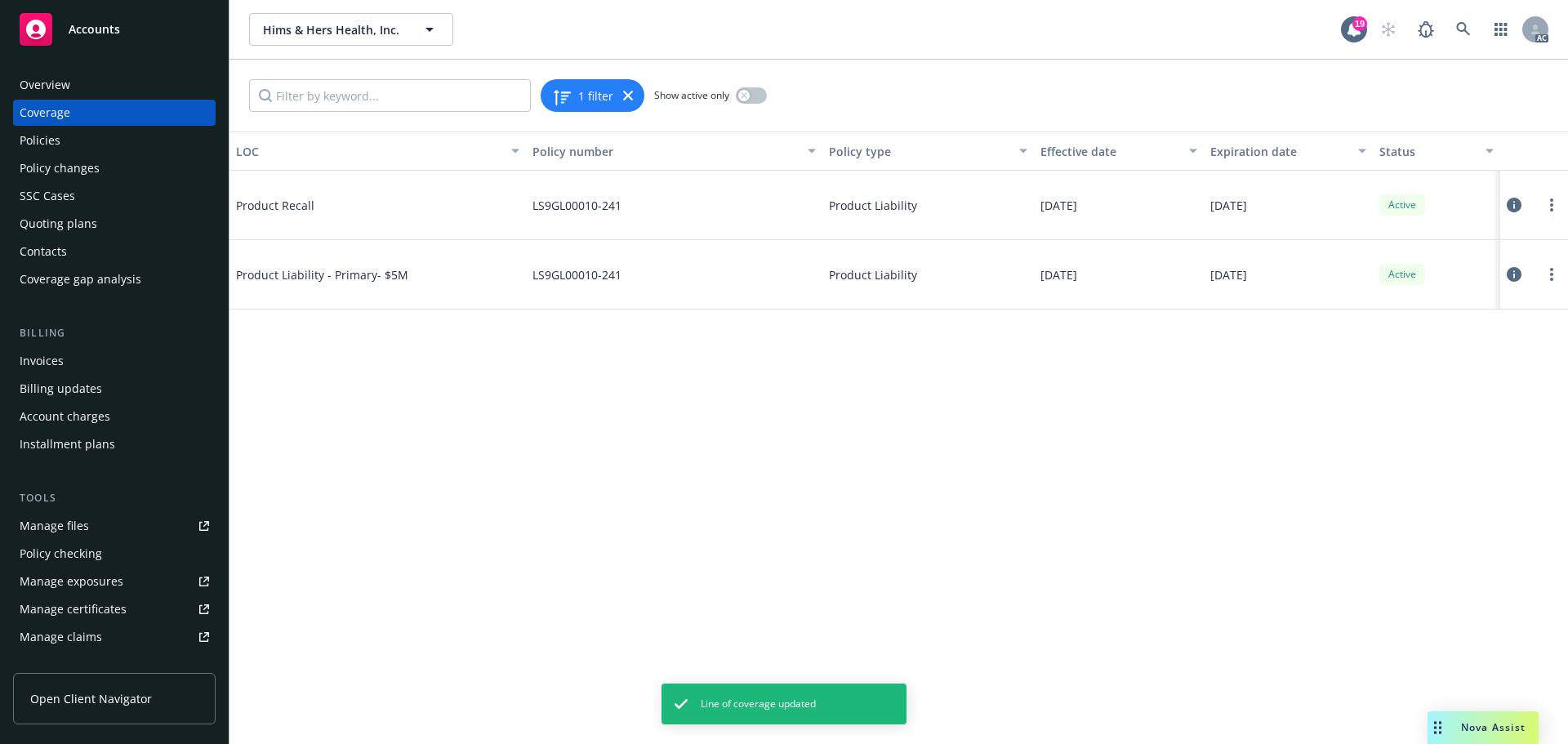
click at [26, 138] on div "Policies" at bounding box center [40, 140] width 40 height 26
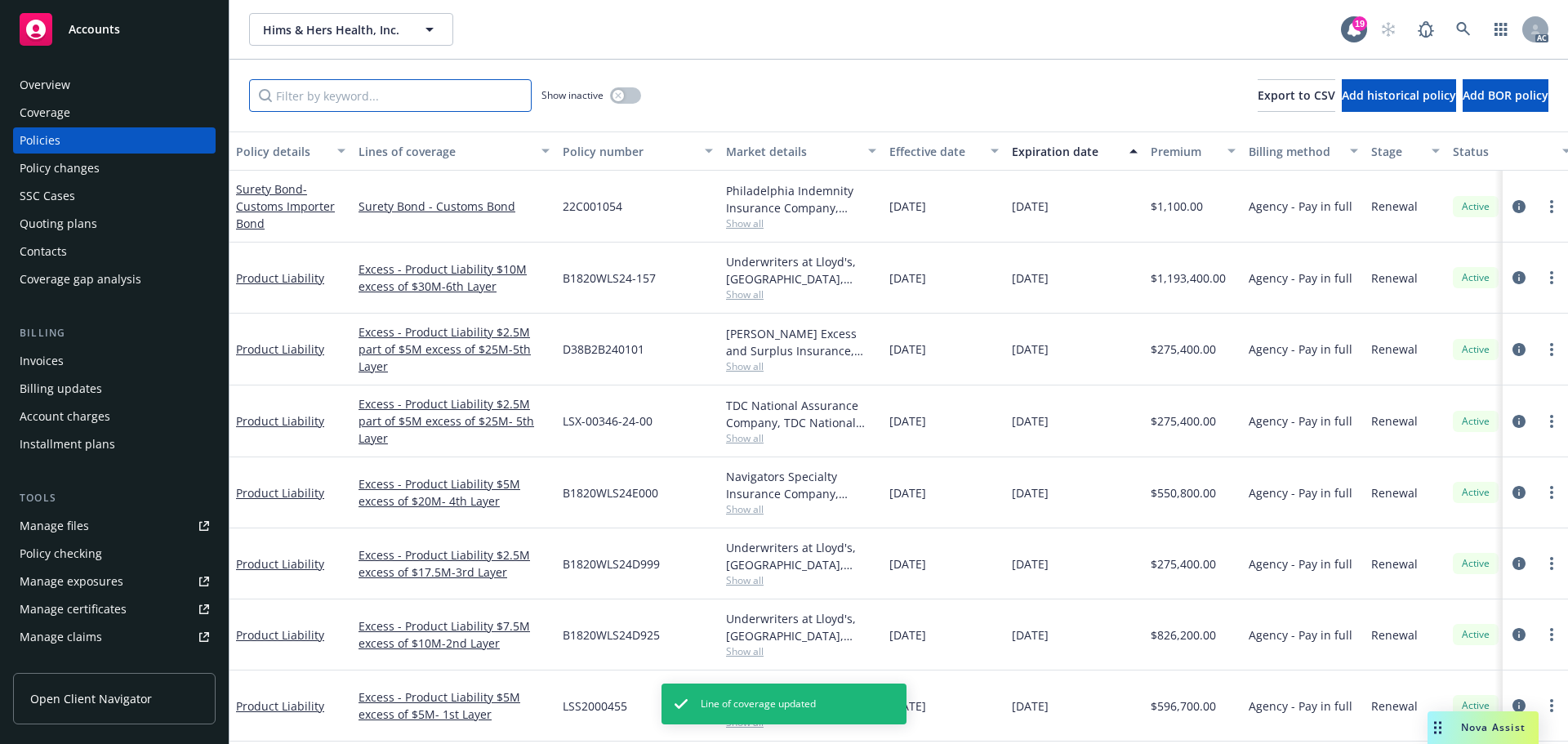
click at [334, 96] on input "Filter by keyword..." at bounding box center [390, 95] width 282 height 33
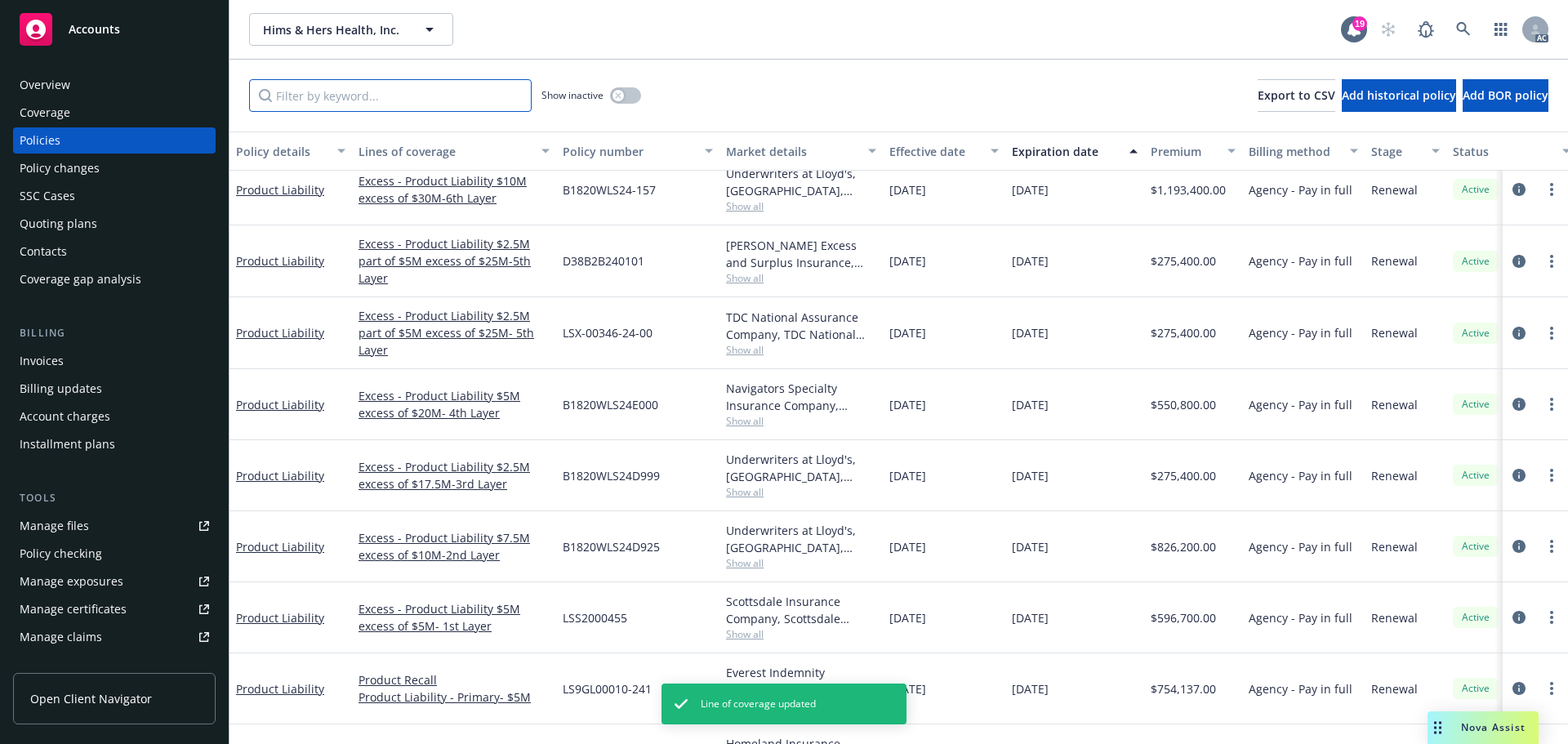
scroll to position [163, 0]
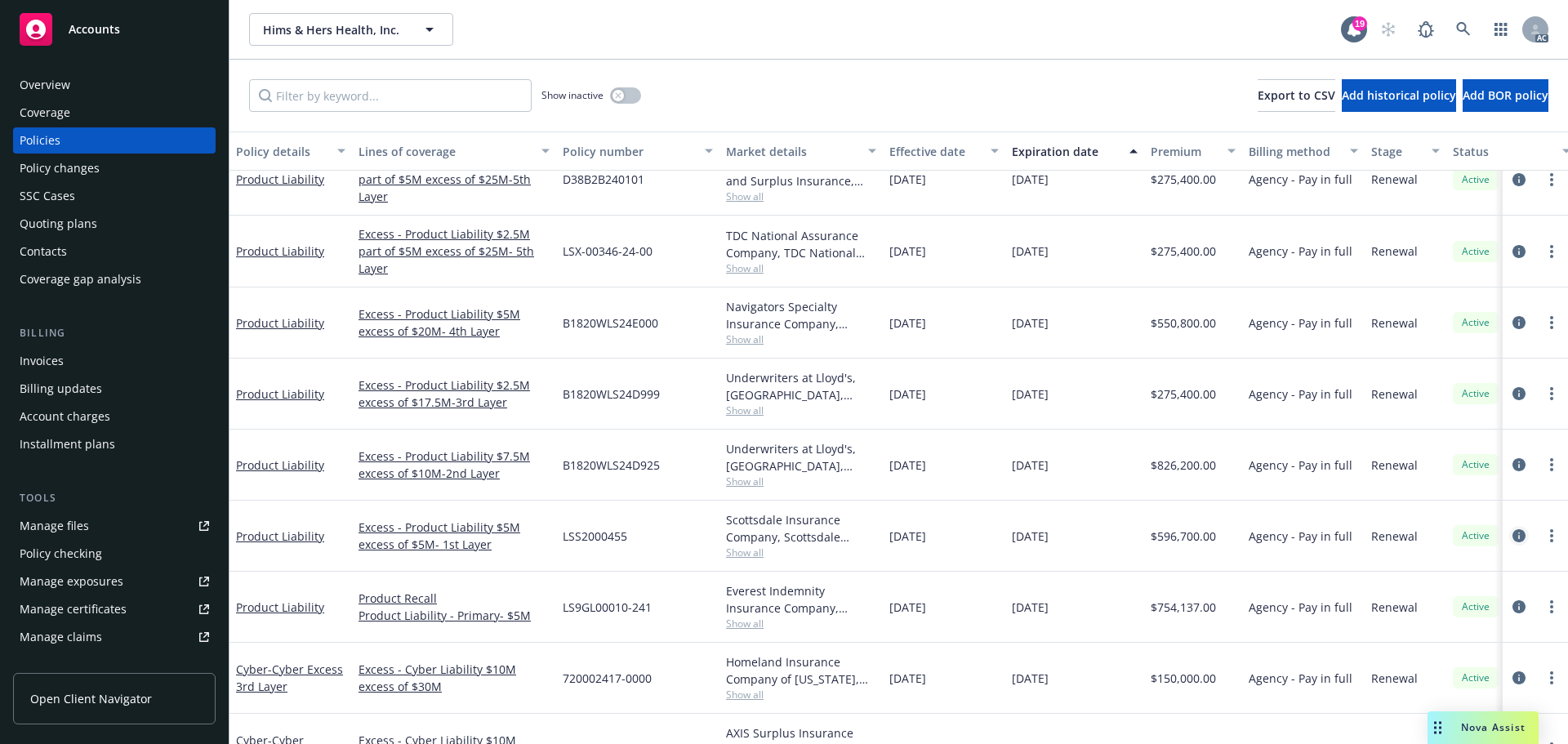
click at [1512, 533] on icon "circleInformation" at bounding box center [1519, 536] width 13 height 13
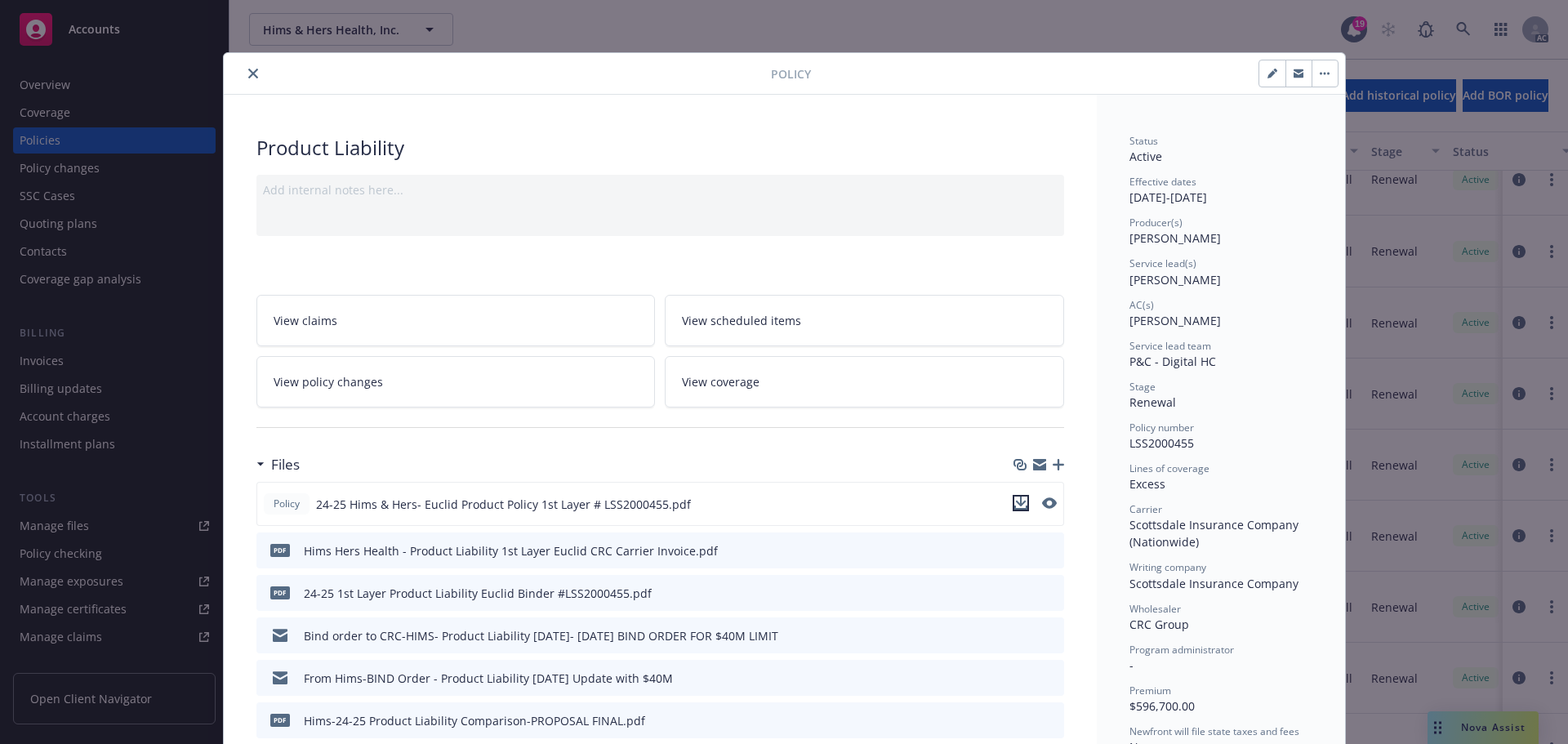
click at [1017, 503] on icon "download file" at bounding box center [1021, 503] width 13 height 13
click at [789, 383] on link "View coverage" at bounding box center [864, 382] width 399 height 51
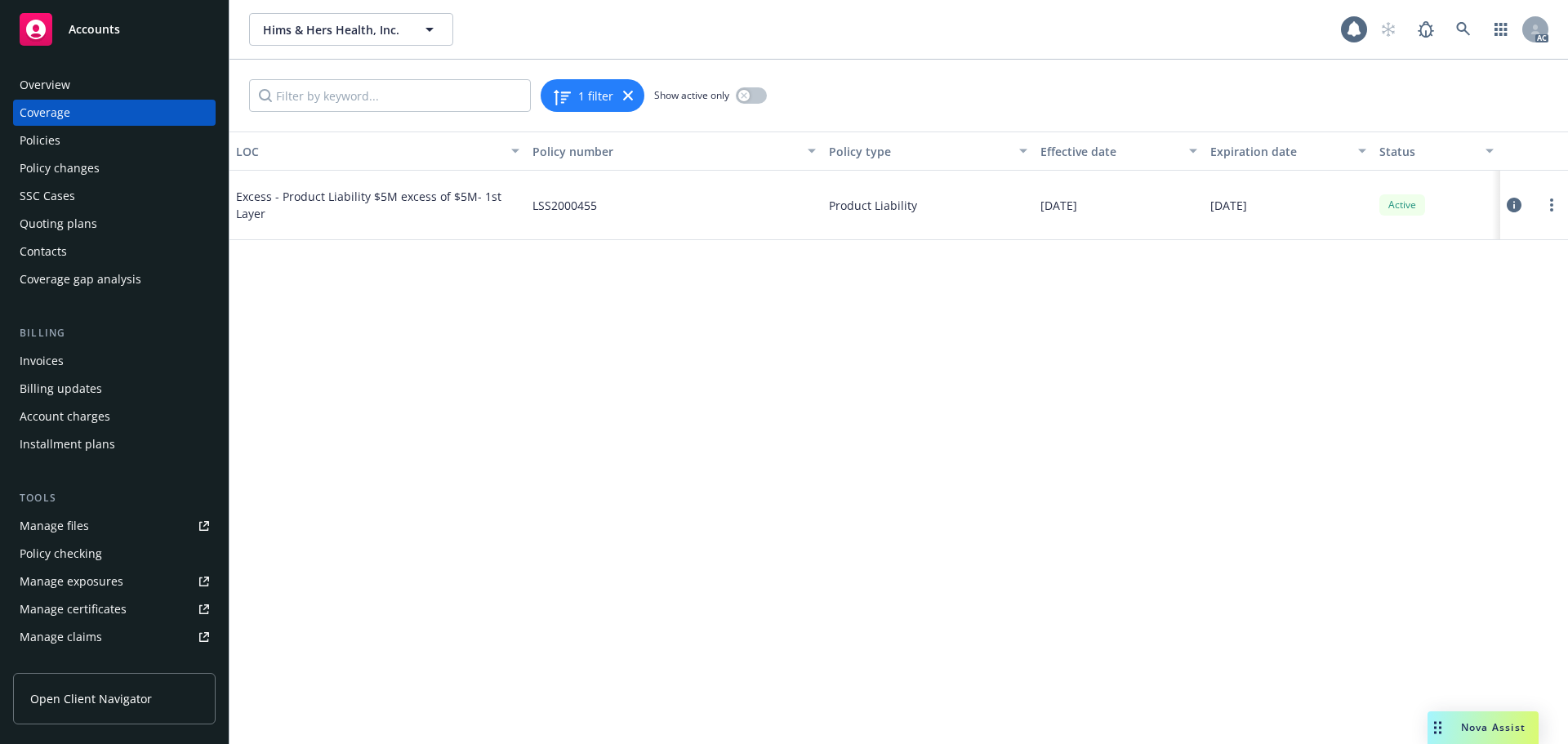
click at [1514, 206] on icon at bounding box center [1513, 205] width 14 height 14
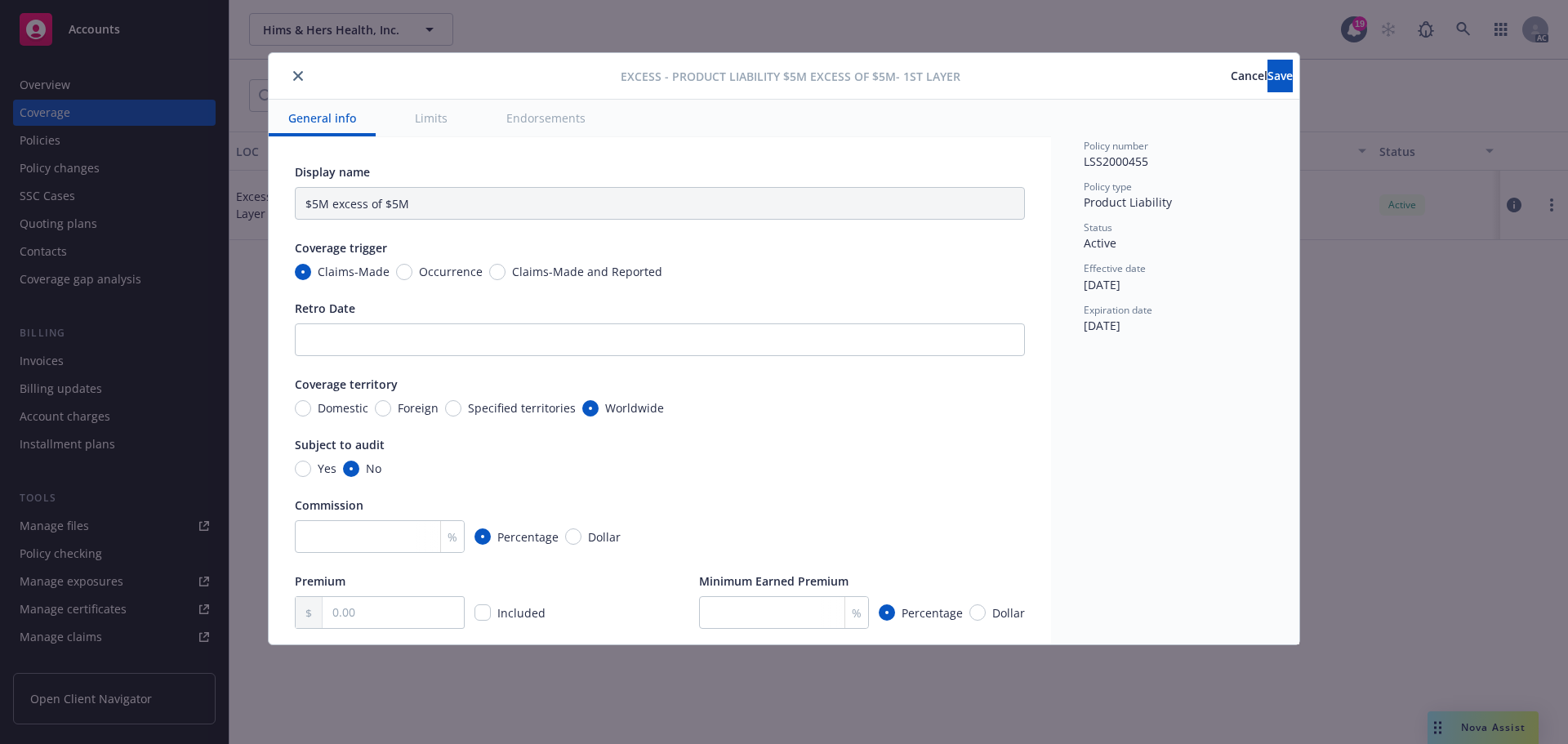
type input "Product Liability $5M excess of $5M"
click at [338, 605] on input "text" at bounding box center [393, 612] width 142 height 31
type input "596,700.00"
click at [1267, 77] on span "Save" at bounding box center [1280, 75] width 25 height 15
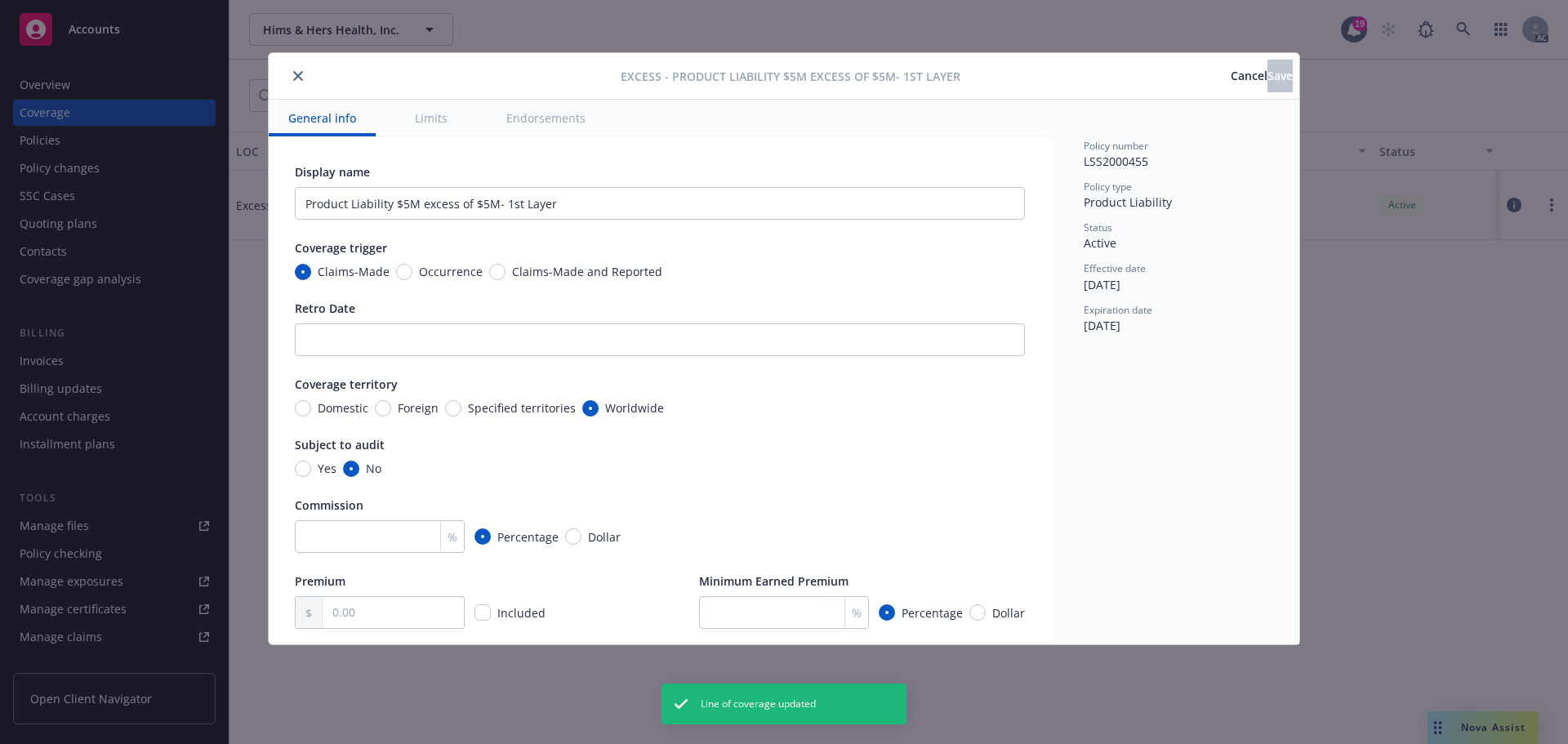
type input "596,700.00"
type input "Product Liability $5M excess of $5M"
click at [297, 78] on icon "close" at bounding box center [298, 76] width 10 height 10
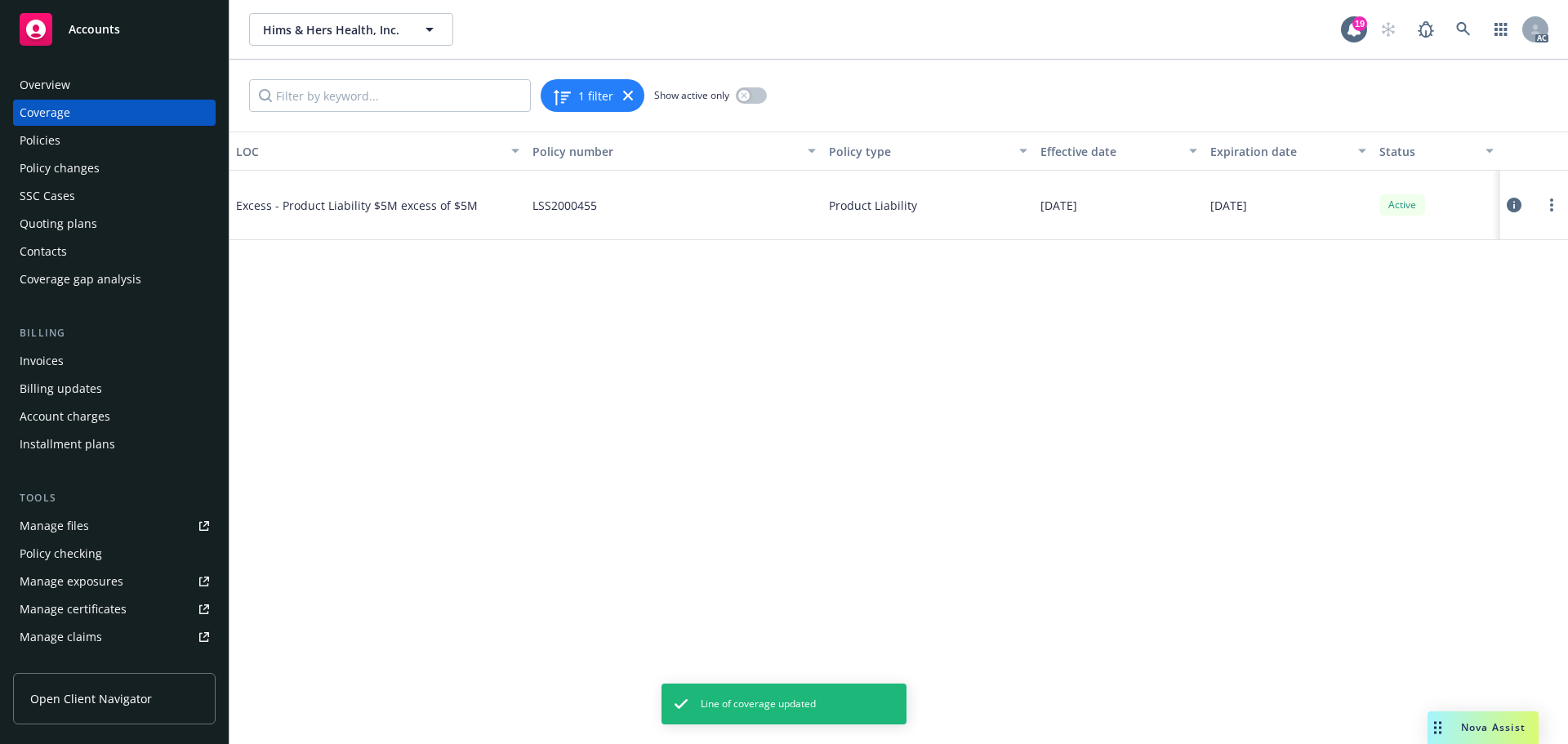
drag, startPoint x: 66, startPoint y: 141, endPoint x: 81, endPoint y: 140, distance: 15.0
click at [66, 141] on div "Policies" at bounding box center [114, 140] width 190 height 26
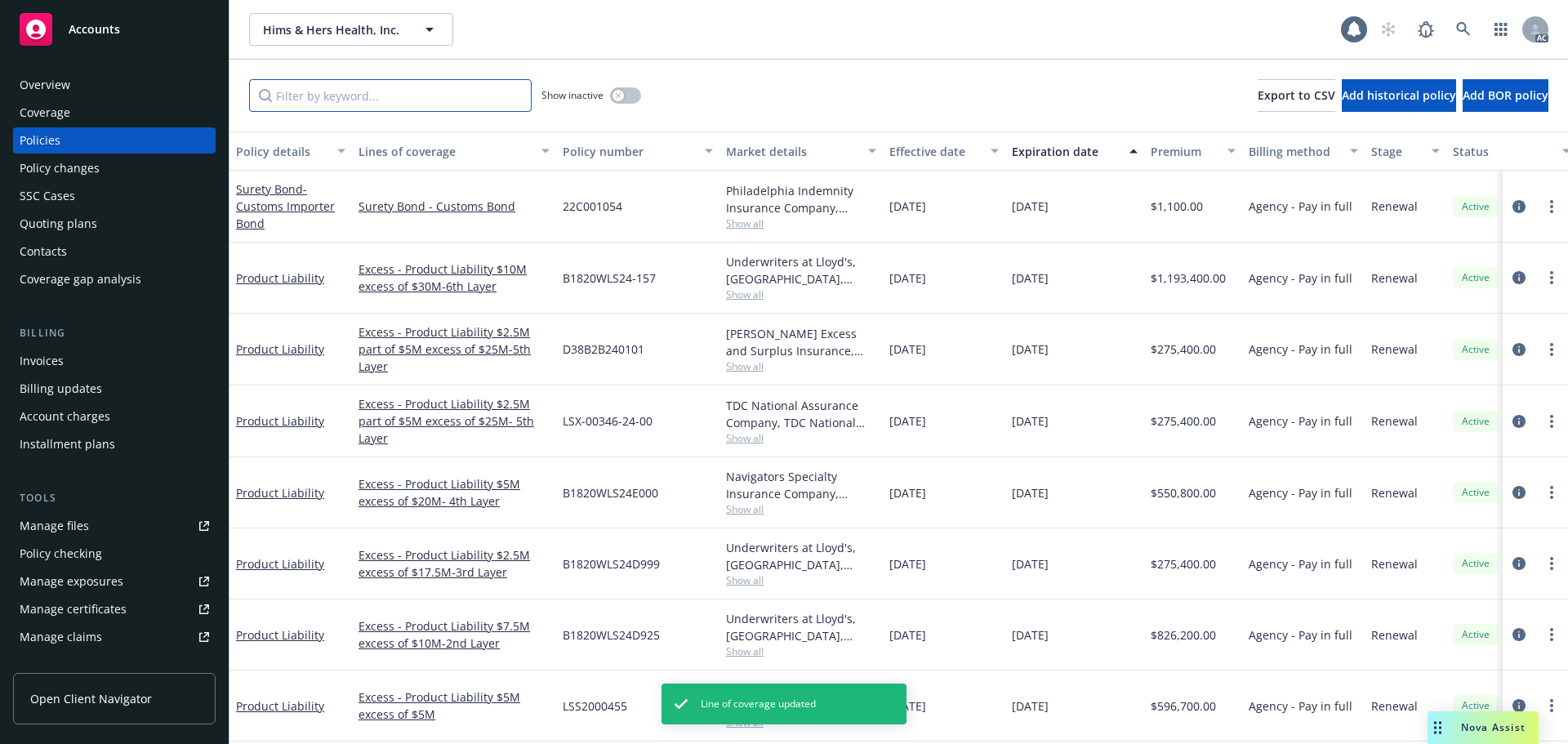
click at [312, 103] on input "Filter by keyword..." at bounding box center [390, 95] width 282 height 33
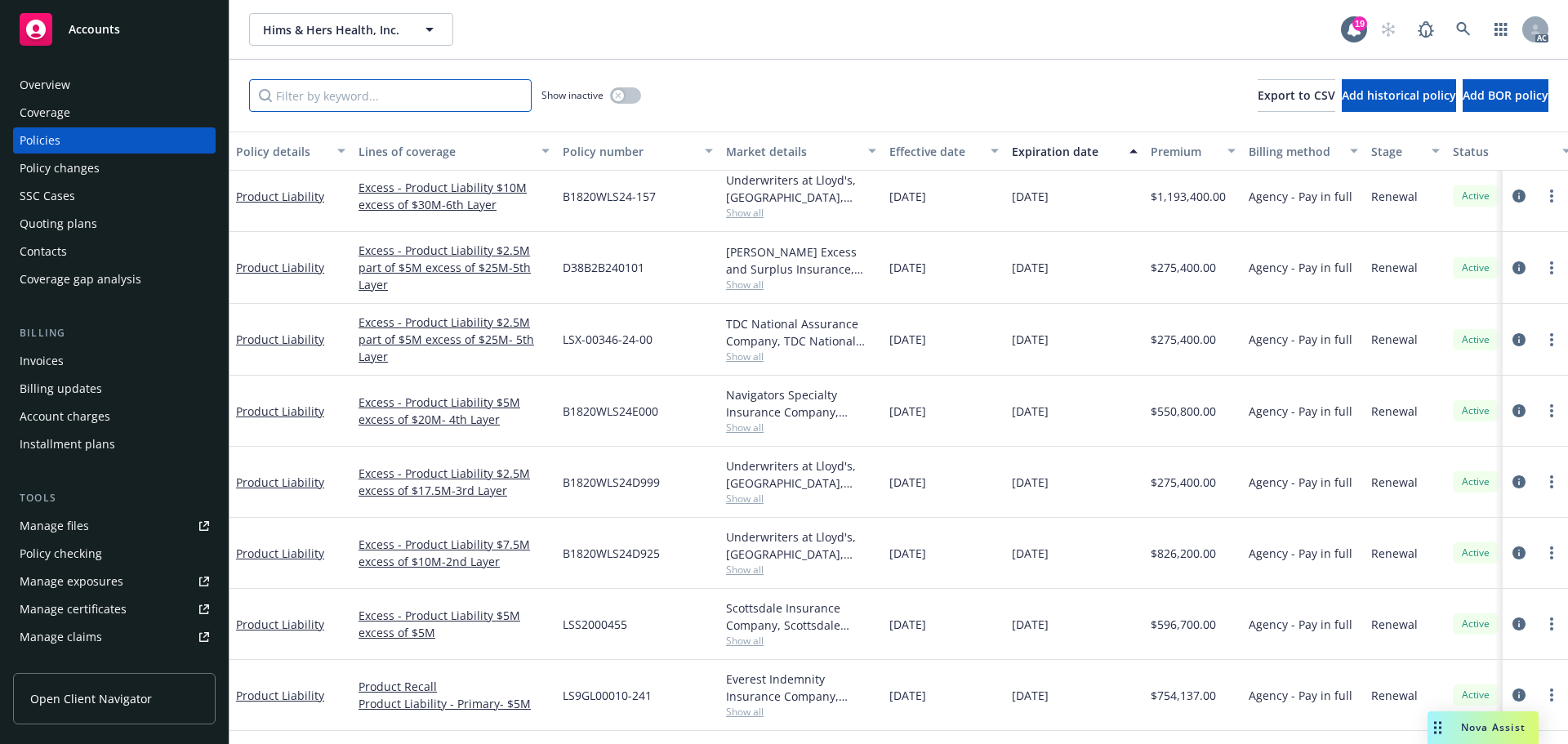
click at [414, 93] on input "Filter by keyword..." at bounding box center [390, 95] width 282 height 33
paste input "B1820WLS24D925"
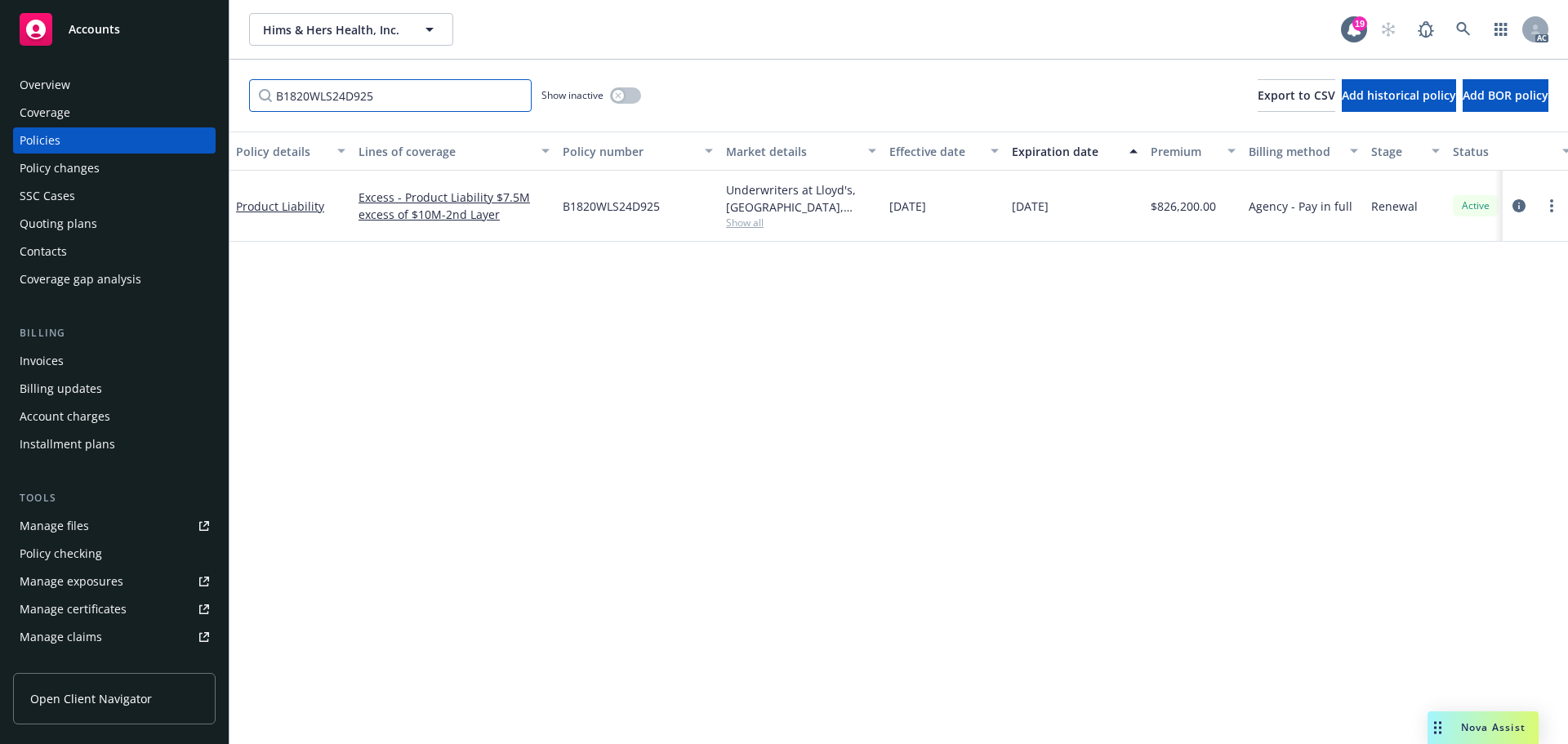
scroll to position [0, 0]
type input "B1820WLS24D925"
click at [1519, 205] on icon "circleInformation" at bounding box center [1519, 206] width 13 height 13
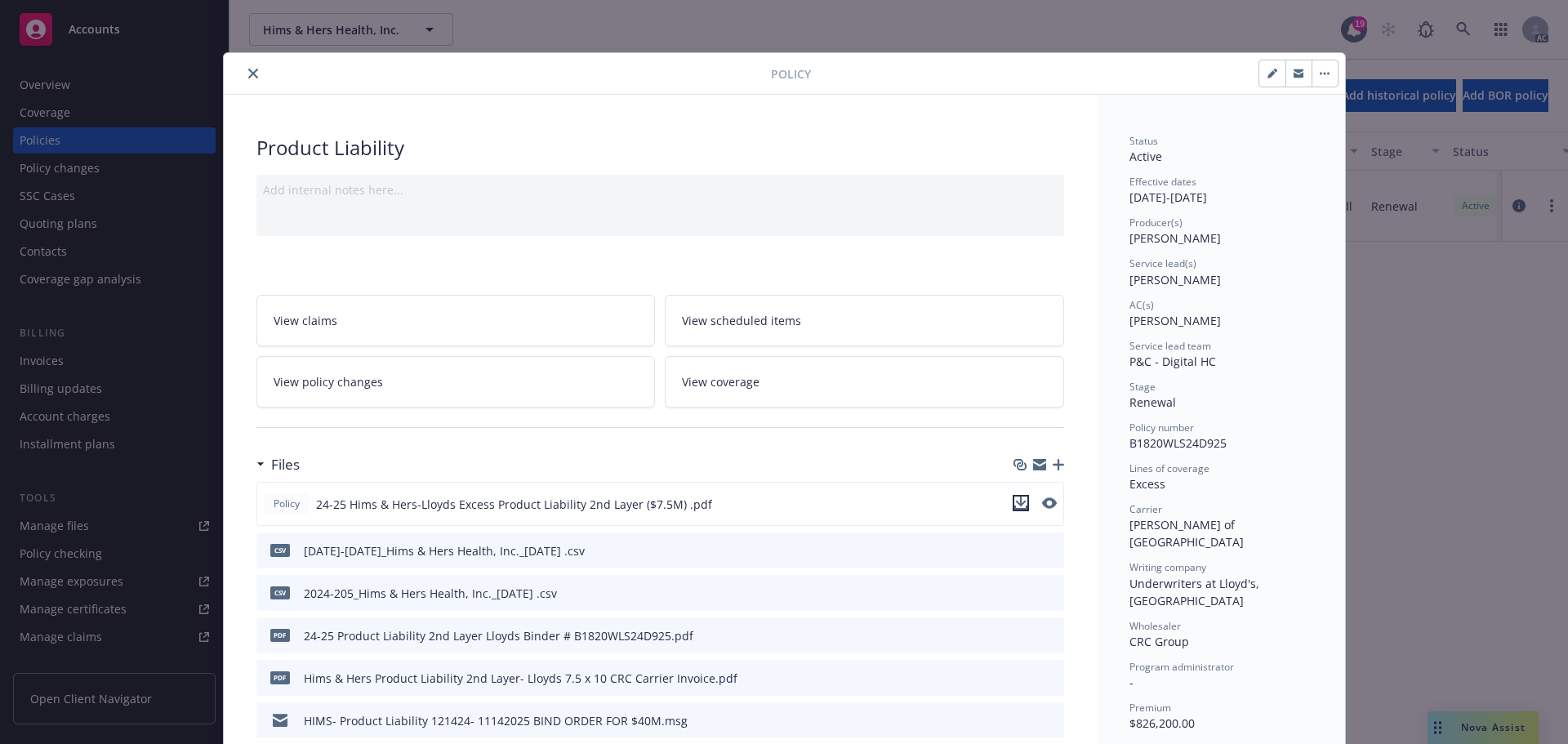
click at [1016, 503] on icon "download file" at bounding box center [1020, 501] width 11 height 10
click at [948, 377] on link "View coverage" at bounding box center [864, 382] width 399 height 51
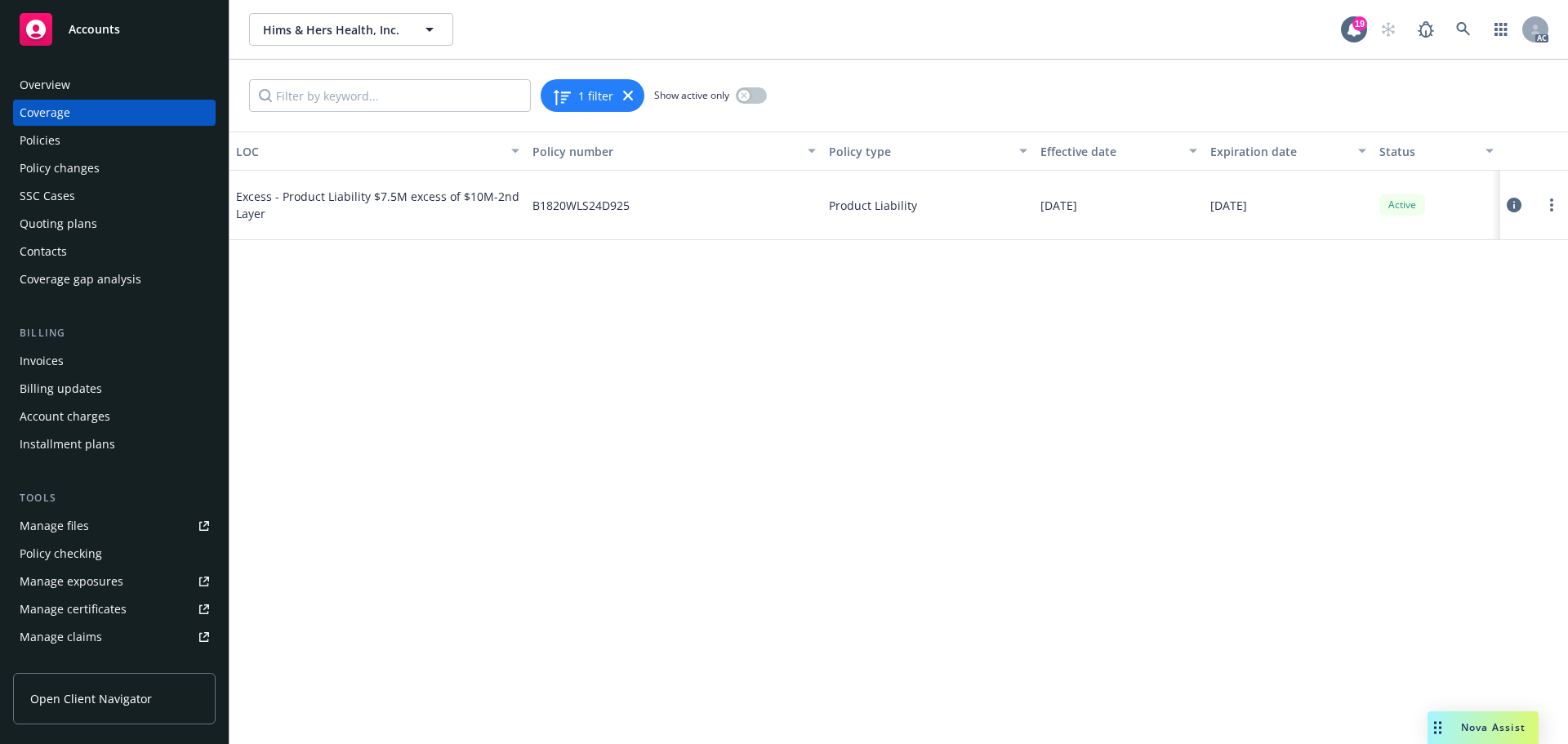
click at [1515, 206] on icon at bounding box center [1513, 205] width 14 height 14
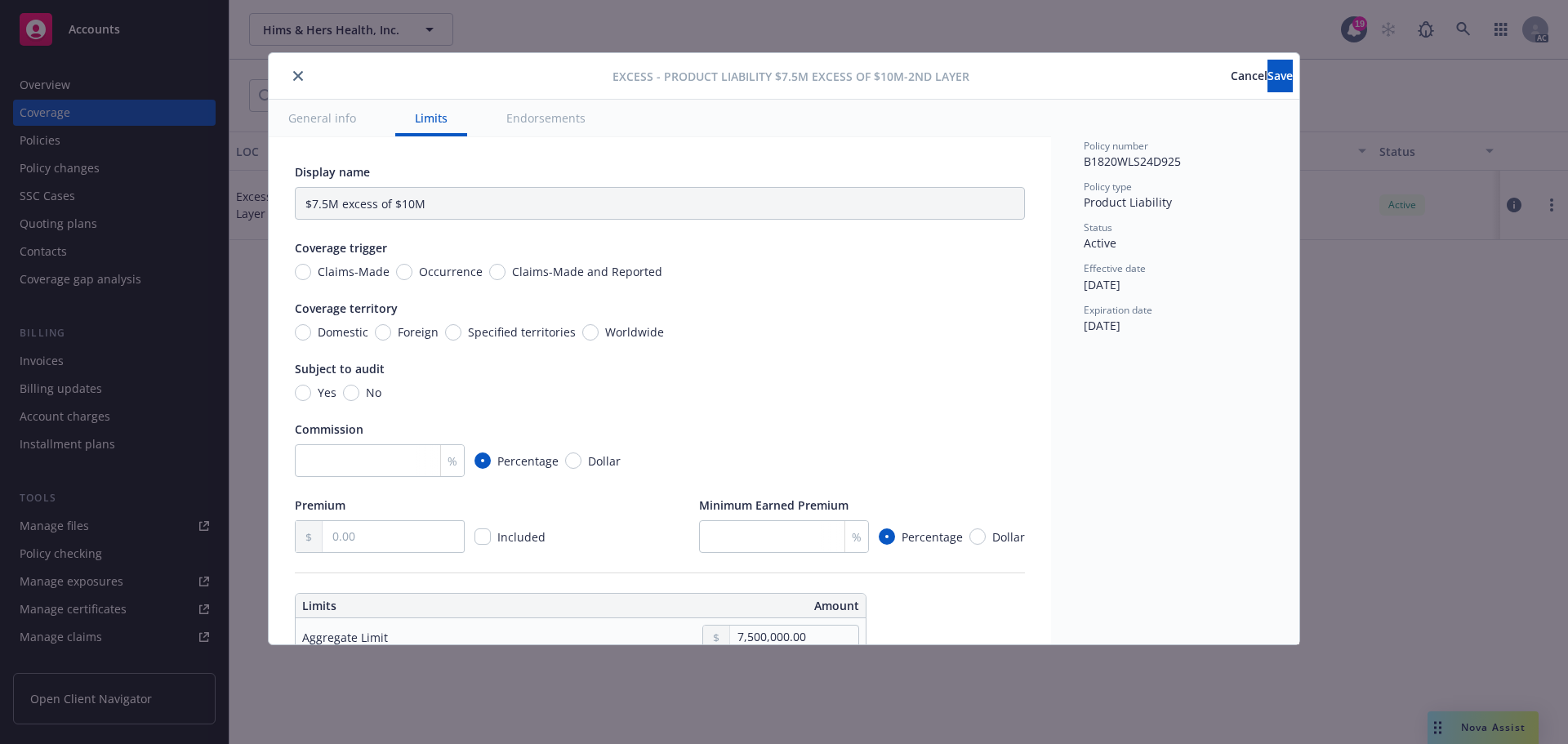
type input "Product Liability $7.5M excess of $10M"
click at [392, 534] on input "text" at bounding box center [393, 536] width 142 height 31
type input "826,200.00"
click at [1267, 81] on span "Save" at bounding box center [1280, 75] width 25 height 15
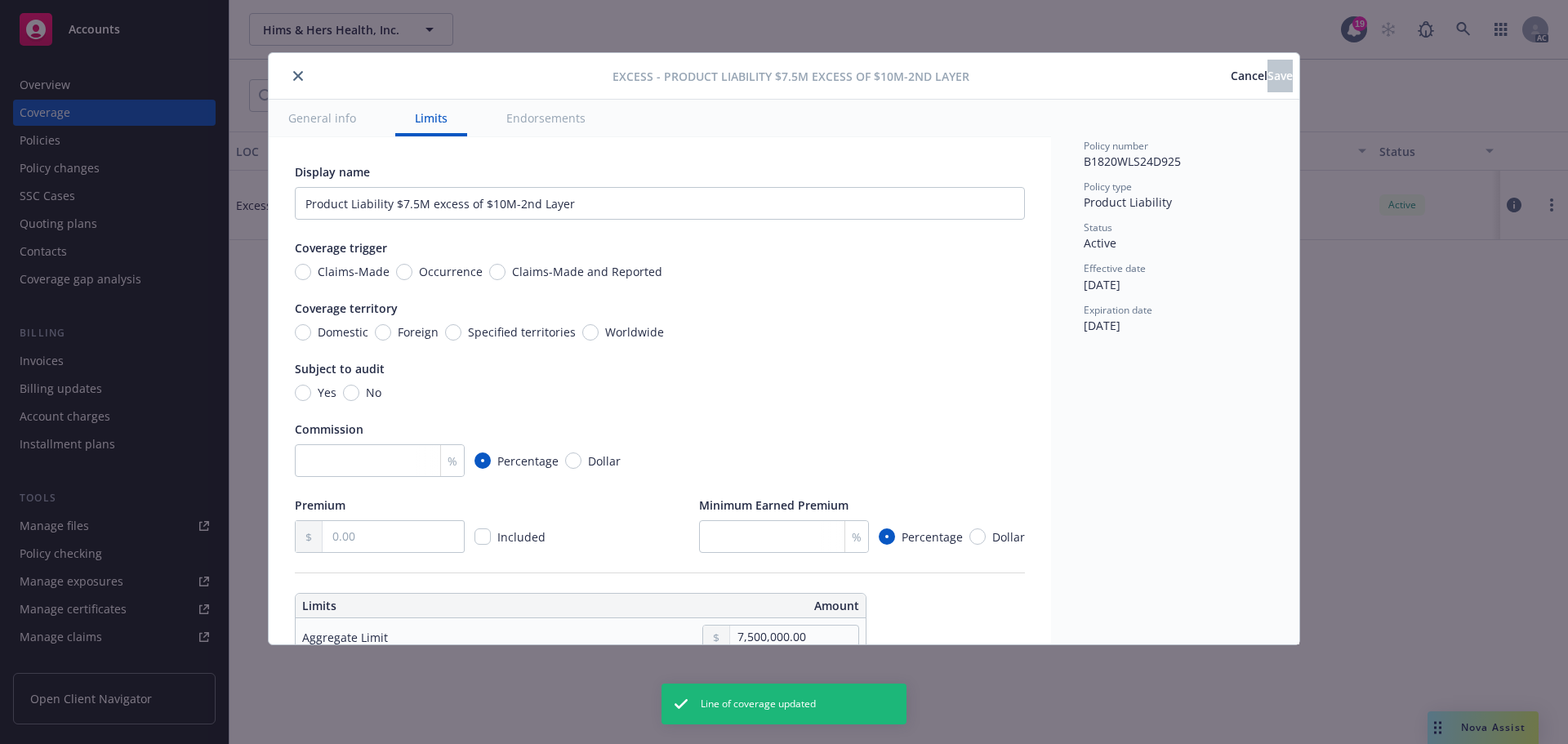
type input "826,200.00"
type input "Product Liability $7.5M excess of $10M"
click at [295, 77] on icon "close" at bounding box center [298, 76] width 10 height 10
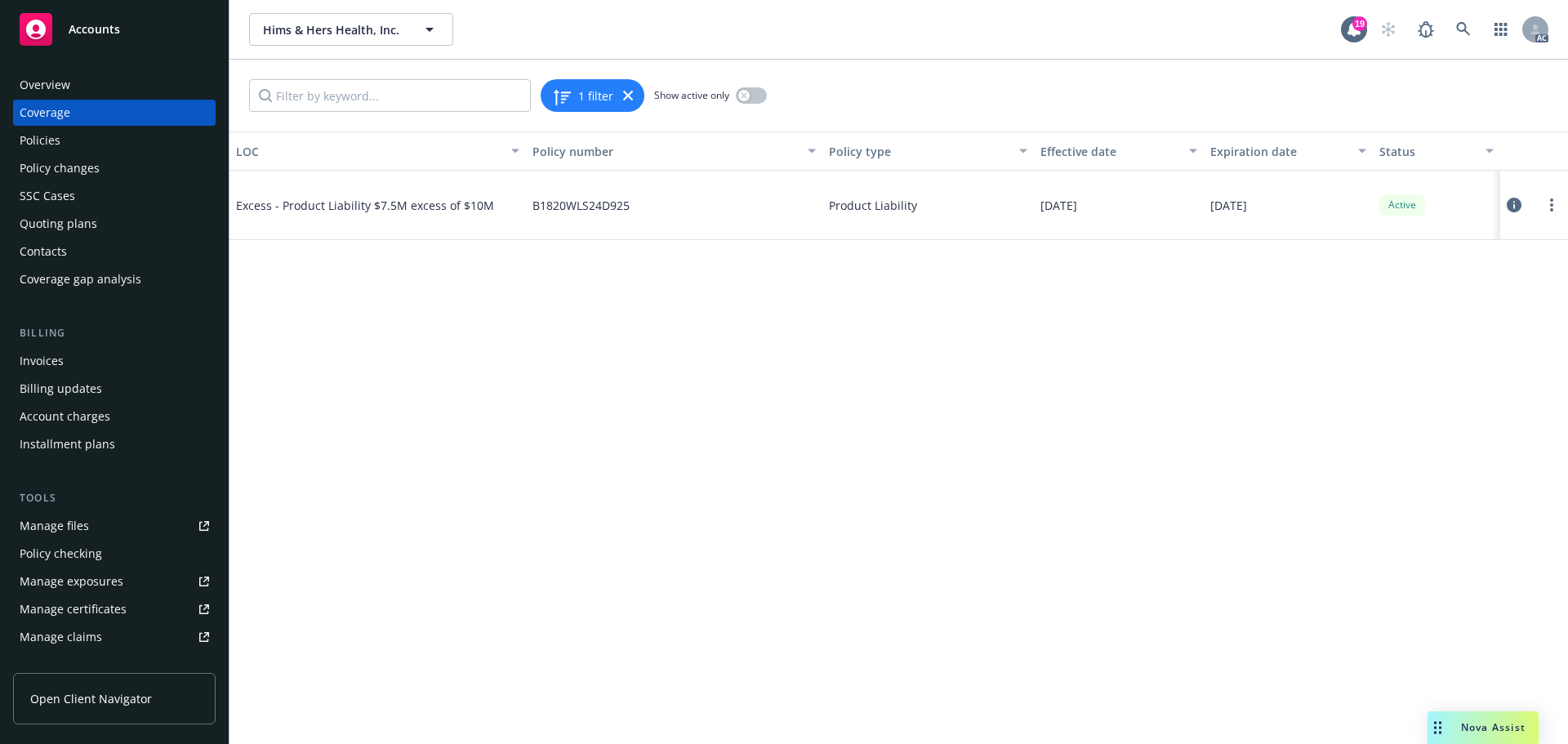
click at [56, 143] on div "Policies" at bounding box center [40, 140] width 40 height 26
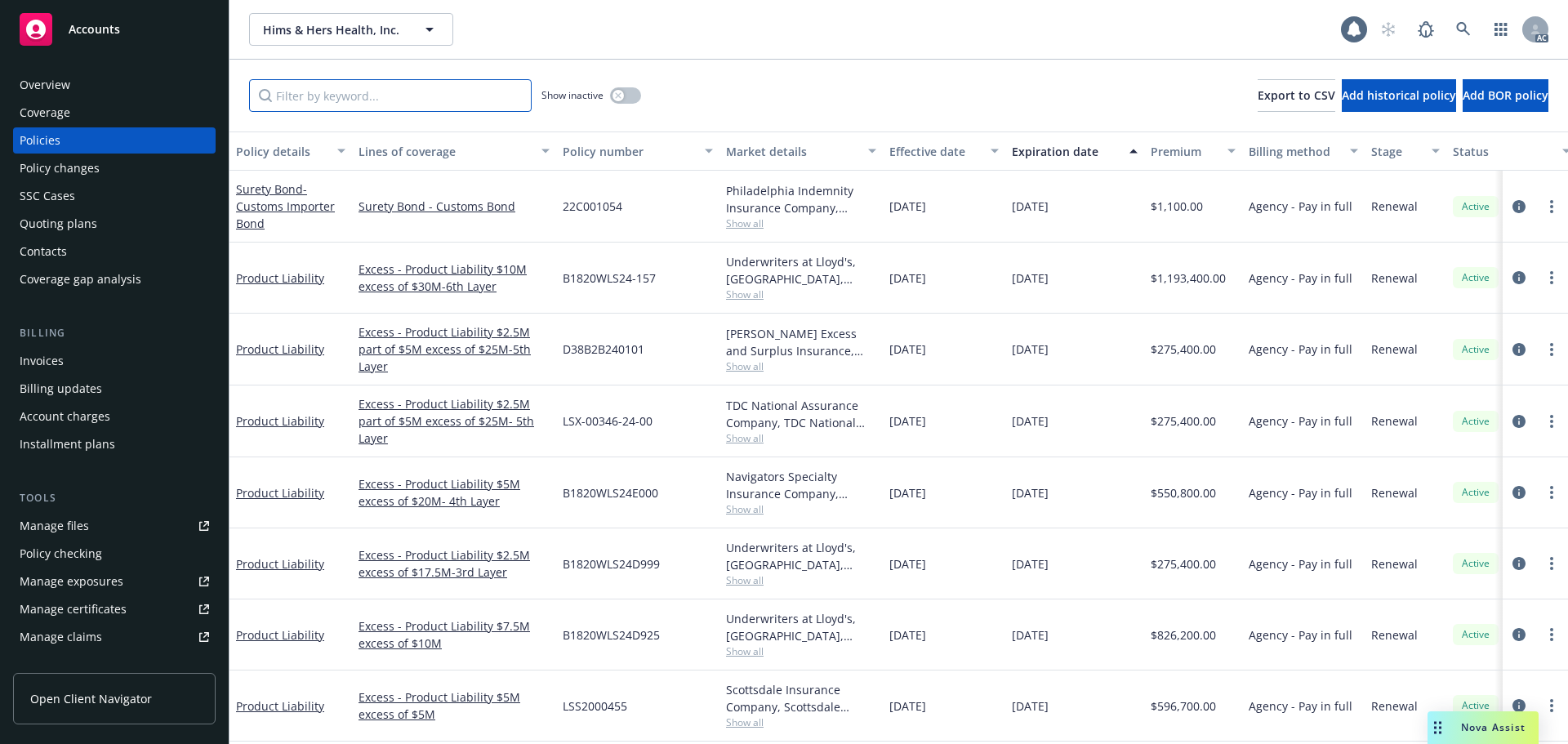
click at [330, 97] on input "Filter by keyword..." at bounding box center [390, 95] width 282 height 33
paste input "B1820WLS24D999"
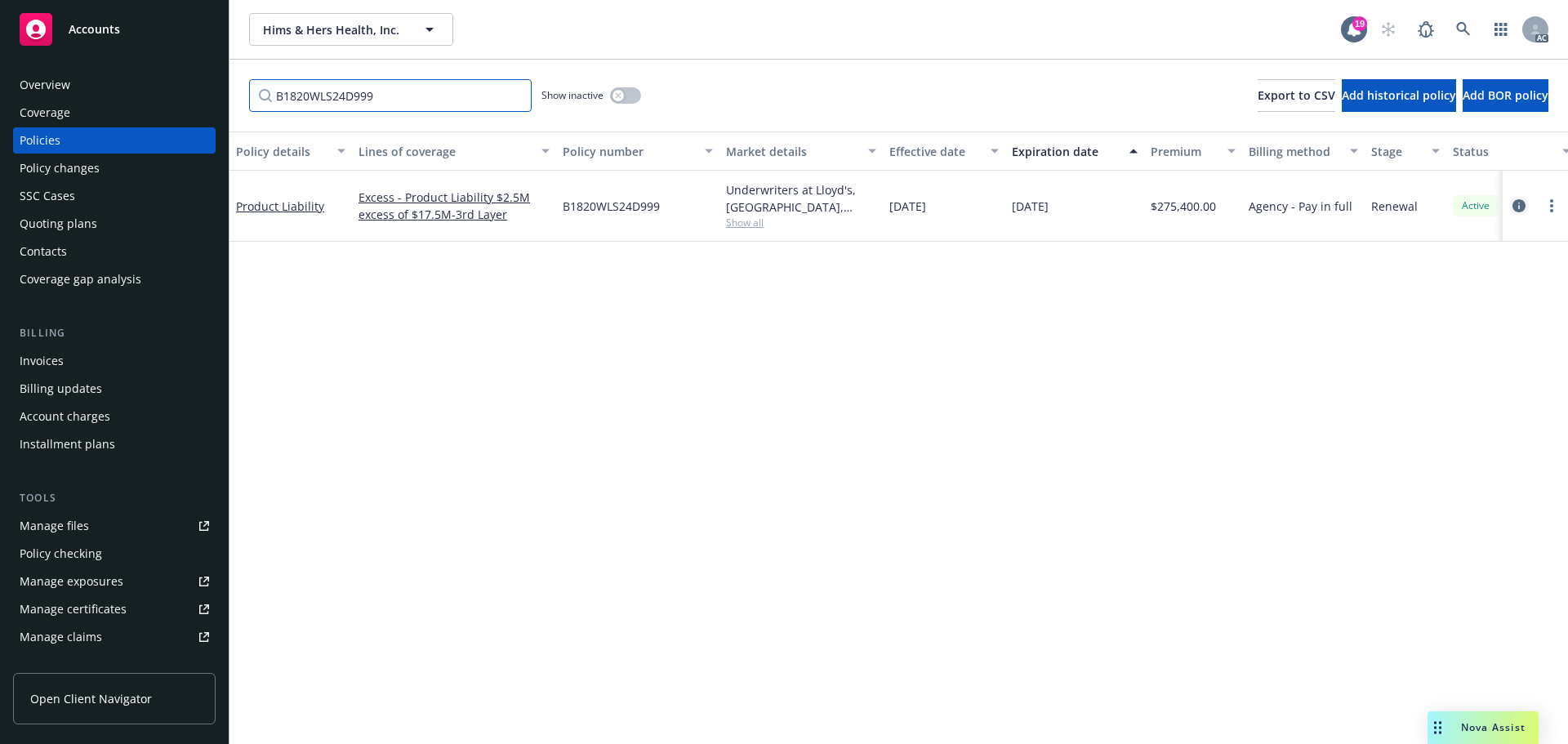
type input "B1820WLS24D999"
click at [1516, 201] on icon "circleInformation" at bounding box center [1519, 206] width 13 height 13
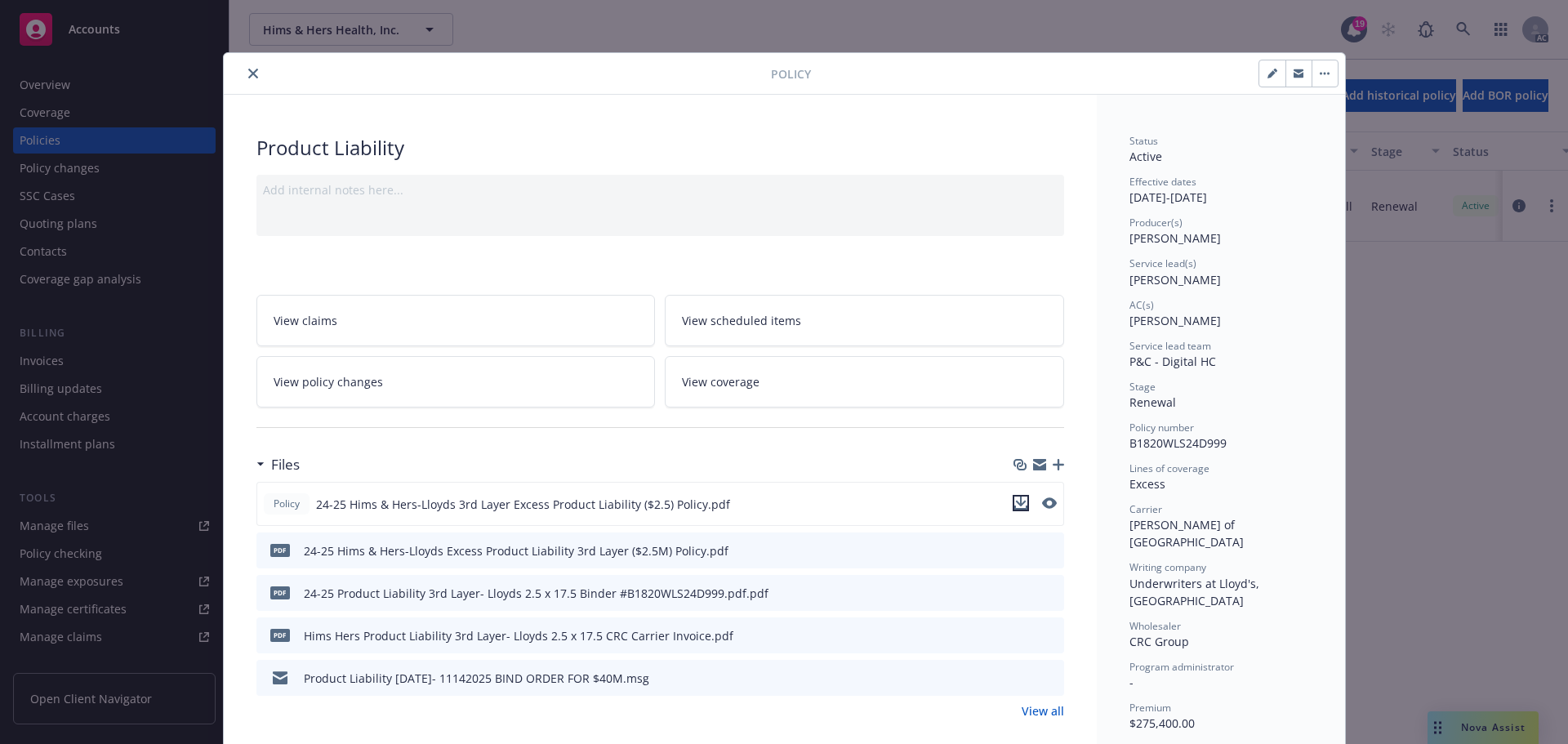
click at [1015, 506] on icon "download file" at bounding box center [1021, 503] width 13 height 13
click at [741, 386] on span "View coverage" at bounding box center [720, 382] width 78 height 17
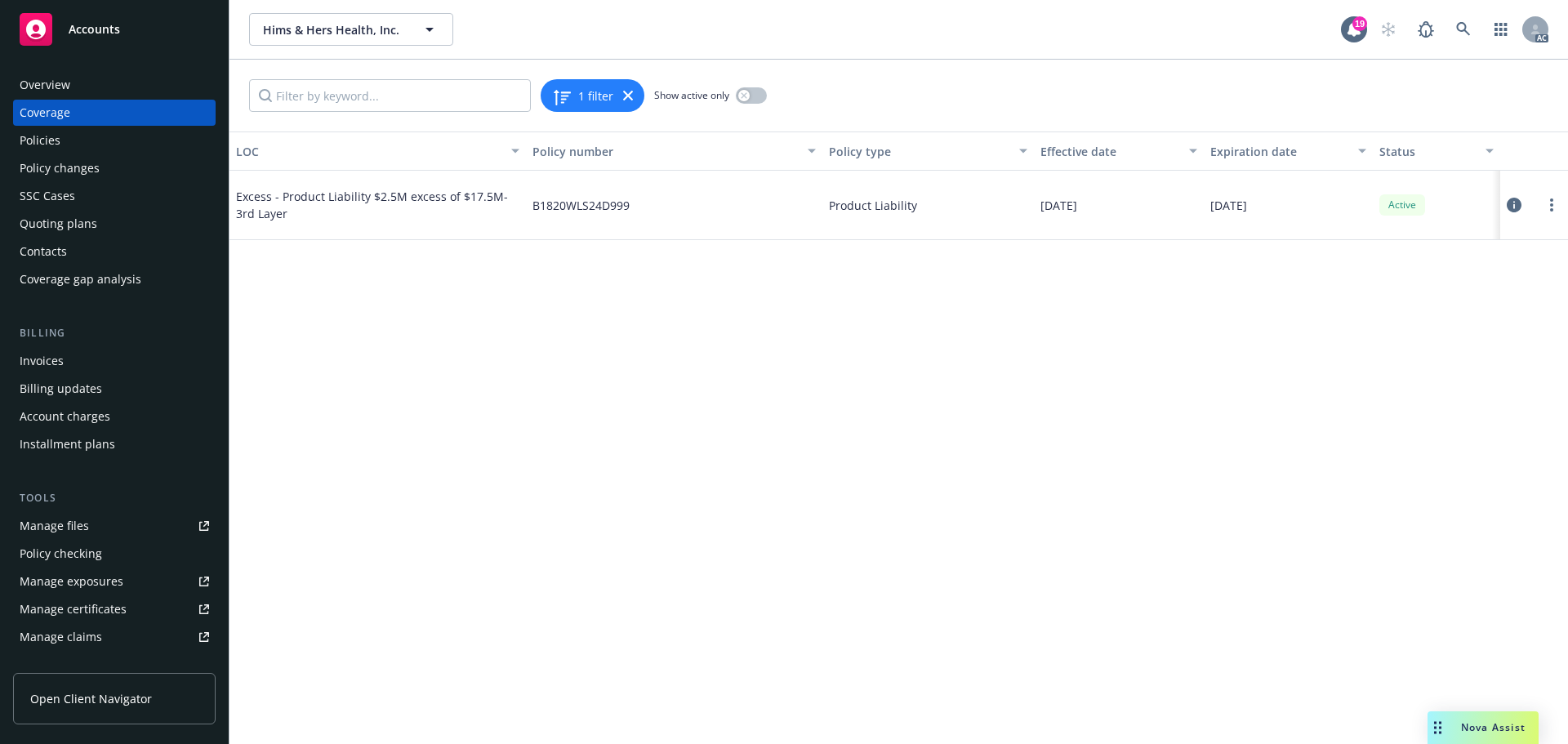
click at [1511, 205] on icon at bounding box center [1513, 205] width 14 height 14
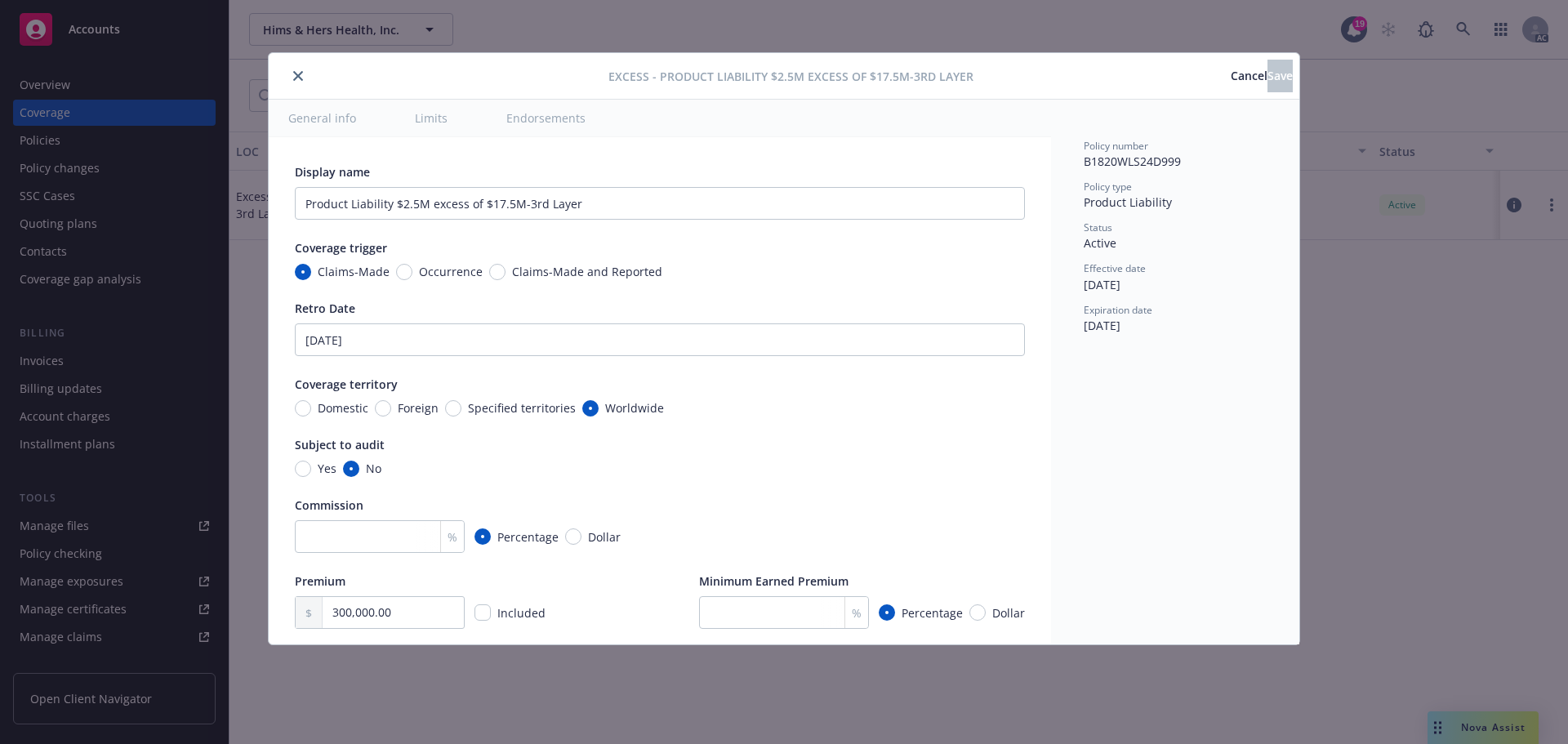
type input "Product Liability $2.5M excess of $17.5M"
drag, startPoint x: 404, startPoint y: 618, endPoint x: 289, endPoint y: 574, distance: 123.1
type input "275,400.00"
click at [1267, 67] on span "Save" at bounding box center [1280, 75] width 25 height 15
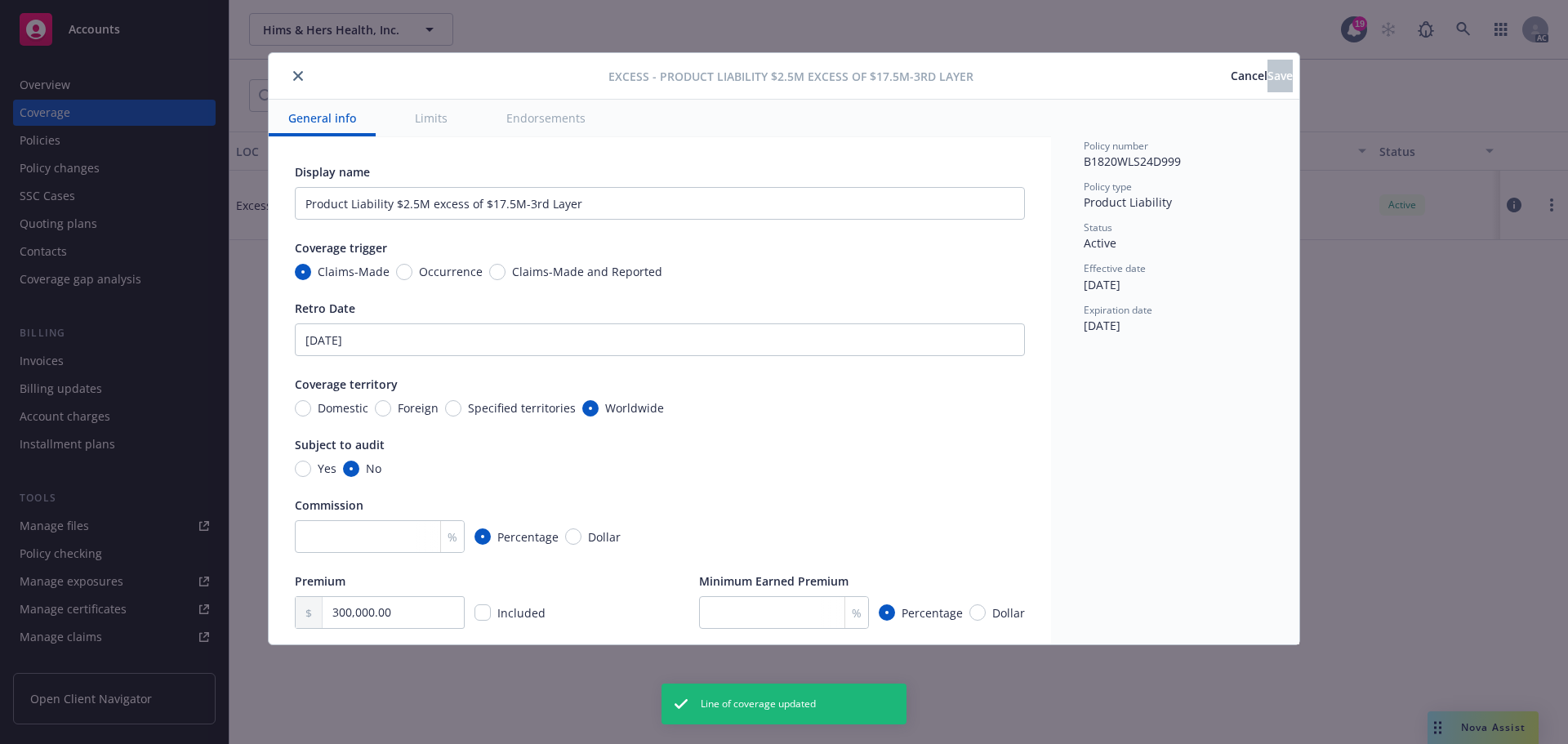
type input "275,400.00"
type input "Product Liability $2.5M excess of $17.5M"
drag, startPoint x: 292, startPoint y: 73, endPoint x: 301, endPoint y: 92, distance: 21.0
click at [301, 92] on div "Excess - Product Liability $2.5M excess of $17.5M Cancel Save" at bounding box center [784, 76] width 1030 height 46
click at [299, 75] on icon "close" at bounding box center [298, 76] width 10 height 10
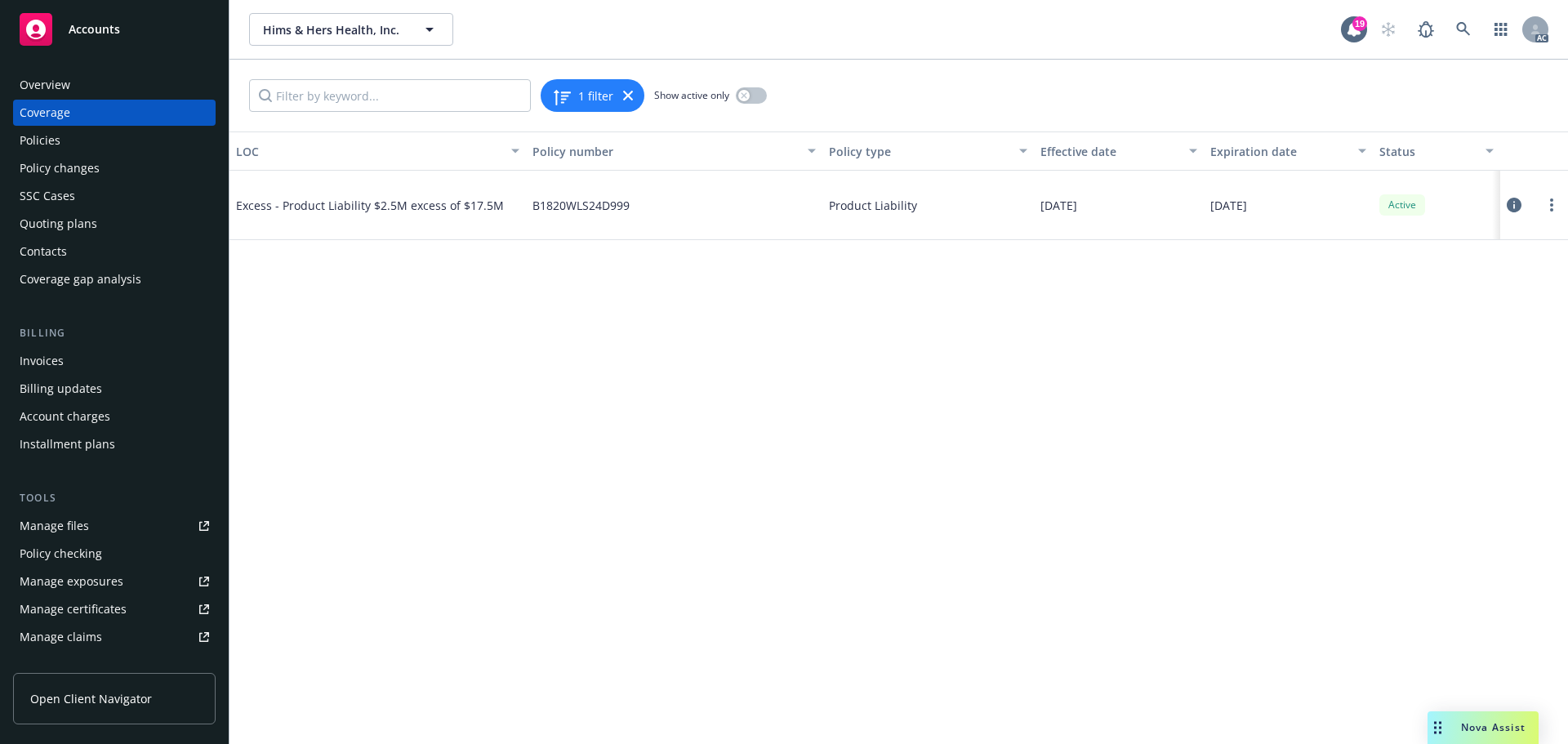
click at [41, 135] on div "Policies" at bounding box center [40, 140] width 40 height 26
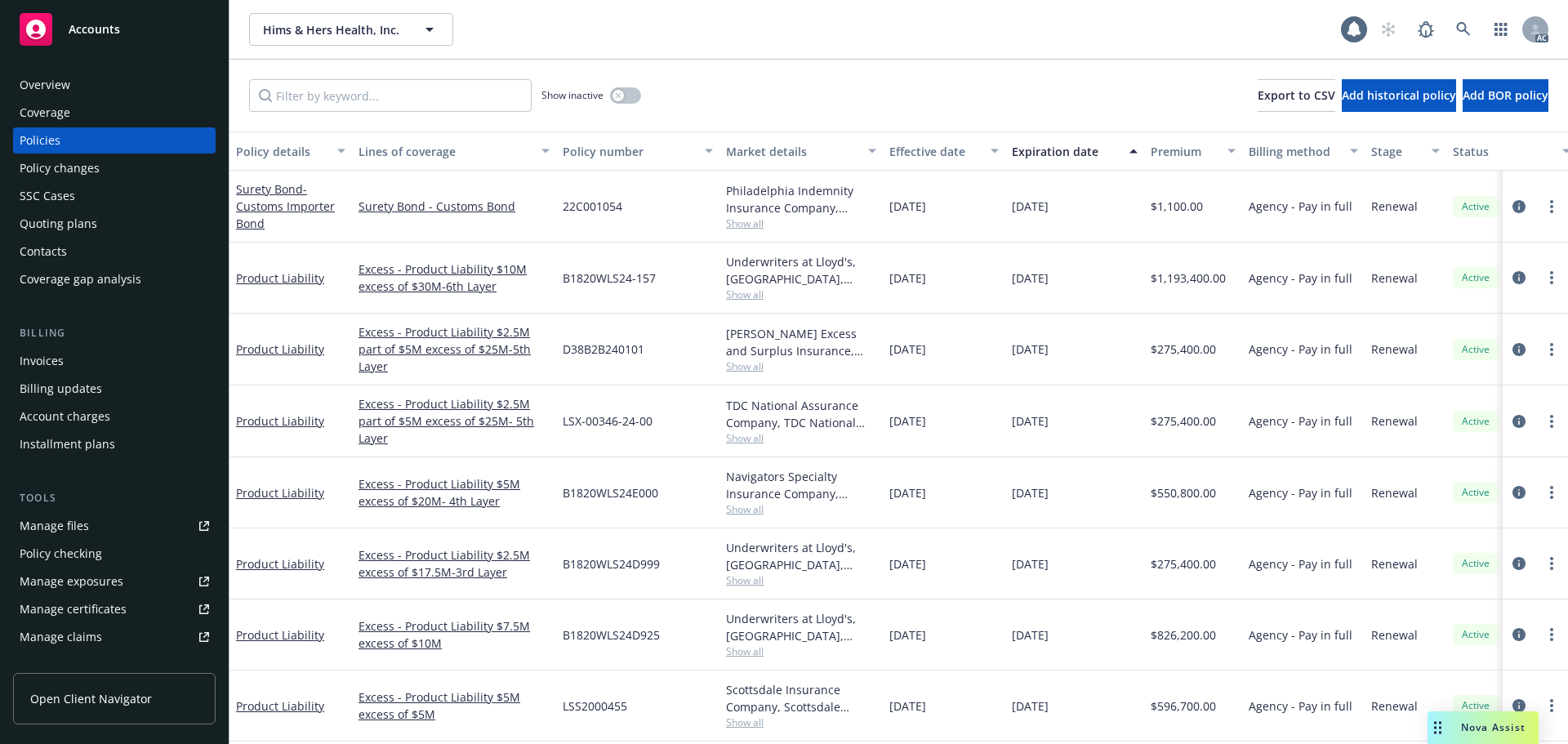
click at [44, 145] on div "Policies" at bounding box center [40, 140] width 40 height 26
drag, startPoint x: 324, startPoint y: 87, endPoint x: 325, endPoint y: 94, distance: 7.1
click at [324, 88] on input "Filter by keyword..." at bounding box center [390, 95] width 282 height 33
paste input "B1820WLS24E000"
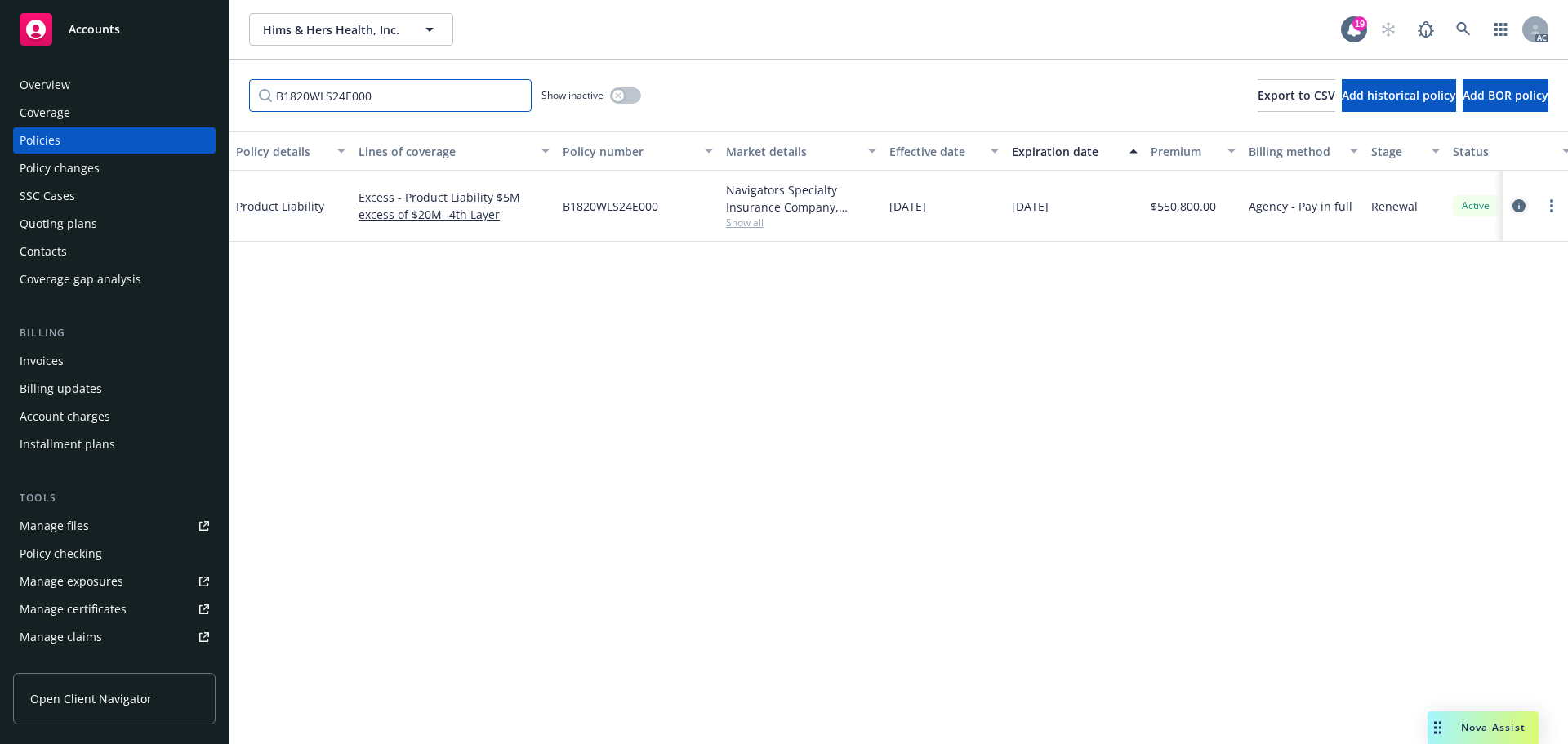
type input "B1820WLS24E000"
click at [1518, 205] on icon "circleInformation" at bounding box center [1519, 206] width 13 height 13
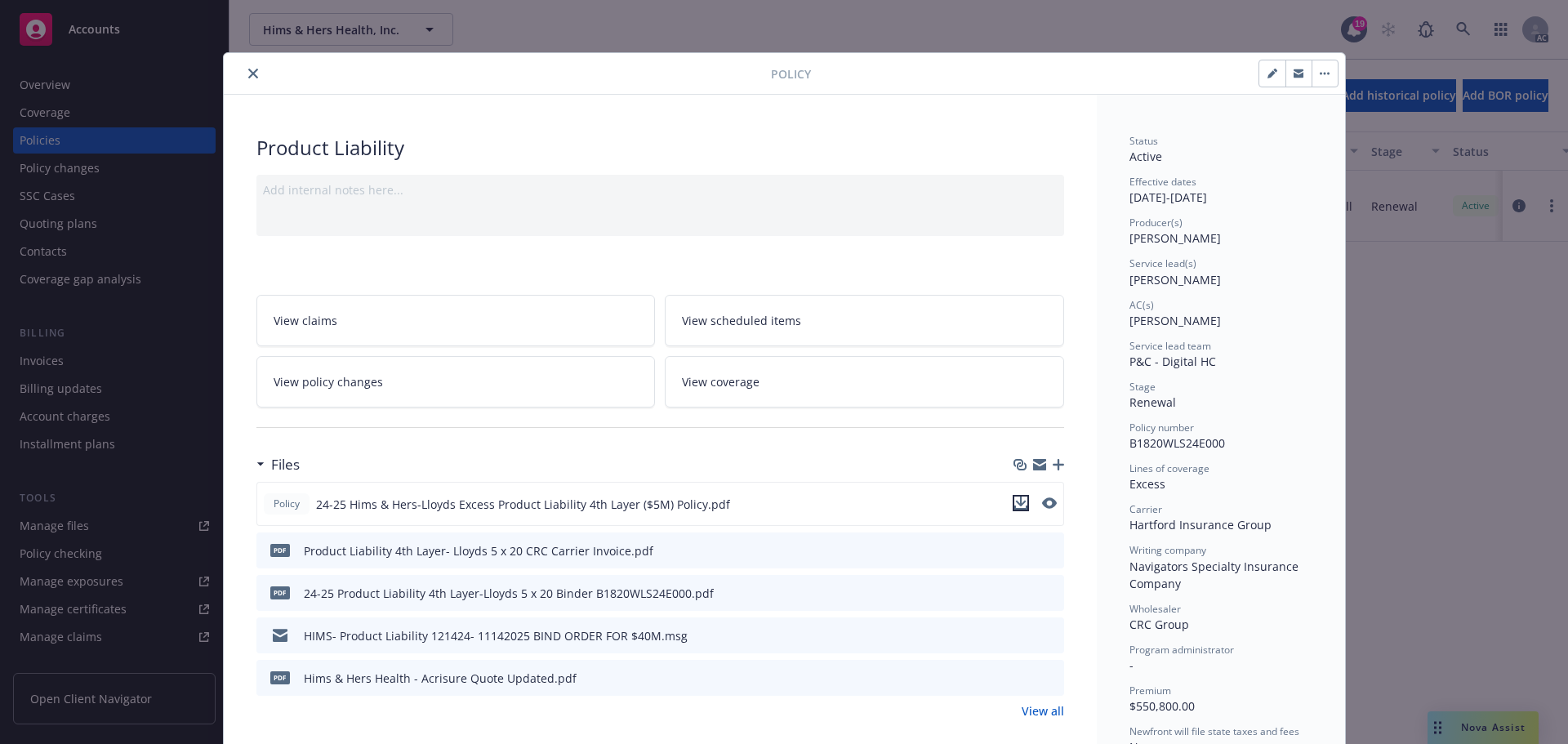
click at [1017, 501] on icon "download file" at bounding box center [1021, 503] width 13 height 13
click at [825, 388] on link "View coverage" at bounding box center [864, 382] width 399 height 51
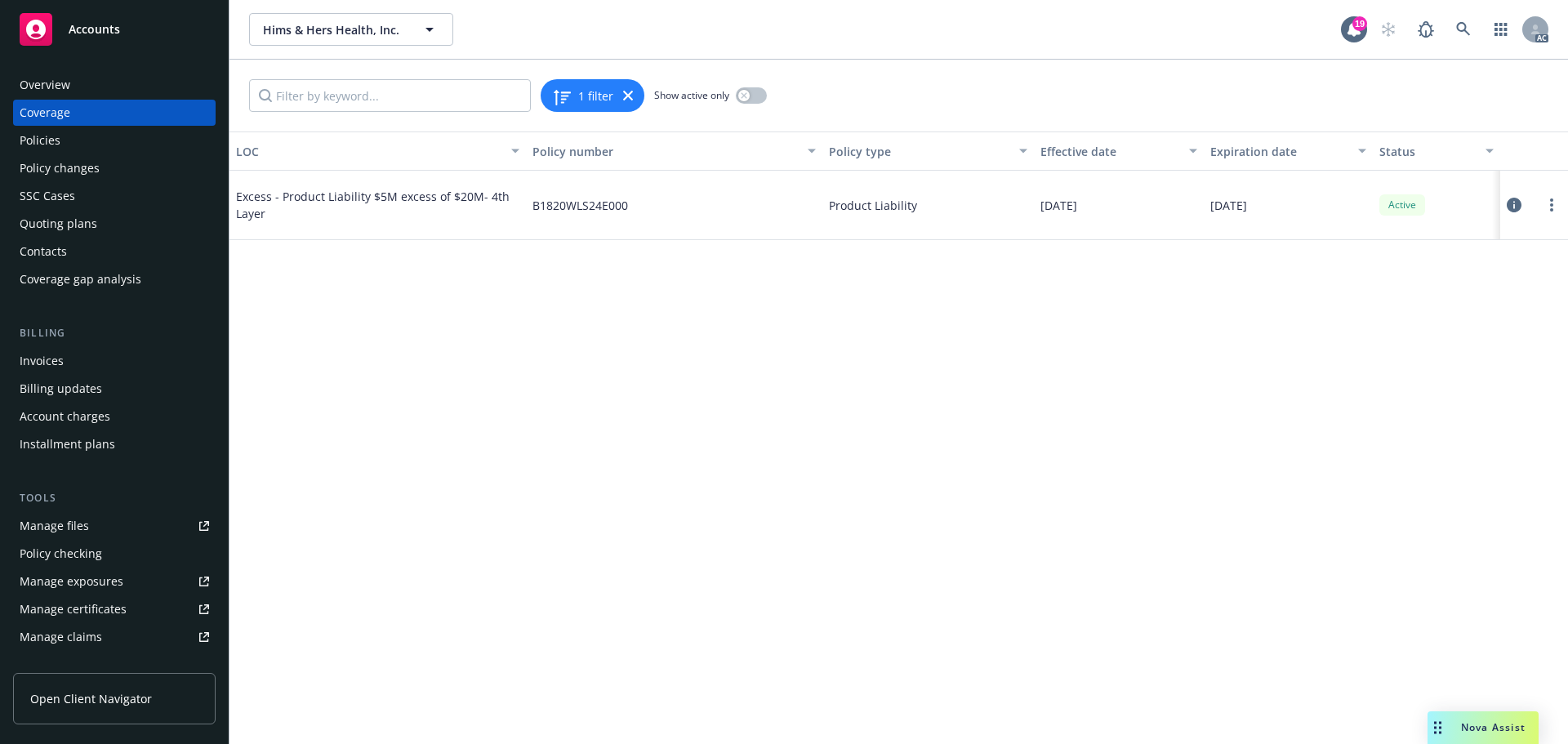
click at [1516, 201] on icon at bounding box center [1513, 205] width 14 height 14
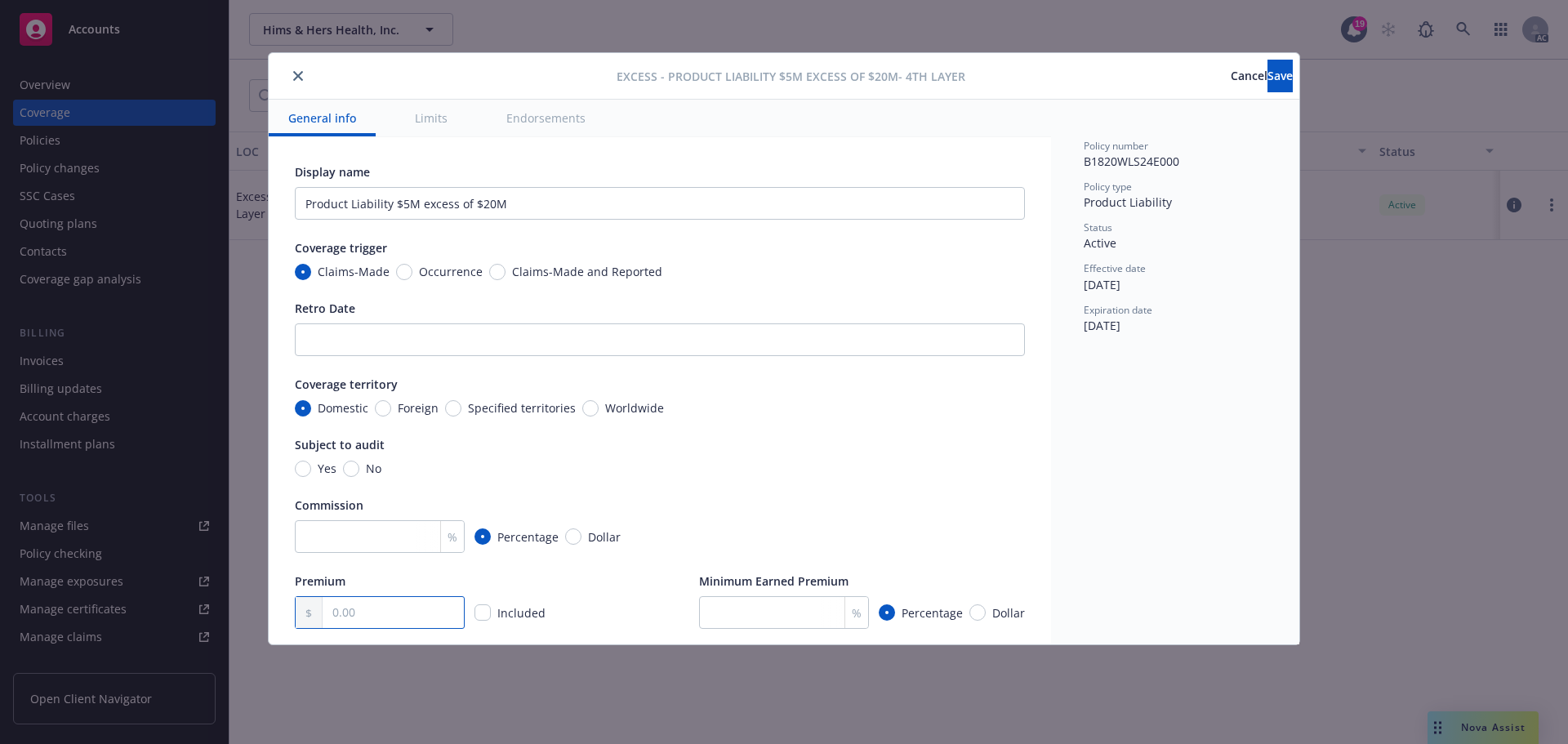
drag, startPoint x: 386, startPoint y: 620, endPoint x: 398, endPoint y: 610, distance: 15.6
click at [386, 620] on input "text" at bounding box center [393, 612] width 142 height 31
type input "550,800.00"
click at [1267, 74] on button "Save" at bounding box center [1280, 76] width 25 height 33
type input "550,800.00"
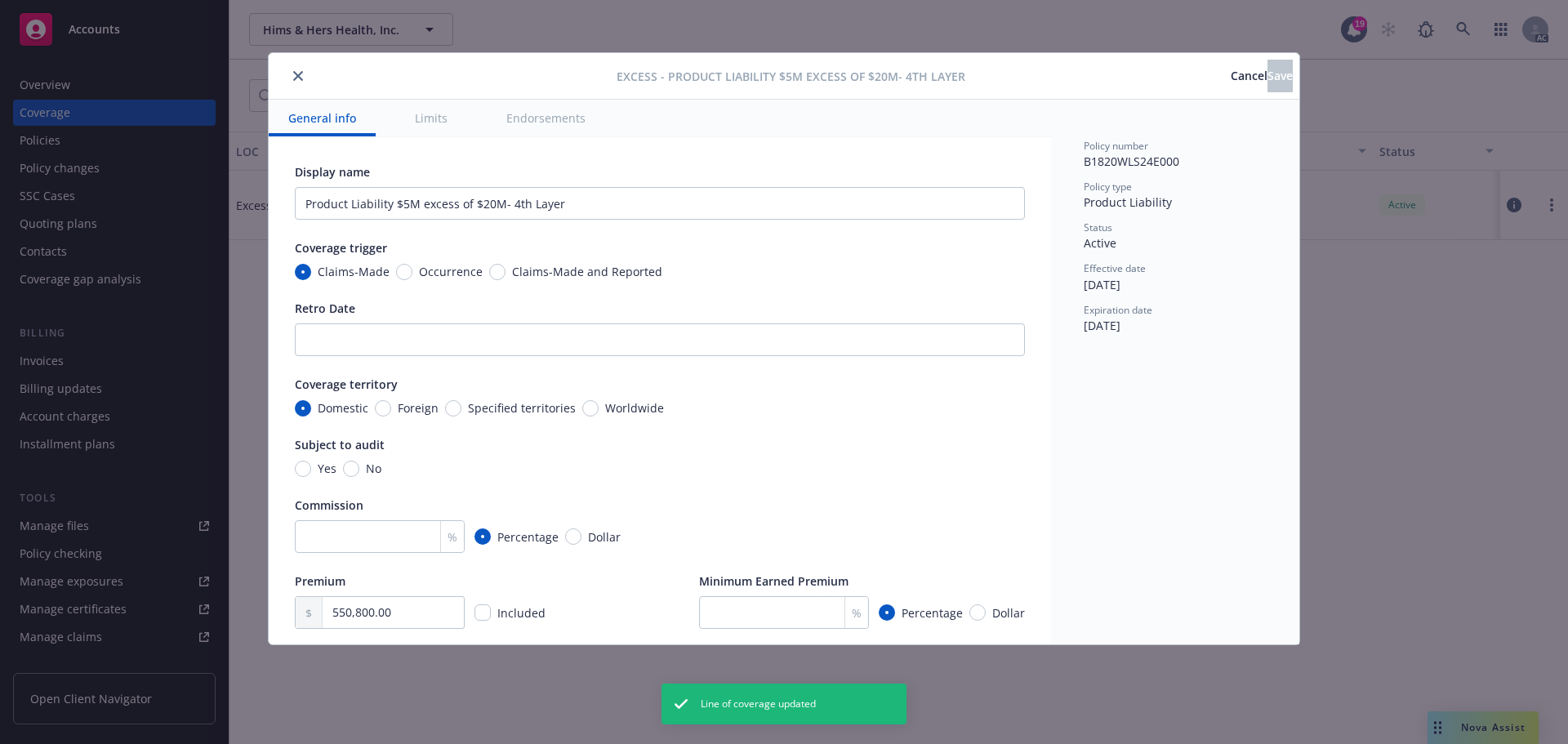
type input "Product Liability $5M excess of $20M"
click at [298, 77] on icon "close" at bounding box center [298, 76] width 10 height 10
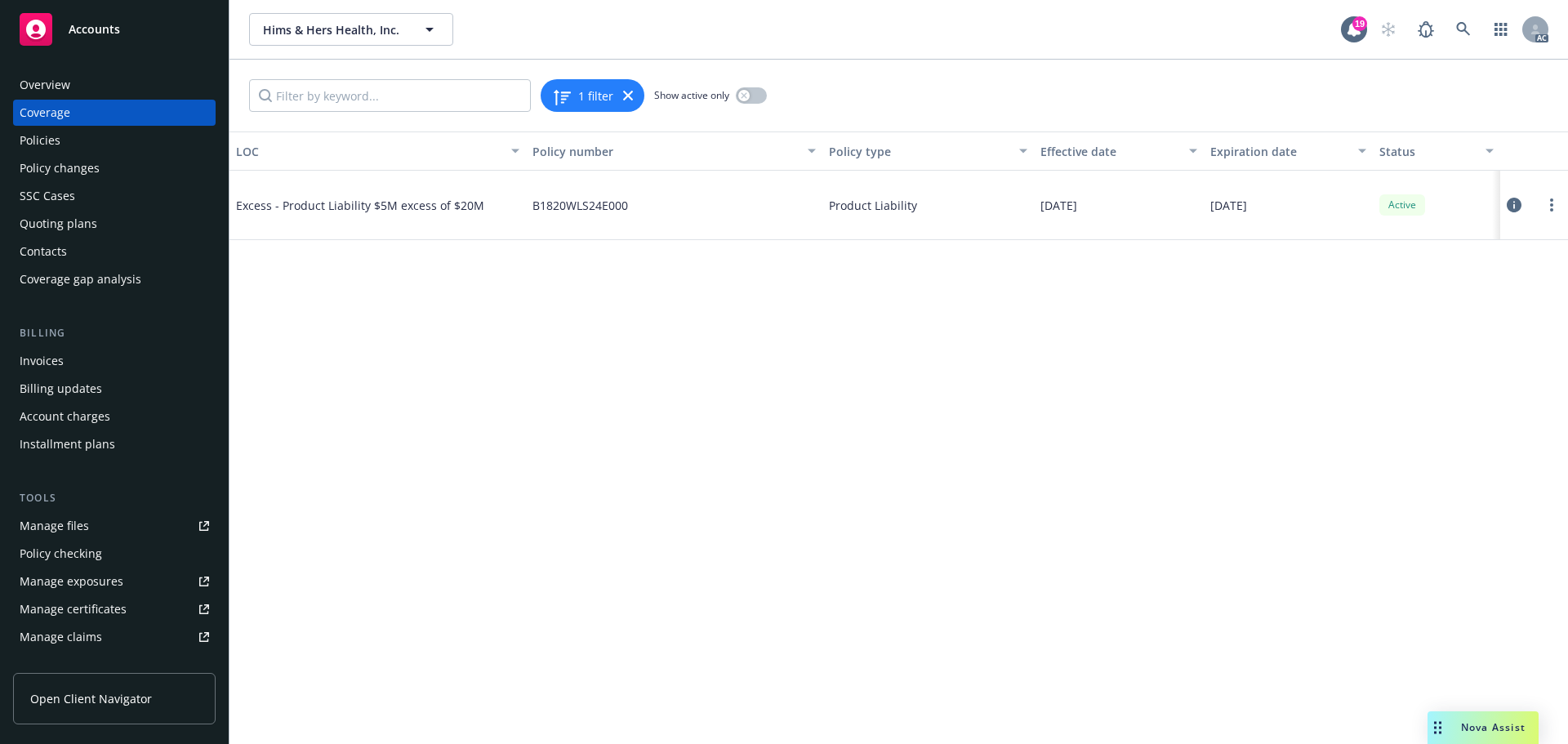
drag, startPoint x: 67, startPoint y: 142, endPoint x: 85, endPoint y: 141, distance: 18.0
click at [67, 142] on div "Policies" at bounding box center [114, 140] width 190 height 26
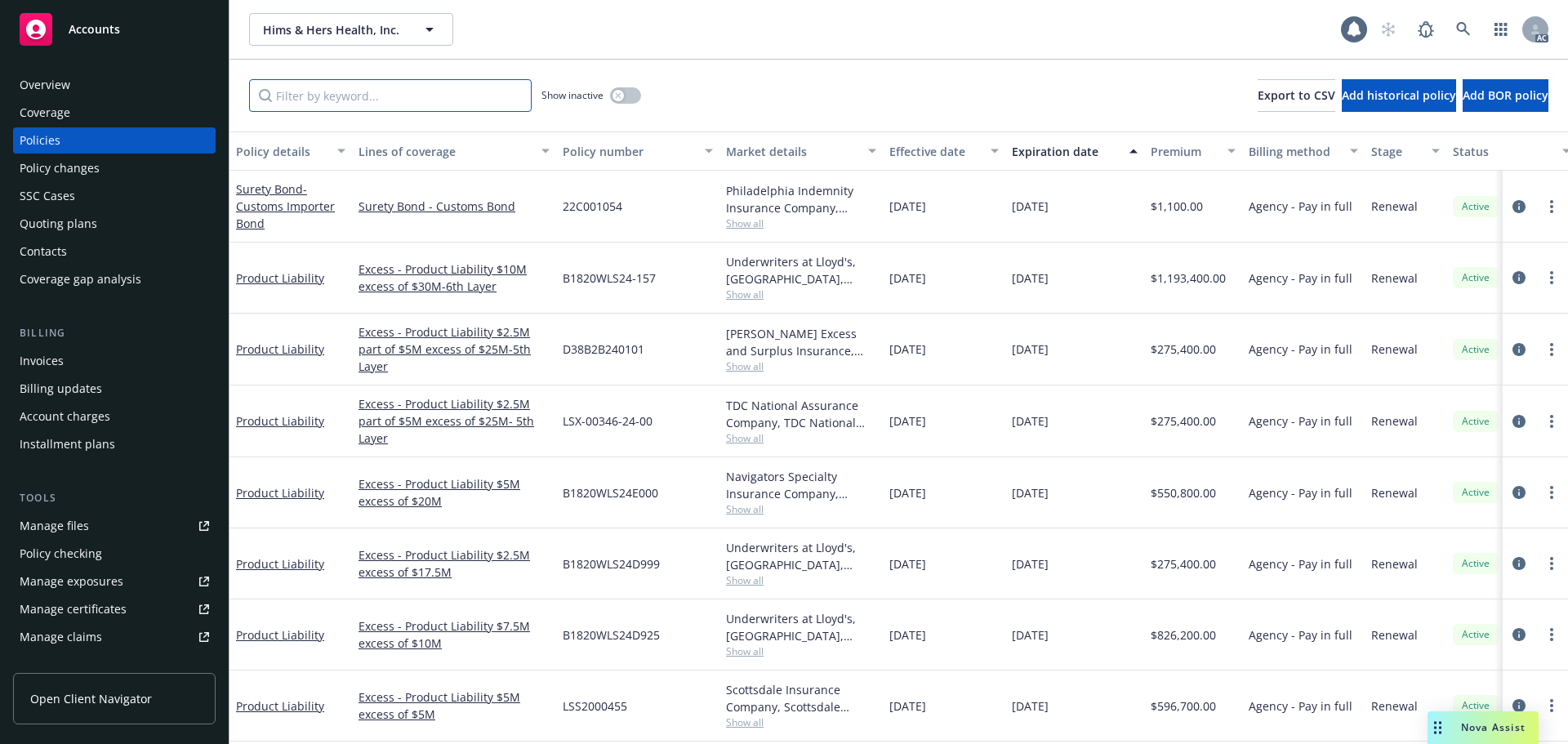
click at [305, 96] on input "Filter by keyword..." at bounding box center [390, 95] width 282 height 33
paste input "LSX-00346-24-00"
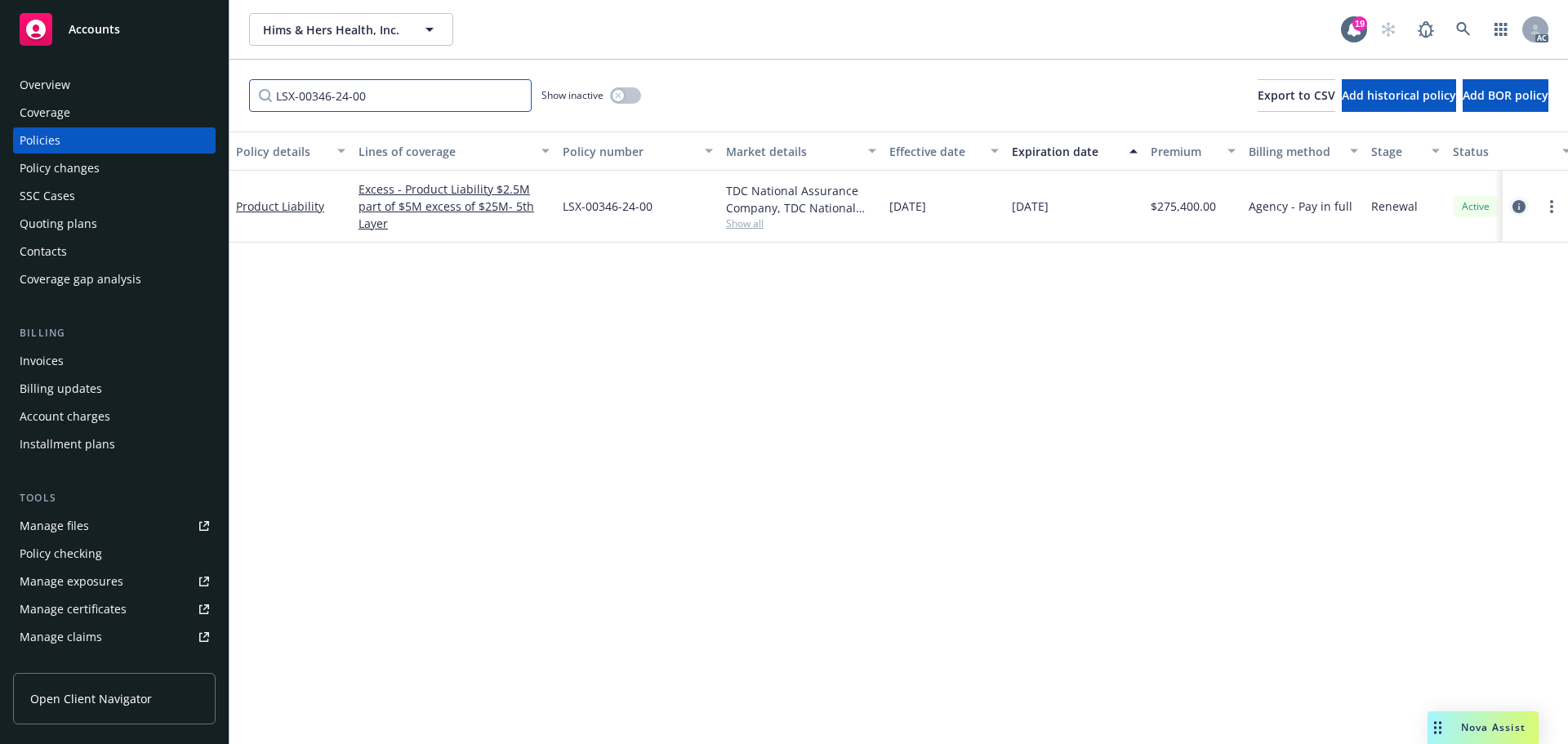
type input "LSX-00346-24-00"
click at [1515, 206] on icon "circleInformation" at bounding box center [1519, 206] width 13 height 13
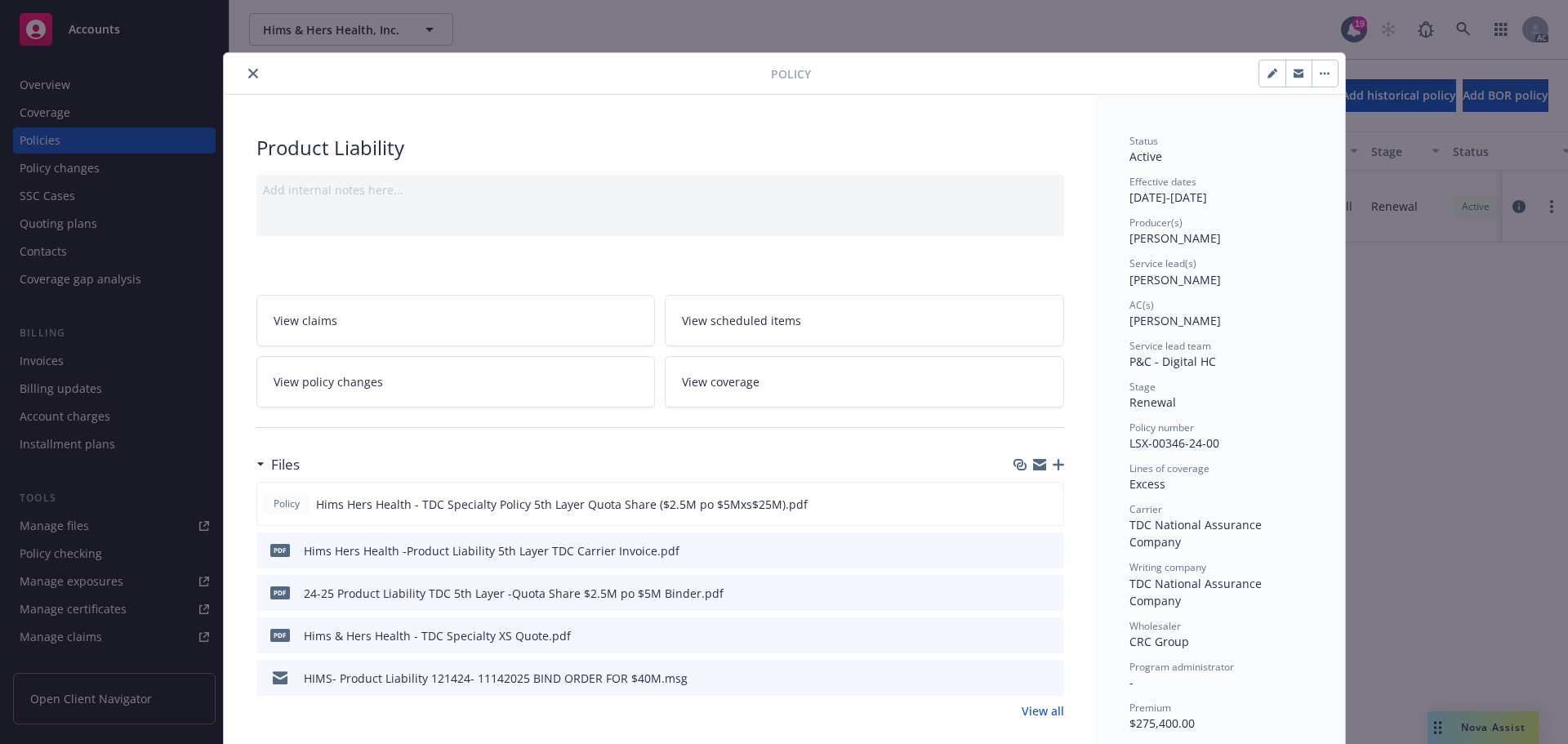
click at [249, 68] on icon "close" at bounding box center [254, 73] width 10 height 10
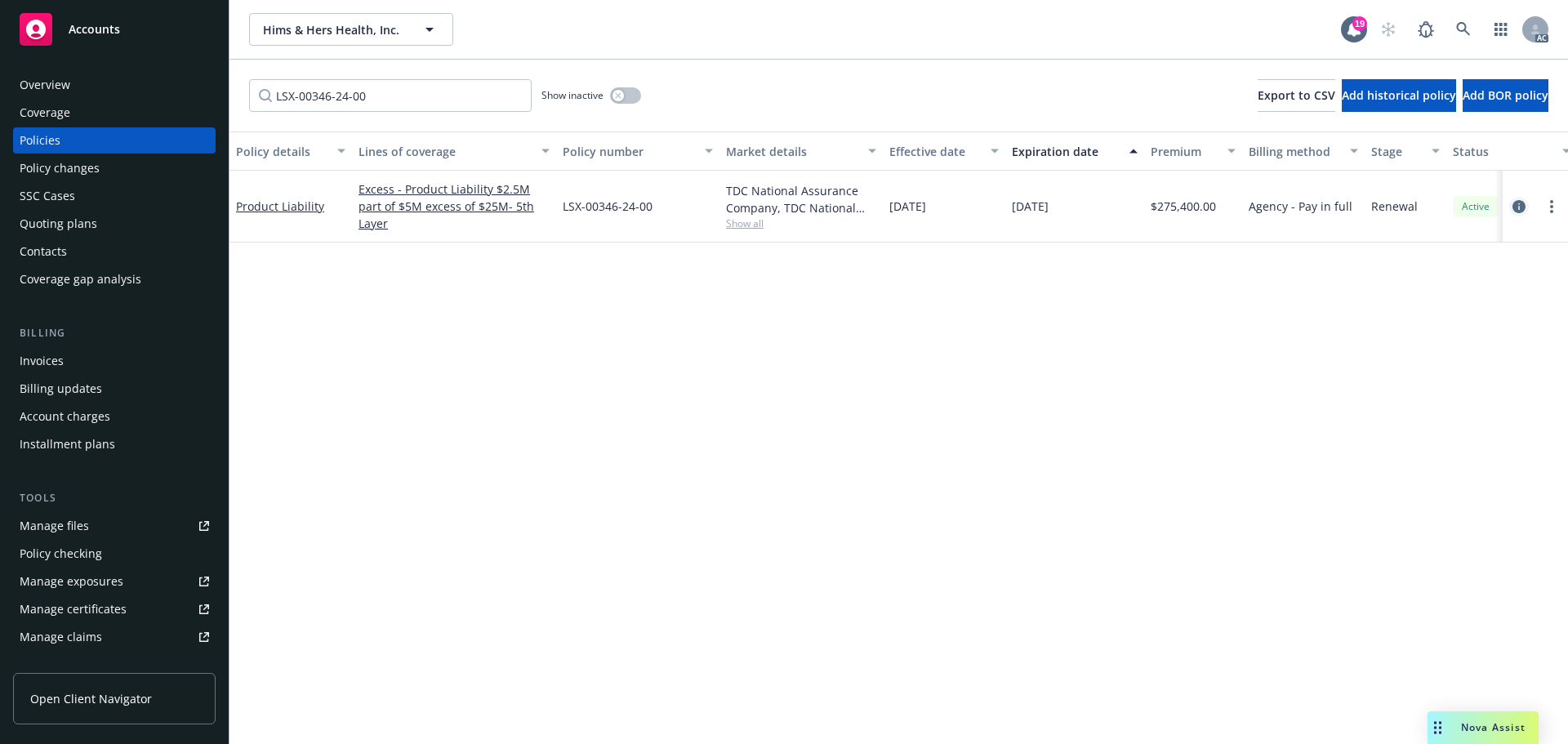
click at [1515, 206] on icon "circleInformation" at bounding box center [1519, 206] width 13 height 13
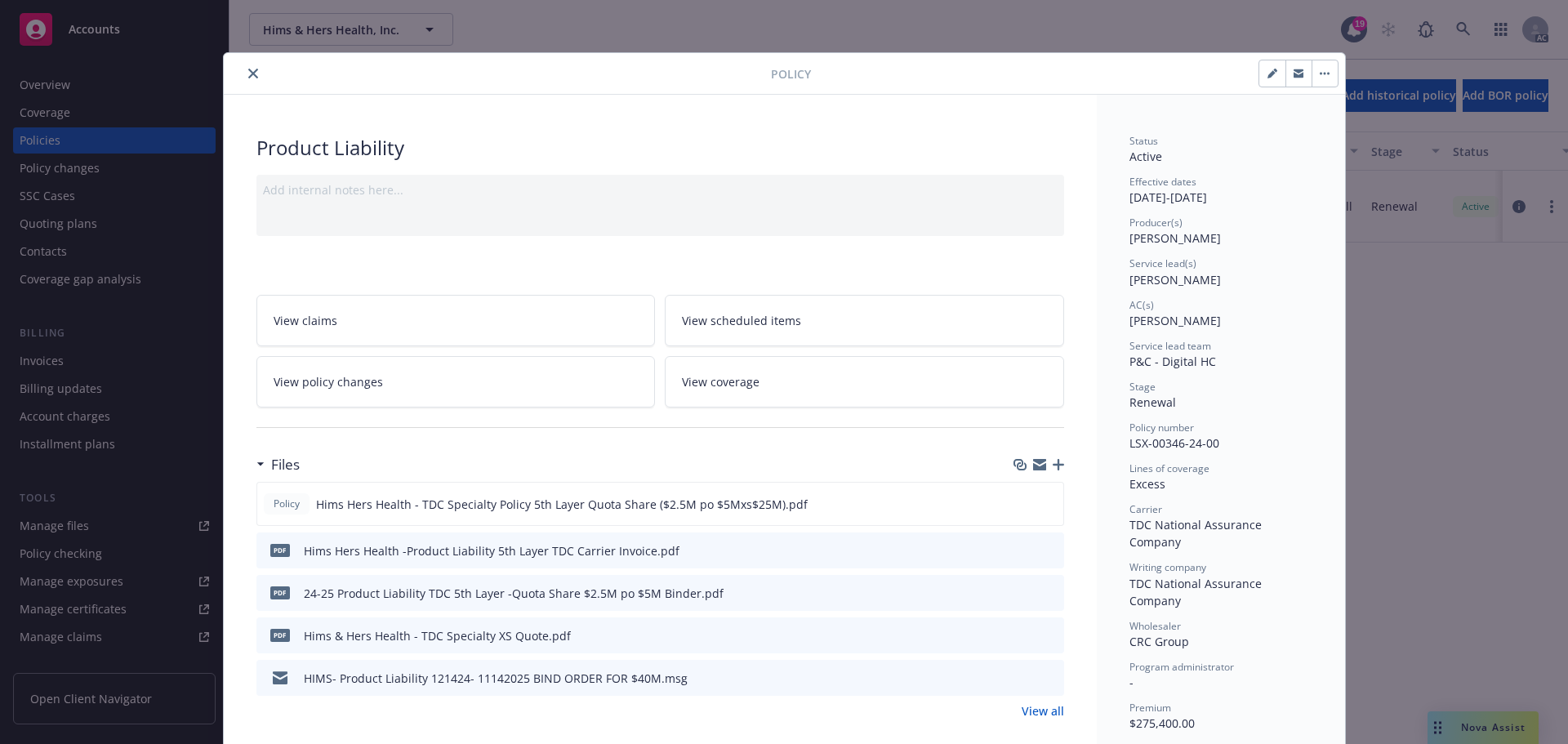
scroll to position [49, 0]
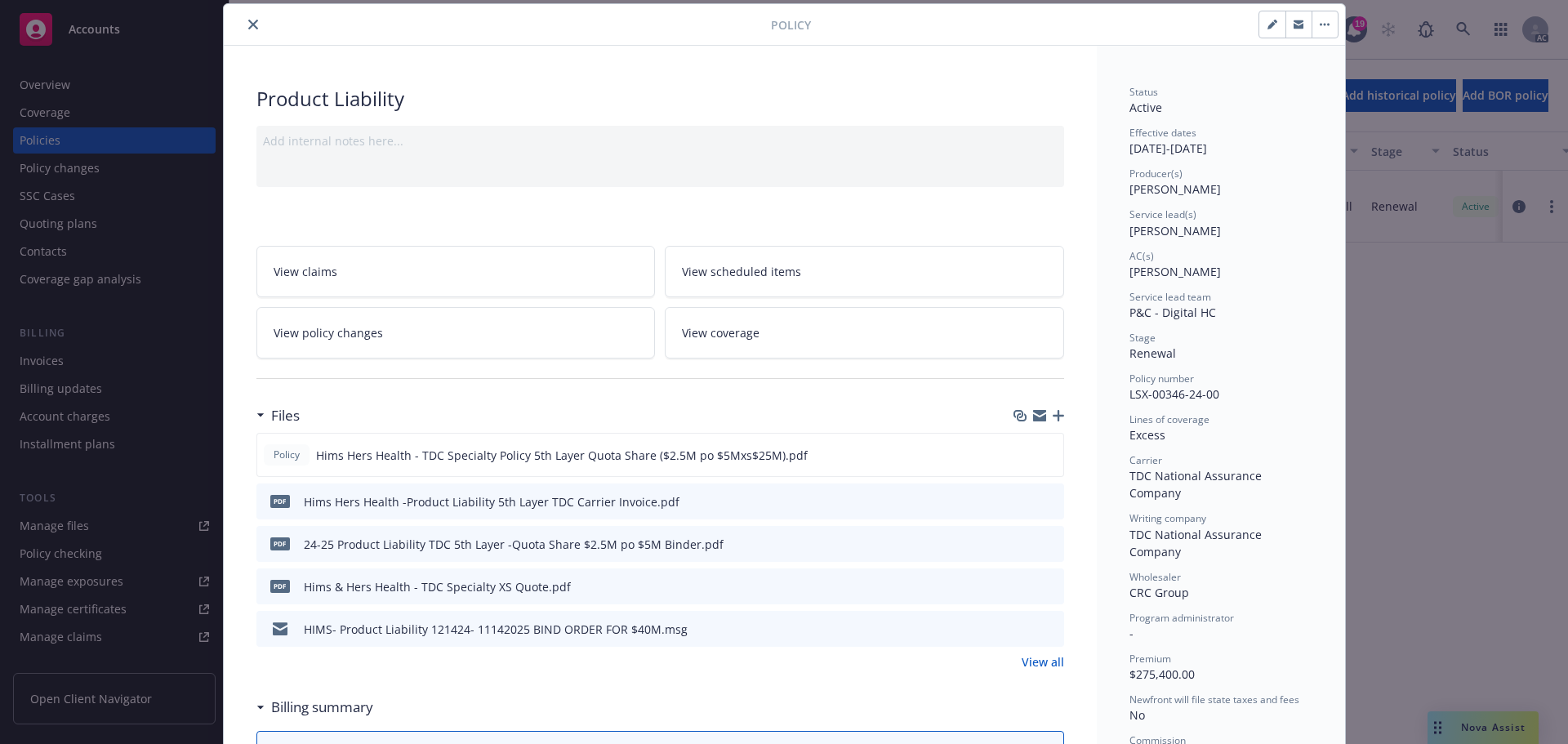
drag, startPoint x: 886, startPoint y: 340, endPoint x: 1013, endPoint y: 345, distance: 127.1
click at [885, 340] on link "View coverage" at bounding box center [864, 332] width 399 height 51
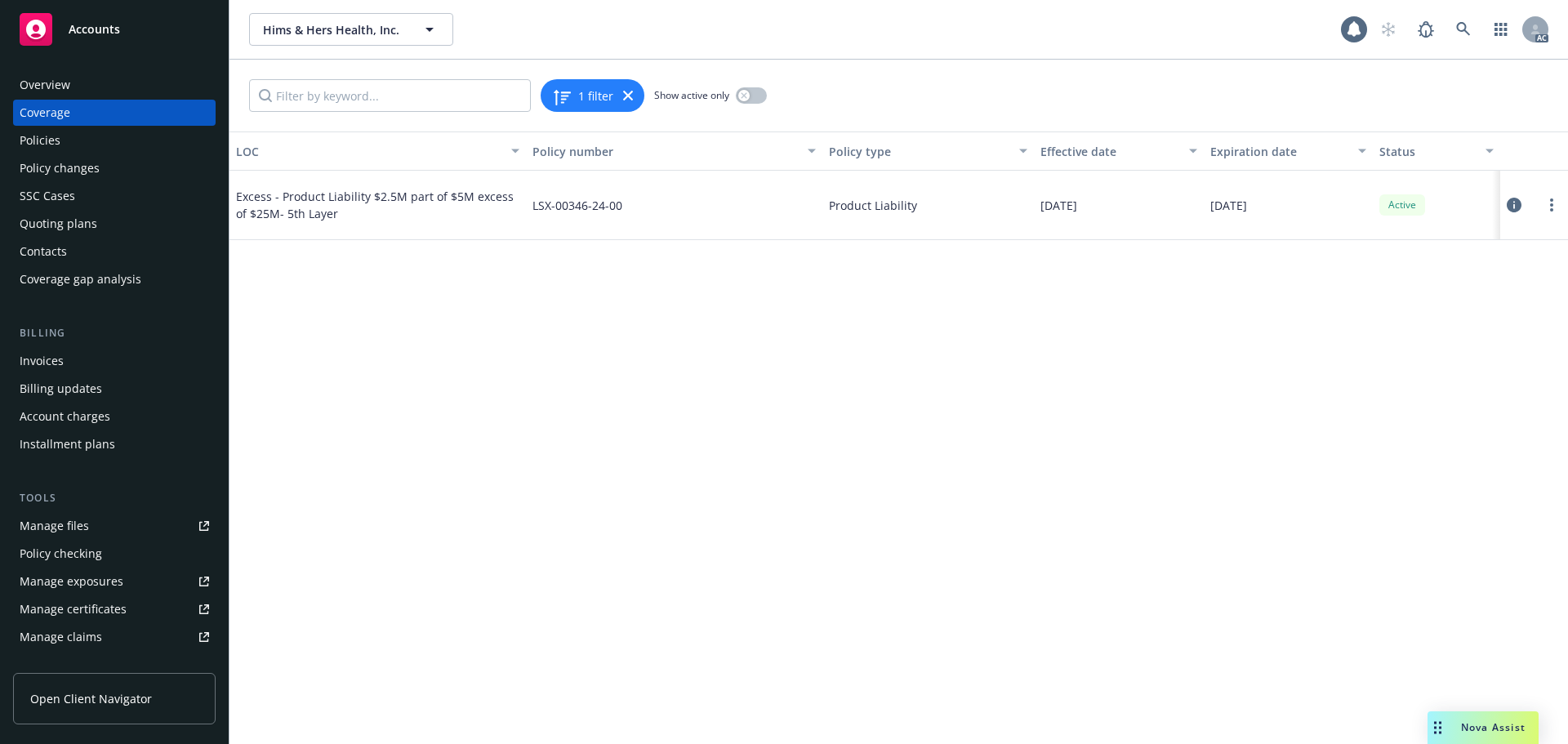
click at [1516, 206] on icon at bounding box center [1513, 205] width 14 height 14
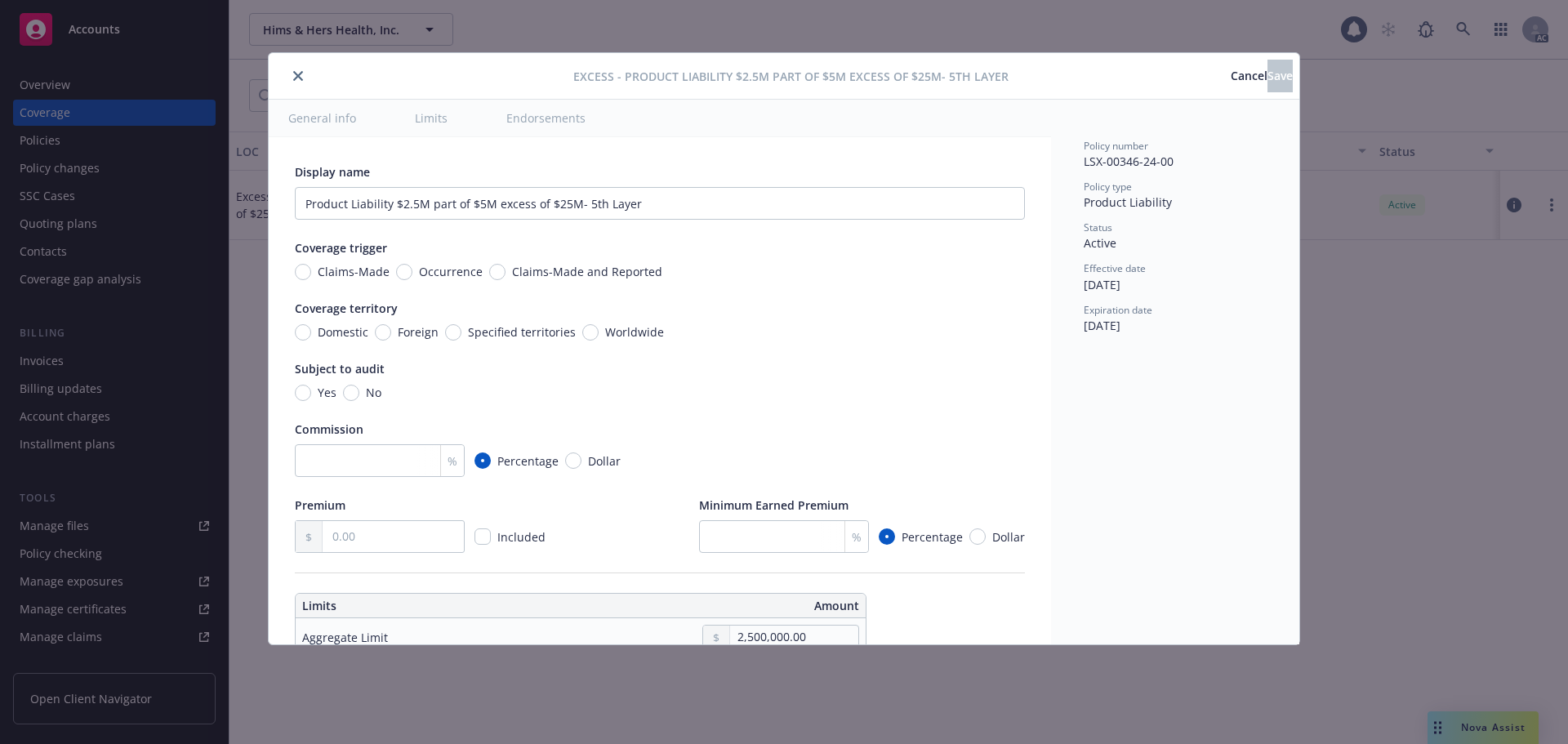
type input "Product Liability $2.5M part of $5M excess of $25M"
click at [343, 537] on input "text" at bounding box center [393, 536] width 142 height 31
type input "275,400.00"
click at [1278, 71] on button "Save" at bounding box center [1280, 76] width 25 height 33
type input "275,400.00"
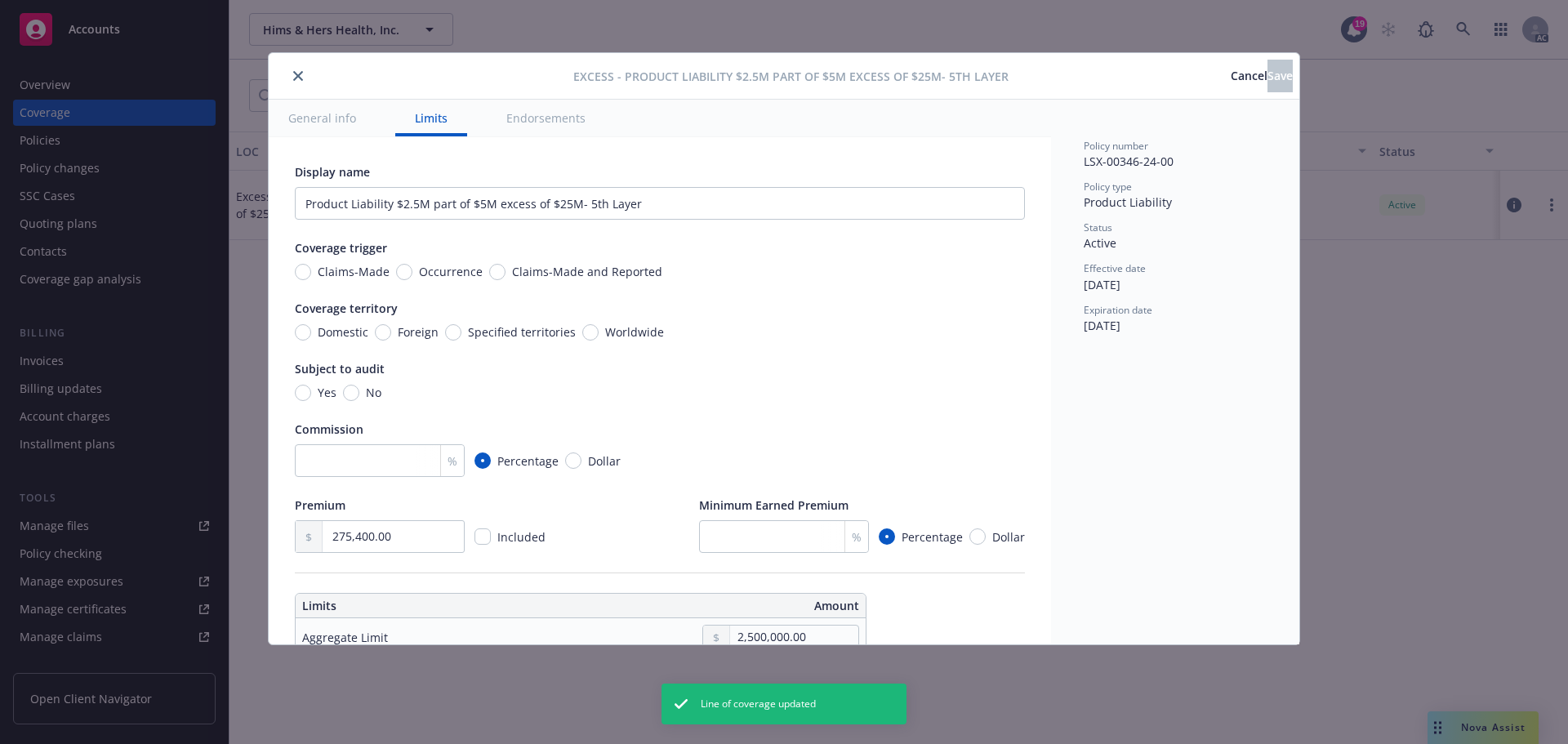
type input "Product Liability $2.5M part of $5M excess of $25M"
click at [297, 81] on button "close" at bounding box center [297, 75] width 19 height 19
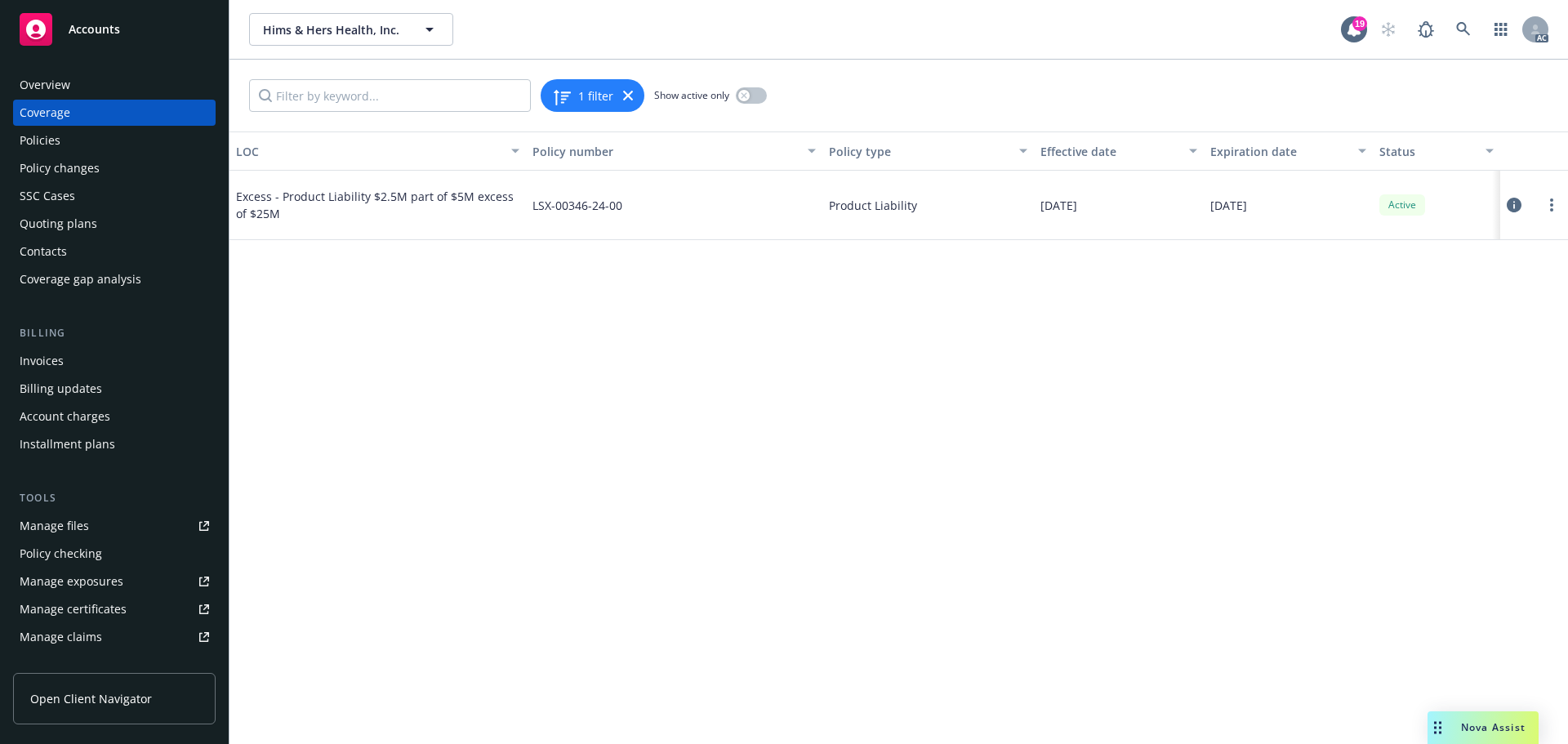
click at [65, 145] on div "Policies" at bounding box center [114, 140] width 190 height 26
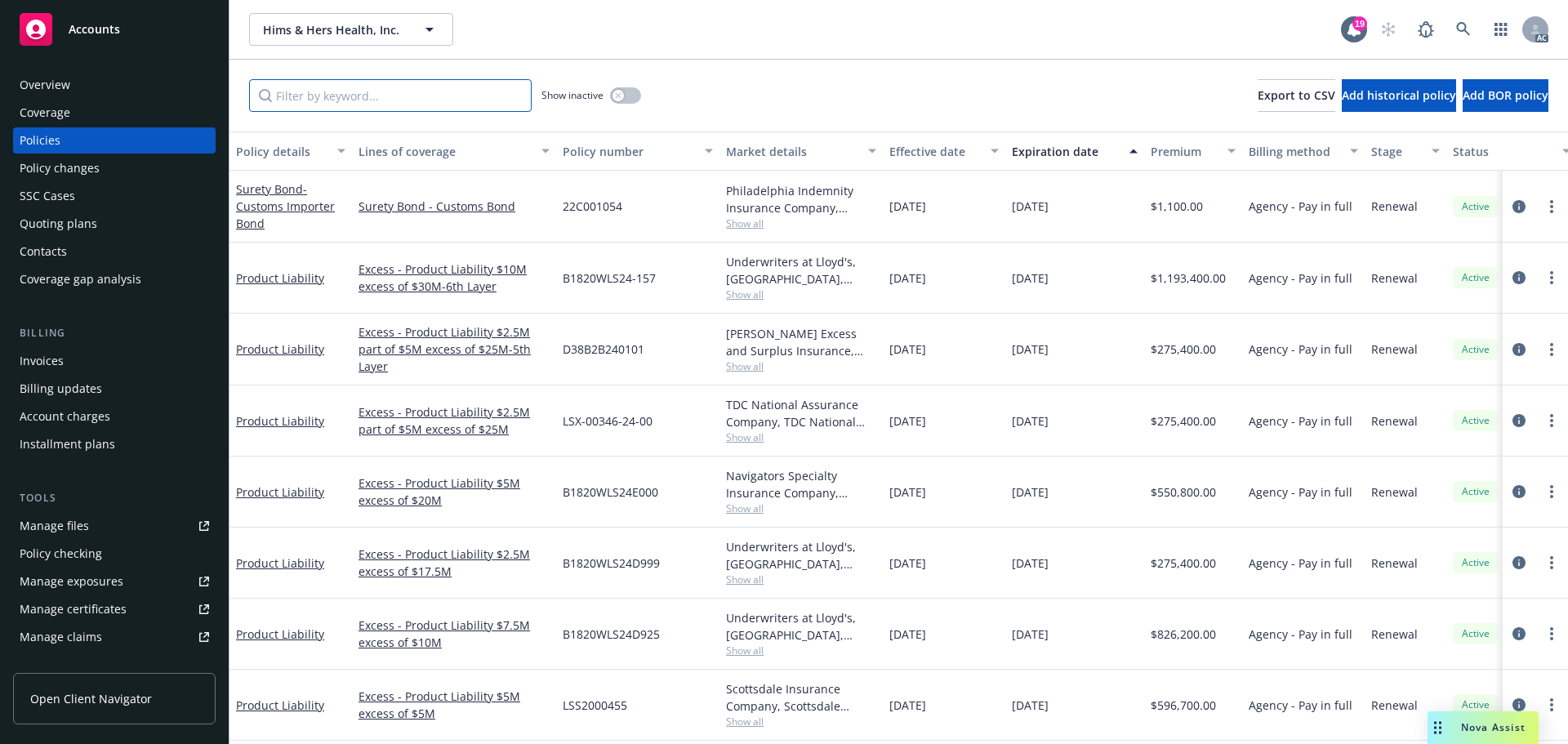
click at [329, 94] on input "Filter by keyword..." at bounding box center [390, 95] width 282 height 33
paste input "D38B2B240101"
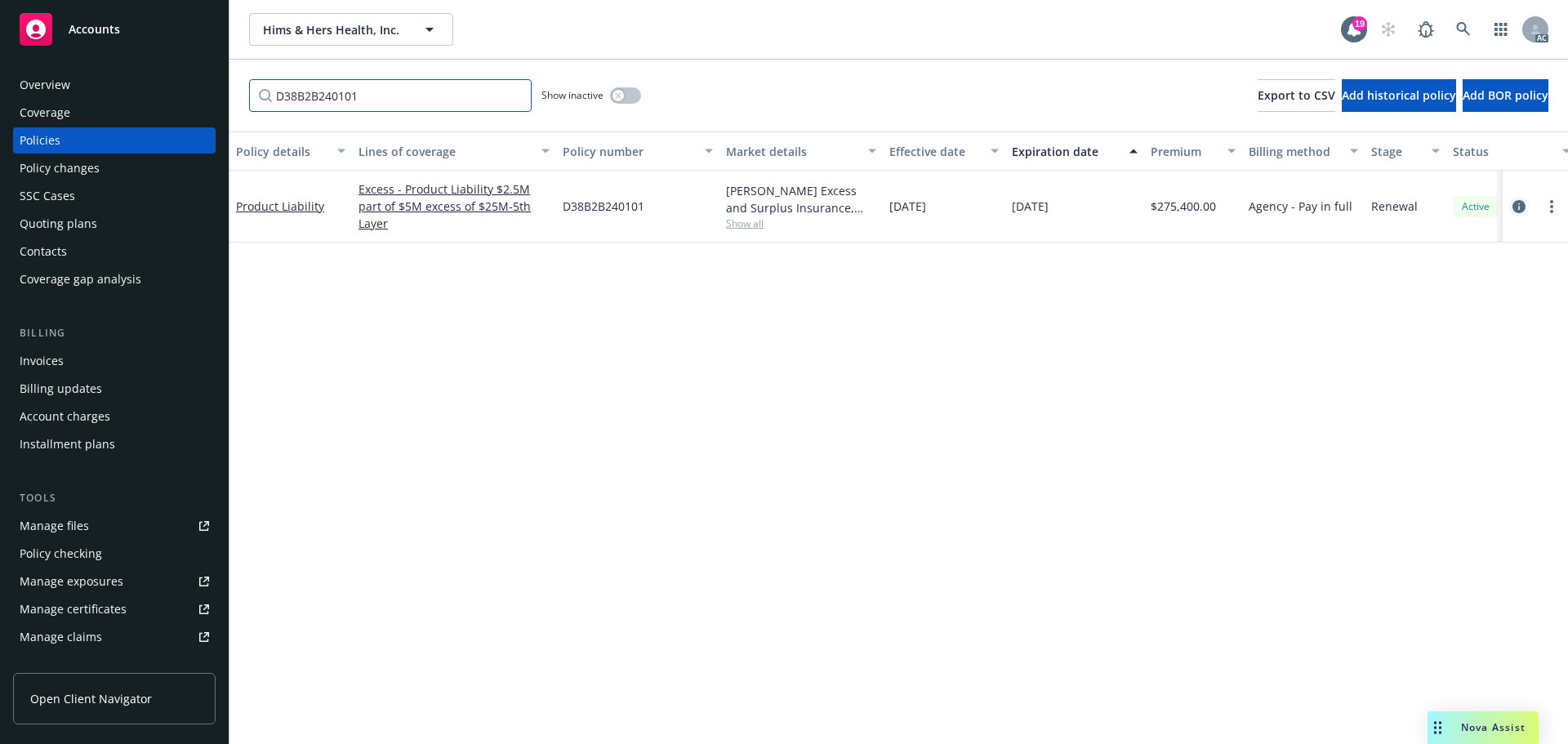
type input "D38B2B240101"
click at [1520, 206] on icon "circleInformation" at bounding box center [1519, 206] width 13 height 13
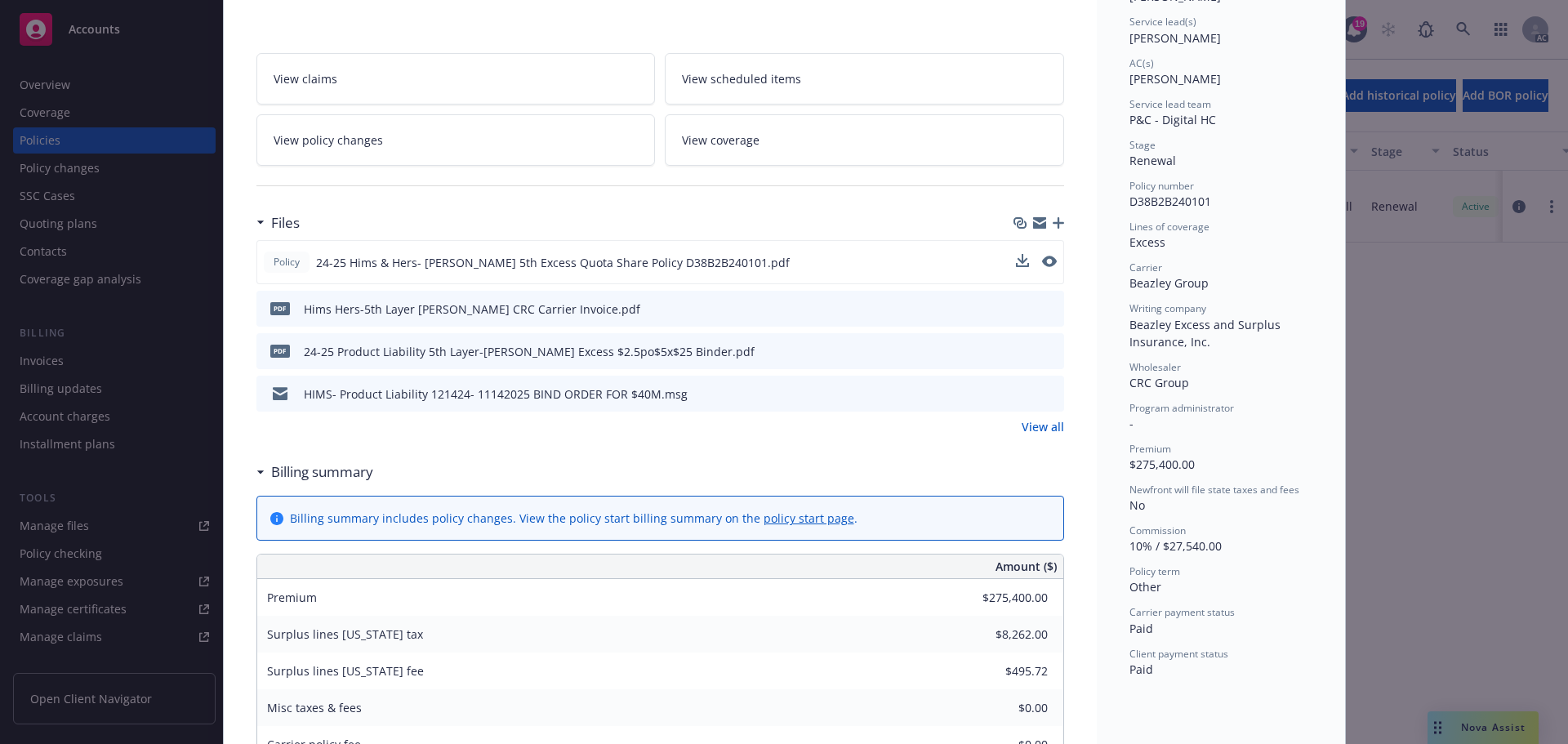
scroll to position [245, 0]
click at [748, 143] on span "View coverage" at bounding box center [720, 136] width 78 height 17
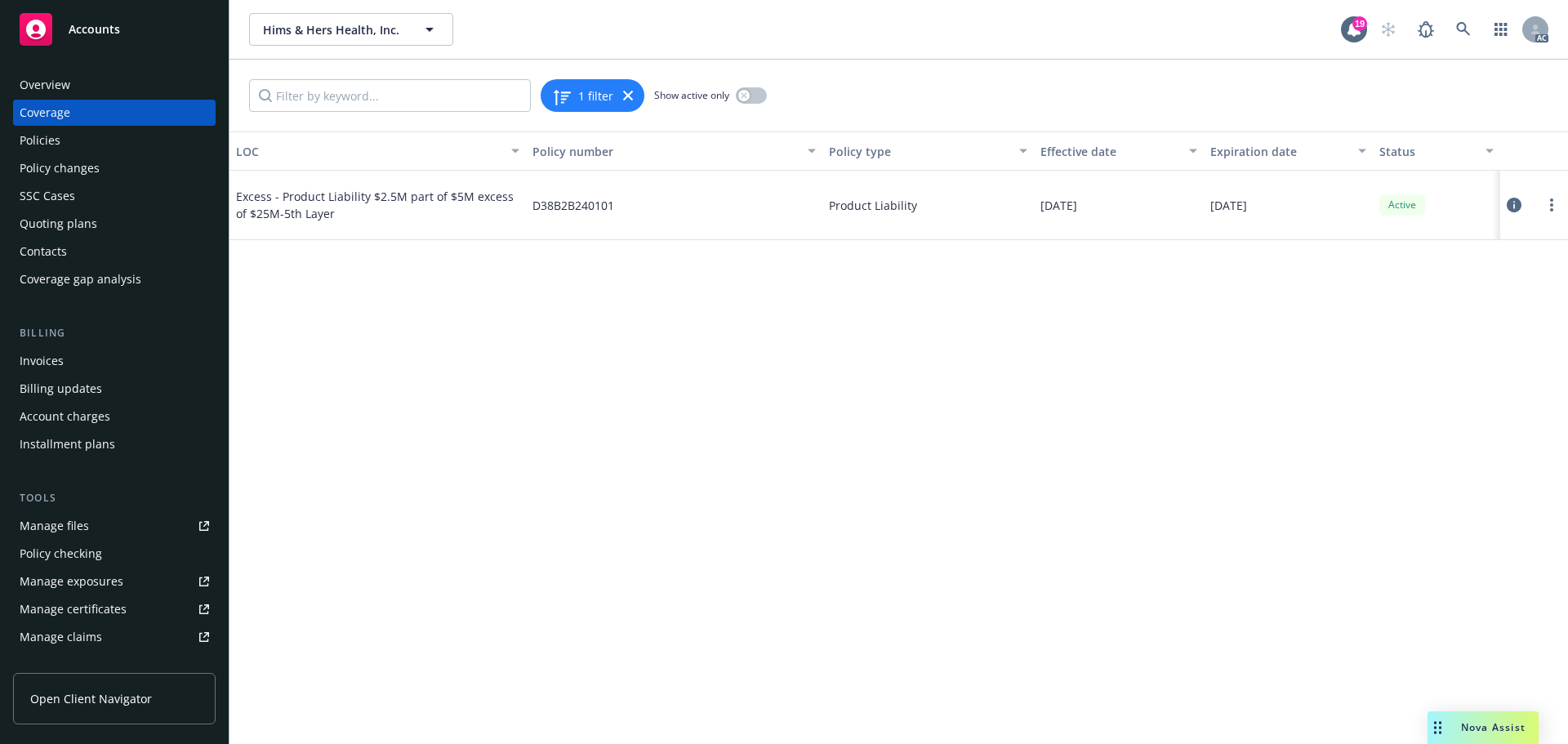
click at [1517, 203] on icon at bounding box center [1513, 205] width 14 height 14
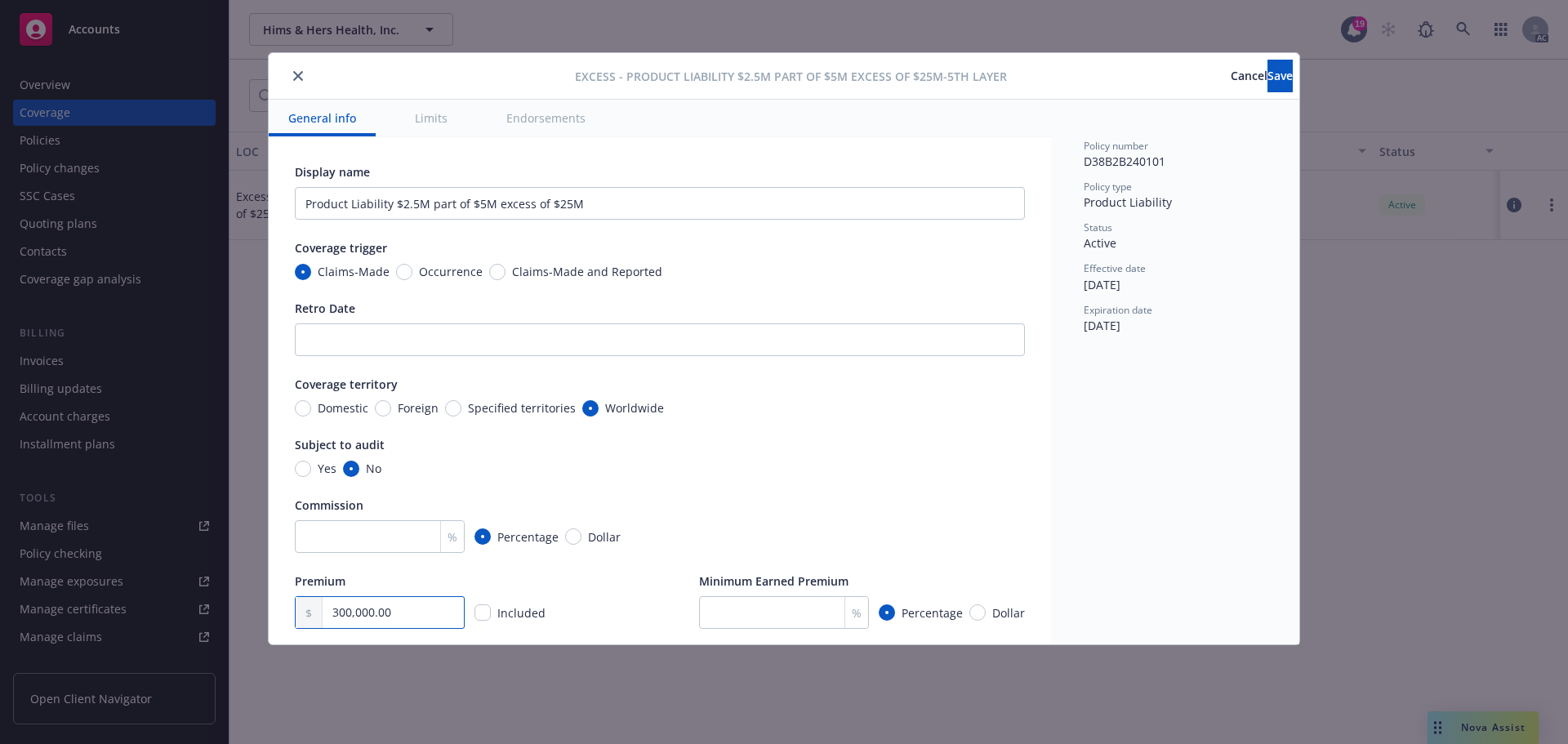
drag, startPoint x: 406, startPoint y: 611, endPoint x: 195, endPoint y: 602, distance: 211.2
click at [246, 614] on div "Excess - Product Liability $2.5M part of $5M excess of $25M-5th Layer Cancel Sa…" at bounding box center [784, 372] width 1568 height 744
type textarea "x"
type input "2.00"
type textarea "x"
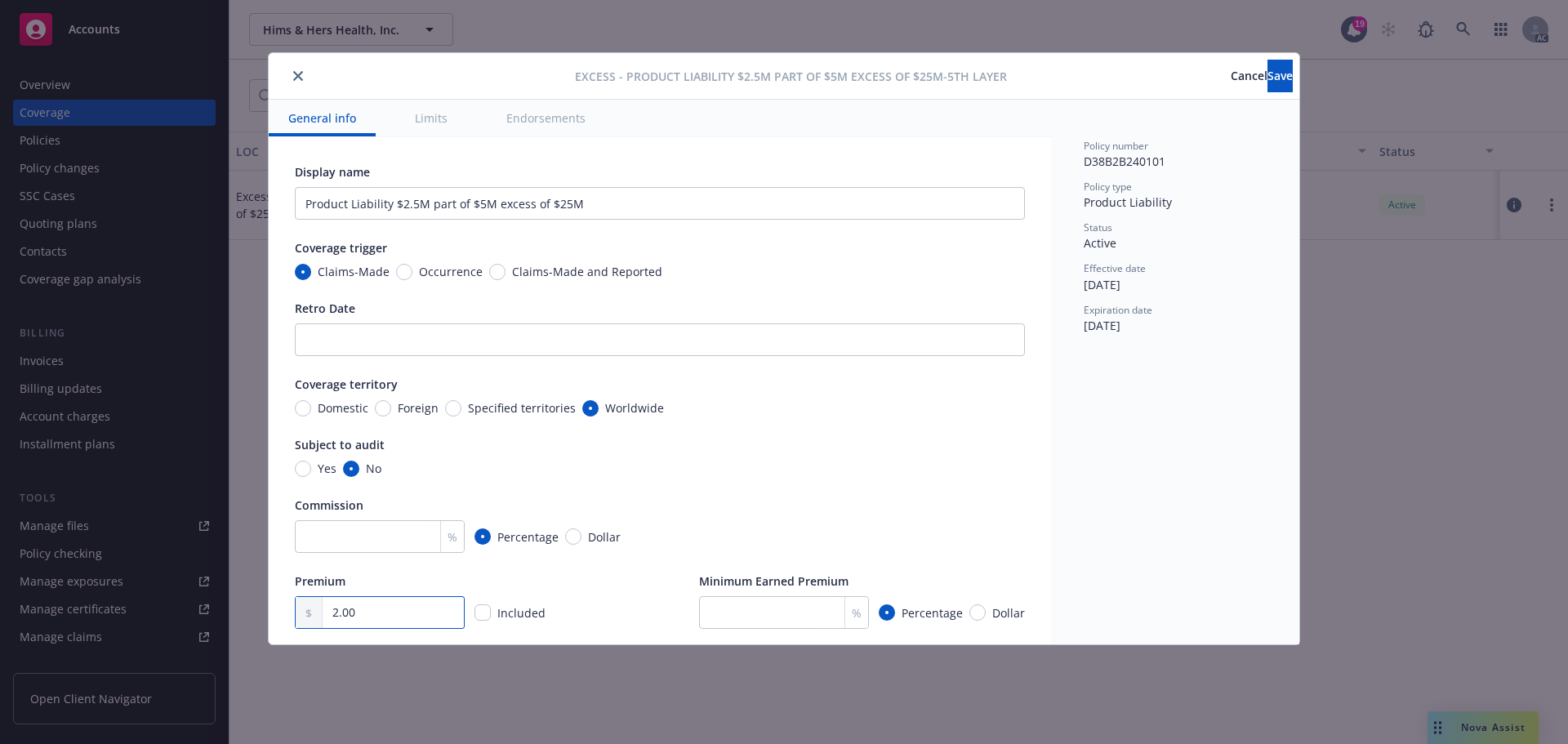
type input "27.00"
type textarea "x"
type input "275.00"
type textarea "x"
type input "2,754.00"
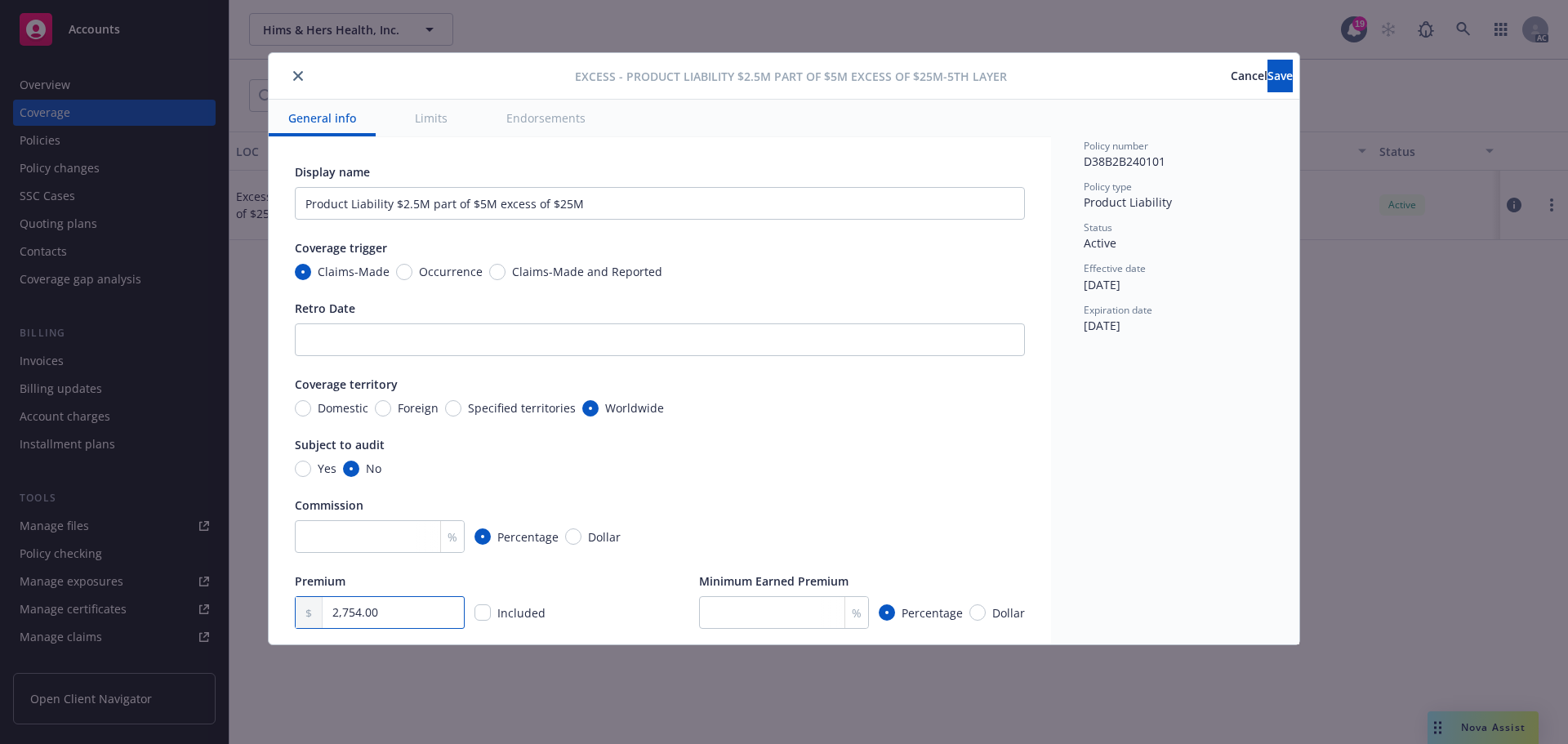
type textarea "x"
type input "27,540.00"
type textarea "x"
type input "275,400.00"
click at [1280, 77] on button "Save" at bounding box center [1280, 76] width 25 height 33
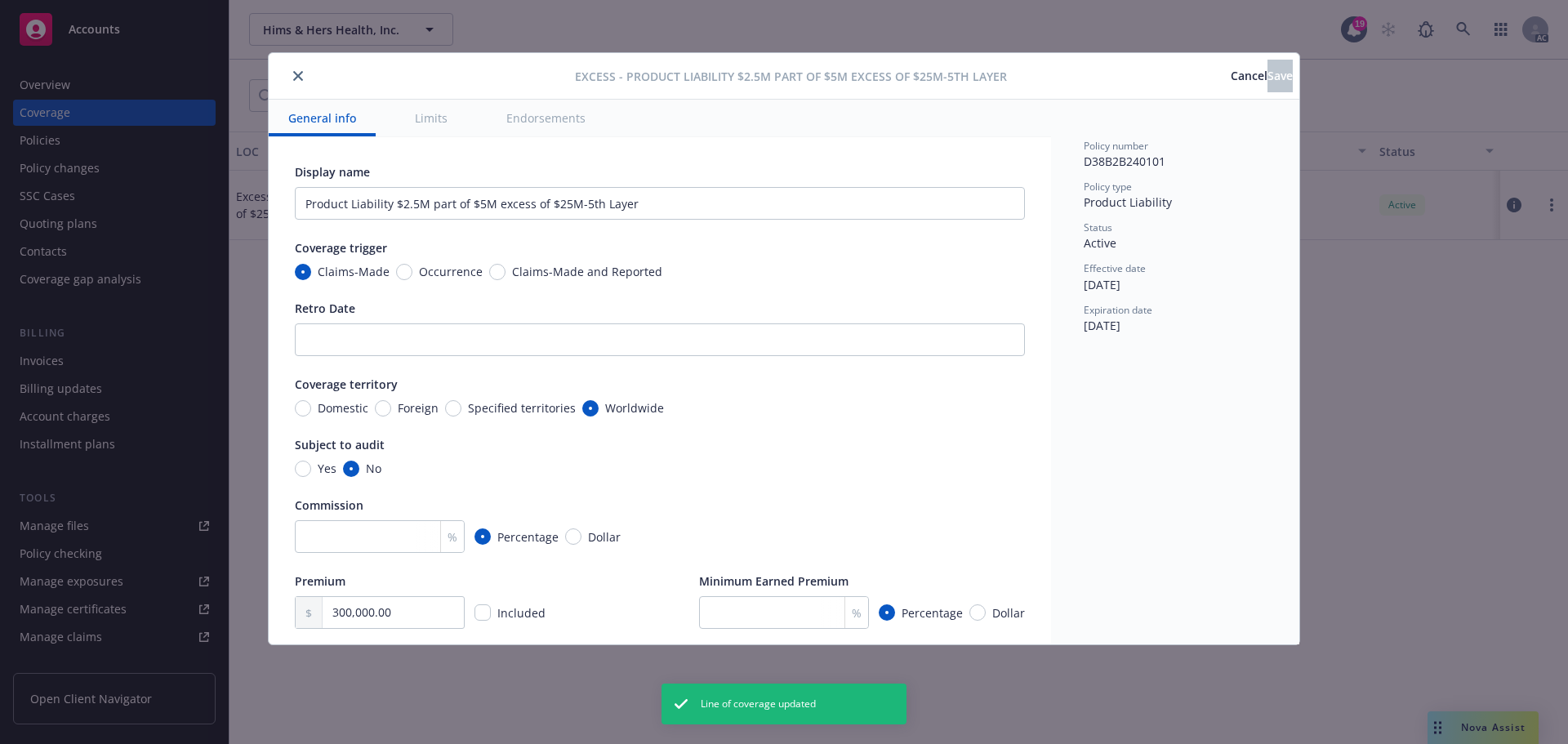
type textarea "x"
type input "275,400.00"
type textarea "x"
type input "Product Liability $2.5M part of $5M excess of $25M"
type textarea "x"
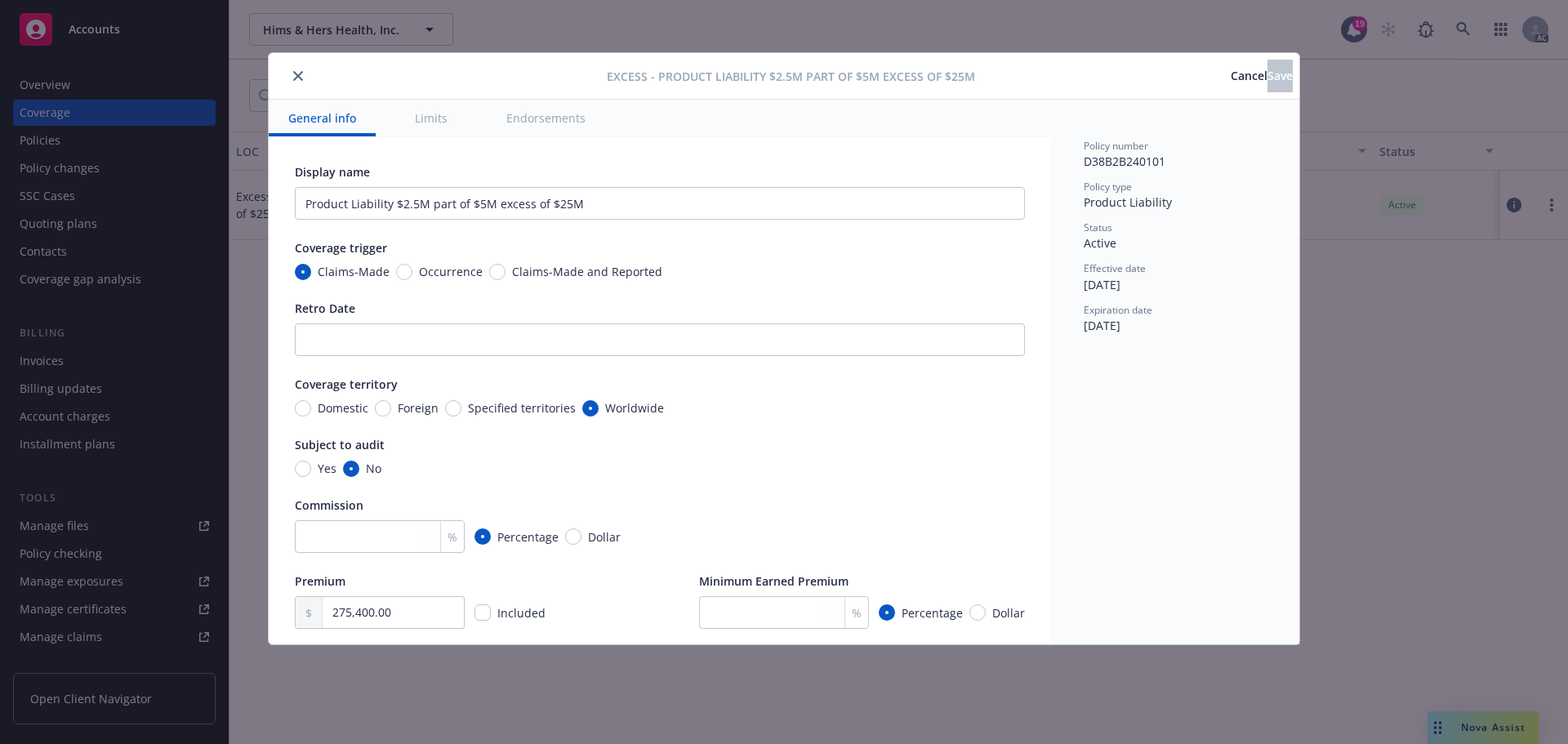
click at [296, 74] on icon "close" at bounding box center [298, 76] width 10 height 10
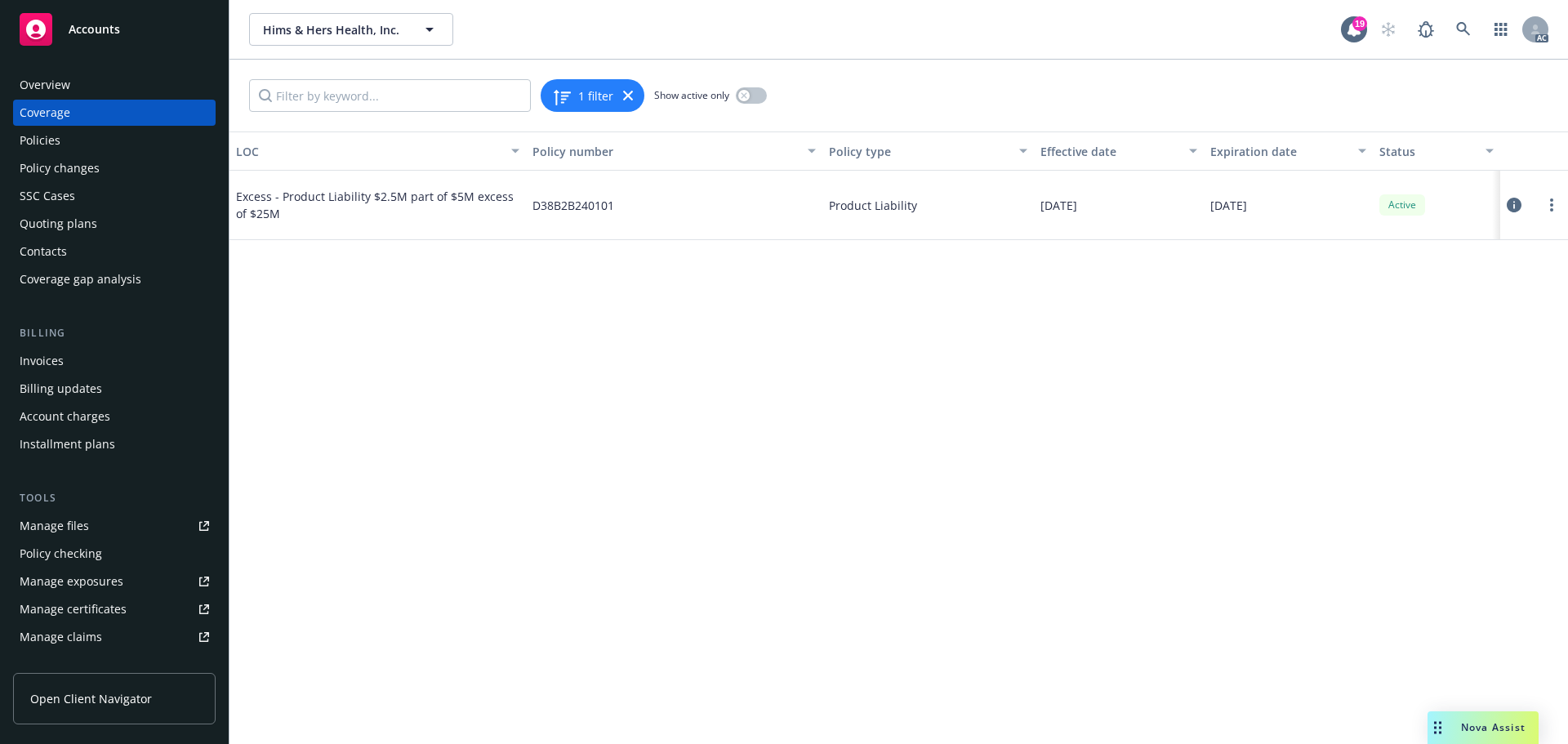
click at [71, 133] on div "Policies" at bounding box center [114, 140] width 190 height 26
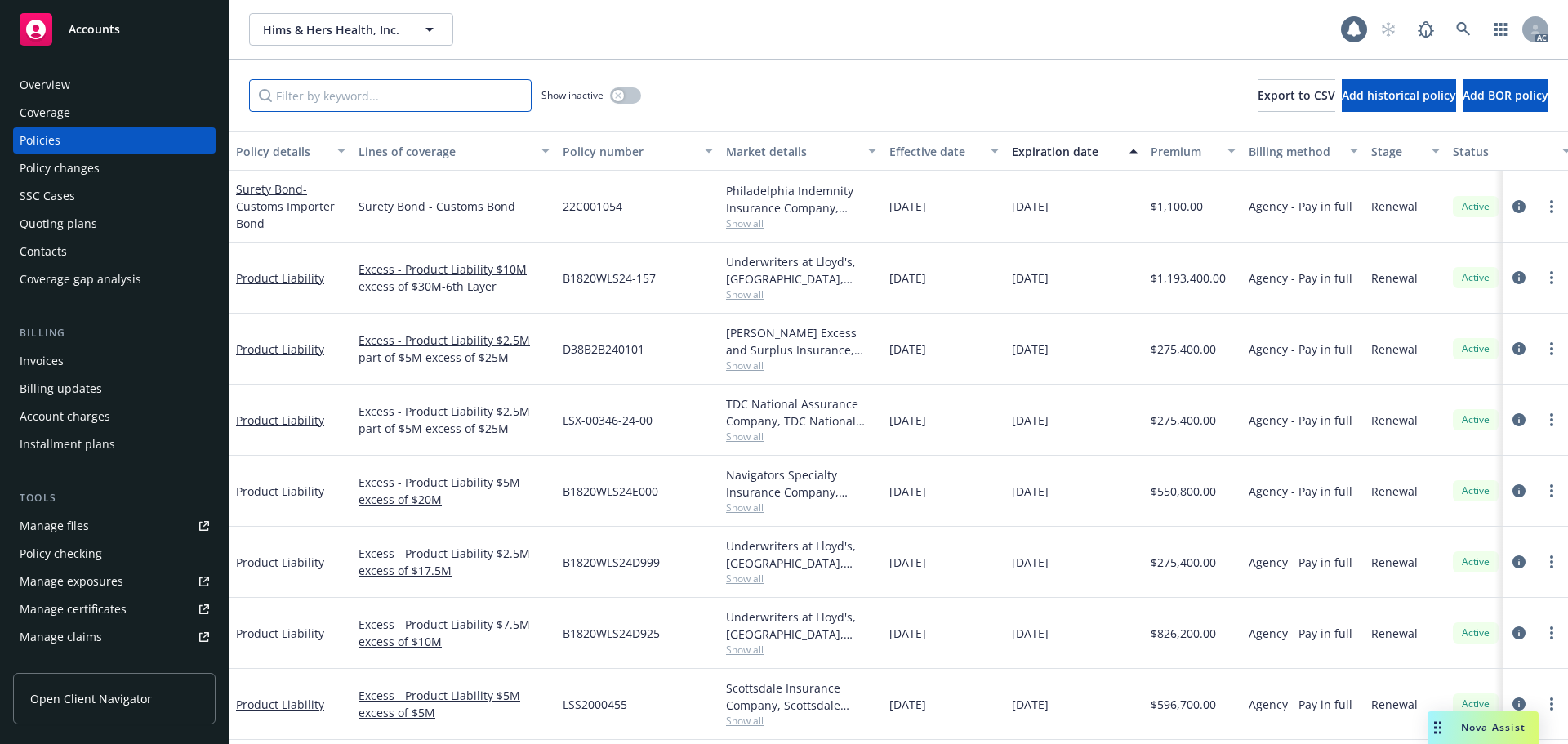
click at [338, 94] on input "Filter by keyword..." at bounding box center [390, 95] width 282 height 33
paste input "B1820WLS24-157"
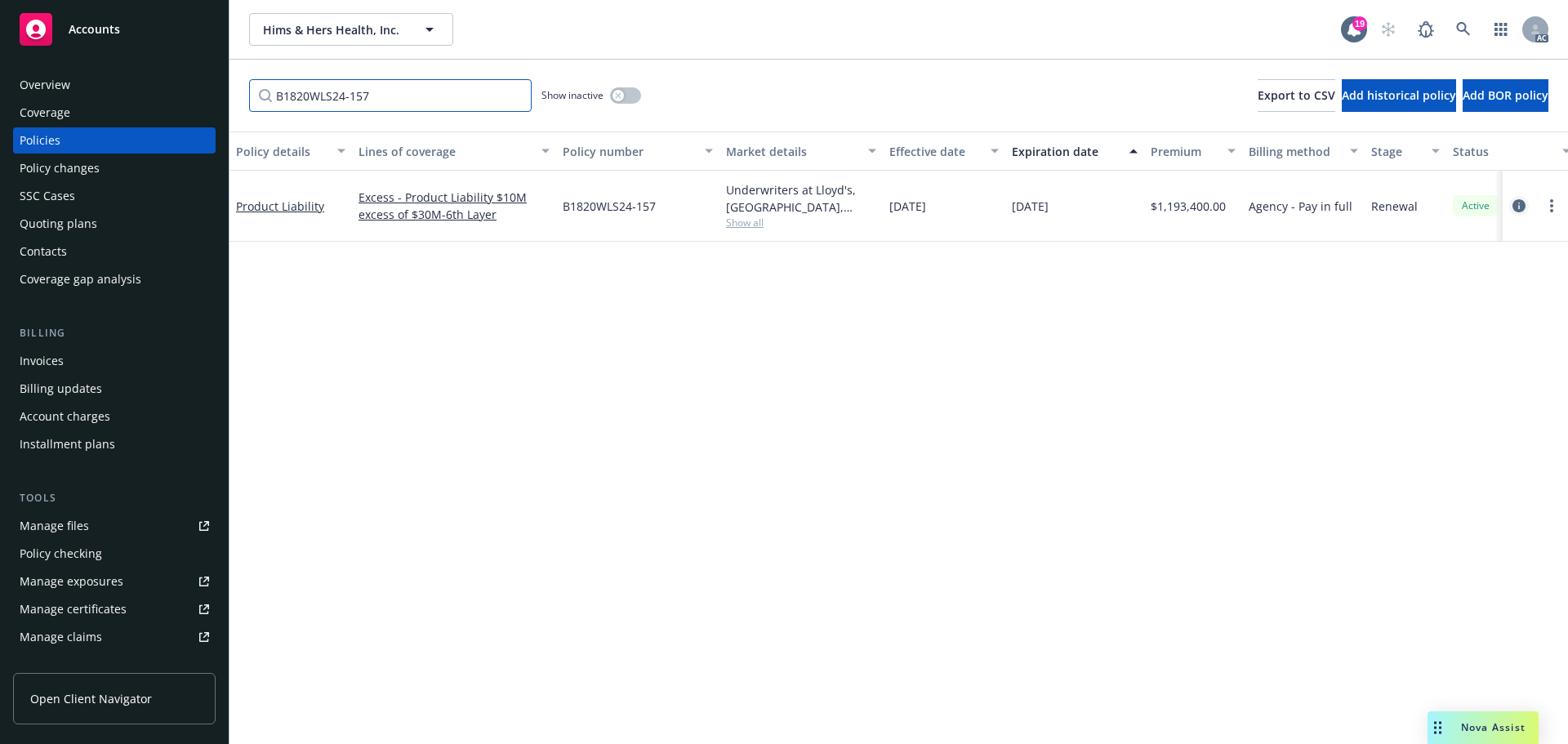
type input "B1820WLS24-157"
click at [1517, 201] on icon "circleInformation" at bounding box center [1519, 206] width 13 height 13
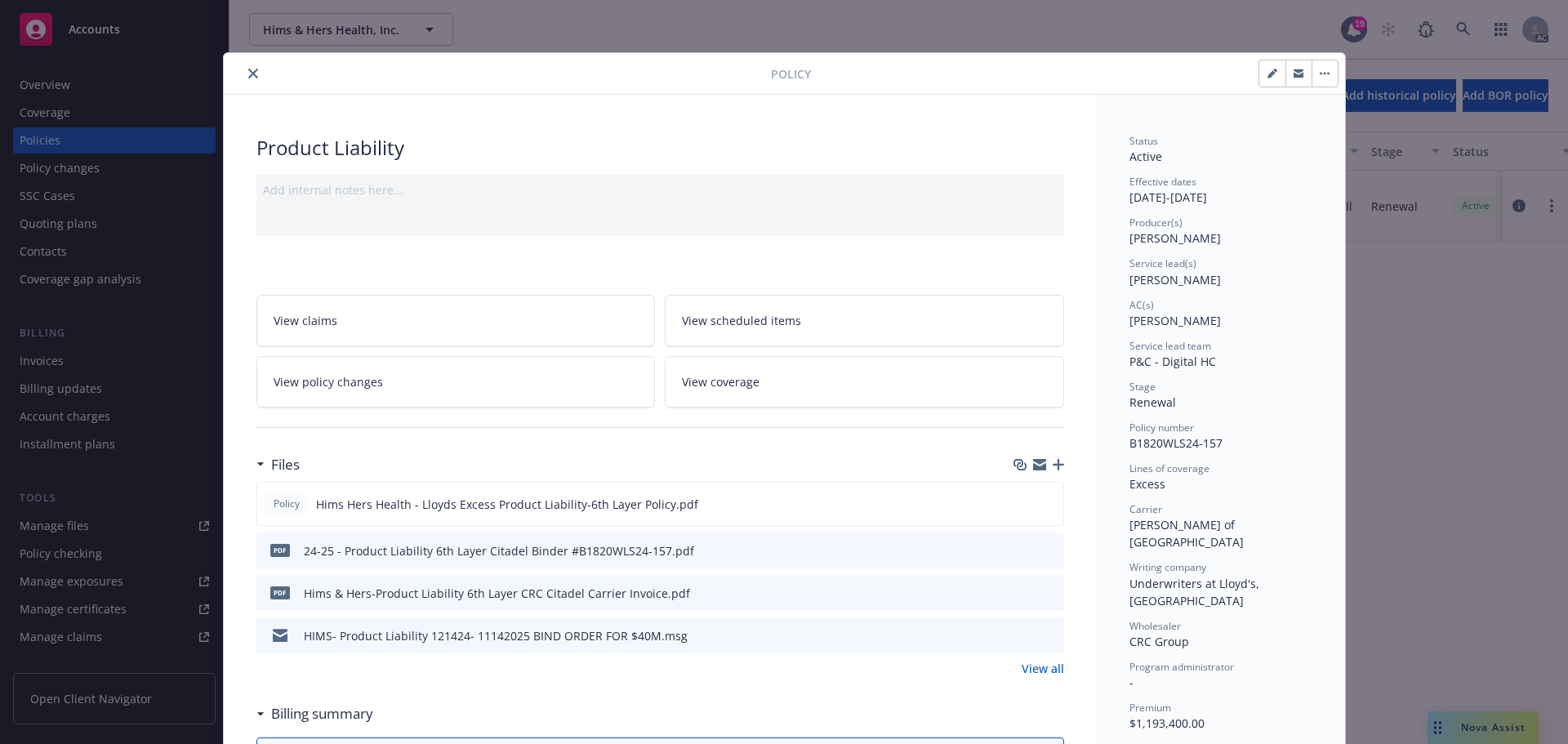
click at [249, 72] on icon "close" at bounding box center [254, 73] width 10 height 10
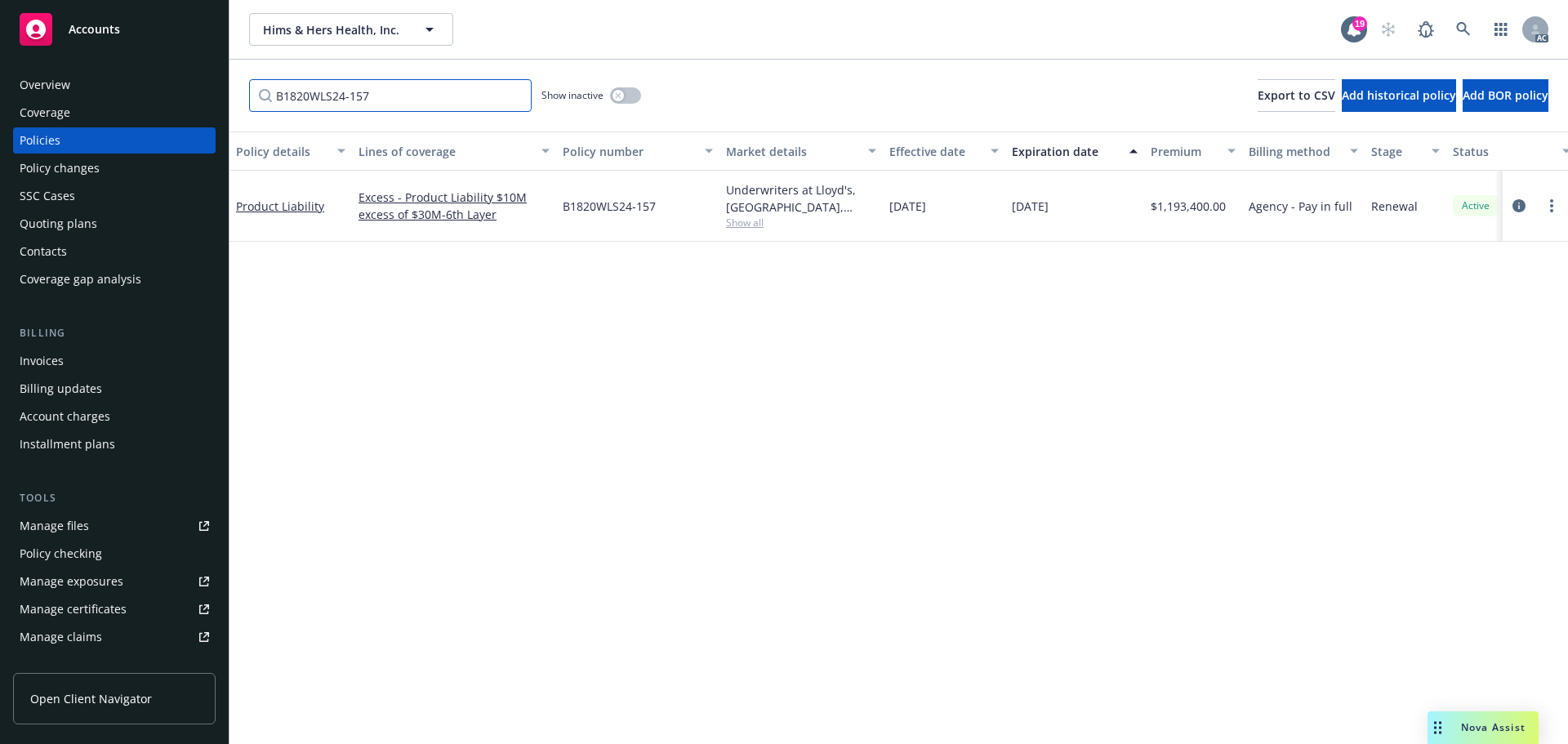
drag, startPoint x: 407, startPoint y: 102, endPoint x: 219, endPoint y: 100, distance: 188.0
click at [219, 100] on div "Accounts Overview Coverage Policies Policy changes SSC Cases Quoting plans Cont…" at bounding box center [784, 372] width 1568 height 744
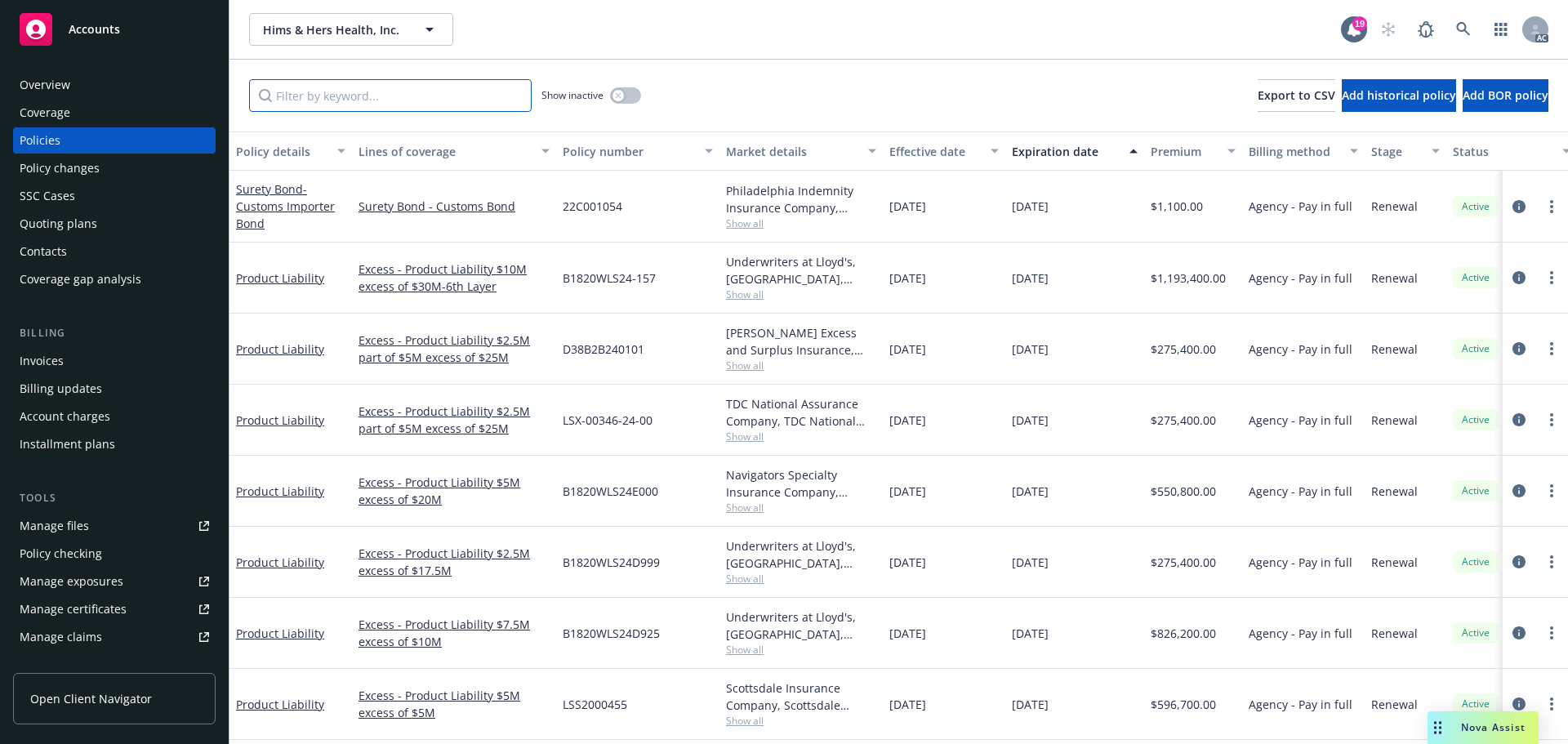
click at [315, 101] on input "Filter by keyword..." at bounding box center [390, 95] width 282 height 33
paste input "W28F41240601"
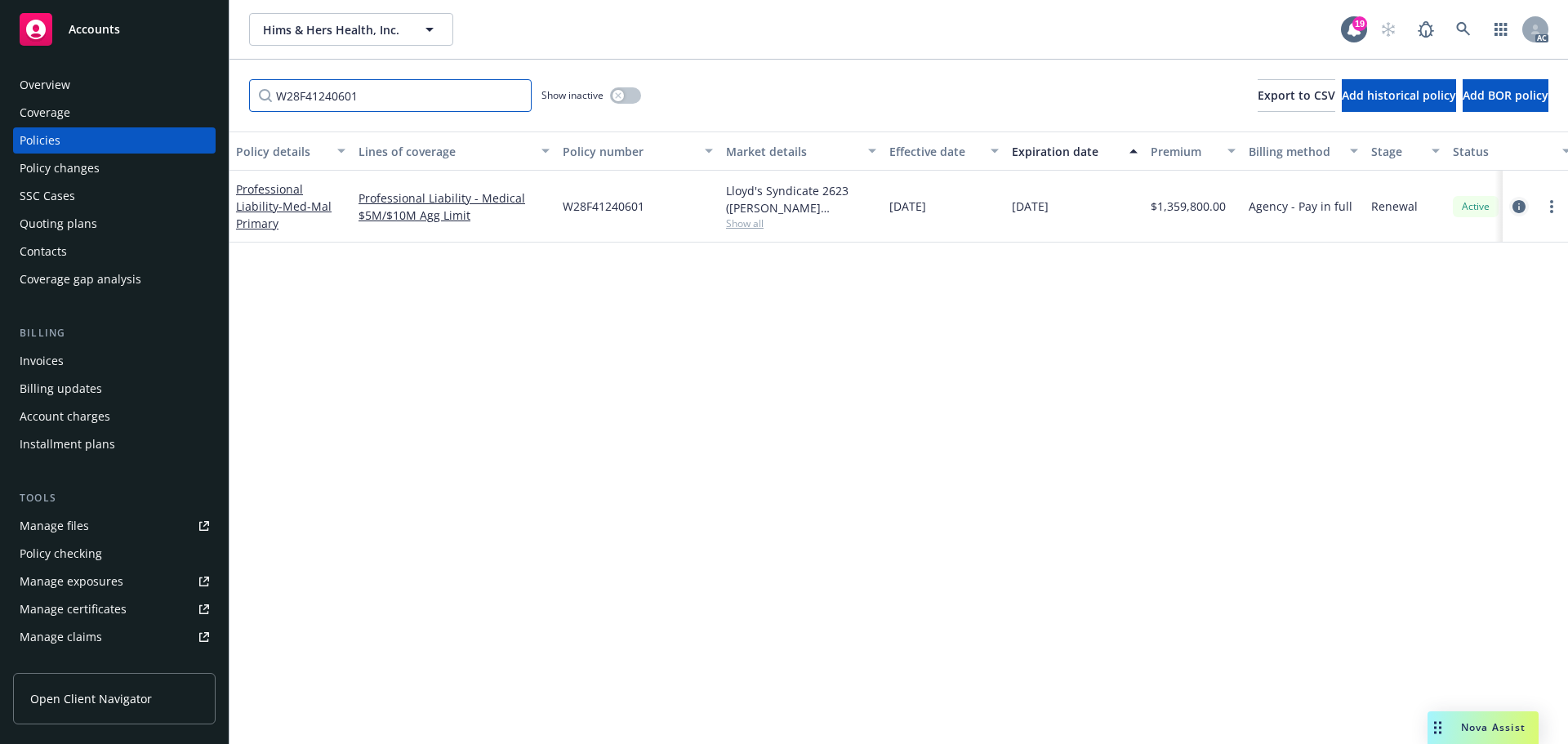
type input "W28F41240601"
click at [1518, 206] on icon "circleInformation" at bounding box center [1519, 206] width 13 height 13
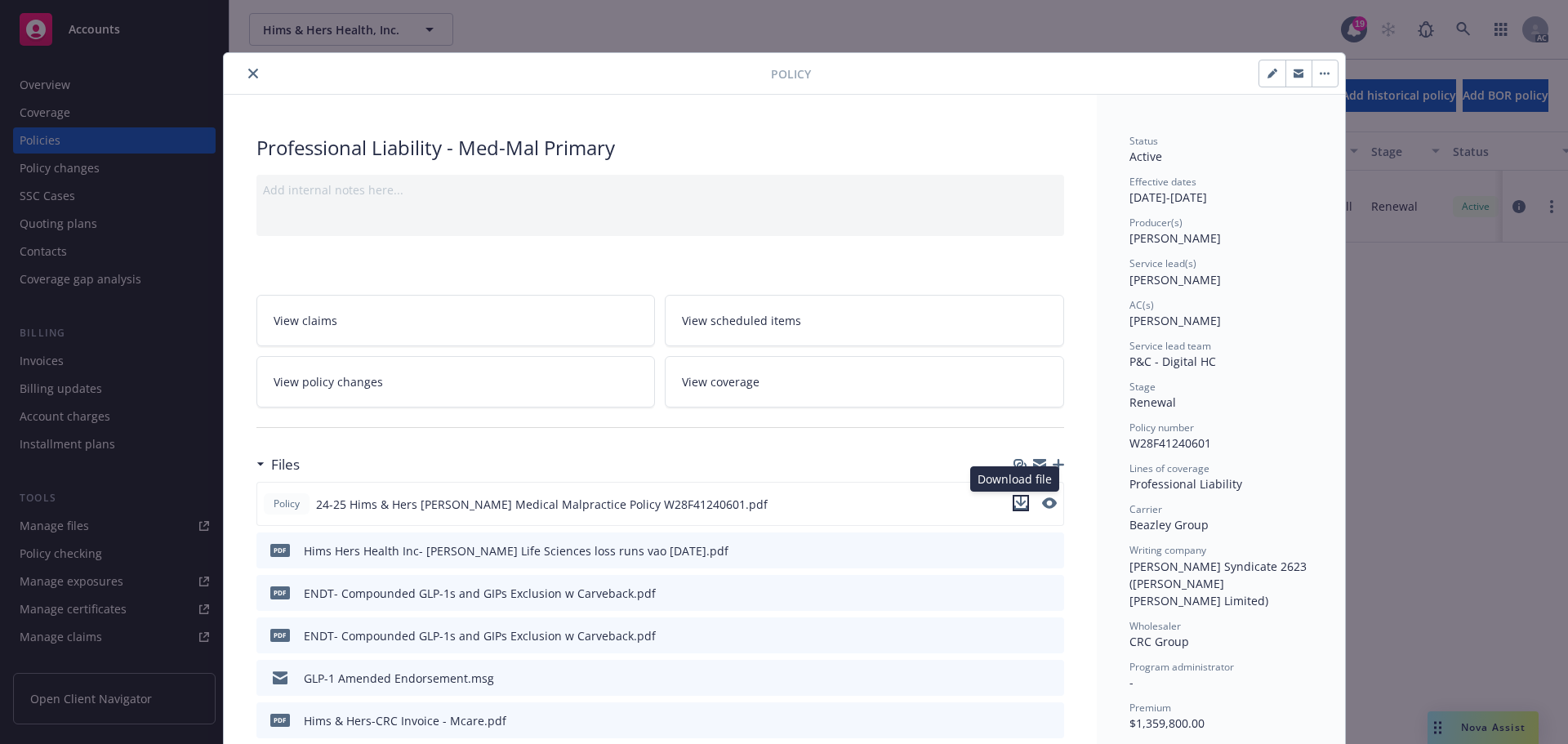
click at [1016, 505] on icon "download file" at bounding box center [1021, 503] width 13 height 13
click at [774, 378] on link "View coverage" at bounding box center [864, 382] width 399 height 51
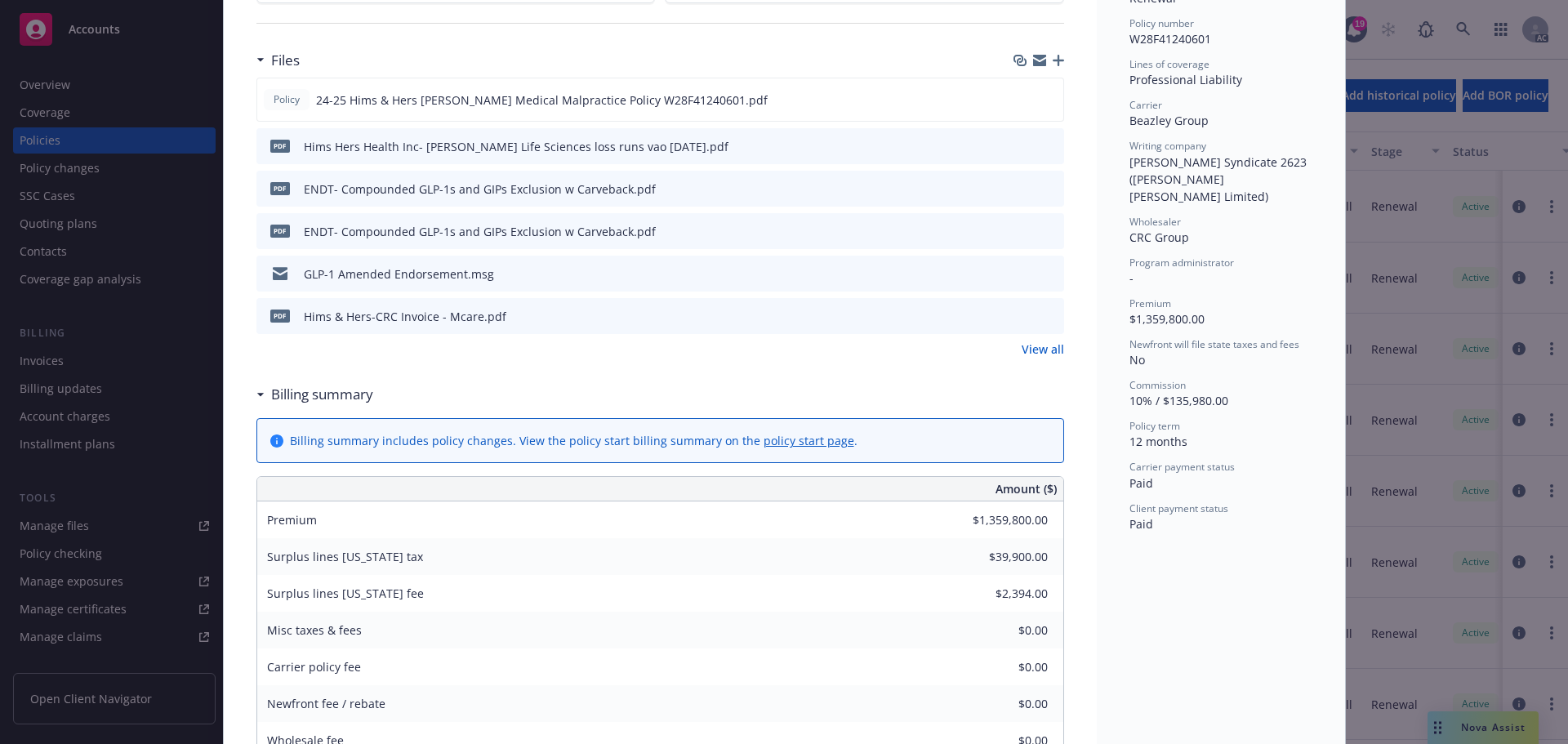
scroll to position [376, 0]
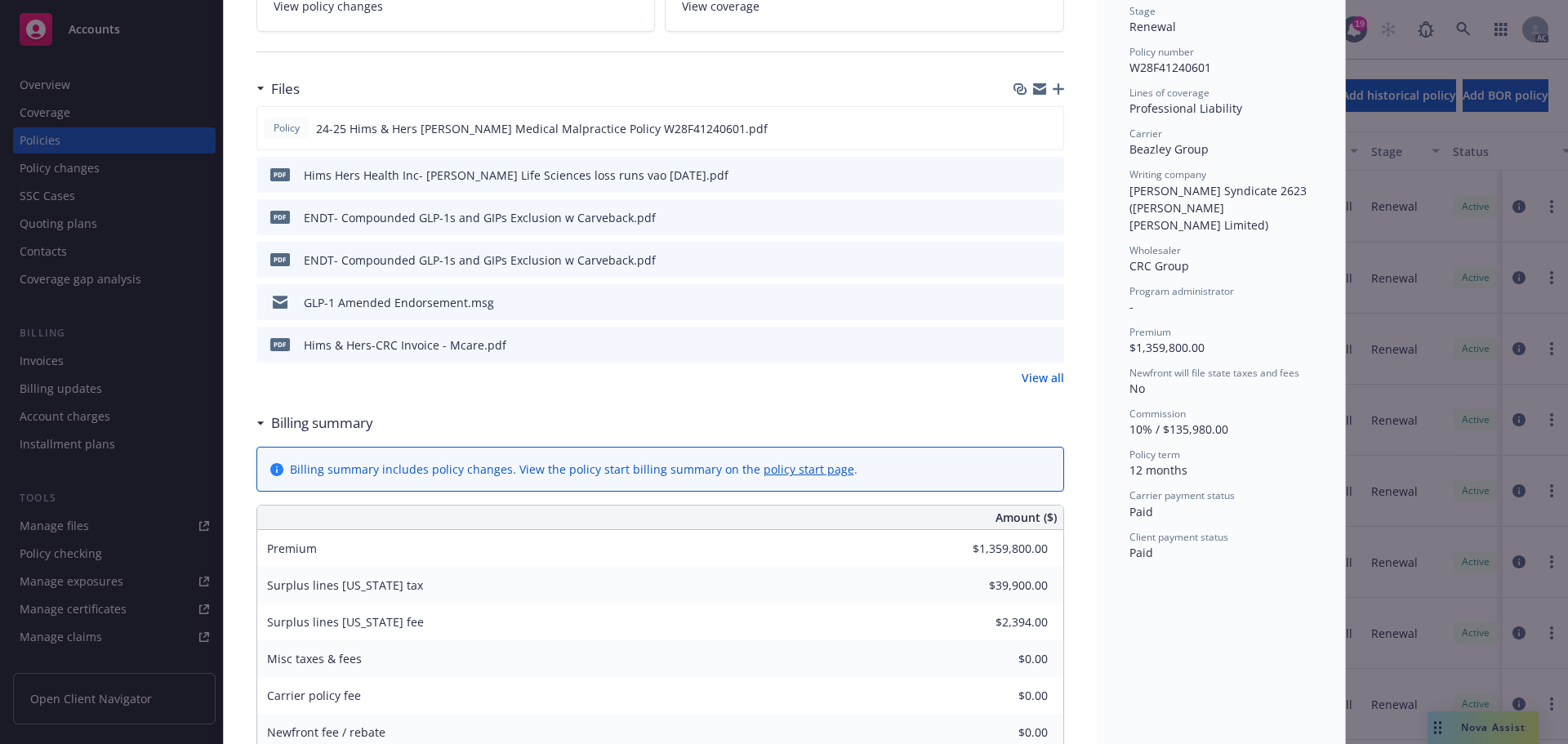
click at [1008, 341] on div "pdf Hims & Hers-CRC Invoice - Mcare.pdf" at bounding box center [660, 345] width 807 height 36
click at [1019, 344] on icon "download file" at bounding box center [1022, 344] width 13 height 13
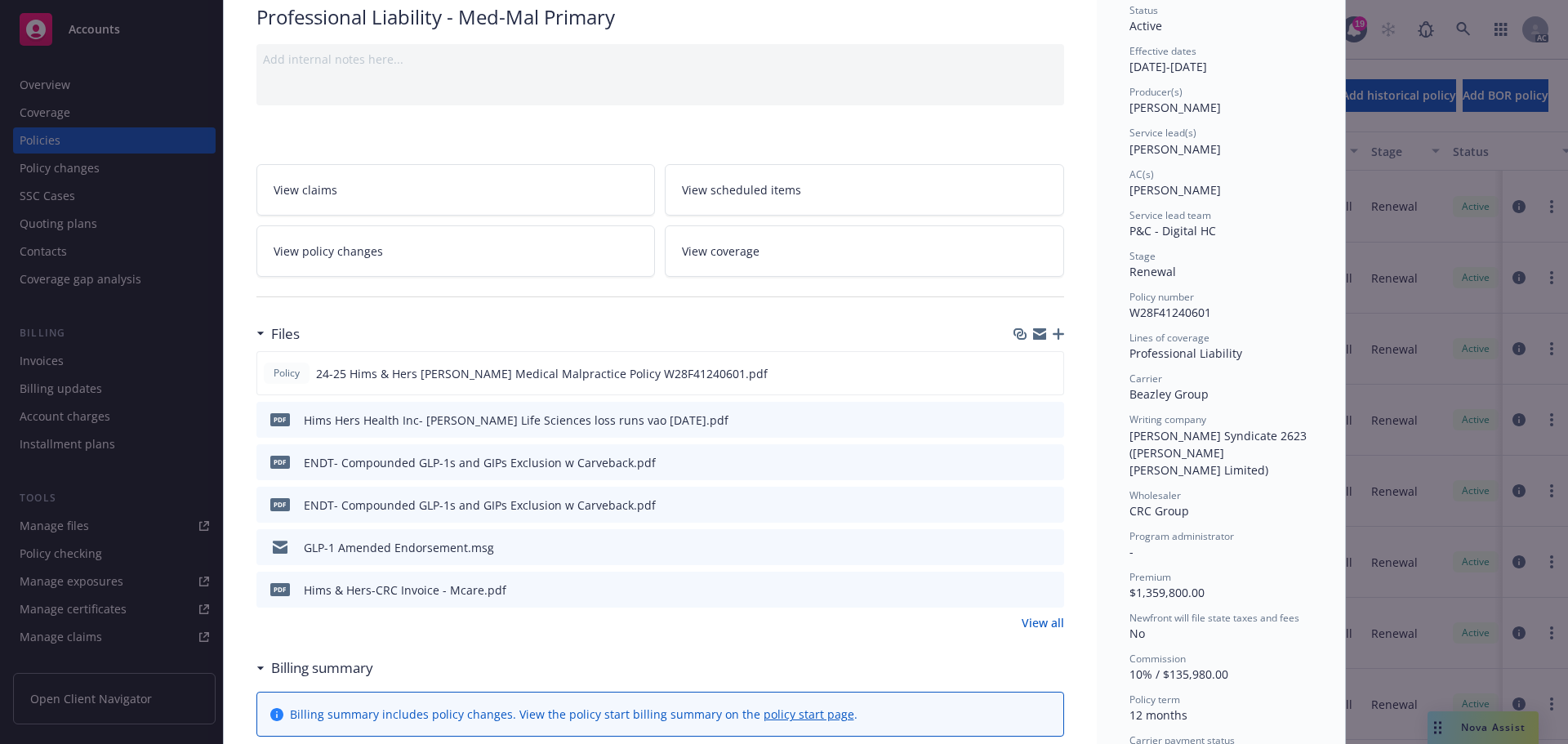
click at [811, 256] on link "View coverage" at bounding box center [864, 250] width 399 height 51
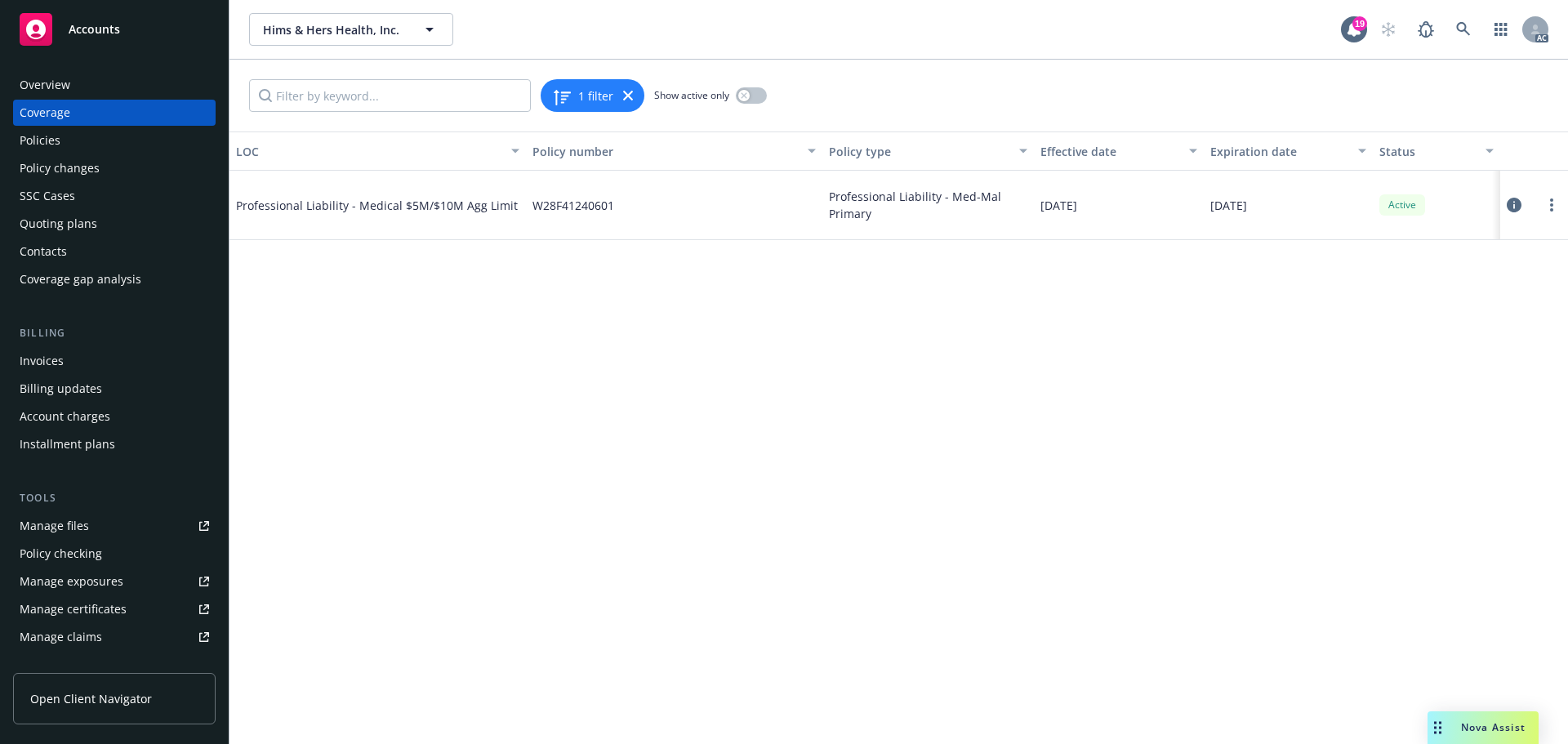
click at [1512, 203] on icon at bounding box center [1513, 205] width 14 height 14
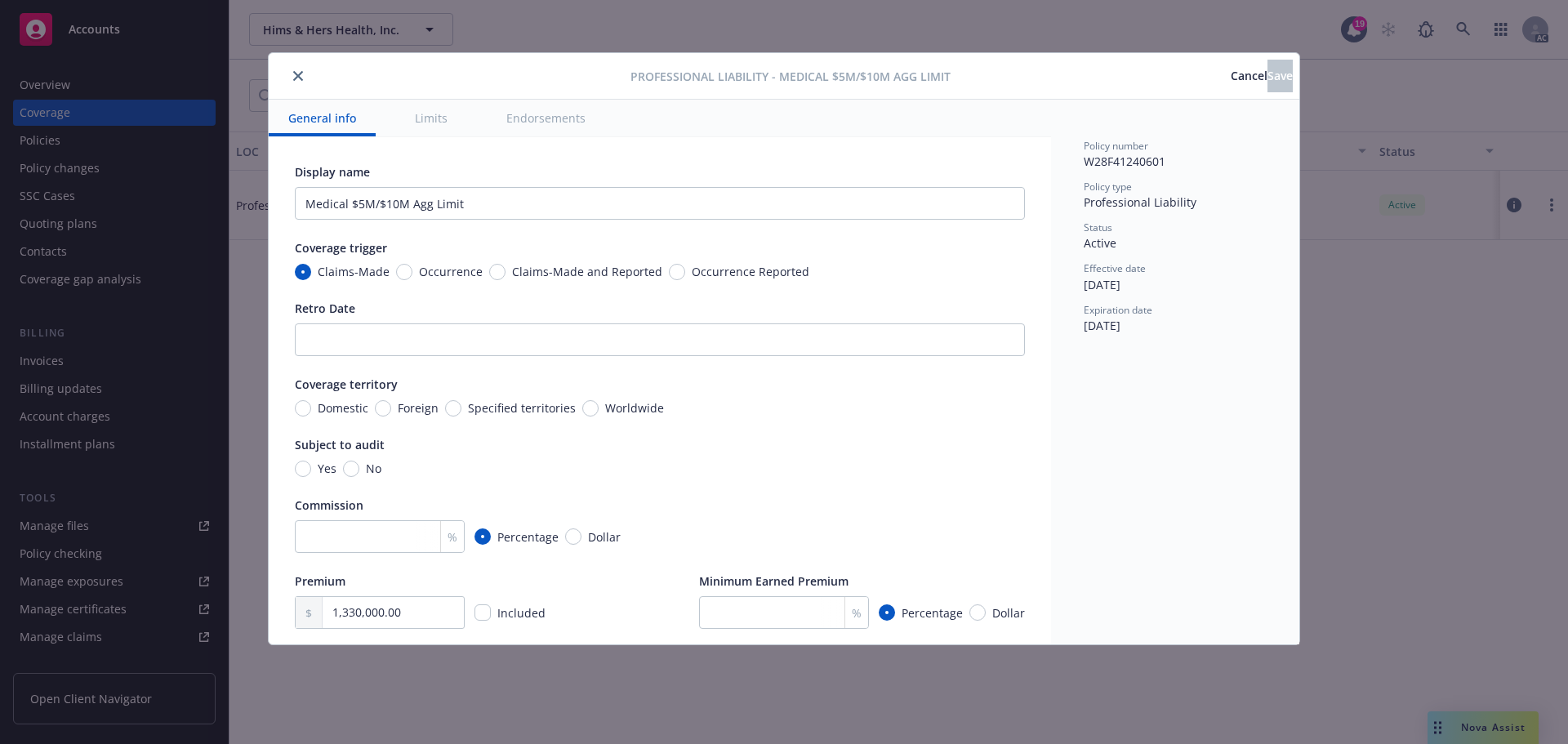
click at [290, 72] on button "close" at bounding box center [297, 75] width 19 height 19
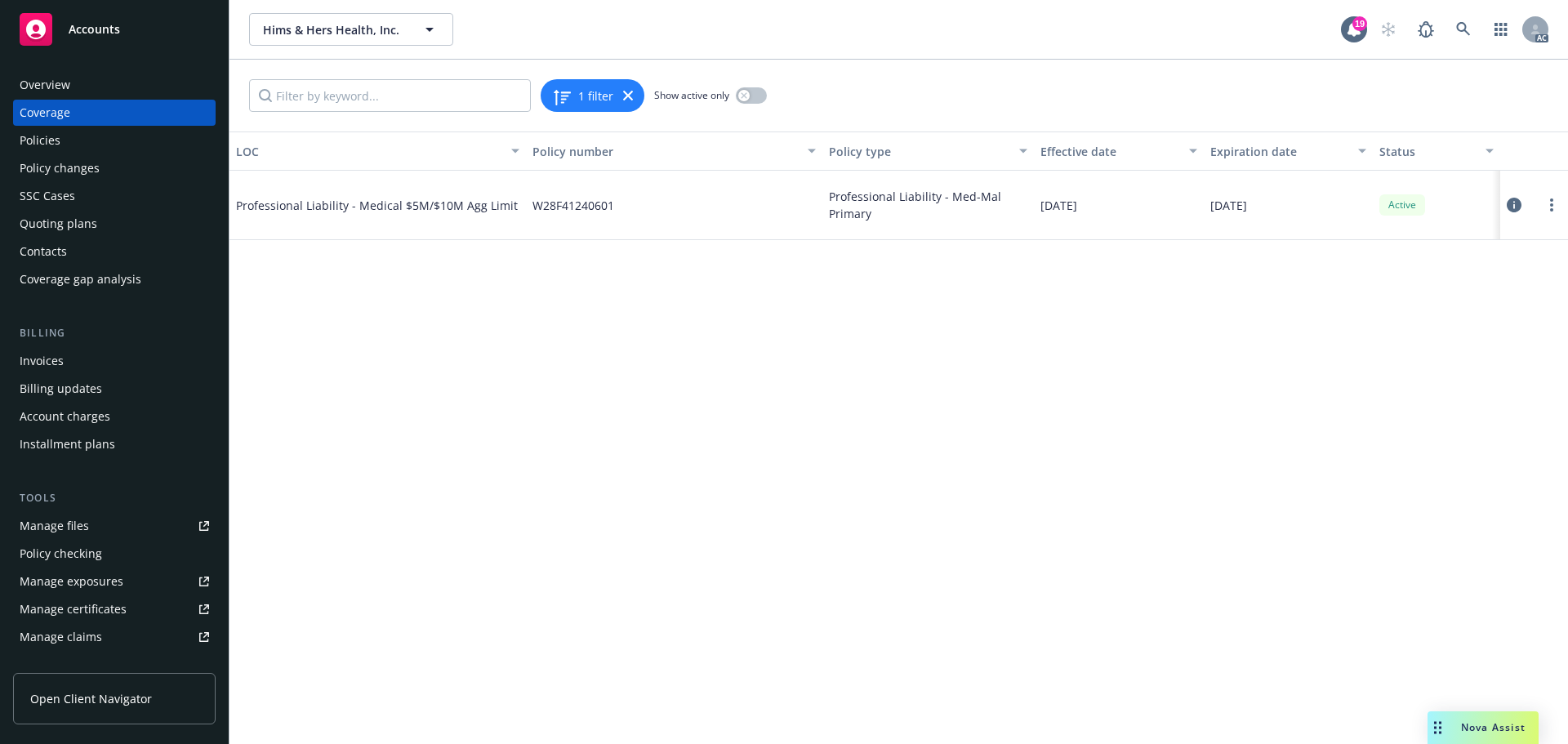
click at [52, 142] on div "Policies" at bounding box center [40, 140] width 40 height 26
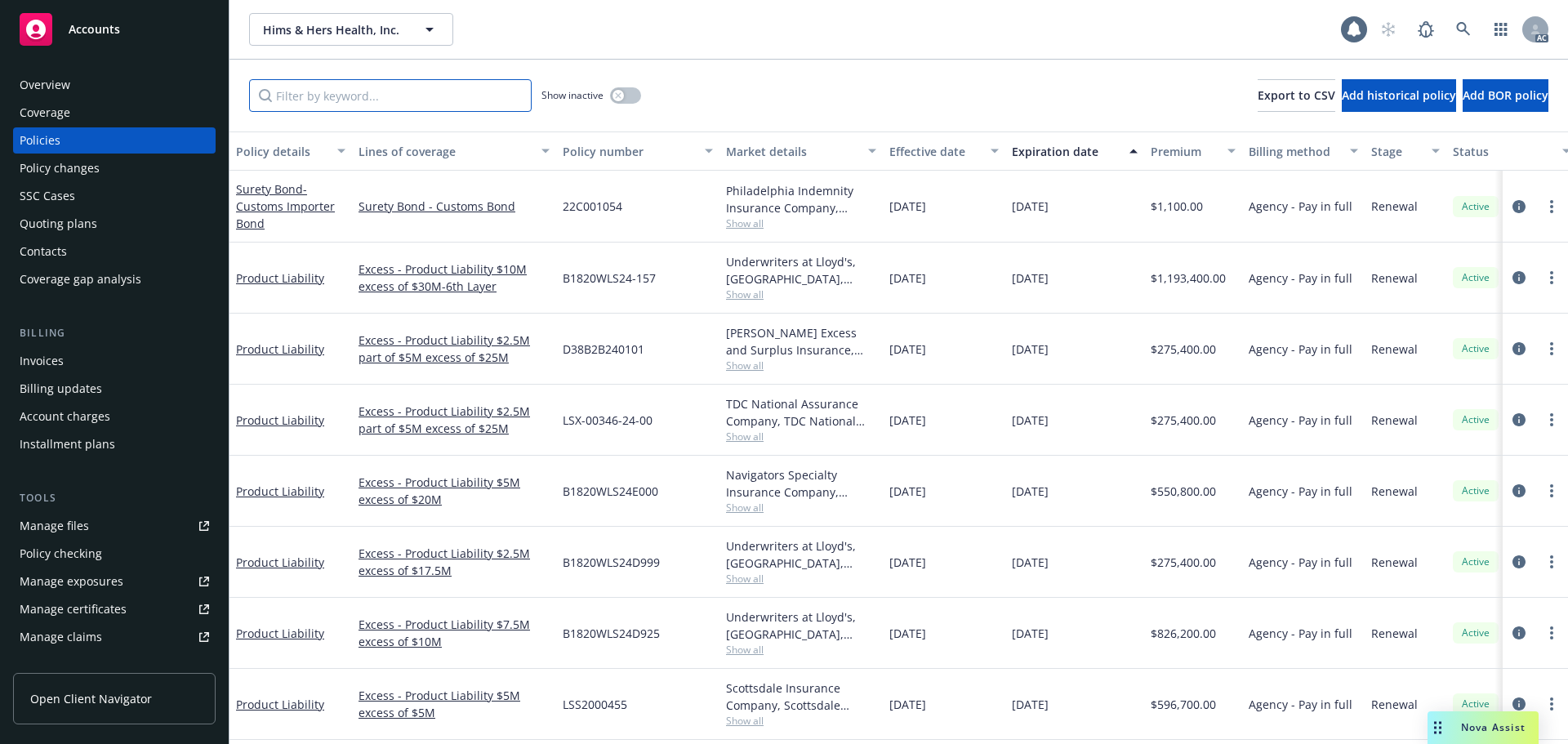
click at [286, 97] on input "Filter by keyword..." at bounding box center [390, 95] width 282 height 33
paste input "H006381"
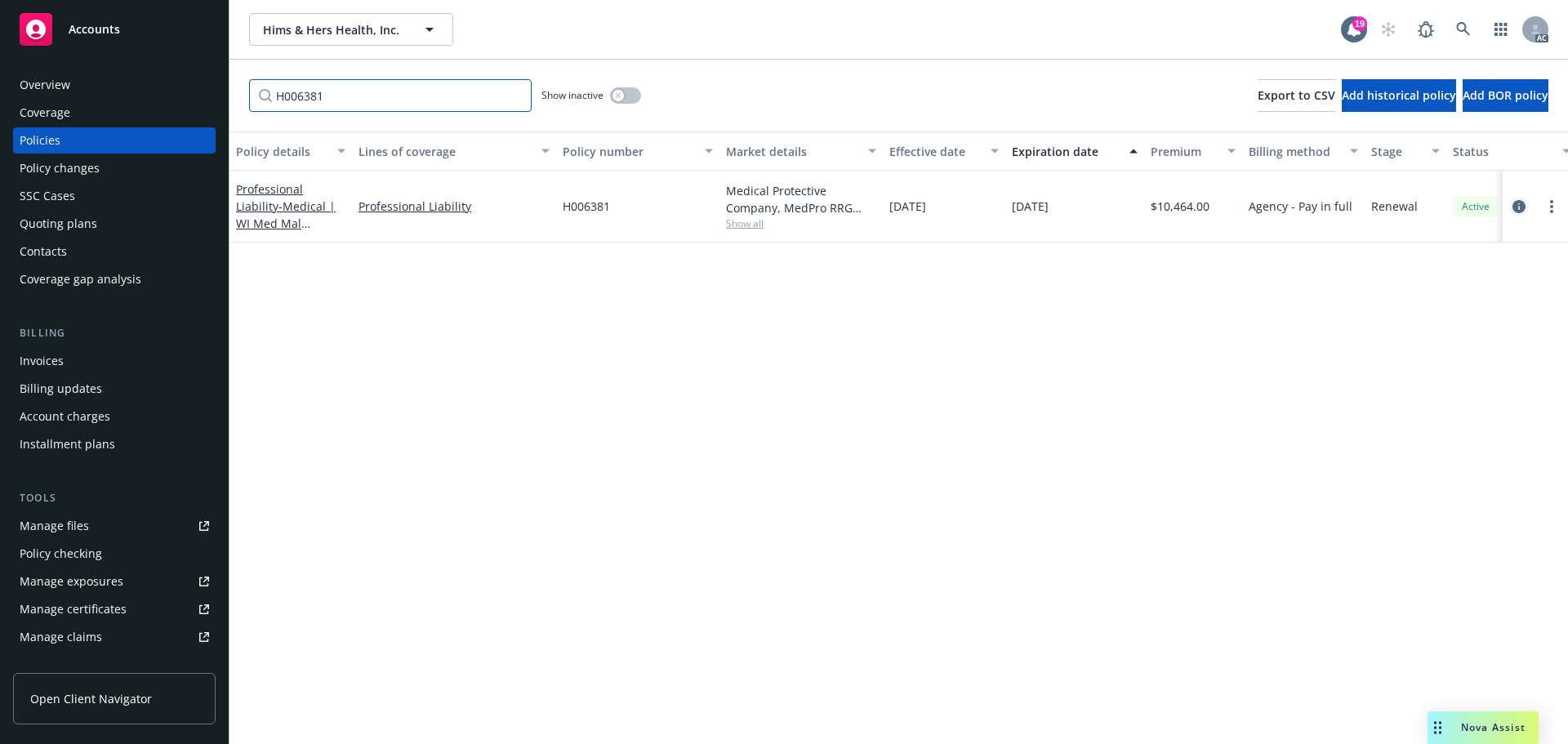
type input "H006381"
click at [1520, 201] on icon "circleInformation" at bounding box center [1519, 206] width 13 height 13
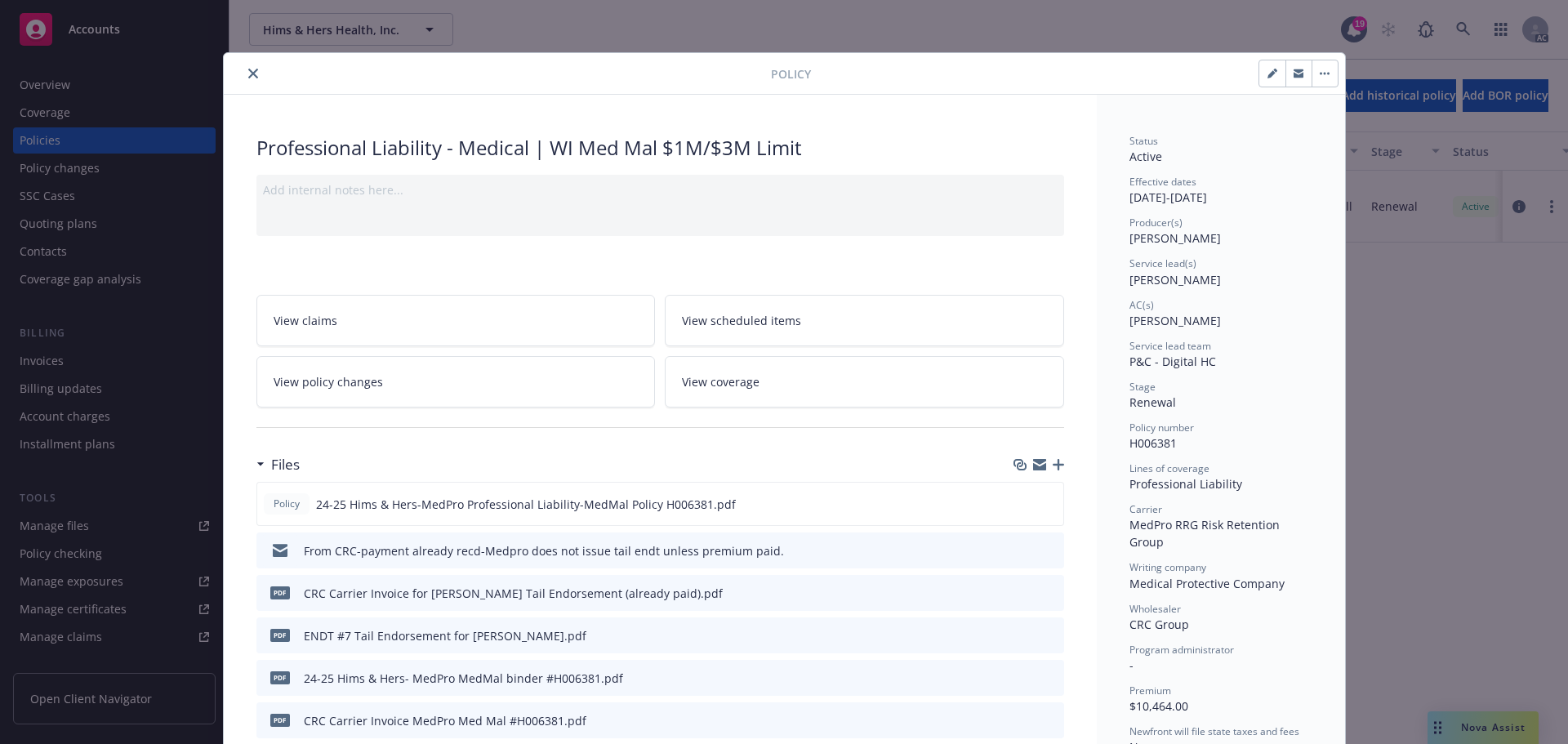
scroll to position [82, 0]
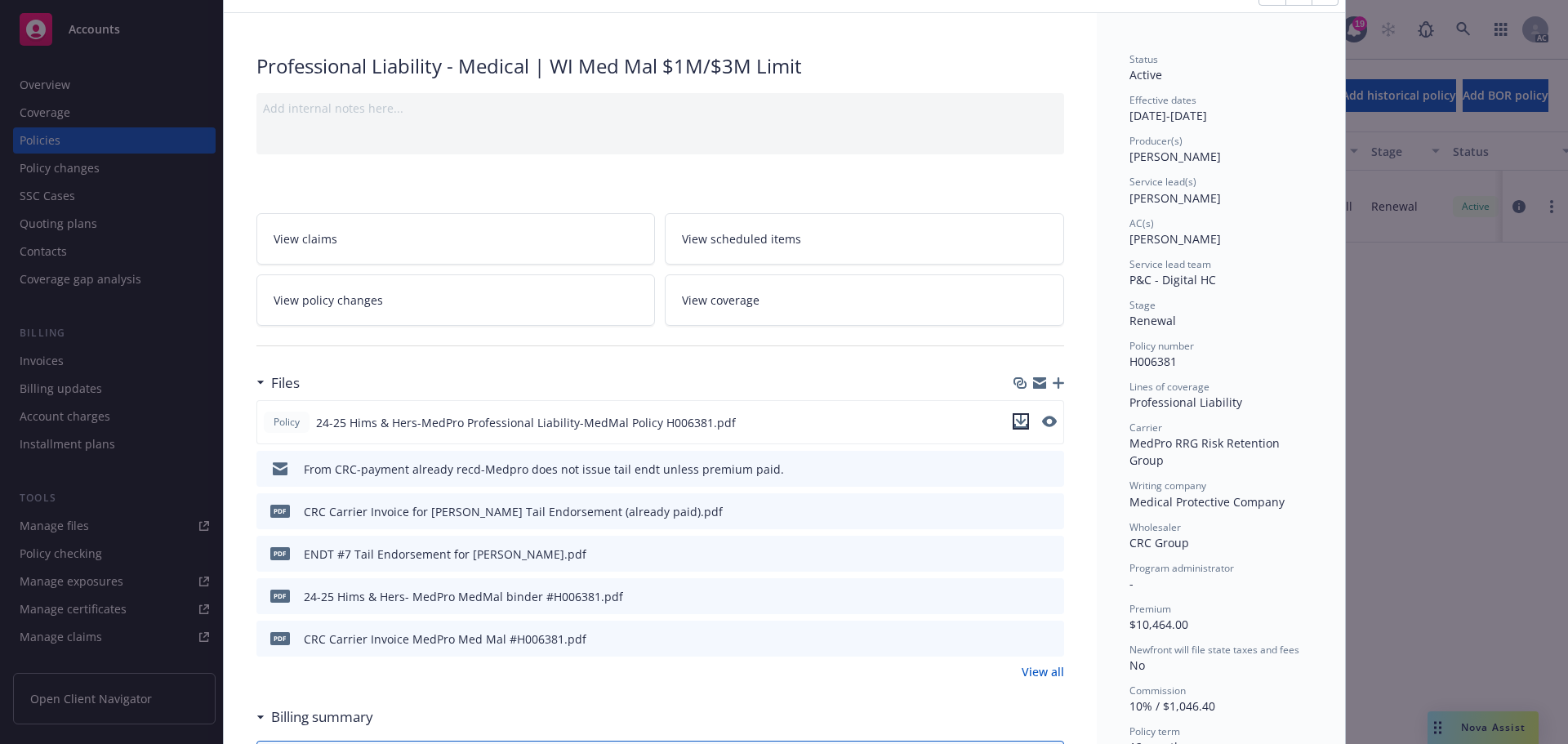
click at [1014, 417] on icon "download file" at bounding box center [1021, 421] width 13 height 13
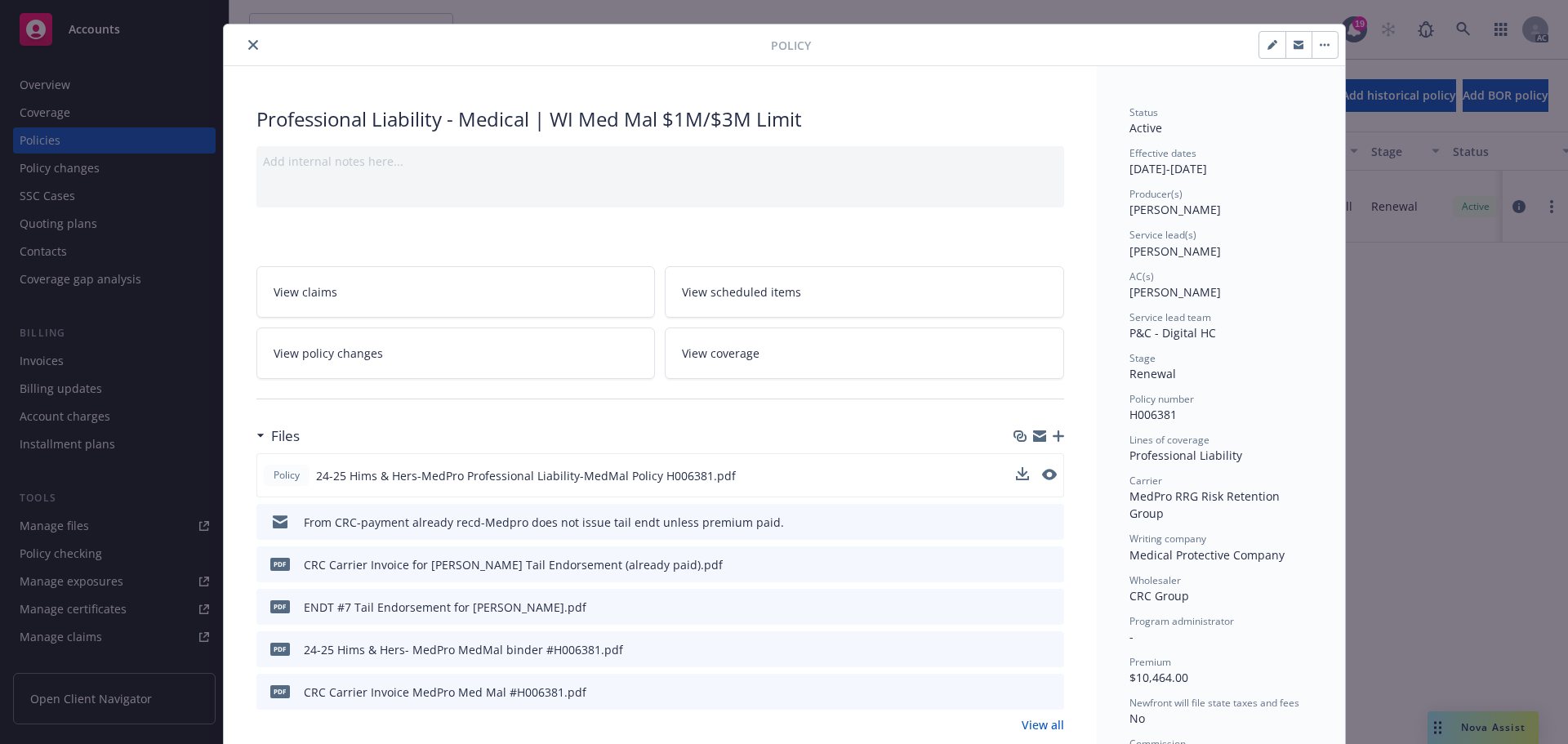
scroll to position [0, 0]
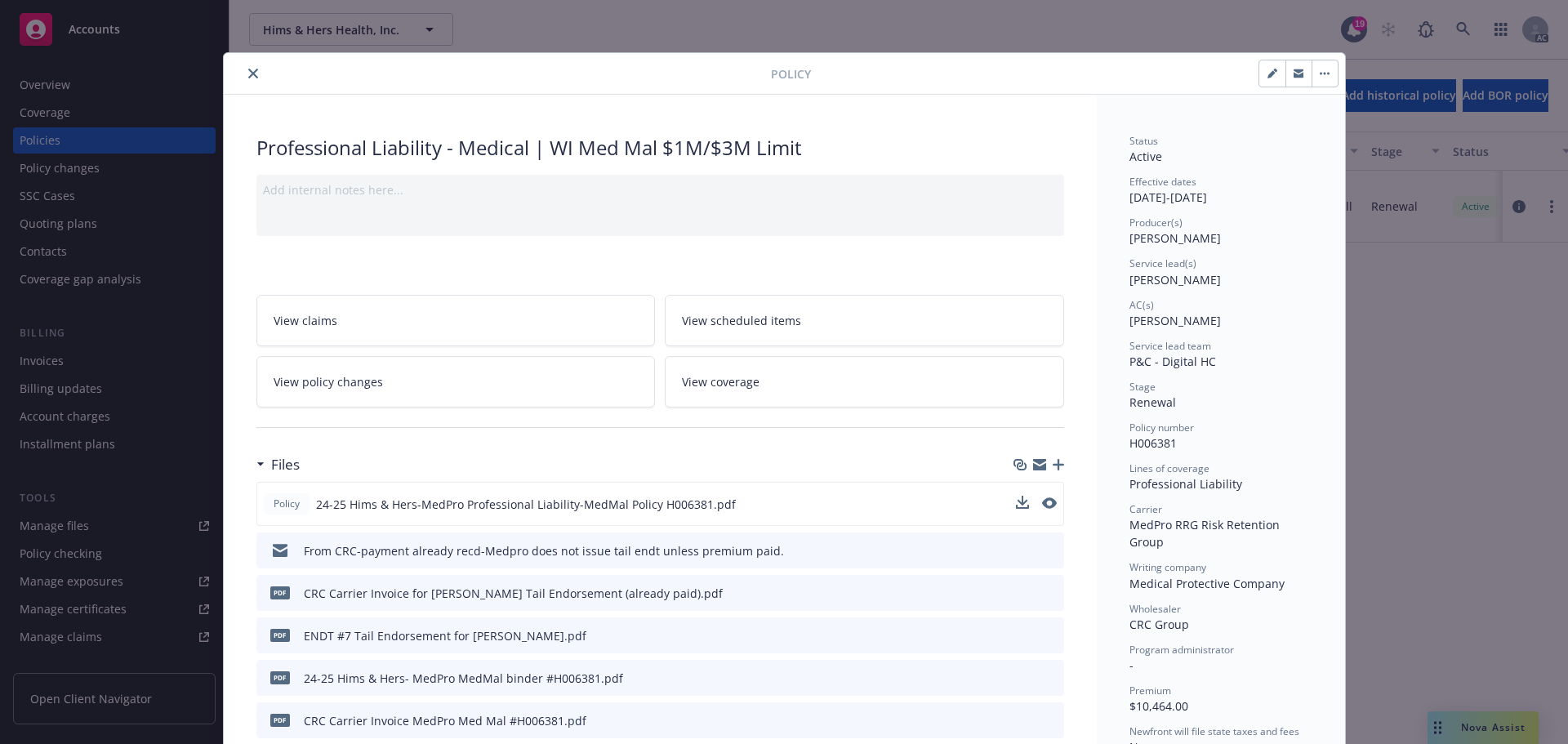
click at [249, 69] on icon "close" at bounding box center [254, 73] width 10 height 10
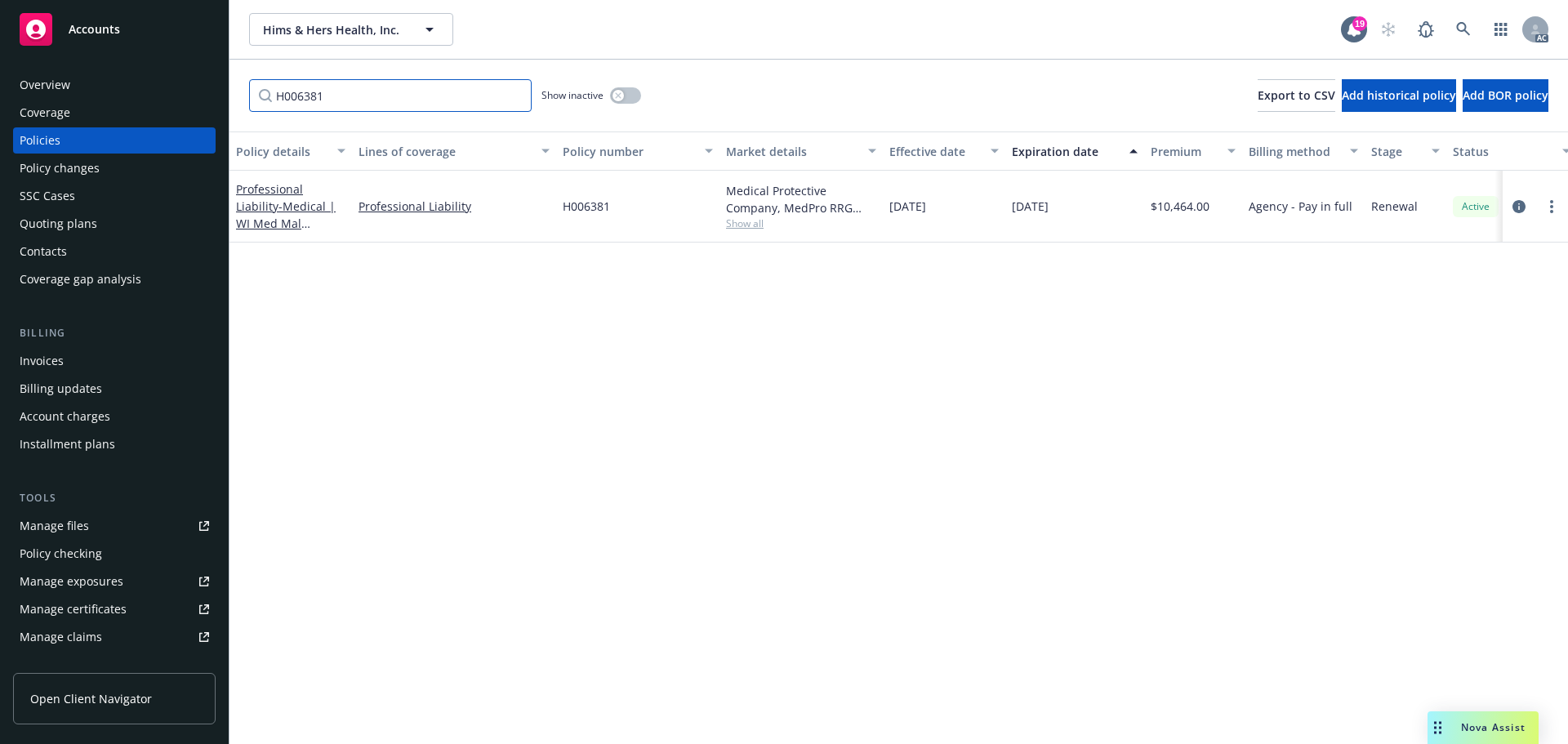
drag, startPoint x: 361, startPoint y: 94, endPoint x: 240, endPoint y: 94, distance: 121.0
click at [240, 94] on div "H006381 Show inactive Export to CSV Add historical policy Add BOR policy" at bounding box center [898, 95] width 1338 height 72
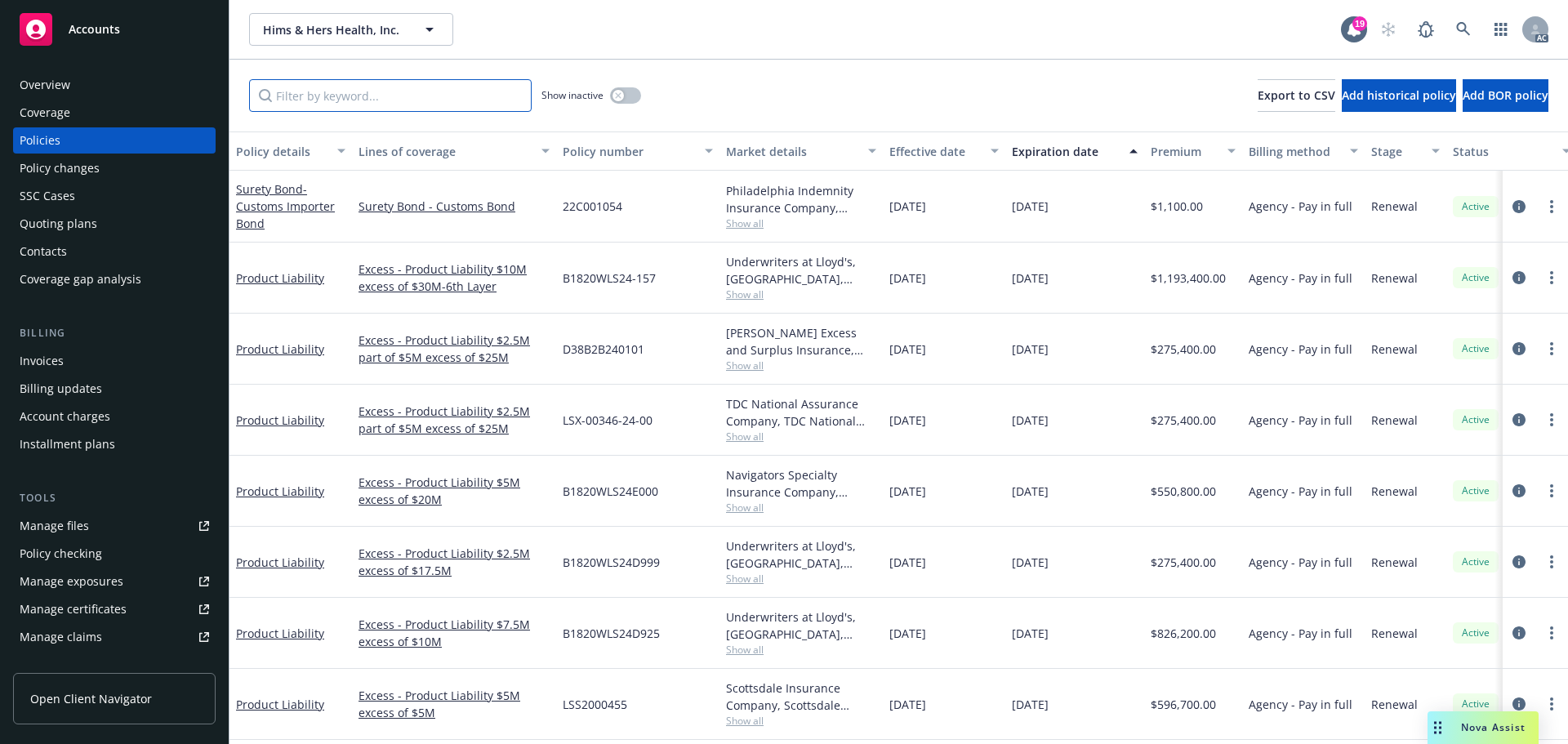
paste input "MKLV5XEO000501"
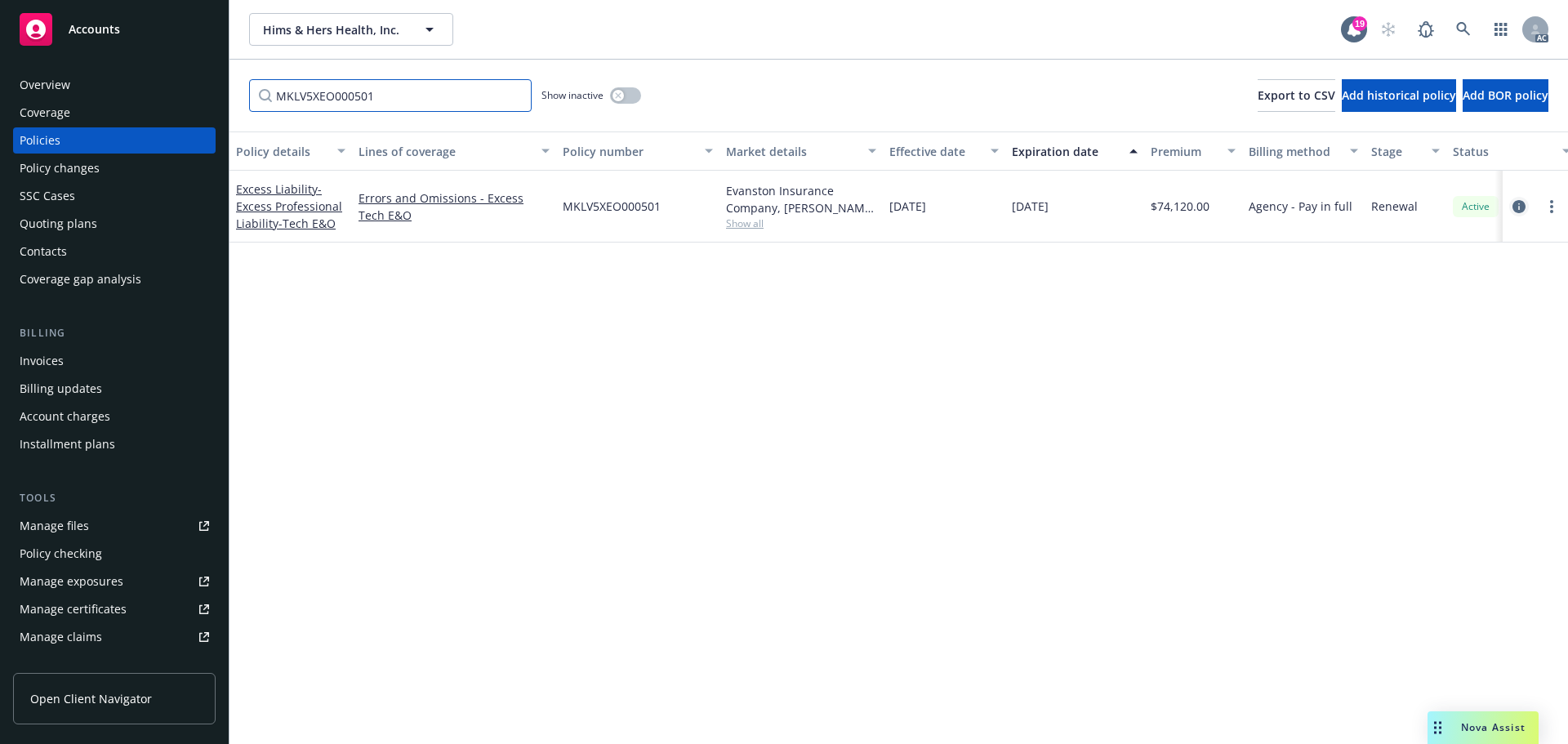
type input "MKLV5XEO000501"
click at [1519, 203] on icon "circleInformation" at bounding box center [1519, 206] width 13 height 13
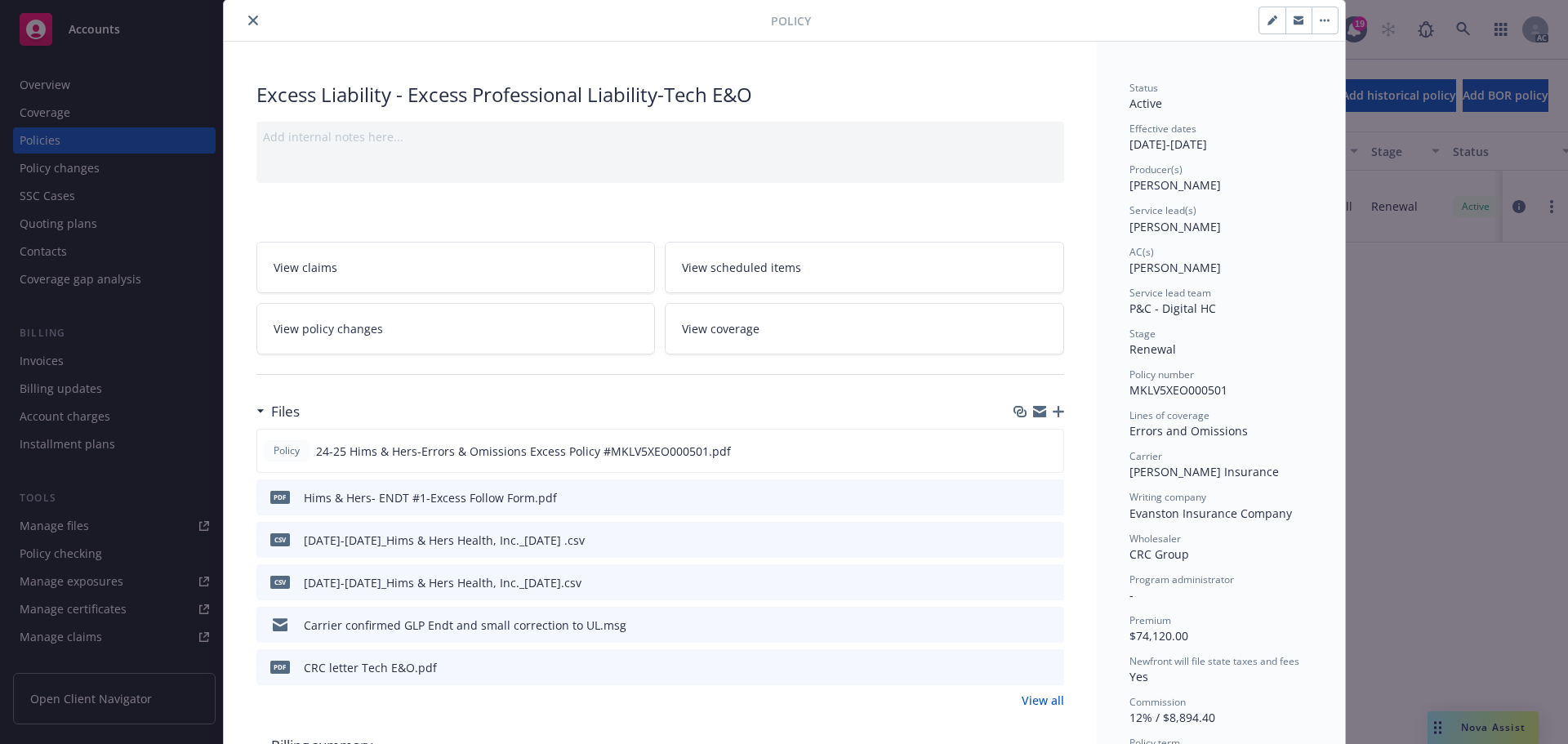
scroll to position [82, 0]
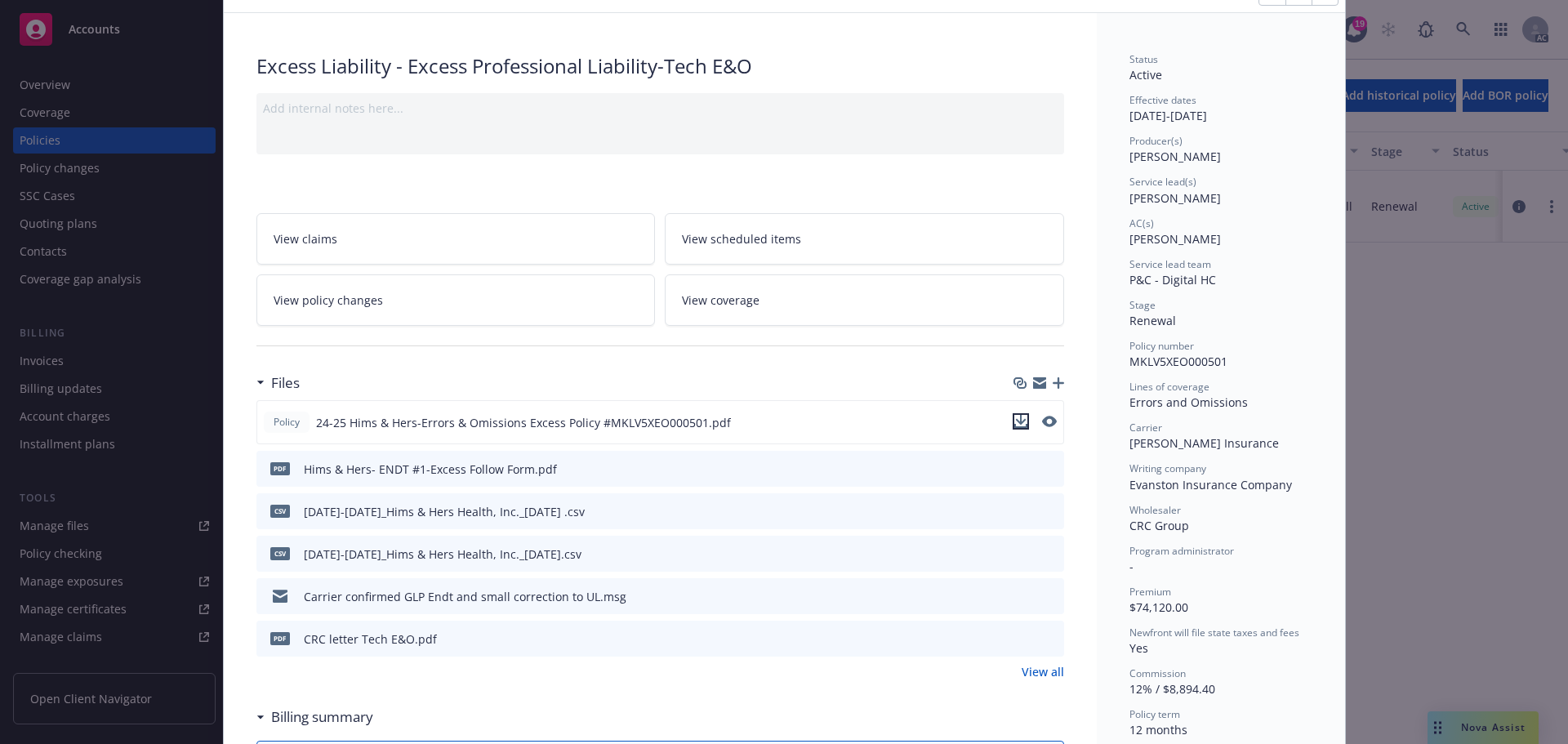
click at [1015, 420] on icon "download file" at bounding box center [1020, 420] width 11 height 10
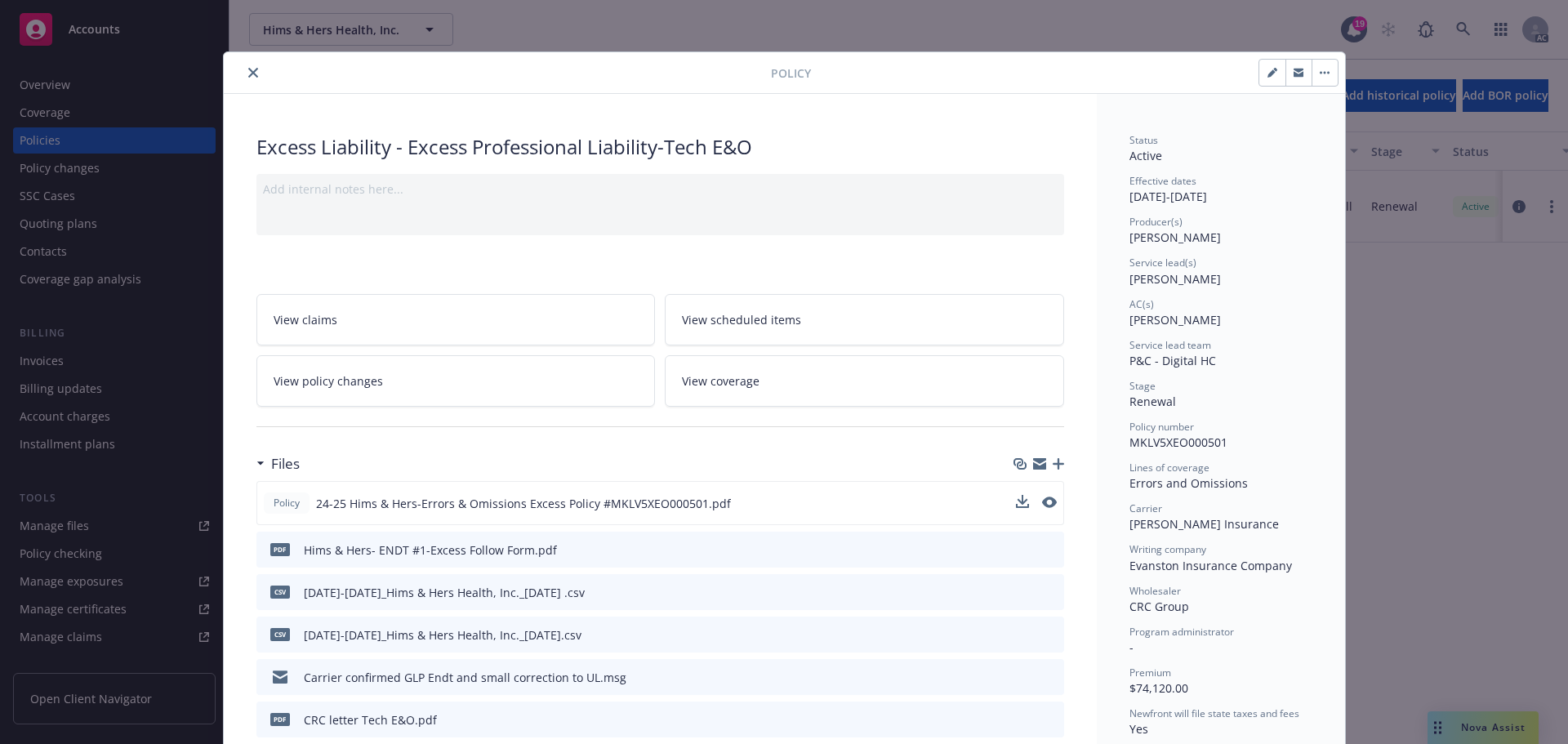
scroll to position [0, 0]
drag, startPoint x: 248, startPoint y: 71, endPoint x: 310, endPoint y: 158, distance: 106.8
click at [249, 71] on icon "close" at bounding box center [254, 73] width 10 height 10
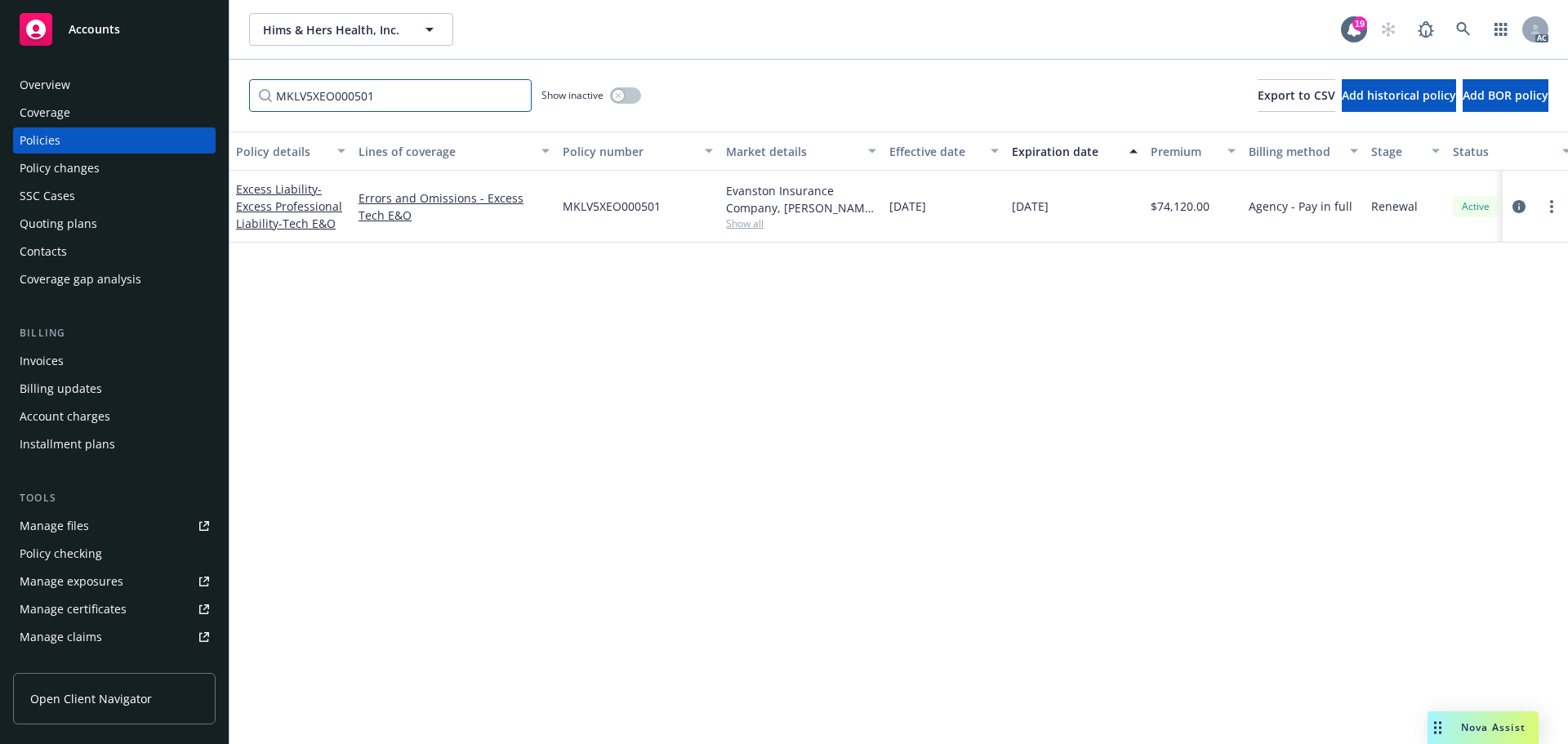
drag, startPoint x: 412, startPoint y: 98, endPoint x: 240, endPoint y: 89, distance: 172.2
click at [250, 95] on input "MKLV5XEO000501" at bounding box center [390, 95] width 282 height 33
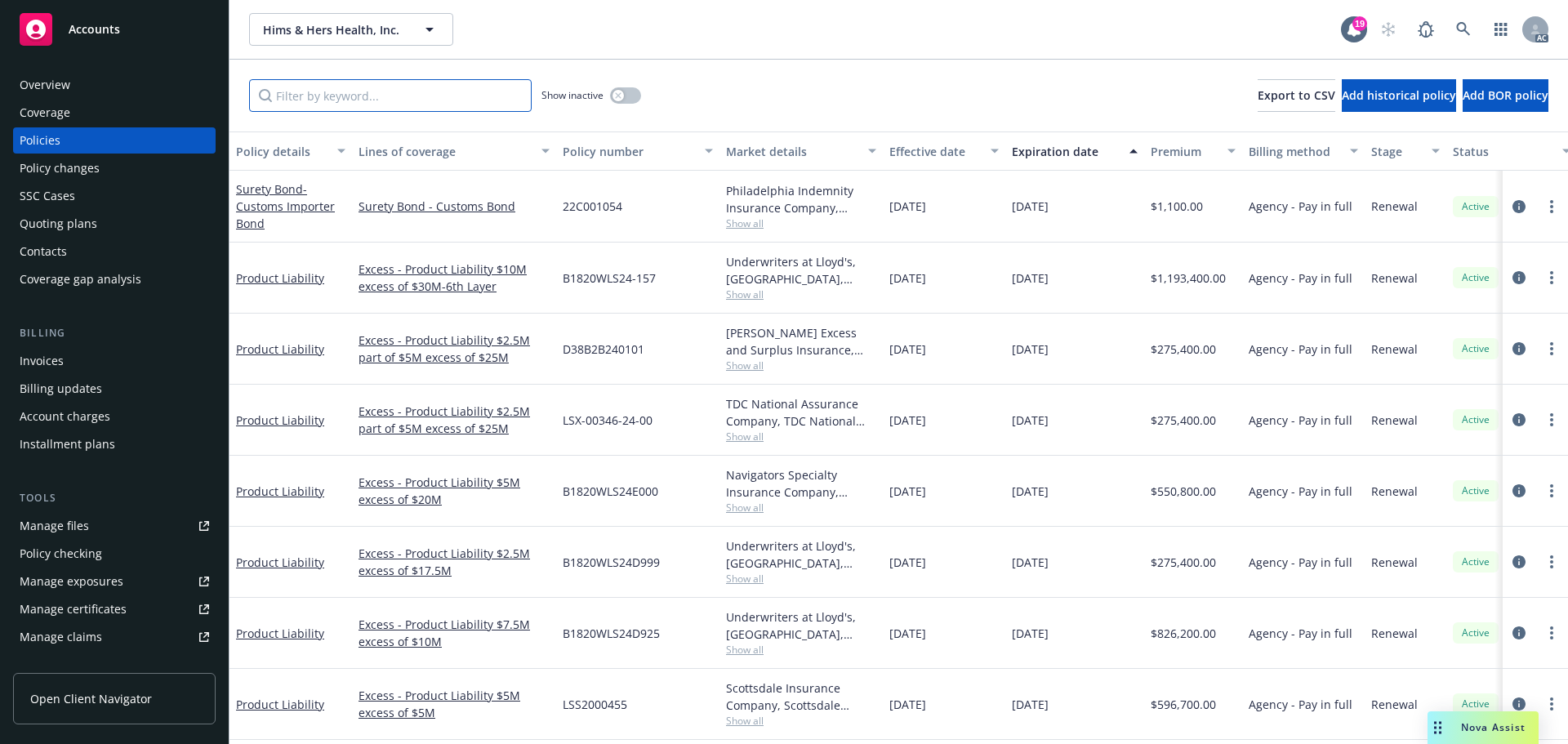
paste input "FAL-10001503"
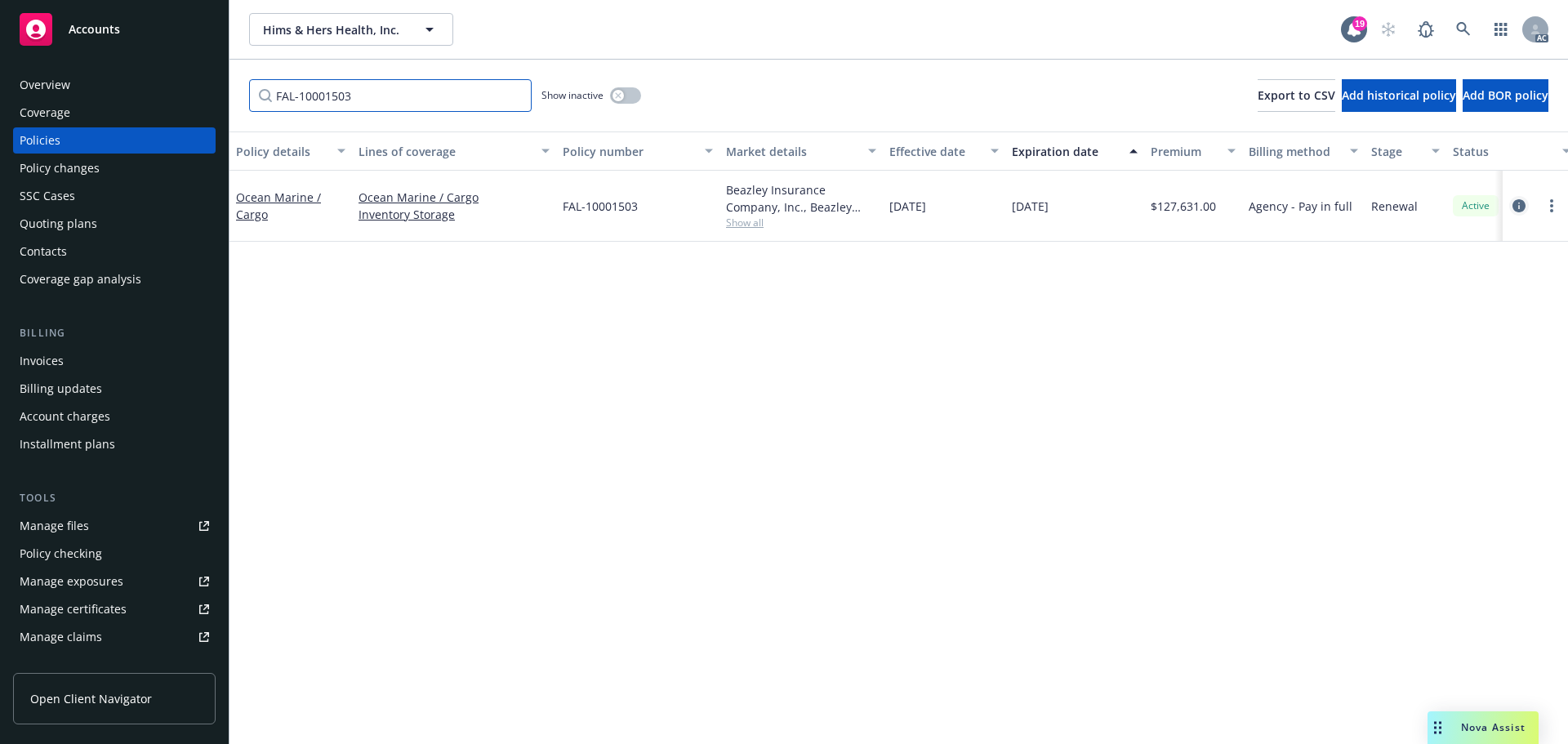
type input "FAL-10001503"
click at [1516, 206] on icon "circleInformation" at bounding box center [1519, 206] width 13 height 13
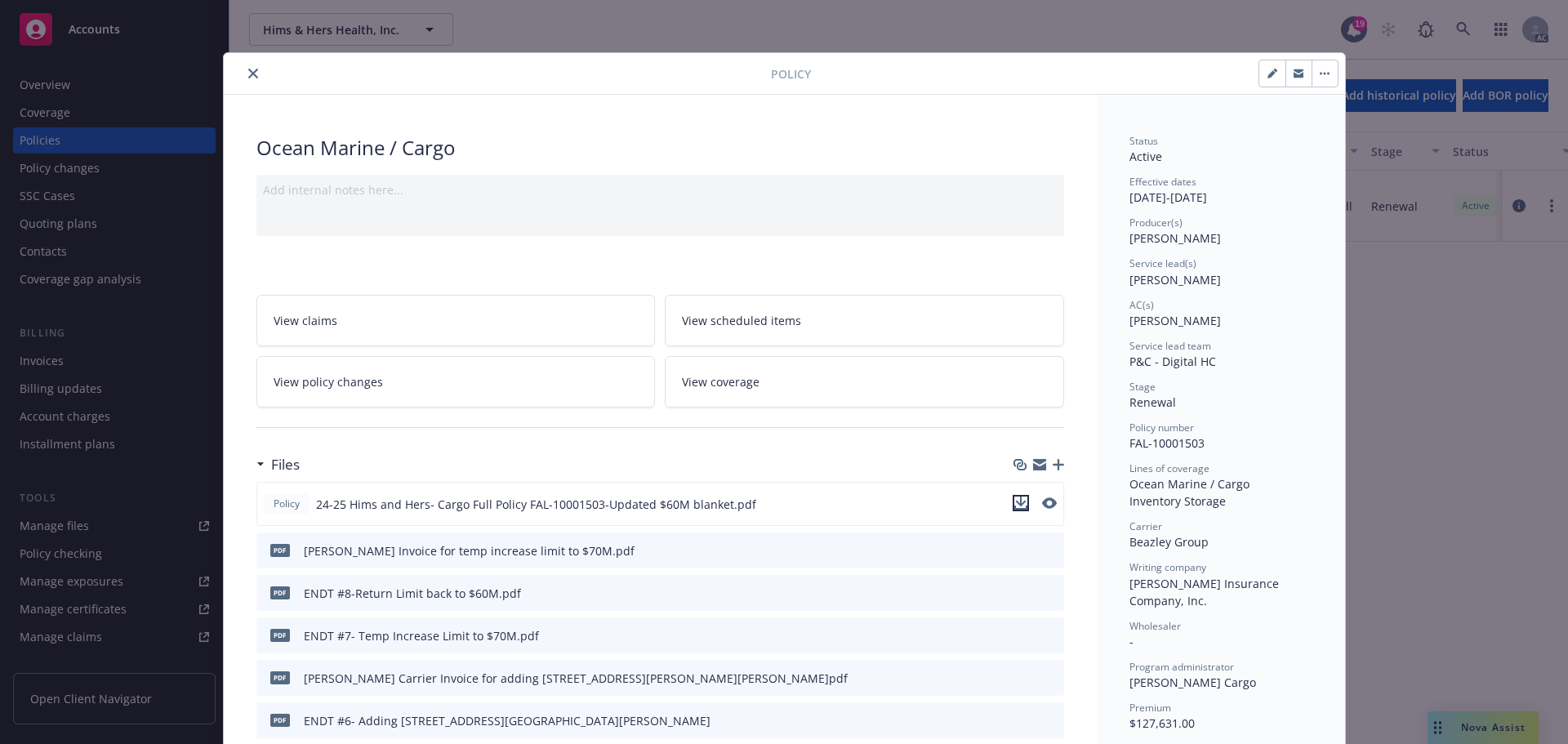
click at [1014, 506] on icon "download file" at bounding box center [1021, 503] width 13 height 13
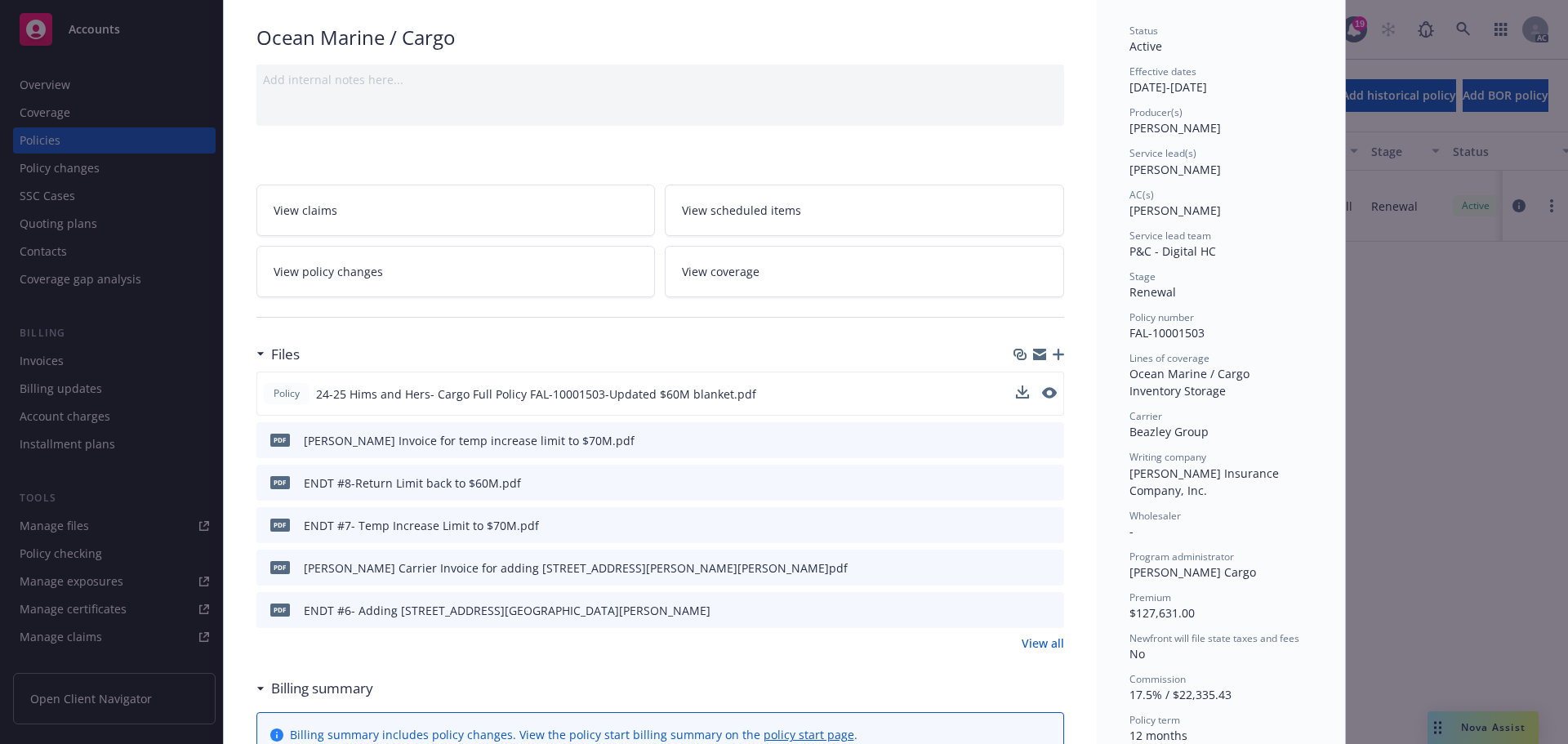
scroll to position [82, 0]
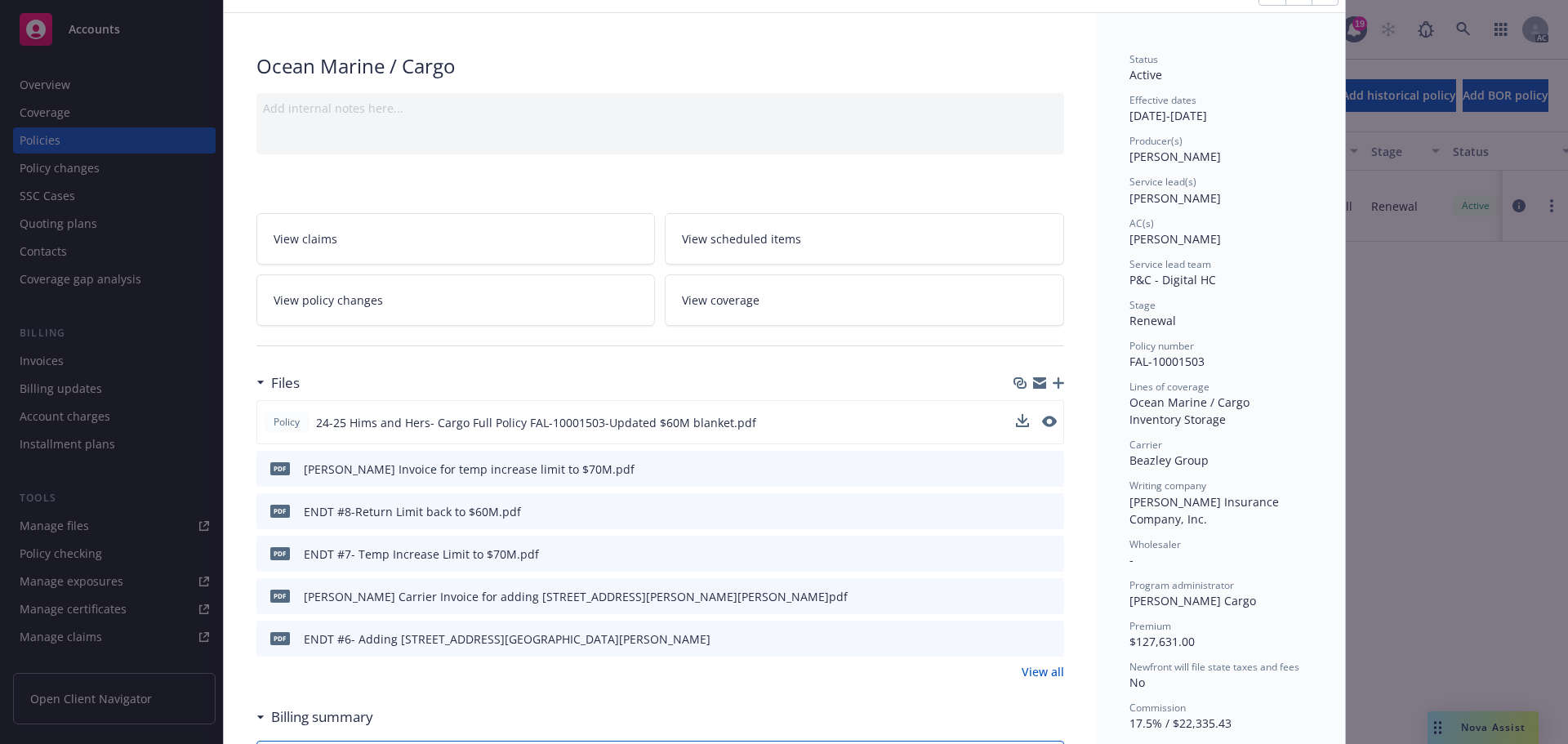
click at [763, 302] on link "View coverage" at bounding box center [864, 300] width 399 height 51
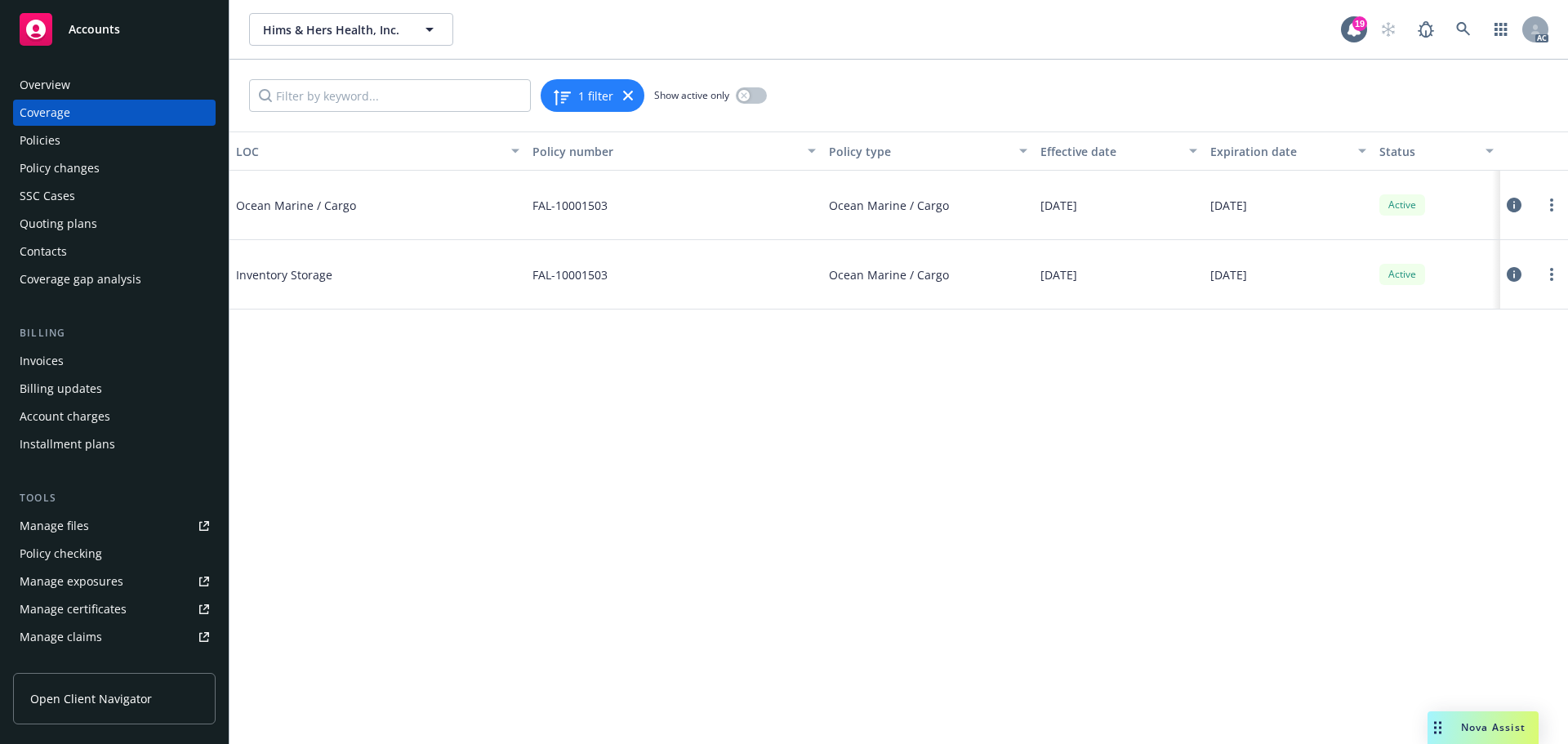
click at [1511, 206] on icon at bounding box center [1513, 205] width 14 height 14
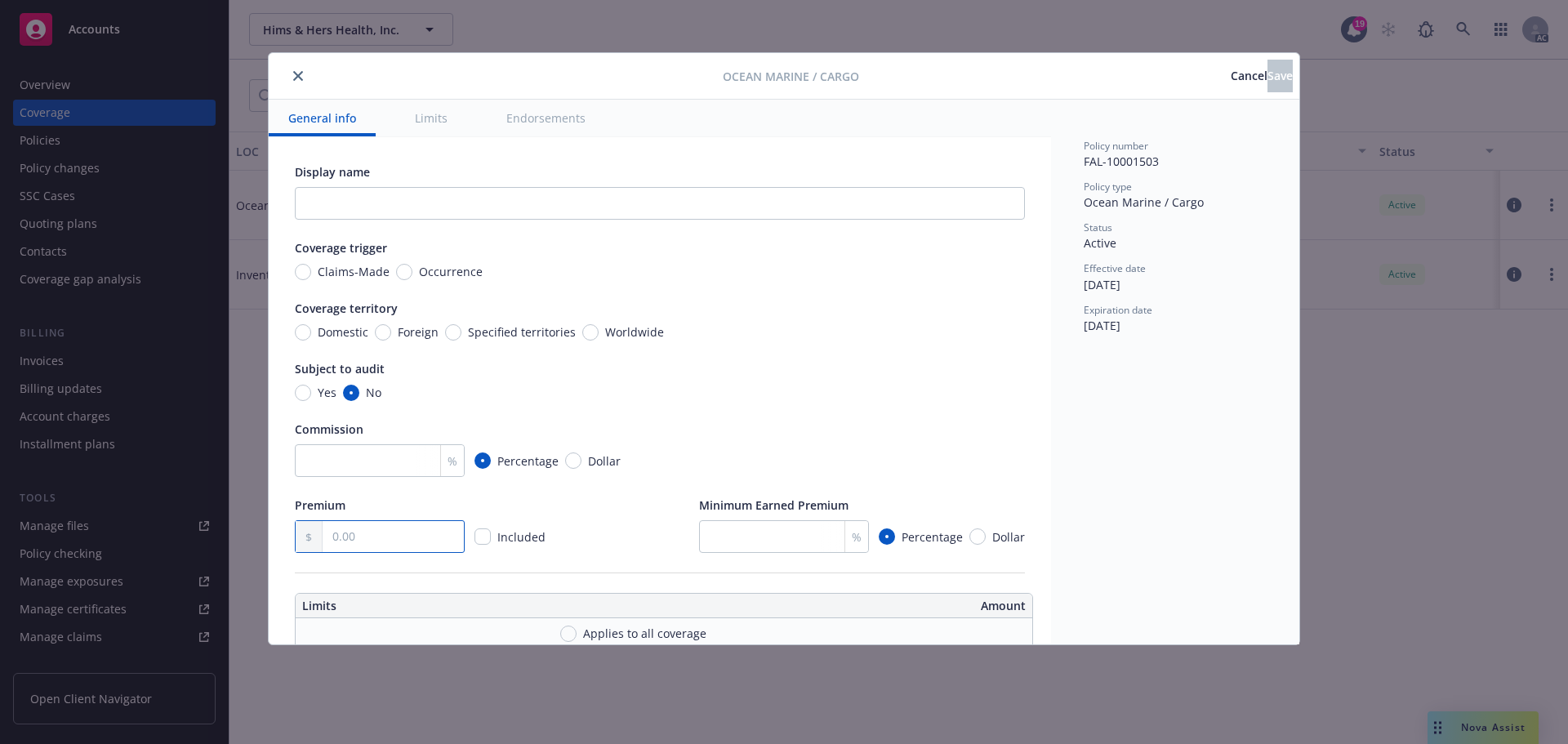
click at [386, 536] on input "text" at bounding box center [393, 536] width 142 height 31
type input "121,341.00"
click at [1267, 72] on span "Save" at bounding box center [1280, 75] width 25 height 15
click at [297, 76] on icon "close" at bounding box center [298, 76] width 10 height 10
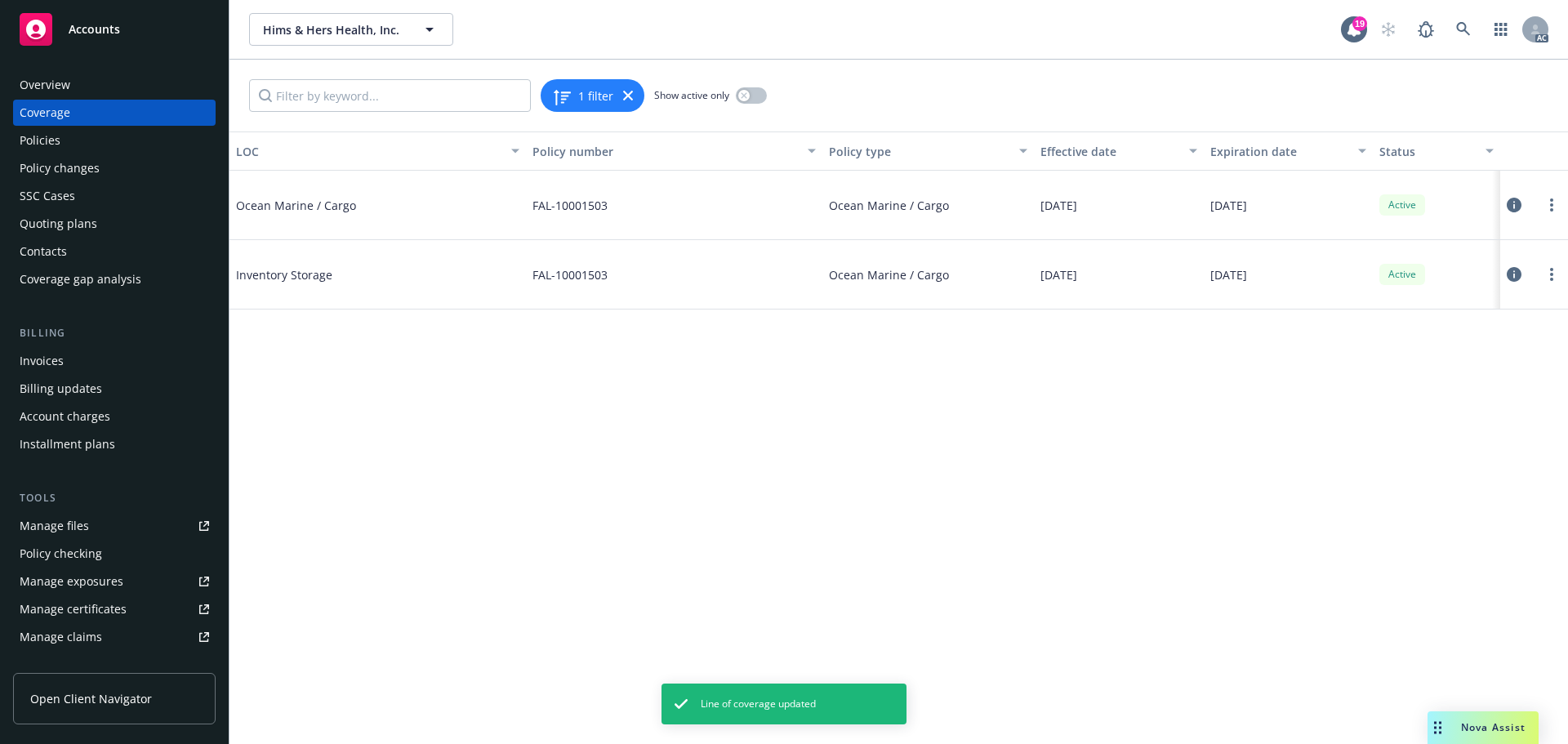
click at [1517, 271] on icon at bounding box center [1513, 274] width 14 height 14
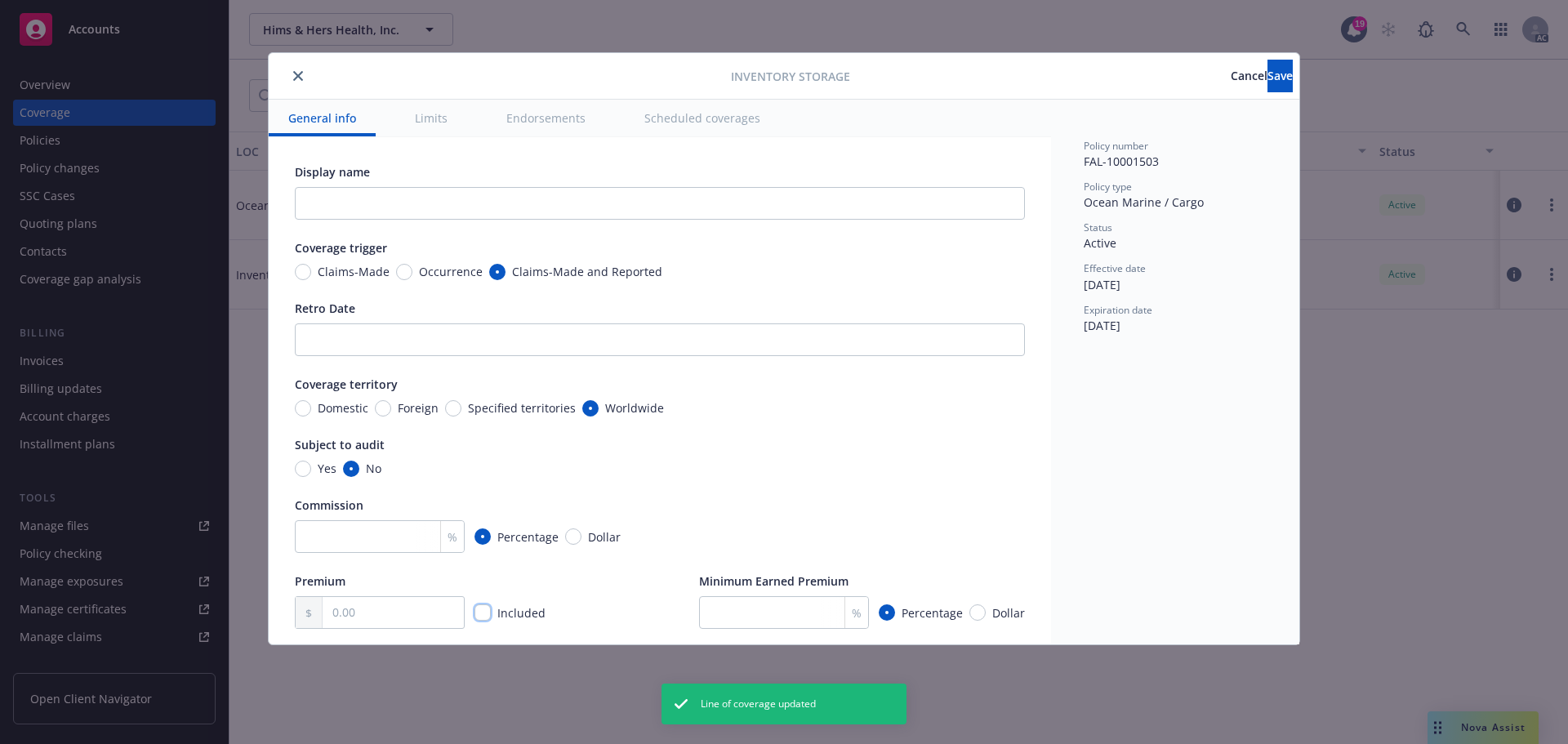
click at [484, 613] on input "checkbox" at bounding box center [482, 612] width 16 height 16
checkbox input "true"
click at [1268, 77] on button "Save" at bounding box center [1280, 76] width 25 height 33
checkbox input "true"
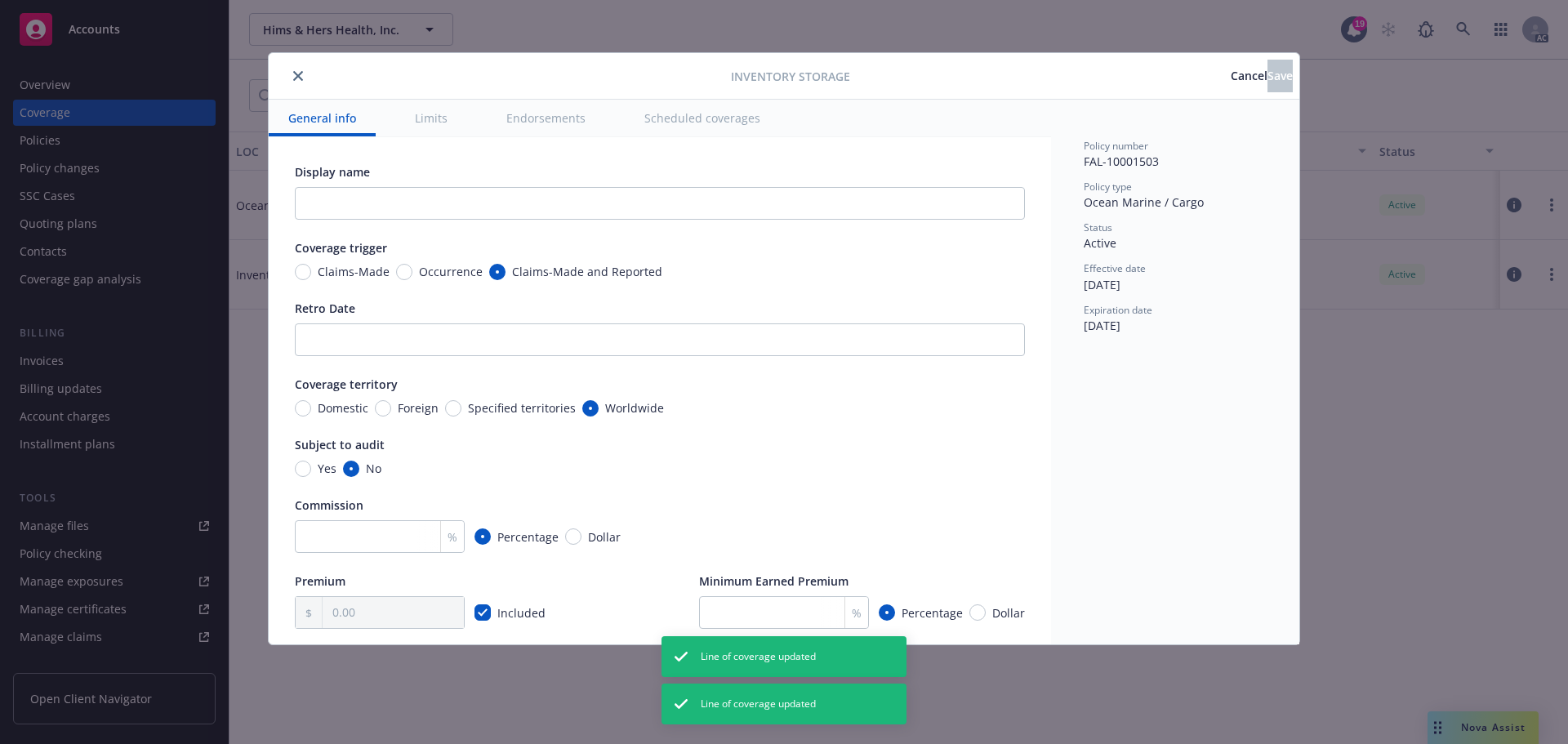
click at [295, 72] on icon "close" at bounding box center [298, 76] width 10 height 10
